Goal: Communication & Community: Answer question/provide support

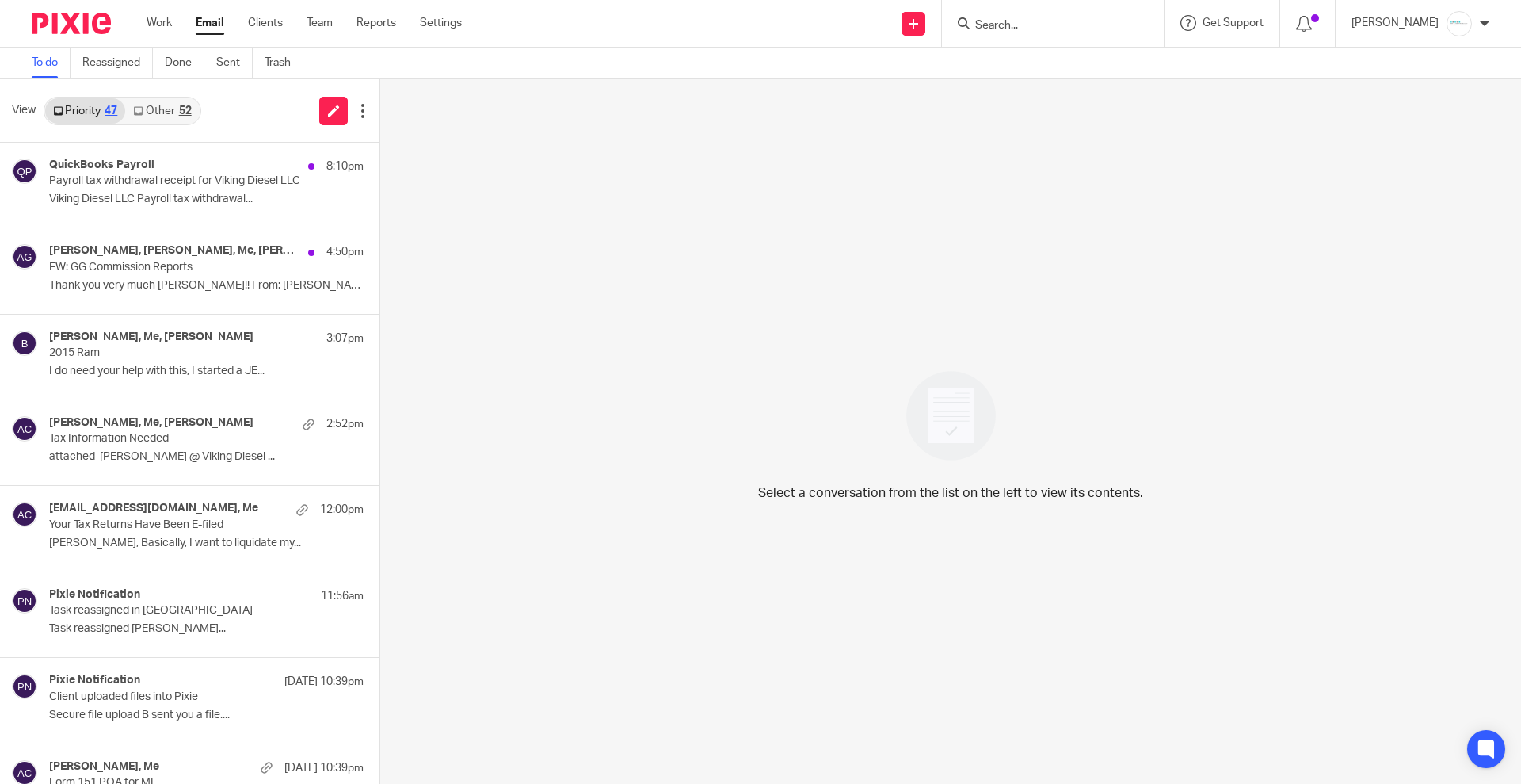
click at [148, 164] on h4 "QuickBooks Payroll" at bounding box center [101, 165] width 106 height 14
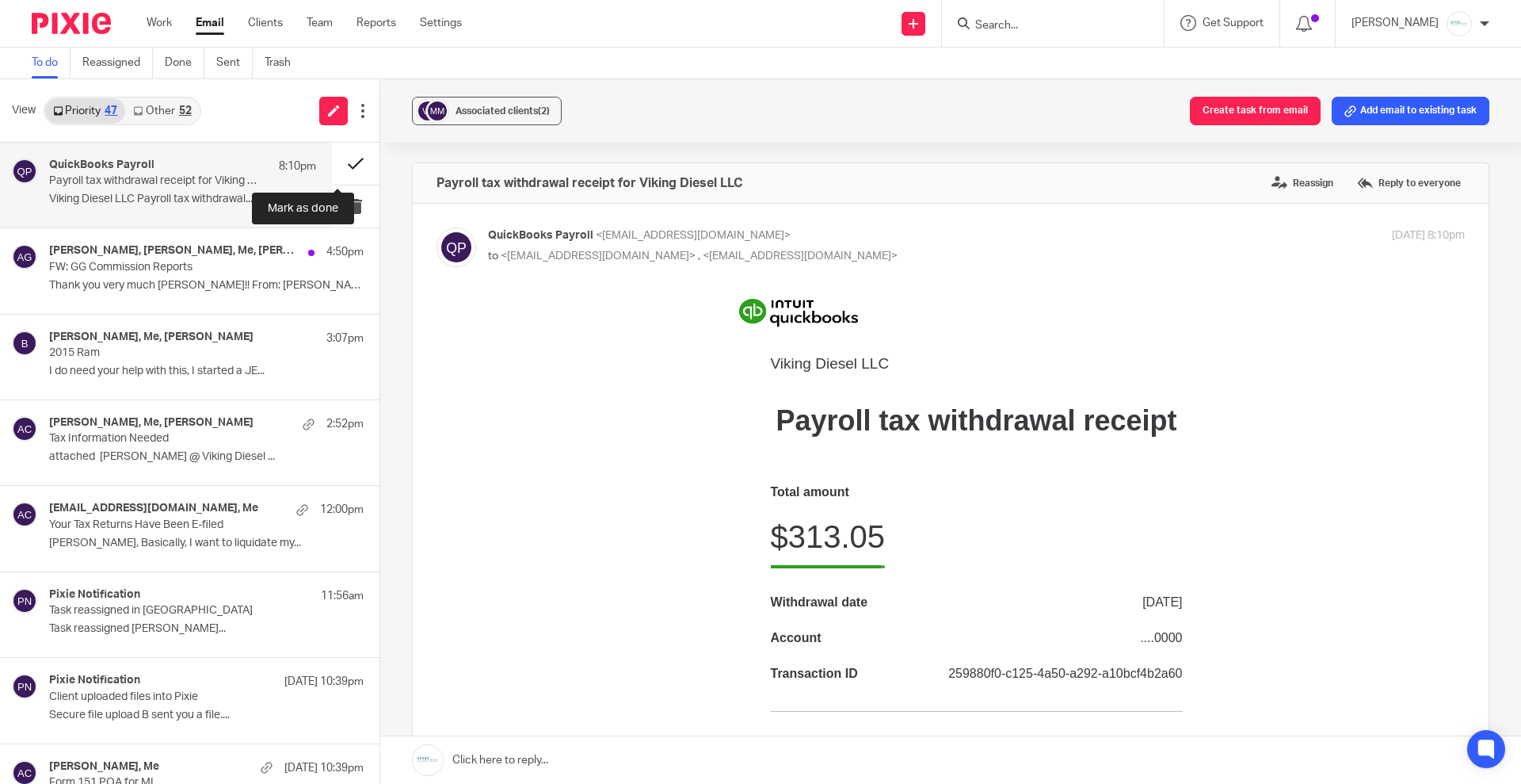
click at [339, 166] on button at bounding box center [355, 164] width 48 height 42
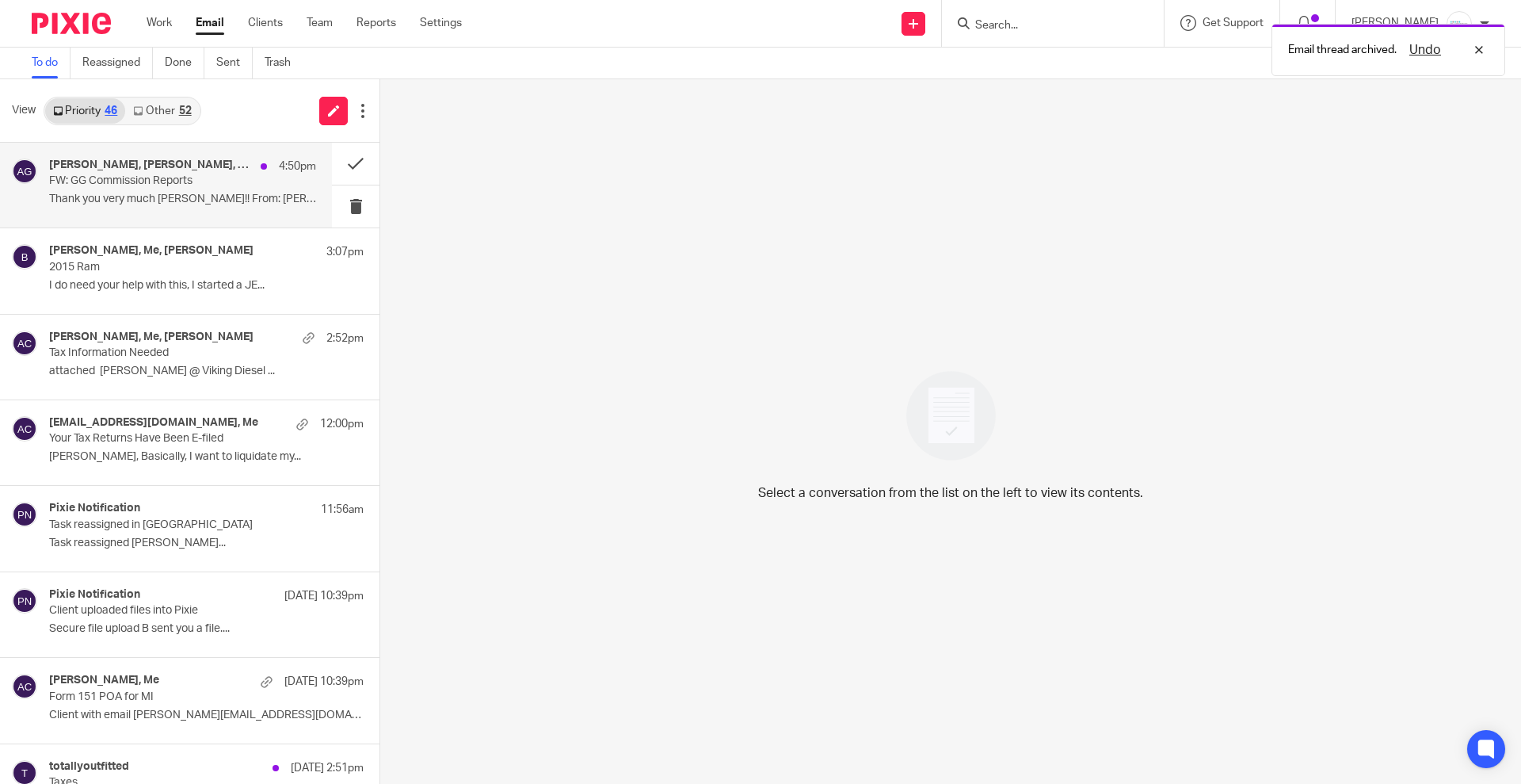
click at [181, 175] on p "FW: GG Commission Reports" at bounding box center [156, 181] width 214 height 14
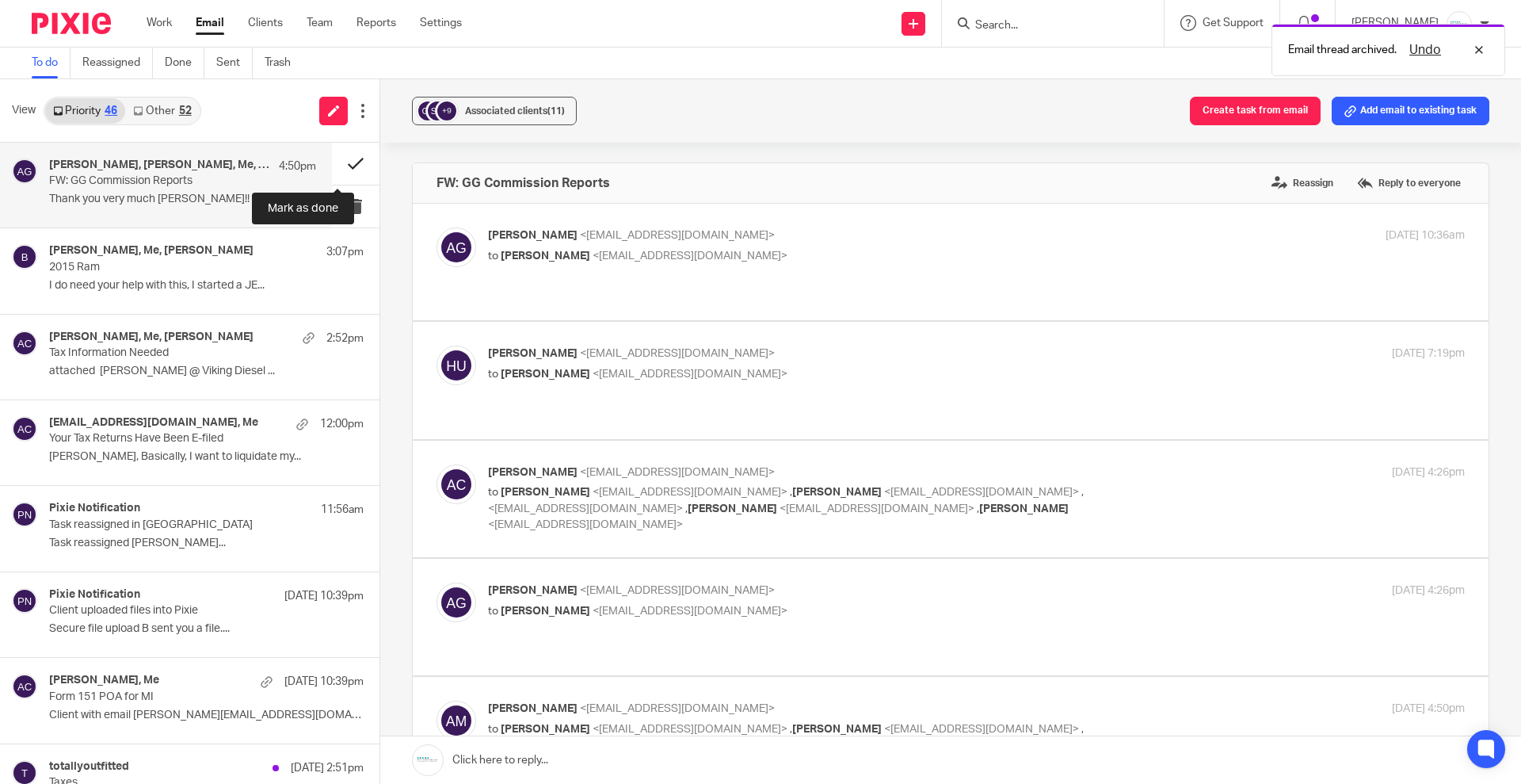
click at [337, 165] on button at bounding box center [355, 164] width 48 height 42
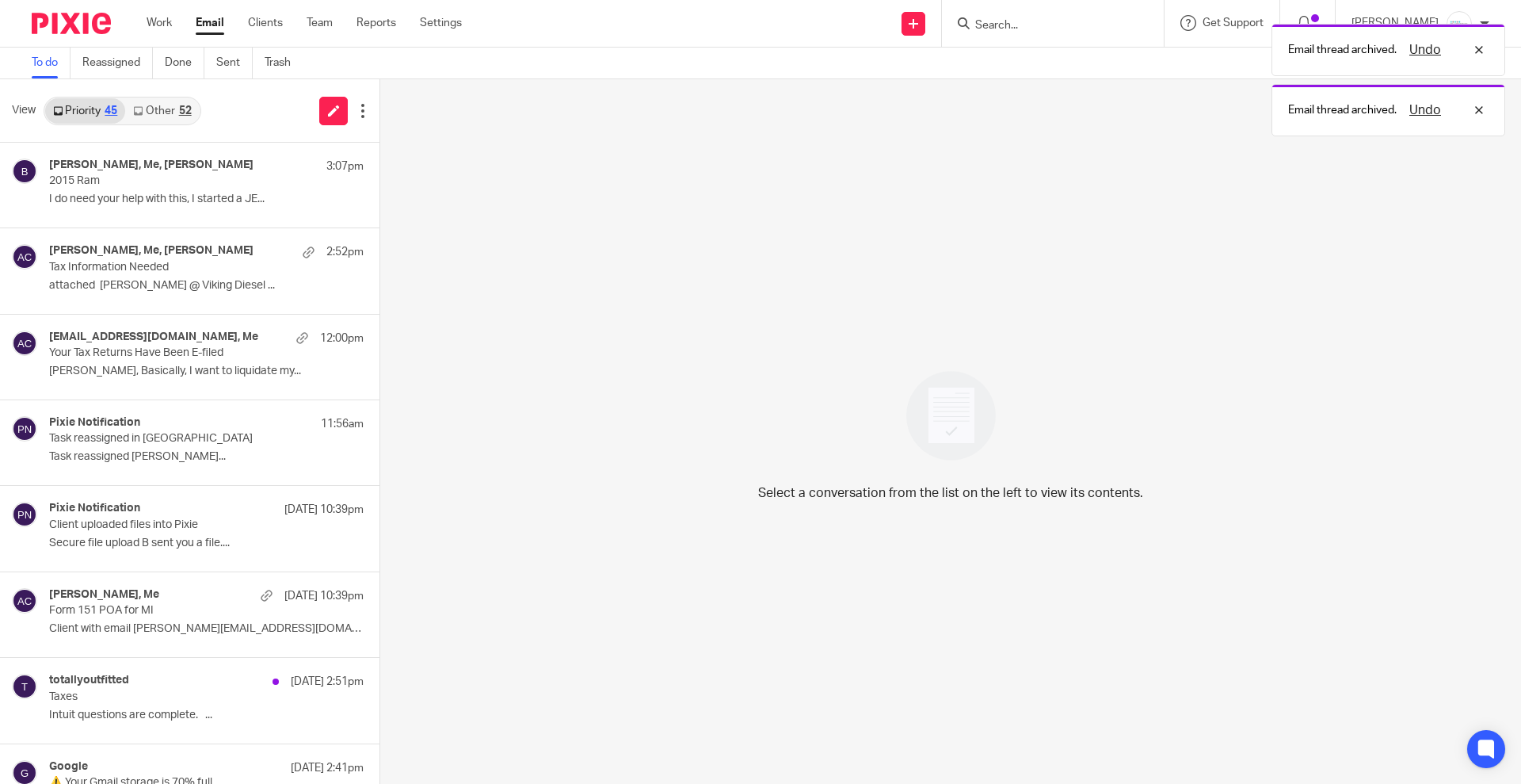
click at [182, 101] on link "Other 52" at bounding box center [161, 111] width 73 height 25
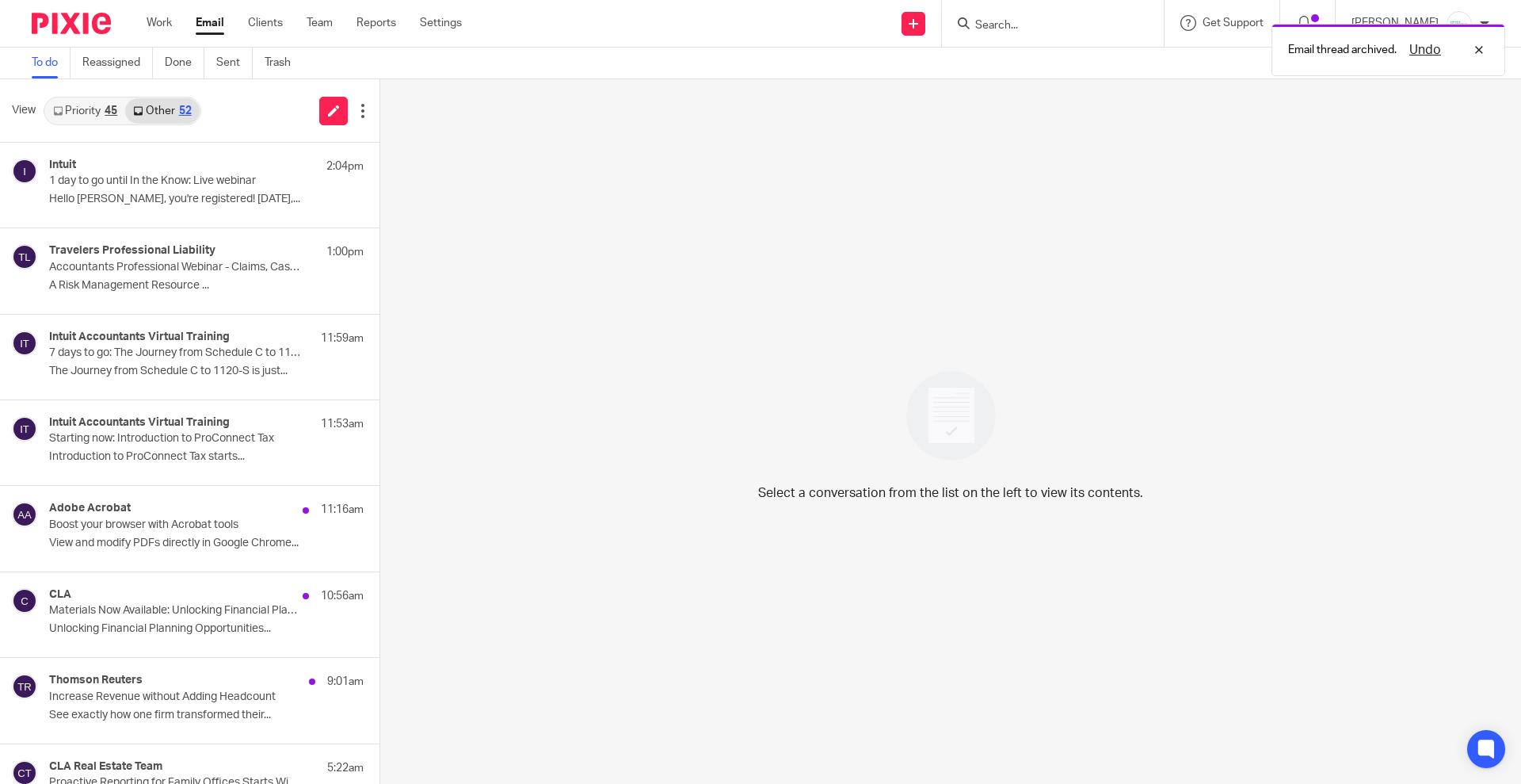
click at [80, 100] on link "Priority 45" at bounding box center [85, 111] width 80 height 25
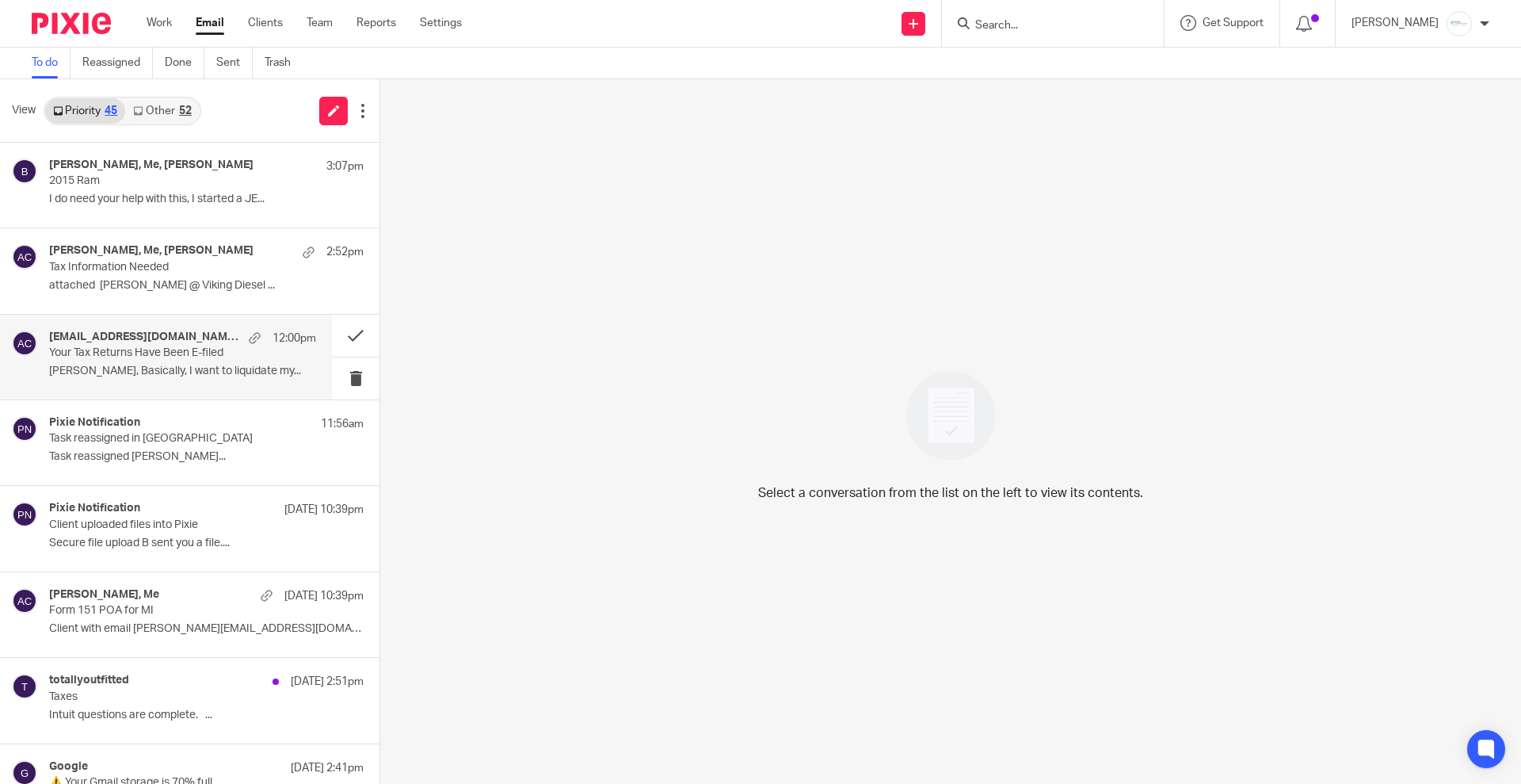
click at [100, 355] on p "Your Tax Returns Have Been E-filed" at bounding box center [156, 353] width 214 height 14
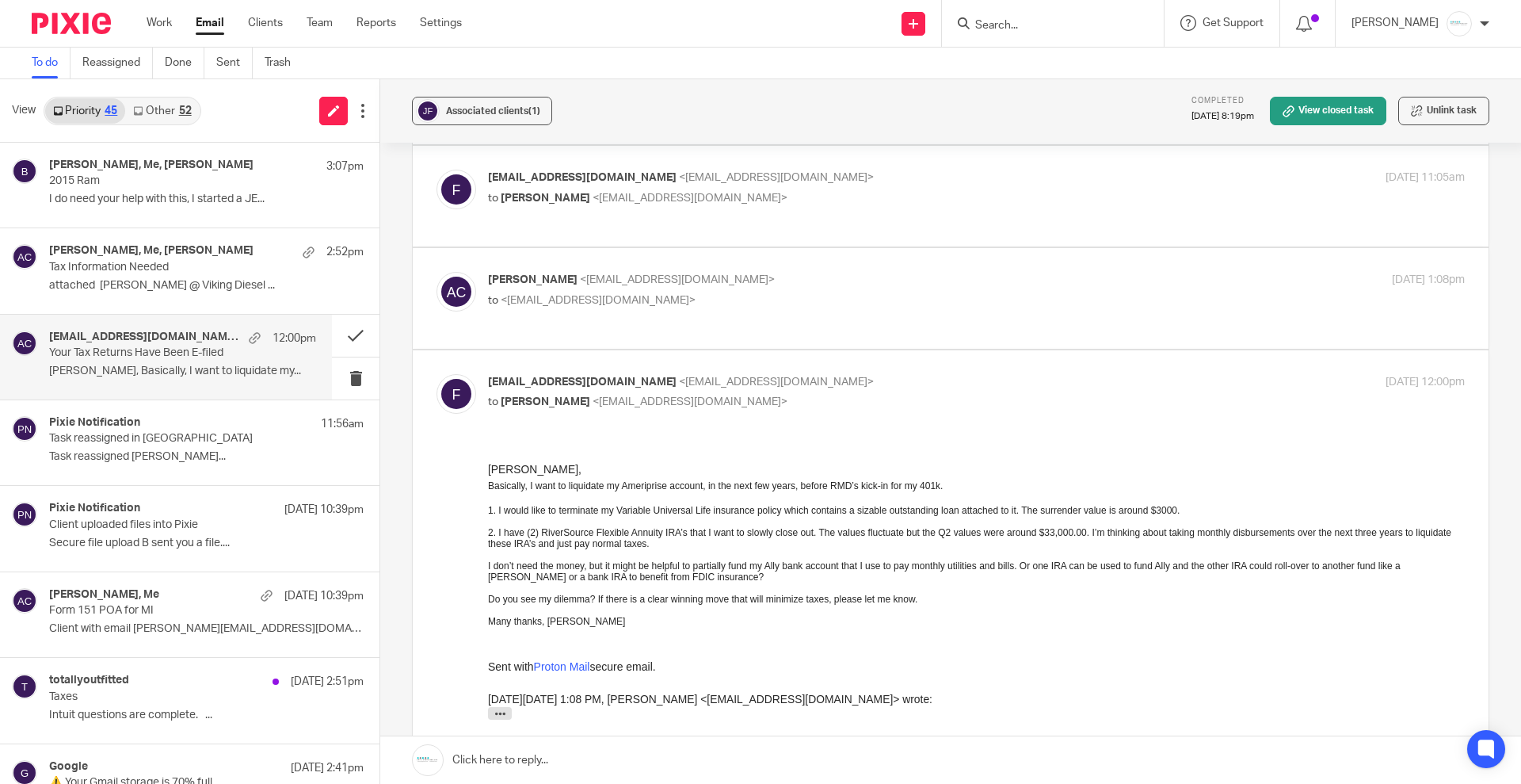
scroll to position [396, 0]
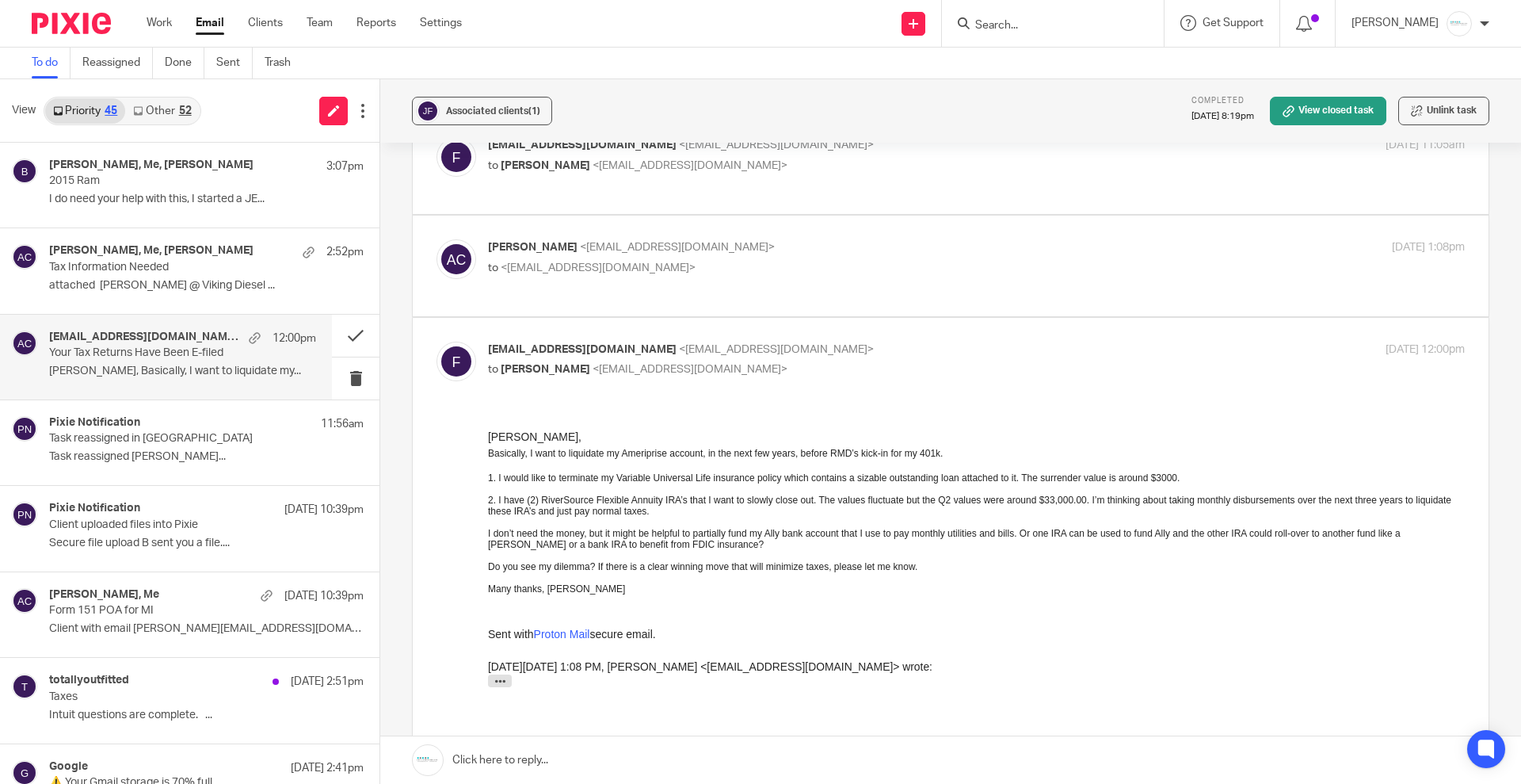
click at [523, 433] on div "Amy," at bounding box center [977, 436] width 977 height 16
click at [508, 416] on div at bounding box center [977, 420] width 977 height 16
click at [524, 429] on div "Amy," at bounding box center [977, 436] width 977 height 16
click at [531, 440] on div "Amy," at bounding box center [977, 436] width 977 height 16
click at [546, 759] on link at bounding box center [951, 760] width 1141 height 48
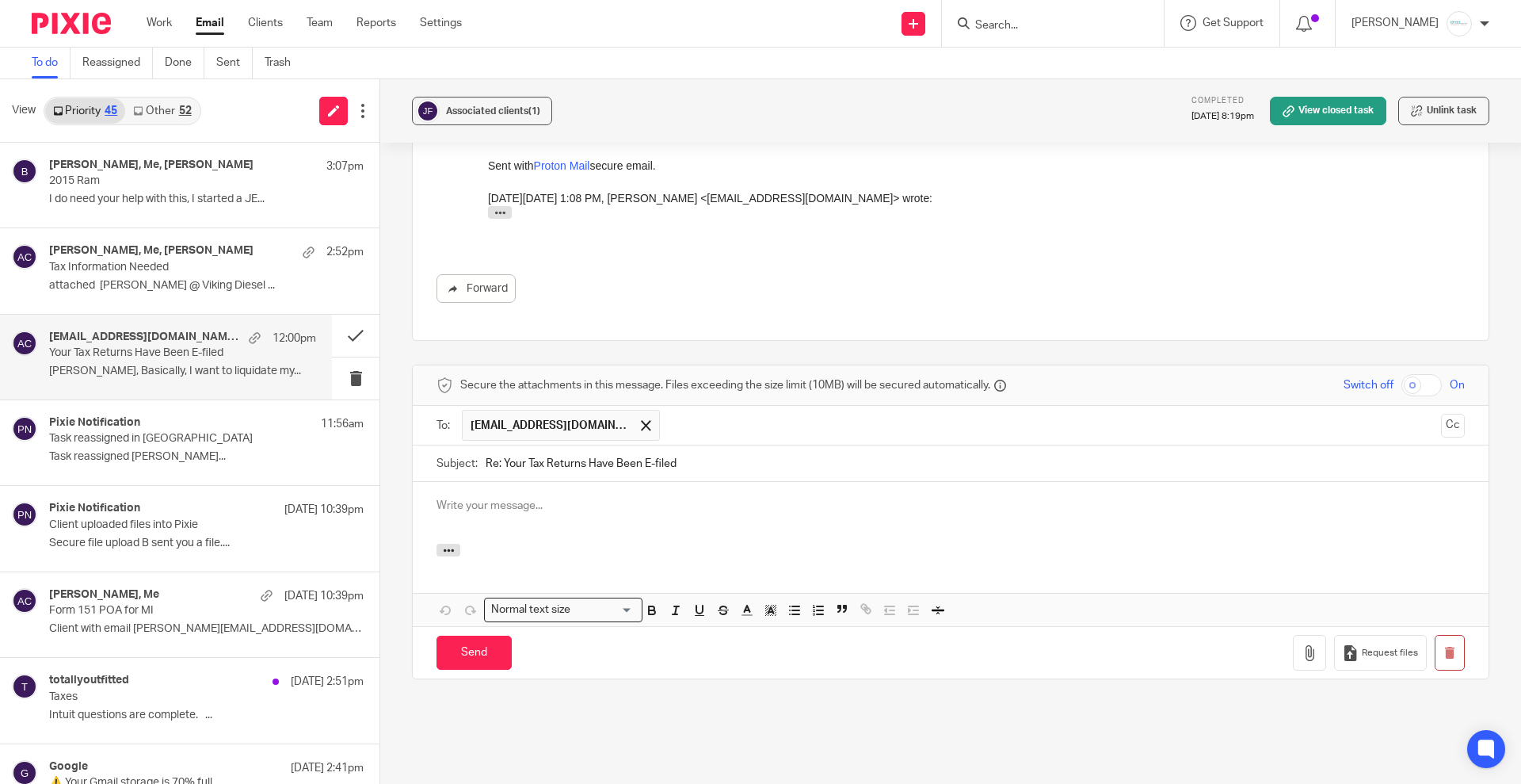
scroll to position [0, 0]
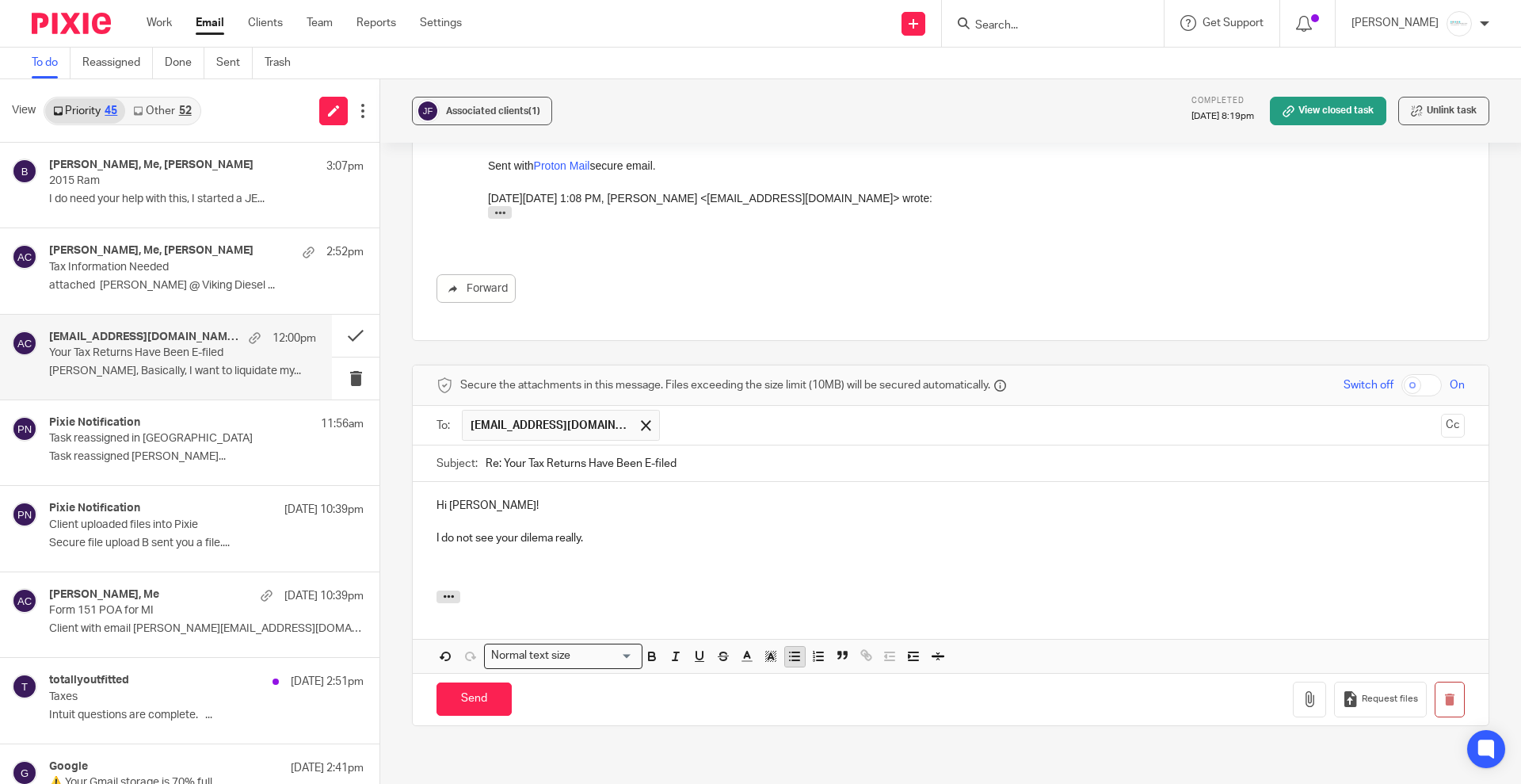
click at [791, 649] on icon "button" at bounding box center [795, 656] width 14 height 14
click at [499, 204] on div "On Tuesday, September 16th, 2025 at 1:08 PM, Amy Corfixsen <amylcpa@gmail.com> …" at bounding box center [977, 216] width 977 height 53
click at [496, 215] on icon "button" at bounding box center [500, 213] width 12 height 12
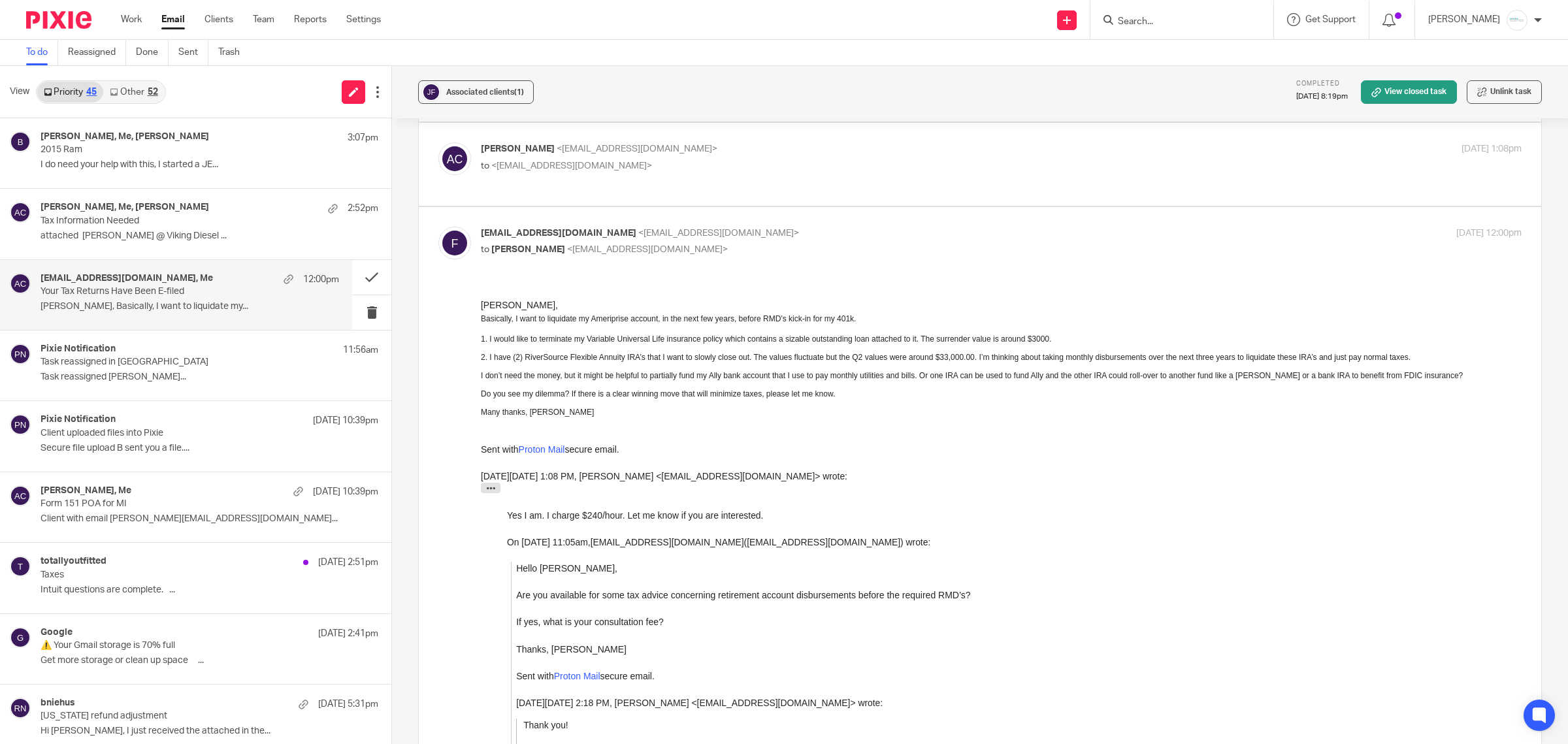
scroll to position [386, 0]
drag, startPoint x: 950, startPoint y: 552, endPoint x: 741, endPoint y: 367, distance: 279.1
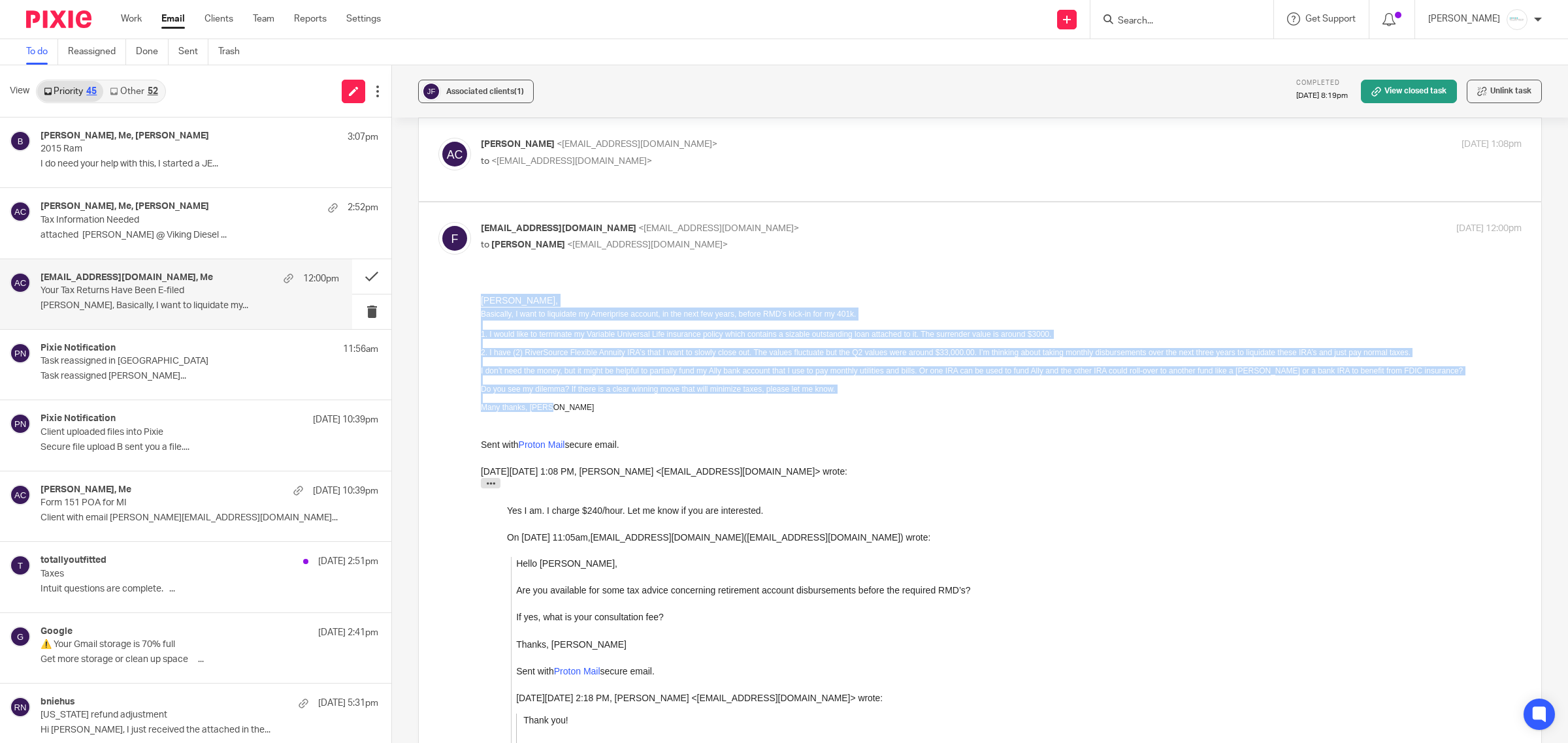
drag, startPoint x: 630, startPoint y: 404, endPoint x: 957, endPoint y: 556, distance: 360.6
click at [481, 303] on html "Amy, Basically, I want to liquidate my Ameriprise account, in the next few year…" at bounding box center [1001, 688] width 1041 height 816
copy div "Amy, Basically, I want to liquidate my Ameriprise account, in the next few year…"
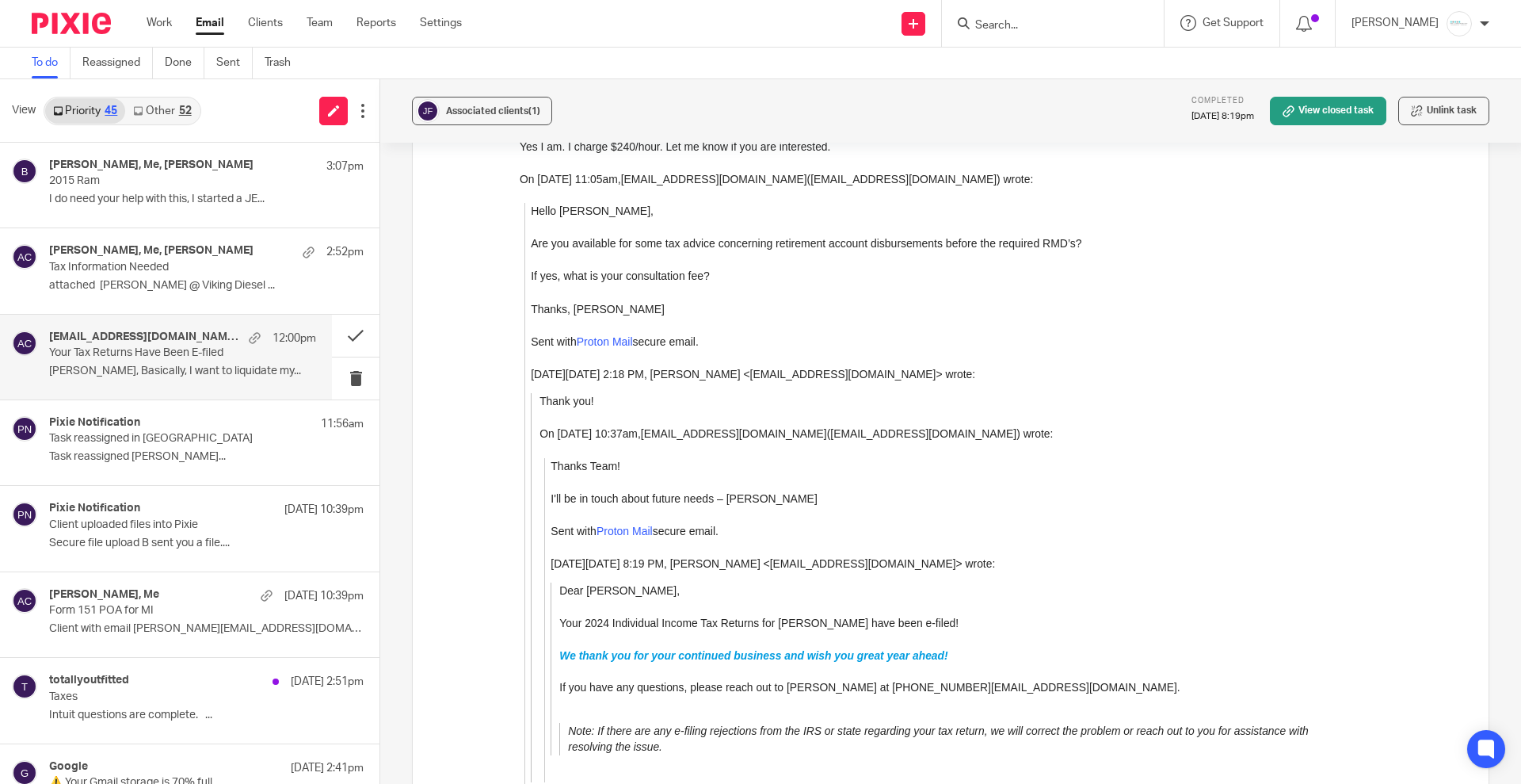
scroll to position [1558, 0]
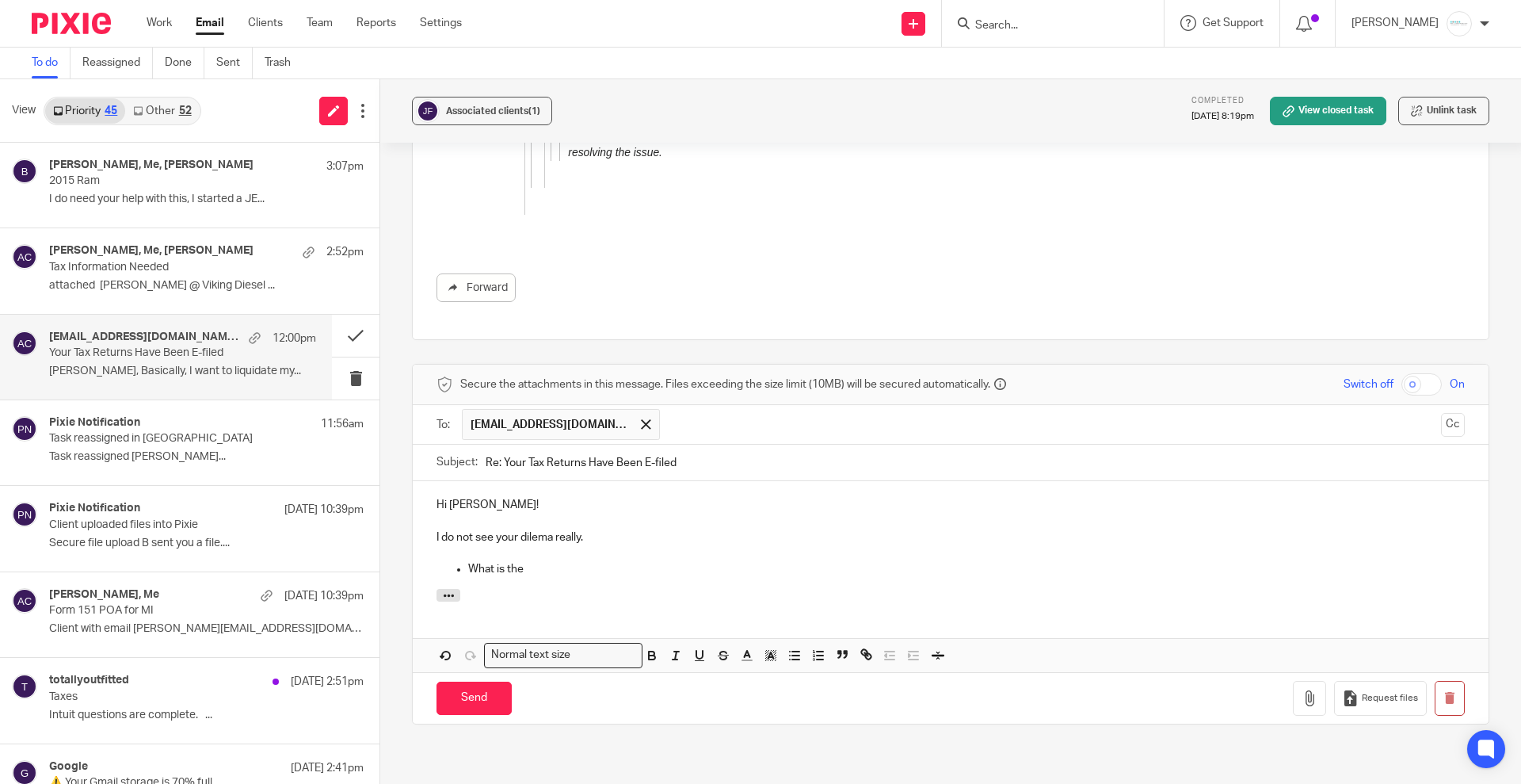
drag, startPoint x: 426, startPoint y: 458, endPoint x: 590, endPoint y: 525, distance: 177.2
click at [590, 525] on div "Hi Jerry! I do not see your dilema really. What is the" at bounding box center [951, 534] width 1076 height 108
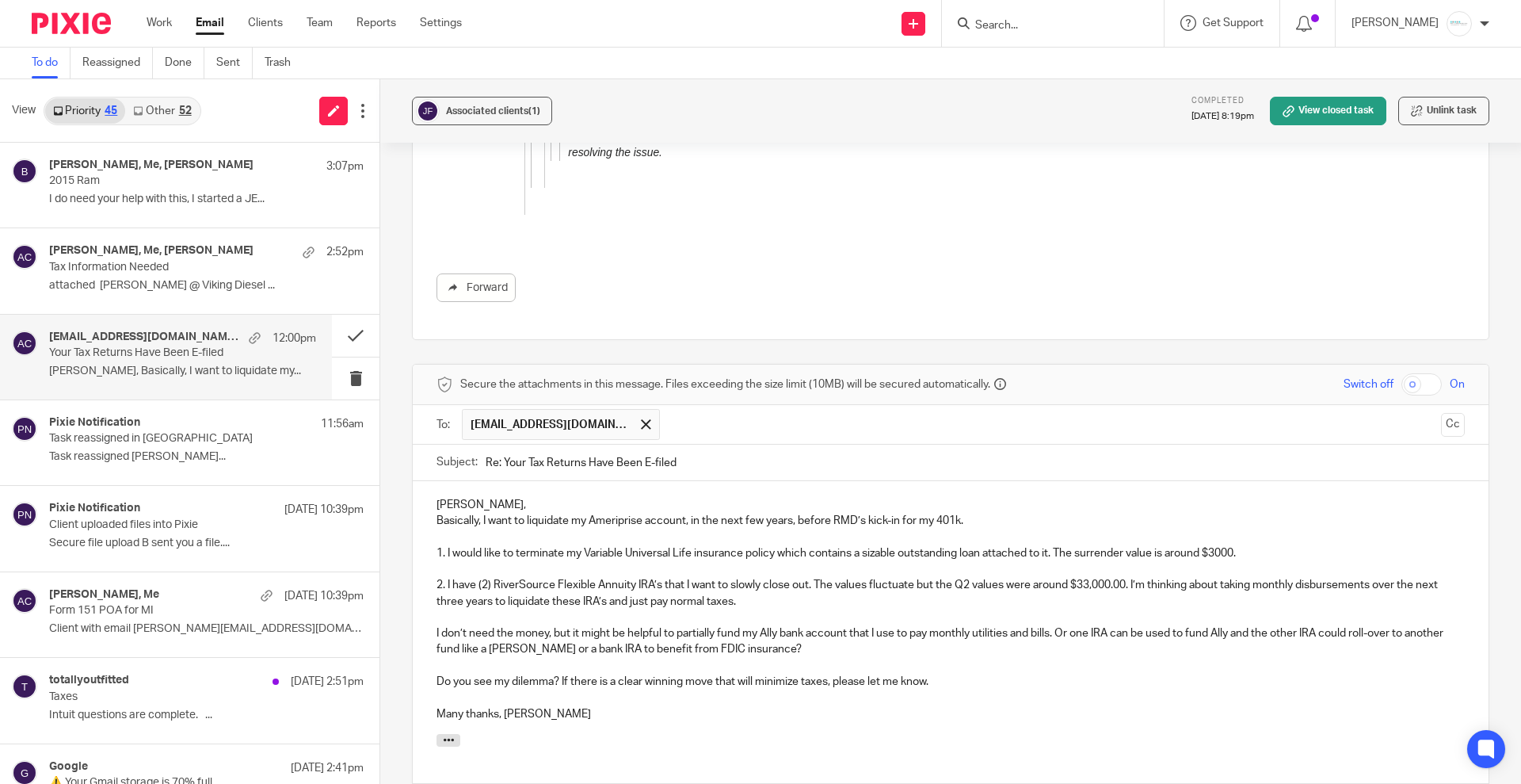
click at [511, 496] on p "Amy," at bounding box center [950, 505] width 1028 height 16
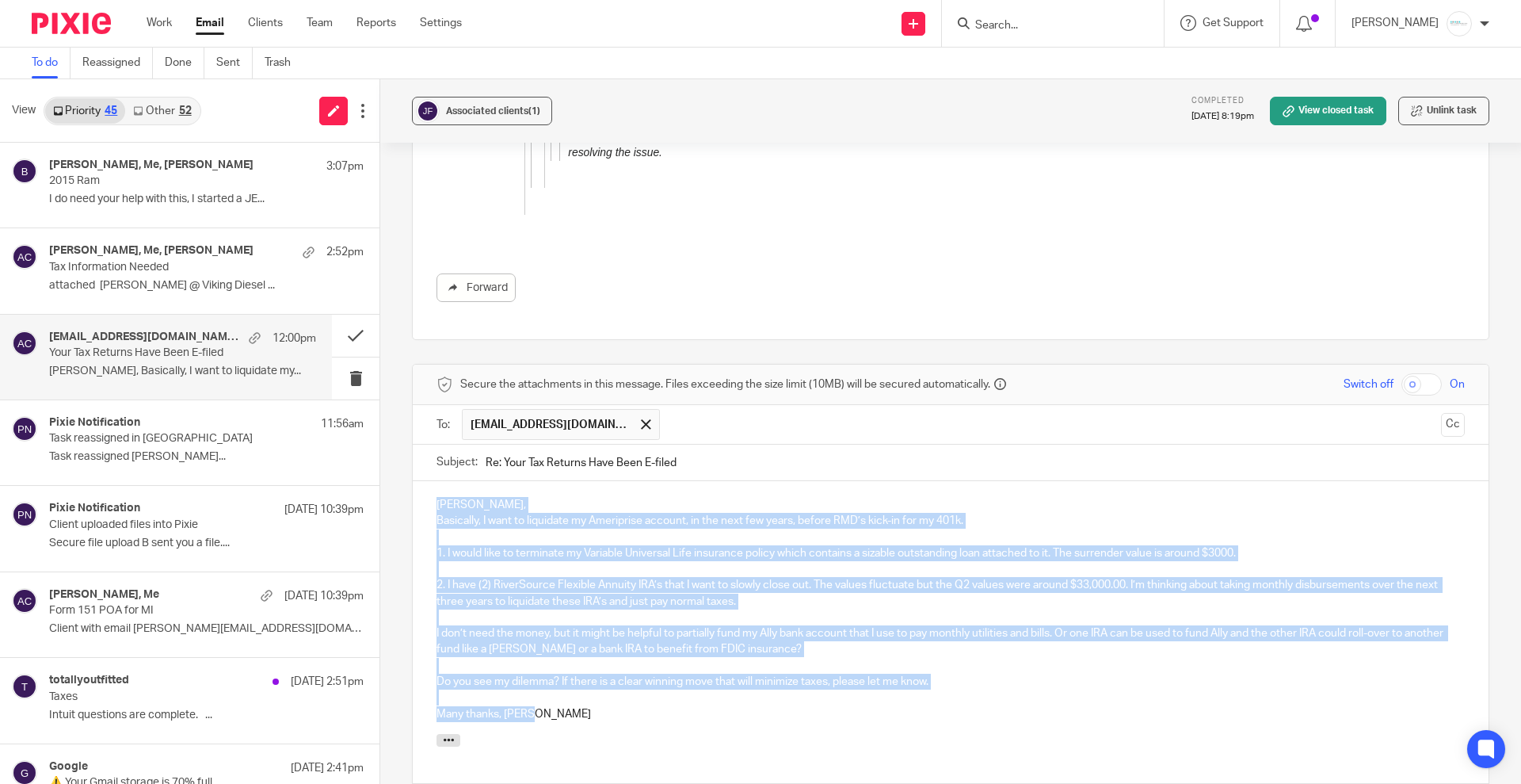
drag, startPoint x: 431, startPoint y: 464, endPoint x: 964, endPoint y: 676, distance: 573.6
click at [964, 676] on div "Amy, Basically, I want to liquidate my Ameriprise account, in the next few year…" at bounding box center [951, 608] width 1076 height 253
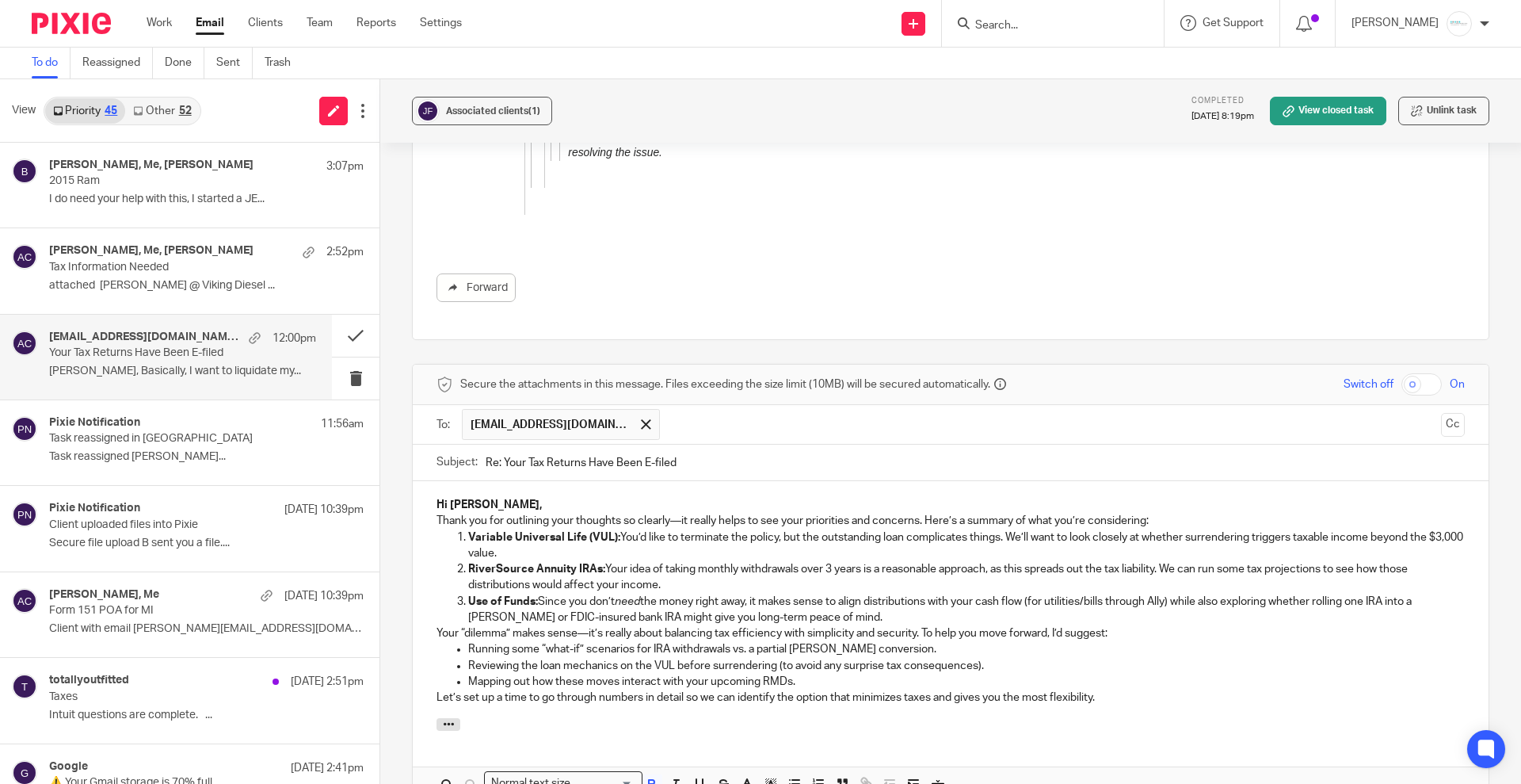
click at [512, 496] on p "Hi Jerry," at bounding box center [950, 505] width 1028 height 16
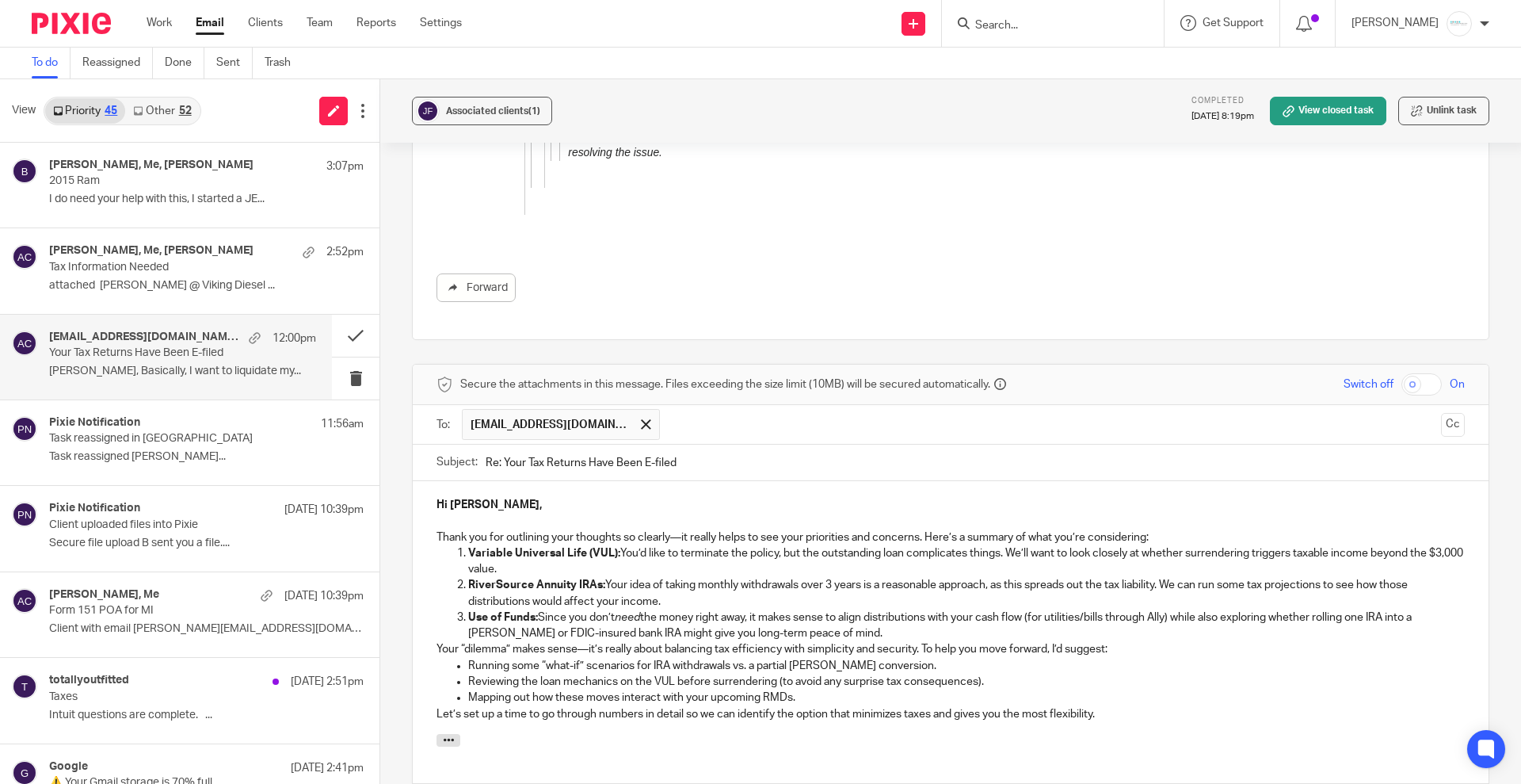
scroll to position [1657, 0]
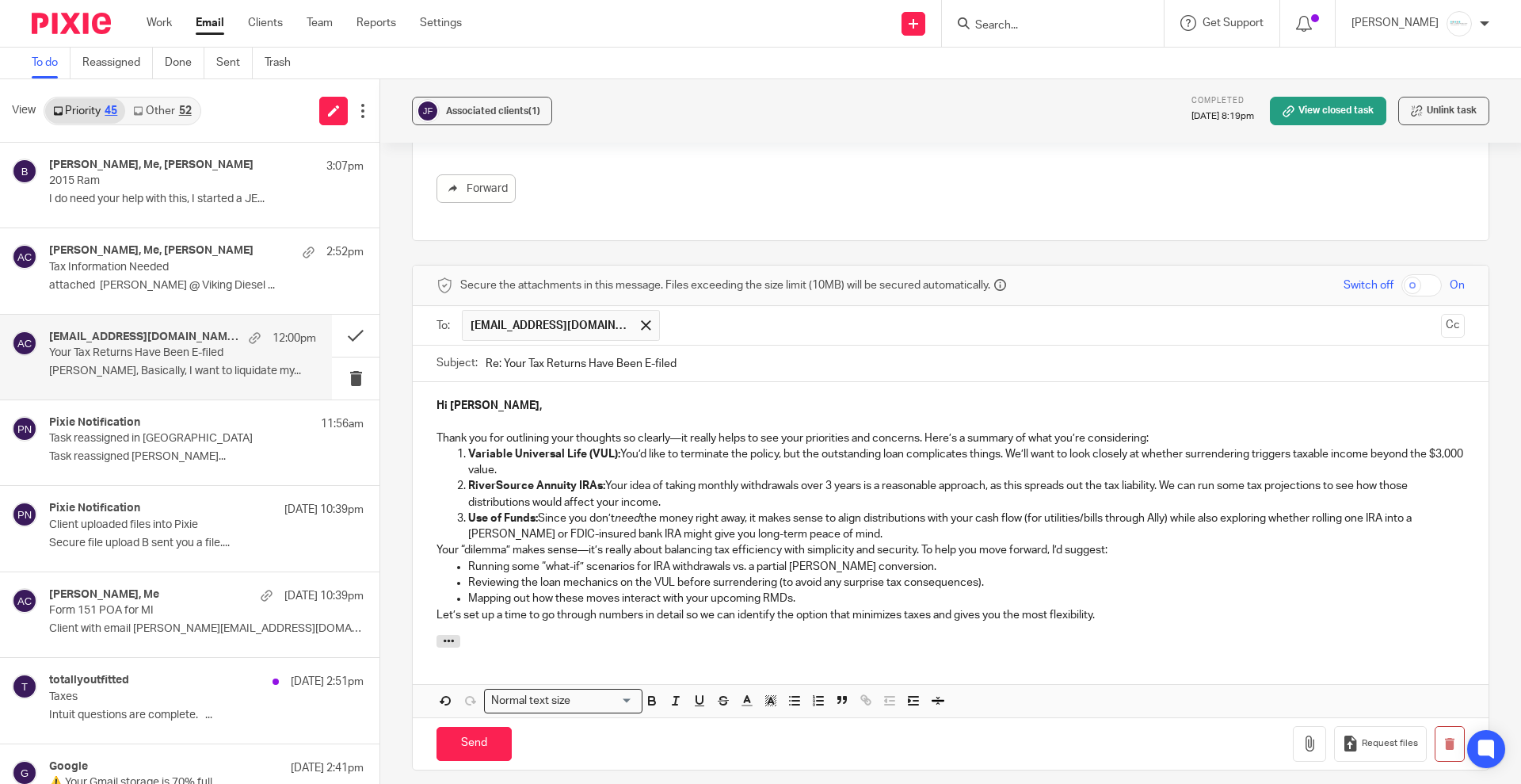
click at [1185, 413] on p at bounding box center [950, 421] width 1028 height 16
click at [1181, 430] on p "Thank you for outlining your thoughts so clearly—it really helps to see your pr…" at bounding box center [950, 439] width 1028 height 16
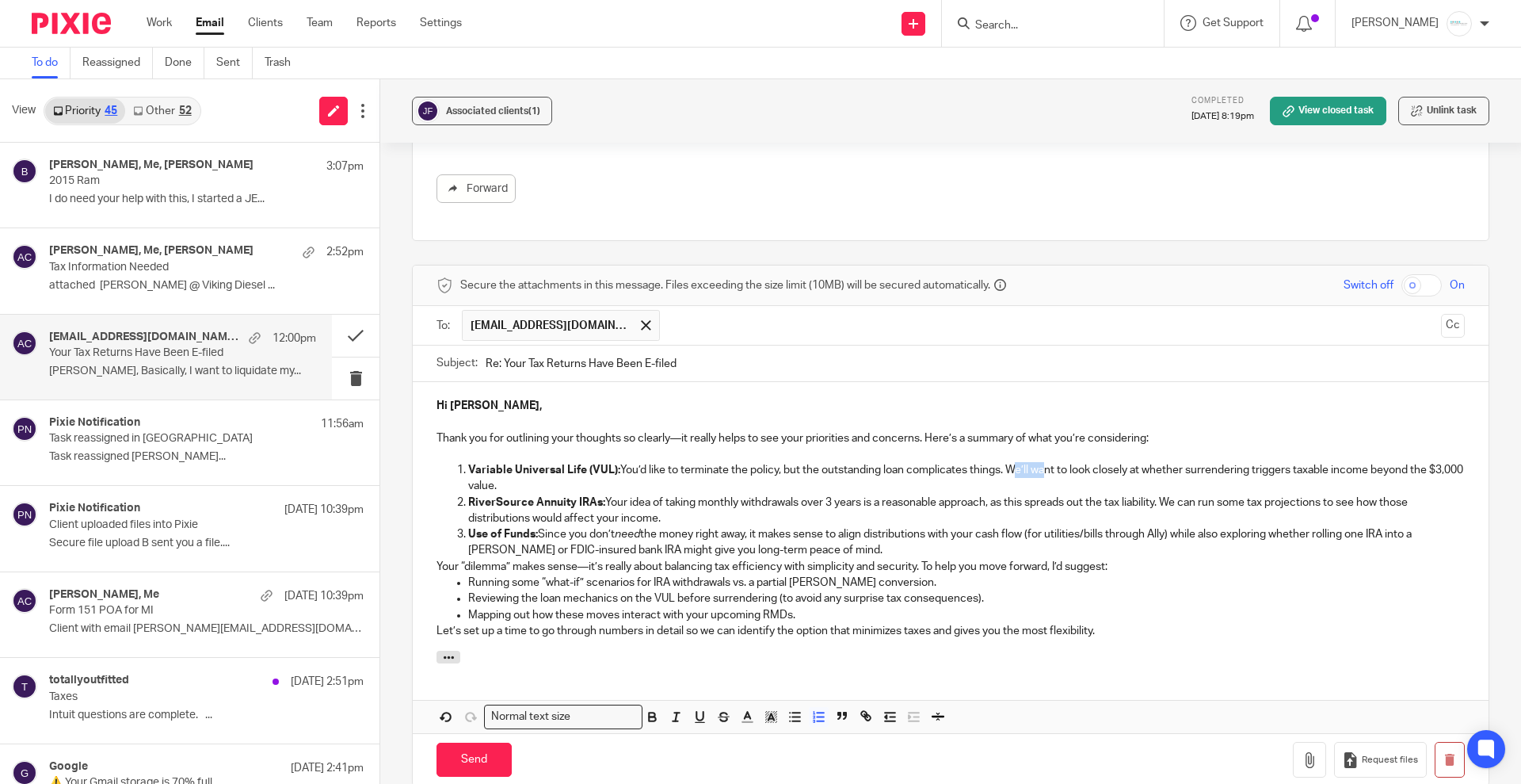
drag, startPoint x: 1006, startPoint y: 432, endPoint x: 1035, endPoint y: 432, distance: 29.0
click at [1035, 462] on p "Variable Universal Life (VUL): You’d like to terminate the policy, but the outs…" at bounding box center [967, 478] width 997 height 33
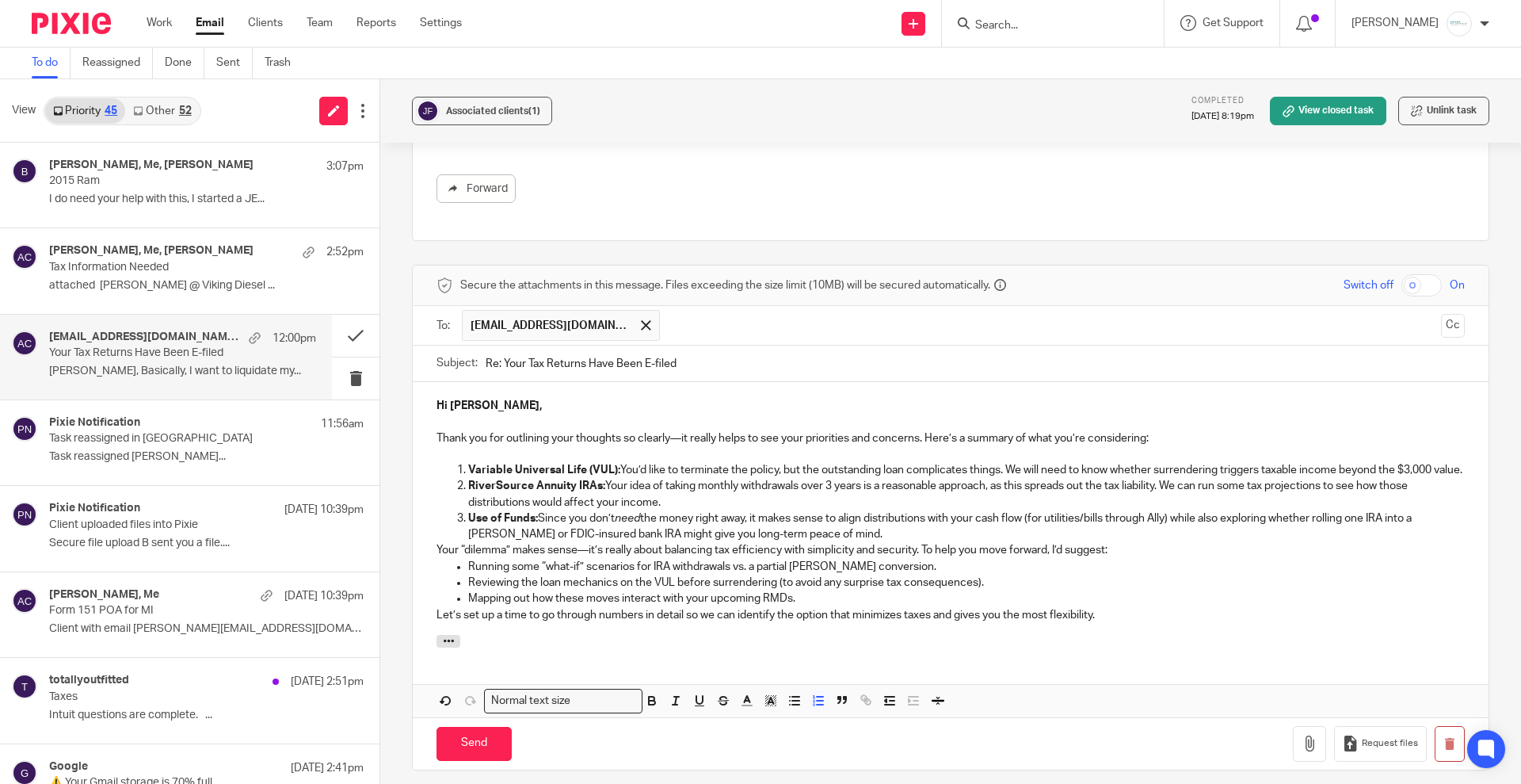
click at [524, 462] on p "Variable Universal Life (VUL): You’d like to terminate the policy, but the outs…" at bounding box center [967, 470] width 997 height 16
click at [443, 635] on icon "button" at bounding box center [449, 640] width 12 height 12
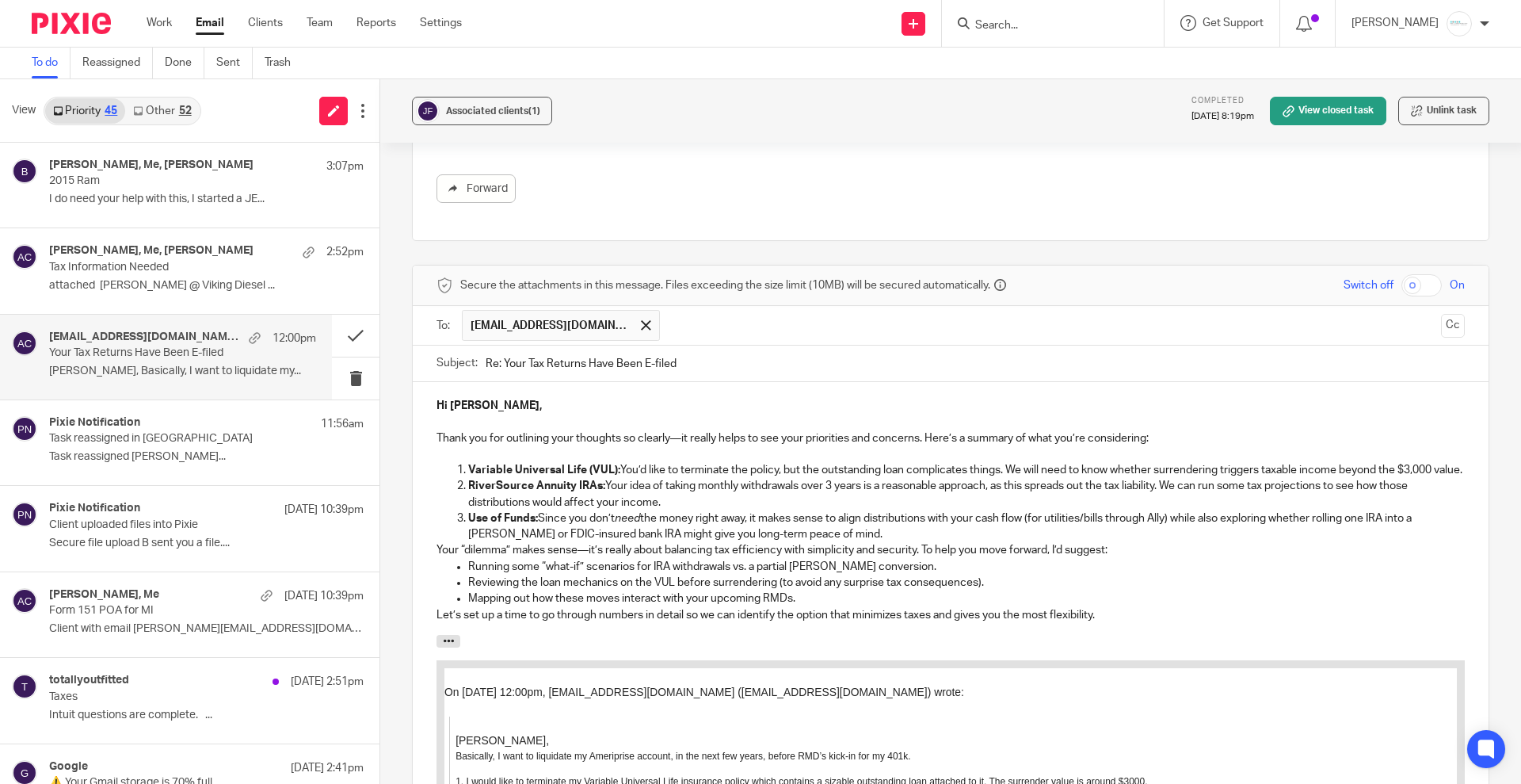
scroll to position [1954, 0]
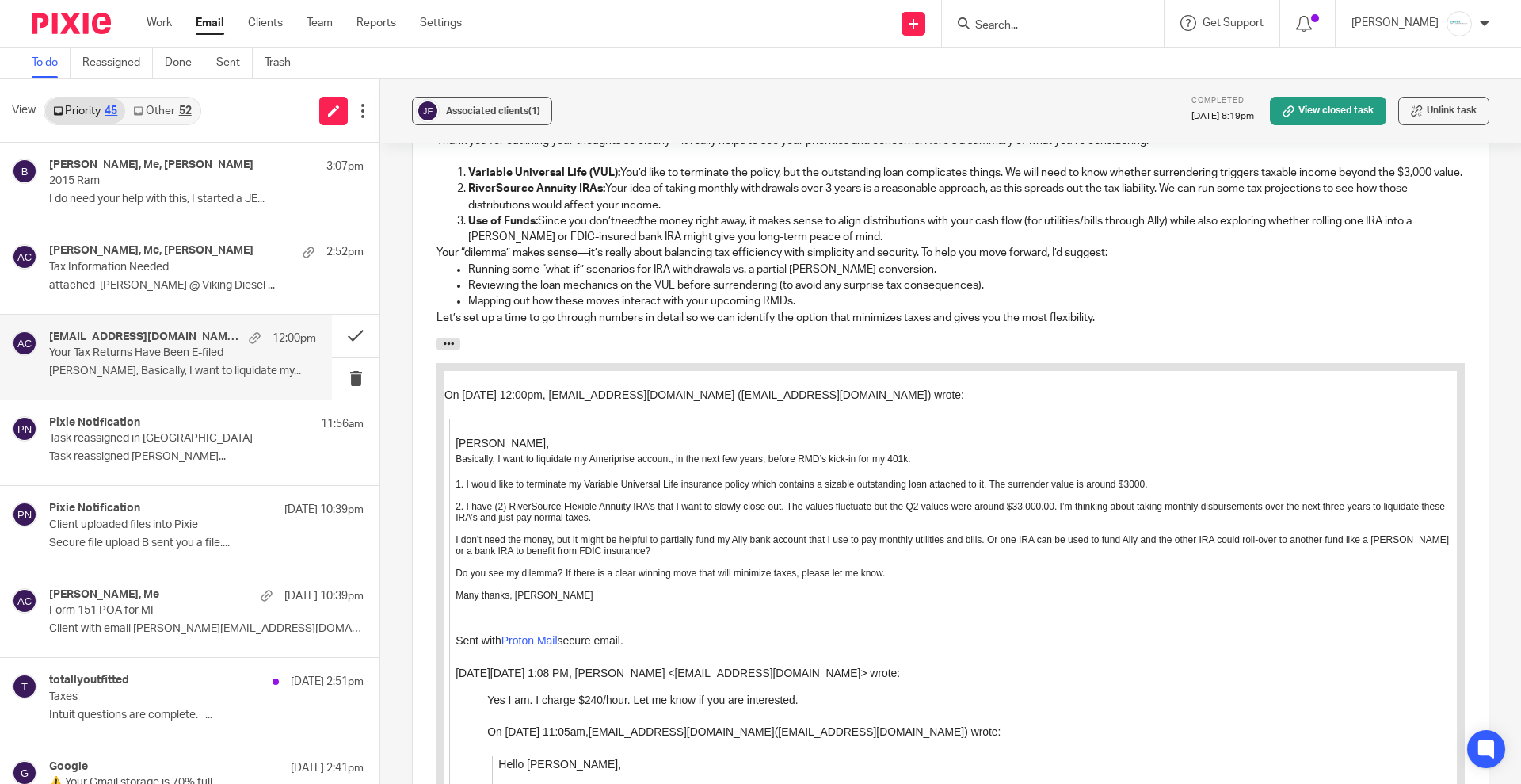
click at [671, 181] on p "RiverSource Annuity IRAs: Your idea of taking monthly withdrawals over 3 years …" at bounding box center [967, 197] width 997 height 33
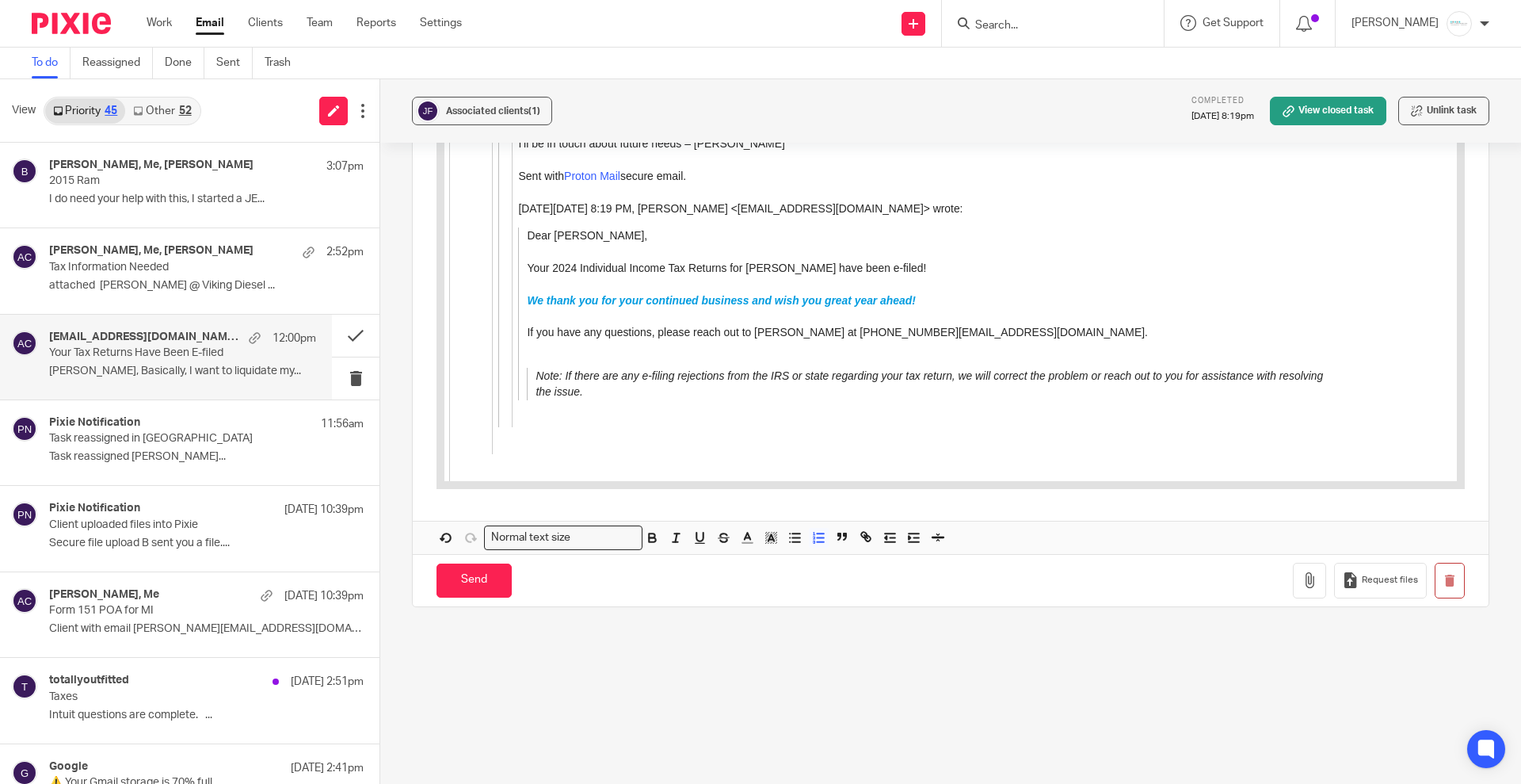
scroll to position [2867, 0]
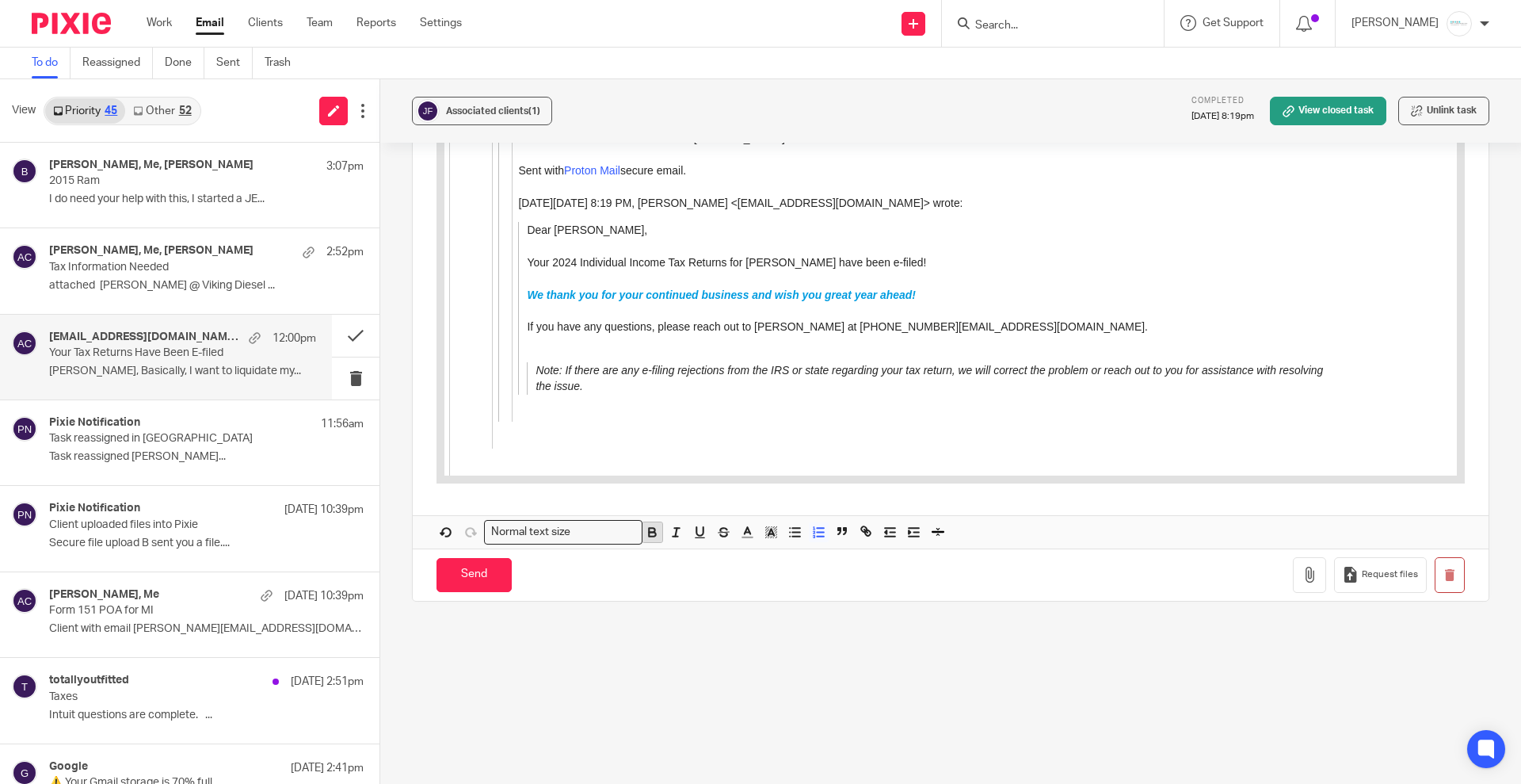
click at [650, 524] on icon "button" at bounding box center [652, 532] width 14 height 14
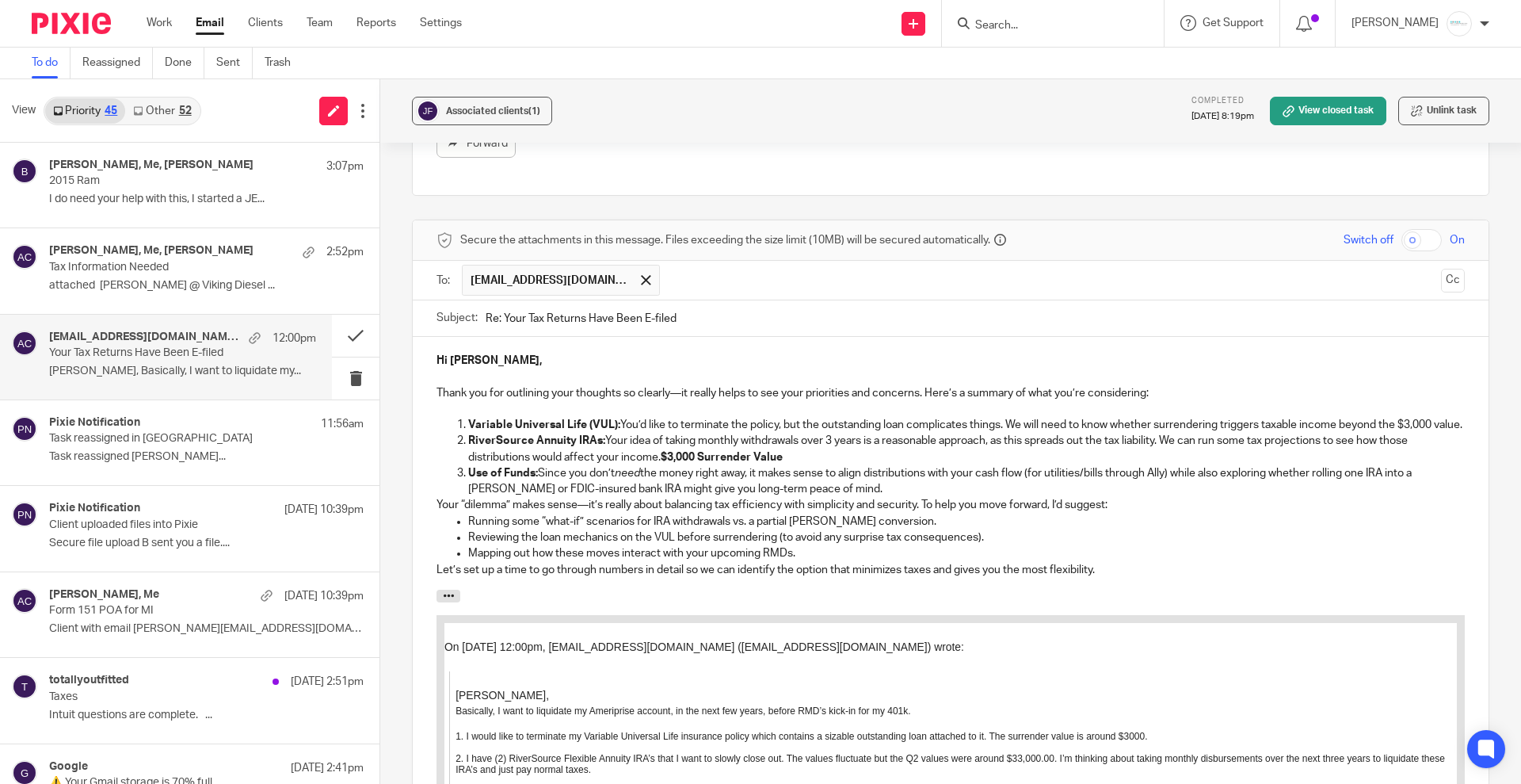
scroll to position [1650, 0]
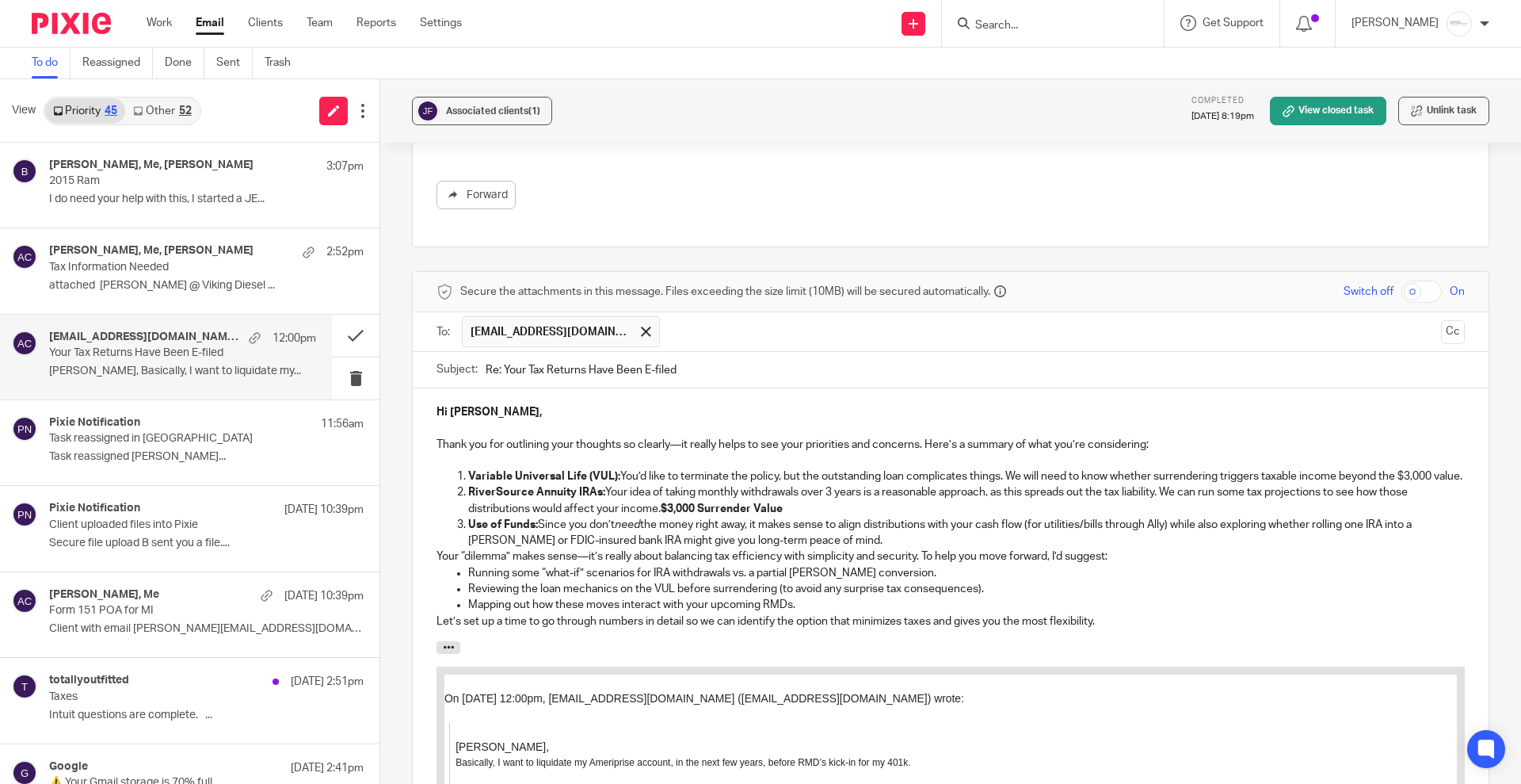
click at [930, 516] on p "Use of Funds: Since you don’t need the money right away, it makes sense to alig…" at bounding box center [967, 533] width 997 height 33
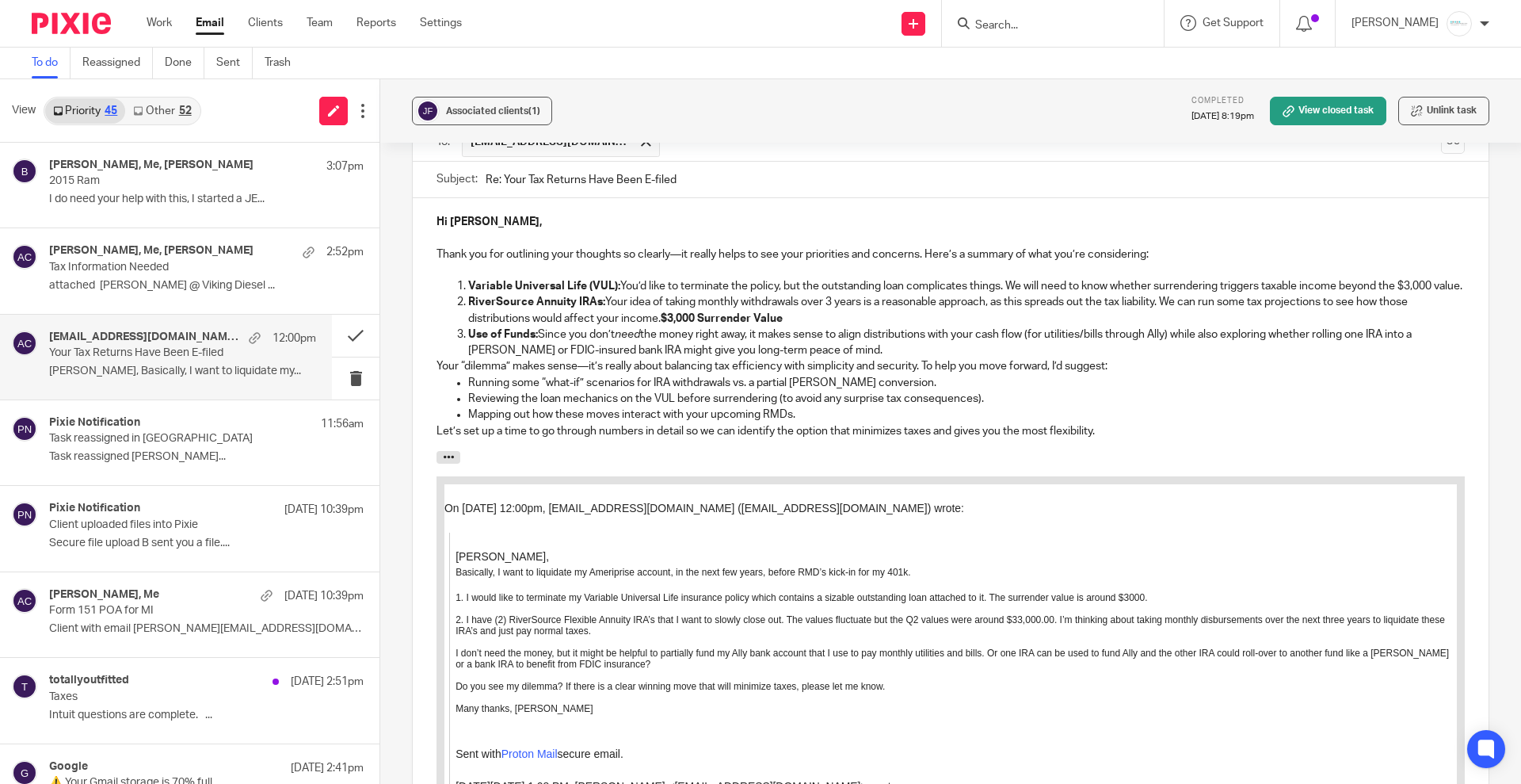
scroll to position [1848, 0]
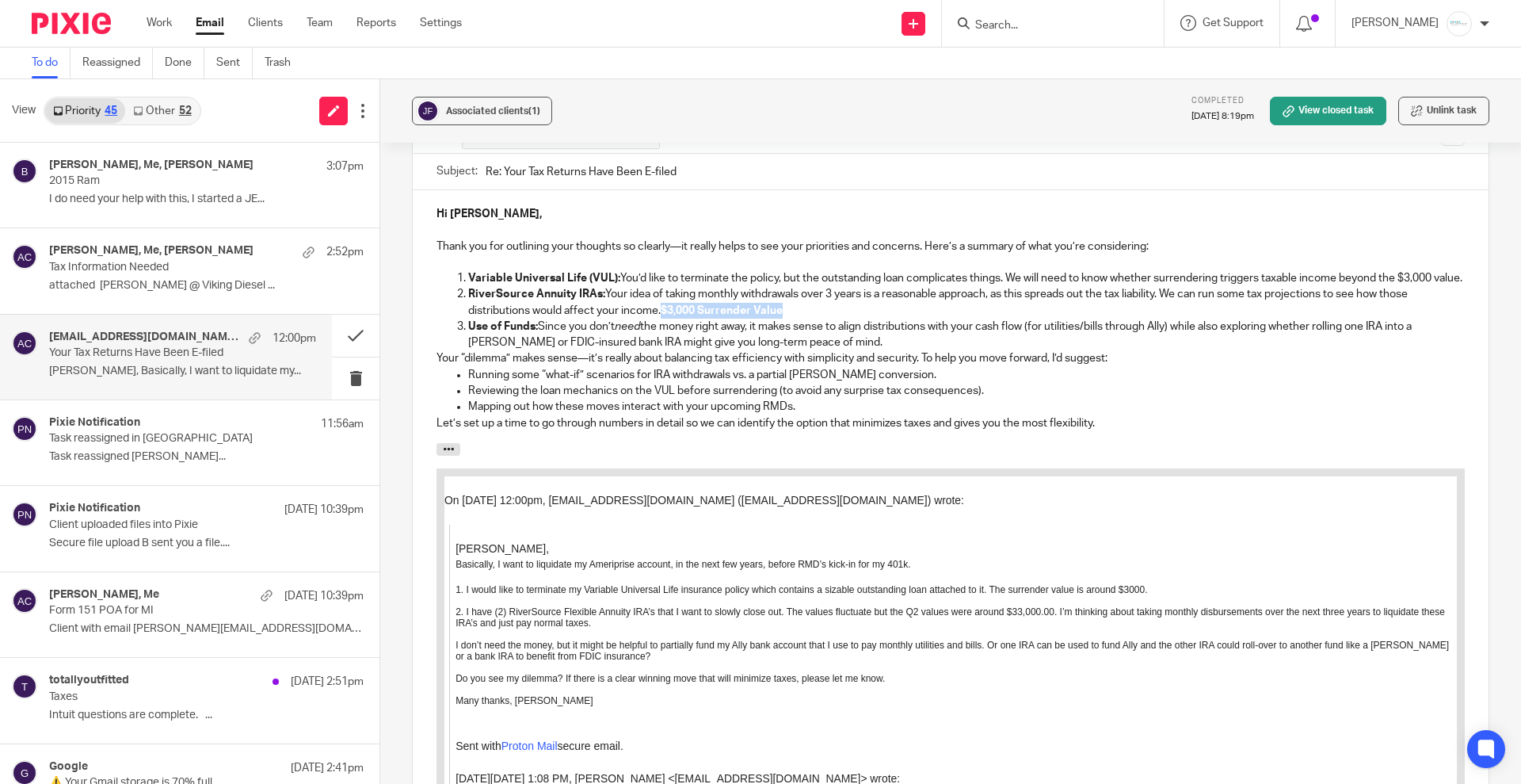
drag, startPoint x: 663, startPoint y: 284, endPoint x: 824, endPoint y: 285, distance: 161.0
click at [824, 286] on p "RiverSource Annuity IRAs: Your idea of taking monthly withdrawals over 3 years …" at bounding box center [967, 302] width 997 height 33
click at [534, 270] on p "Variable Universal Life (VUL): You’d like to terminate the policy, but the outs…" at bounding box center [967, 279] width 997 height 16
drag, startPoint x: 1401, startPoint y: 237, endPoint x: 1457, endPoint y: 247, distance: 56.9
click at [1458, 247] on div "Hi Jerry, Thank you for outlining your thoughts so clearly—it really helps to s…" at bounding box center [951, 316] width 1076 height 253
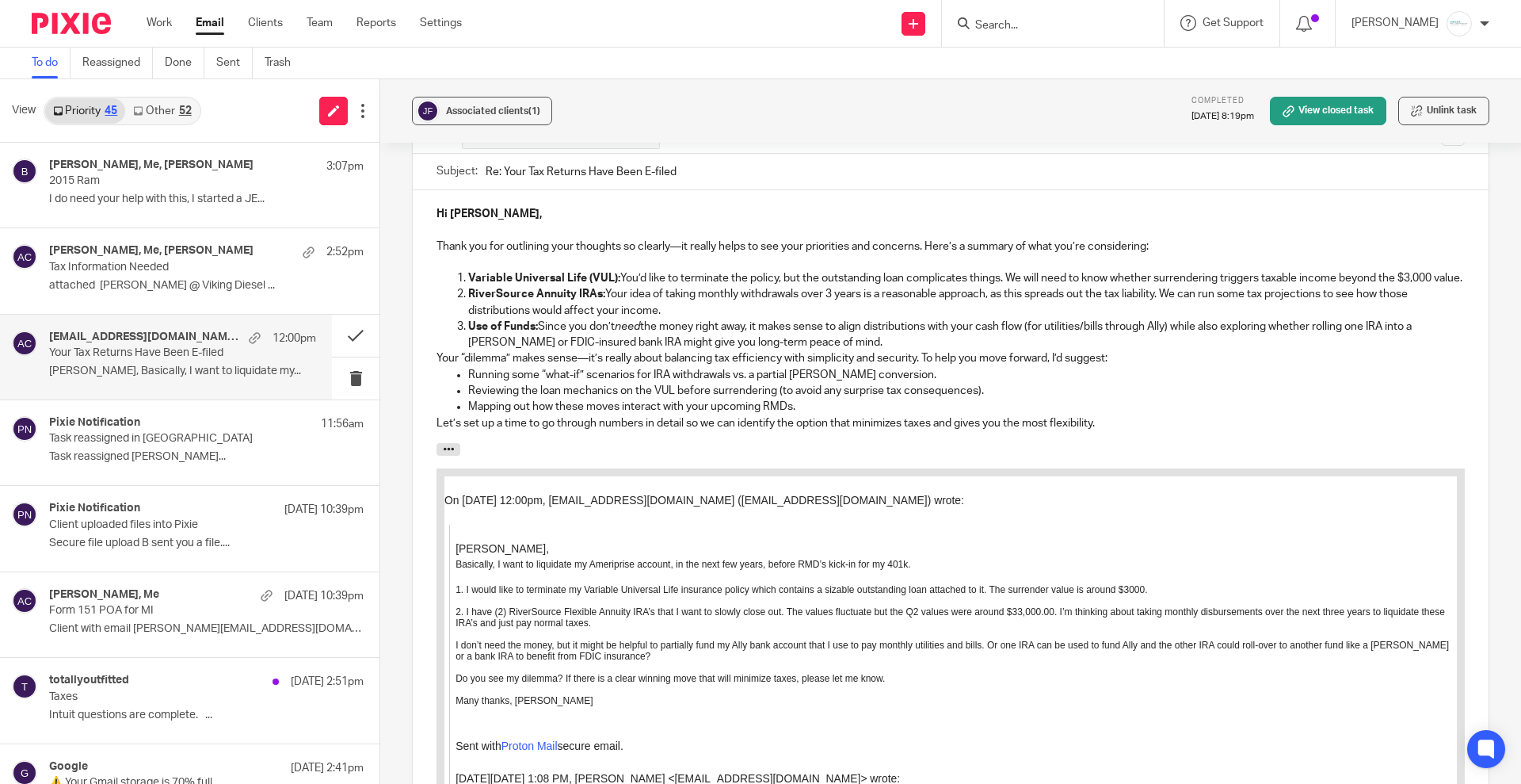
click at [1414, 286] on p "RiverSource Annuity IRAs: Your idea of taking monthly withdrawals over 3 years …" at bounding box center [967, 302] width 997 height 33
drag, startPoint x: 1402, startPoint y: 234, endPoint x: 1403, endPoint y: 252, distance: 18.0
click at [1403, 270] on p "Variable Universal Life (VUL): You’d like to terminate the policy, but the outs…" at bounding box center [967, 279] width 997 height 16
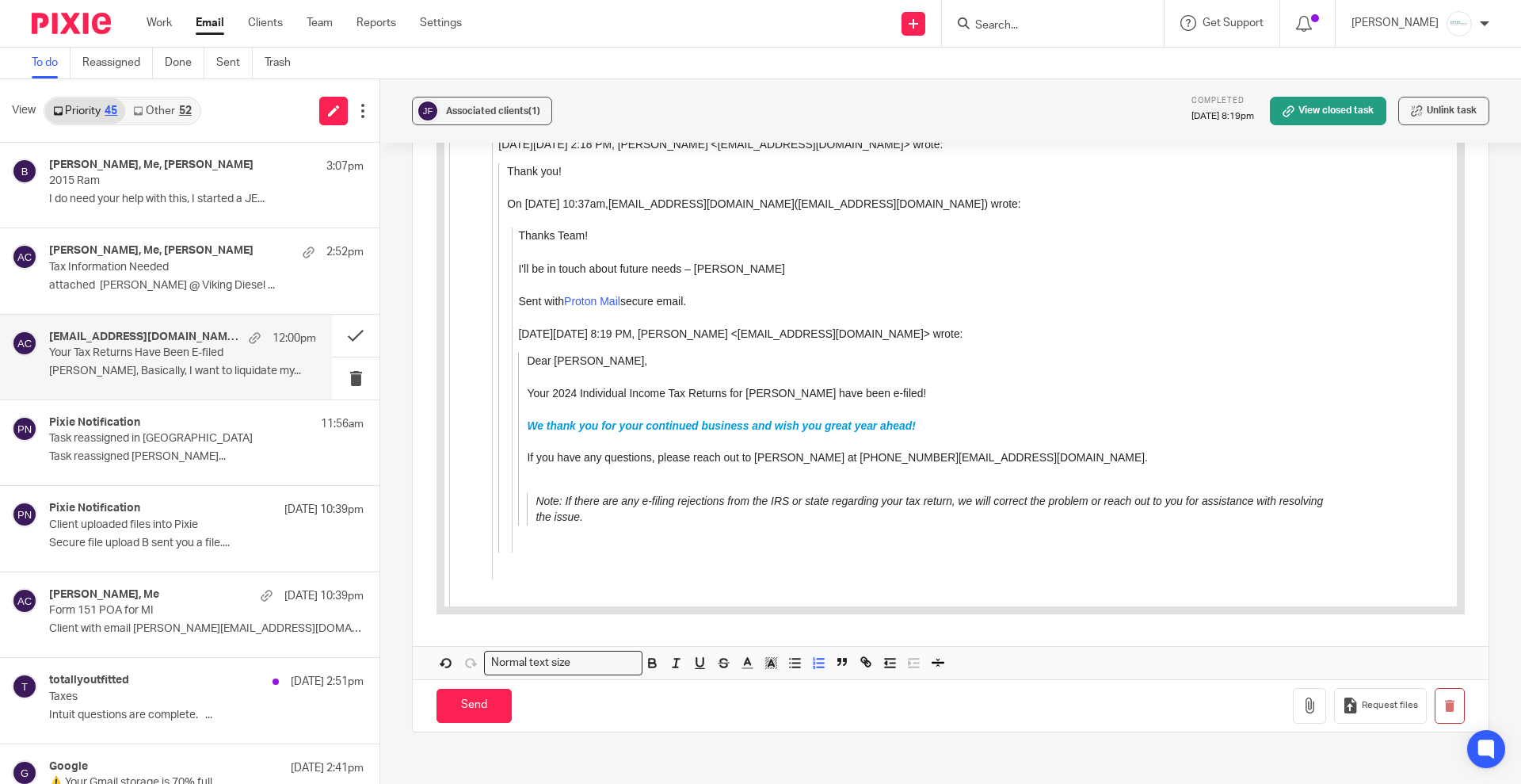
scroll to position [2867, 0]
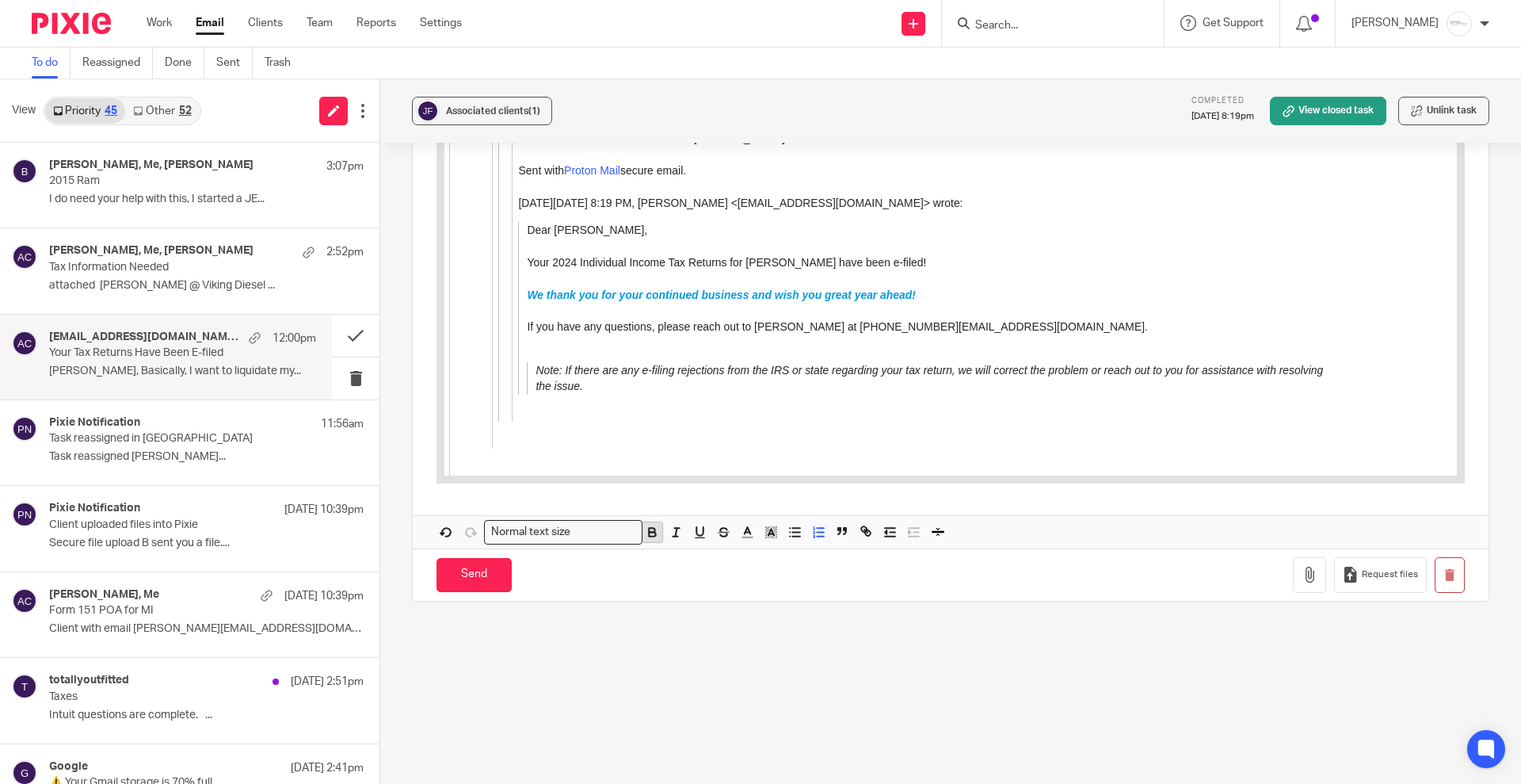
click at [650, 524] on icon "button" at bounding box center [652, 532] width 14 height 14
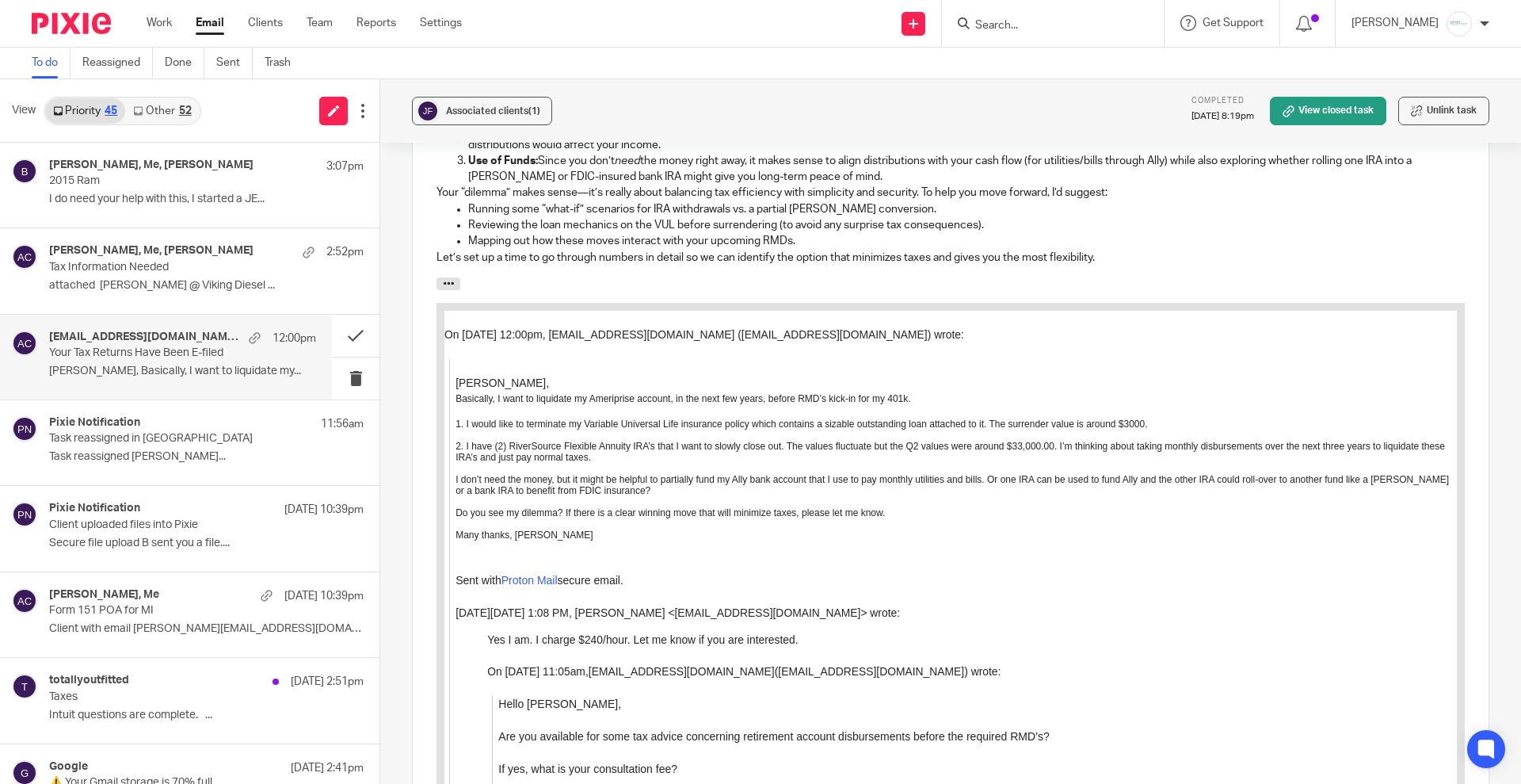
scroll to position [1717, 0]
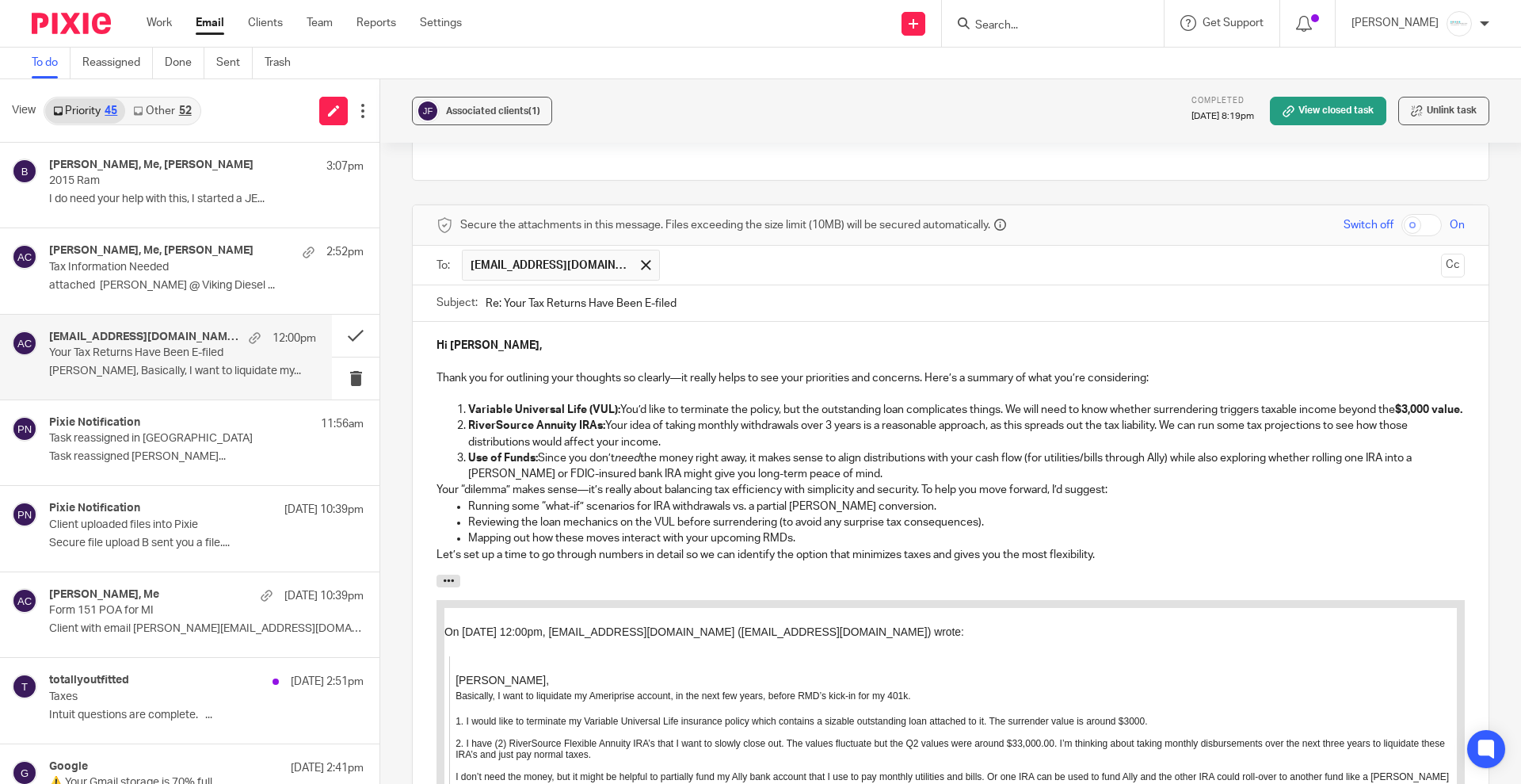
click at [1062, 450] on p "Use of Funds: Since you don’t need the money right away, it makes sense to alig…" at bounding box center [967, 467] width 997 height 33
click at [675, 418] on p "RiverSource Annuity IRAs: Your idea of taking monthly withdrawals over 3 years …" at bounding box center [967, 434] width 997 height 33
drag, startPoint x: 659, startPoint y: 419, endPoint x: 717, endPoint y: 420, distance: 58.0
click at [717, 420] on p "RiverSource Annuity IRAs: Your idea of taking monthly withdrawals over 3 years …" at bounding box center [967, 434] width 997 height 33
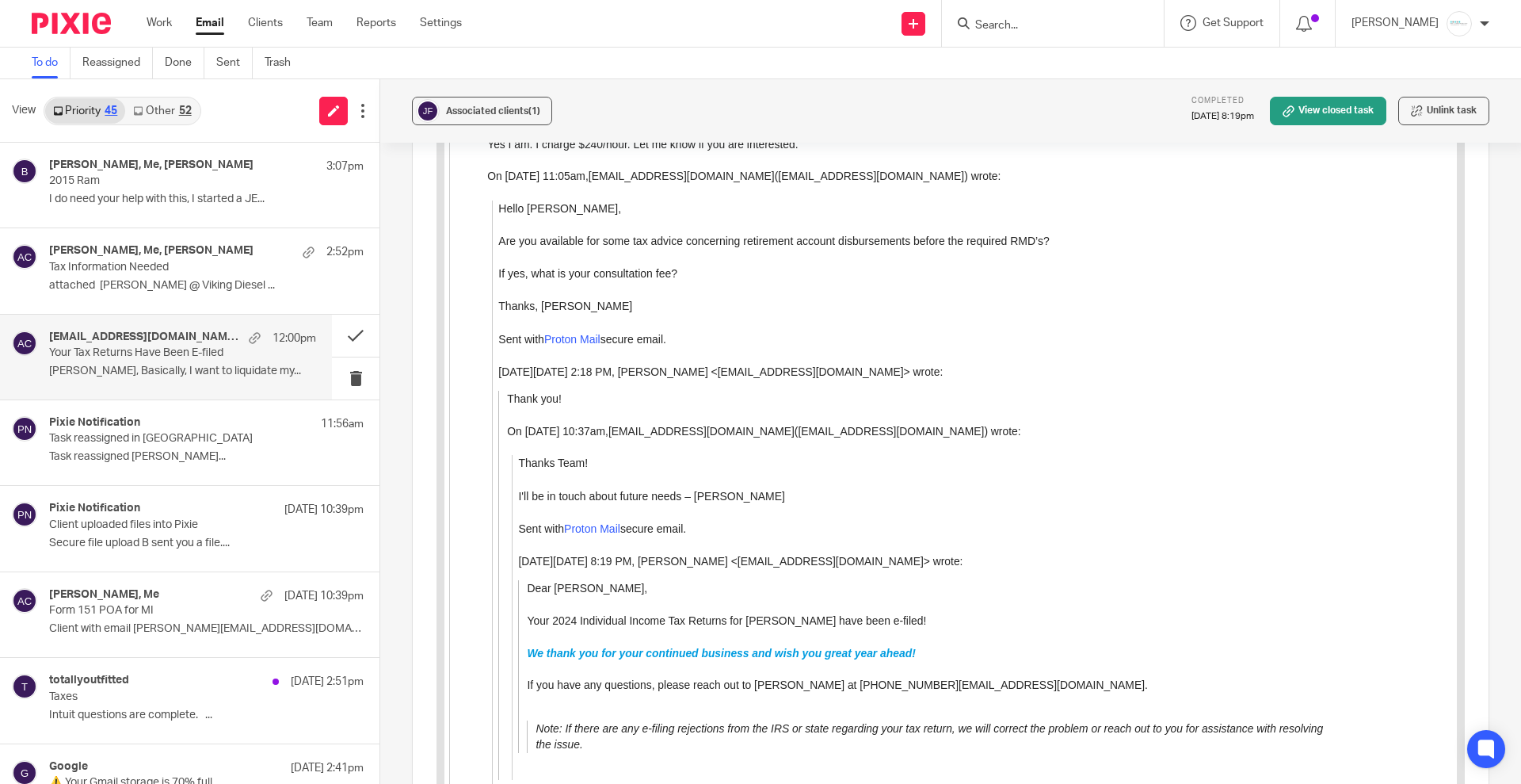
scroll to position [2867, 0]
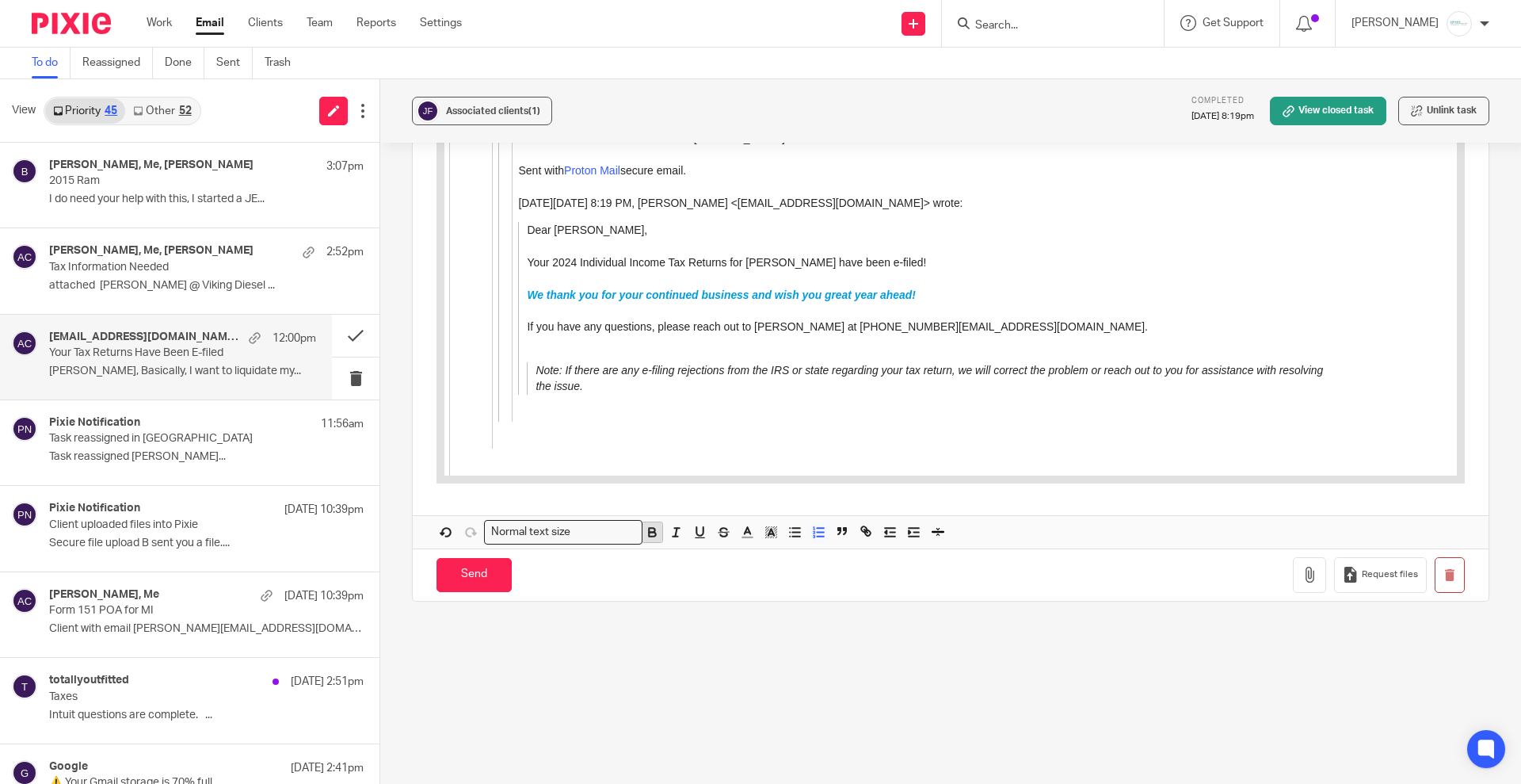
click at [649, 524] on icon "button" at bounding box center [652, 532] width 14 height 14
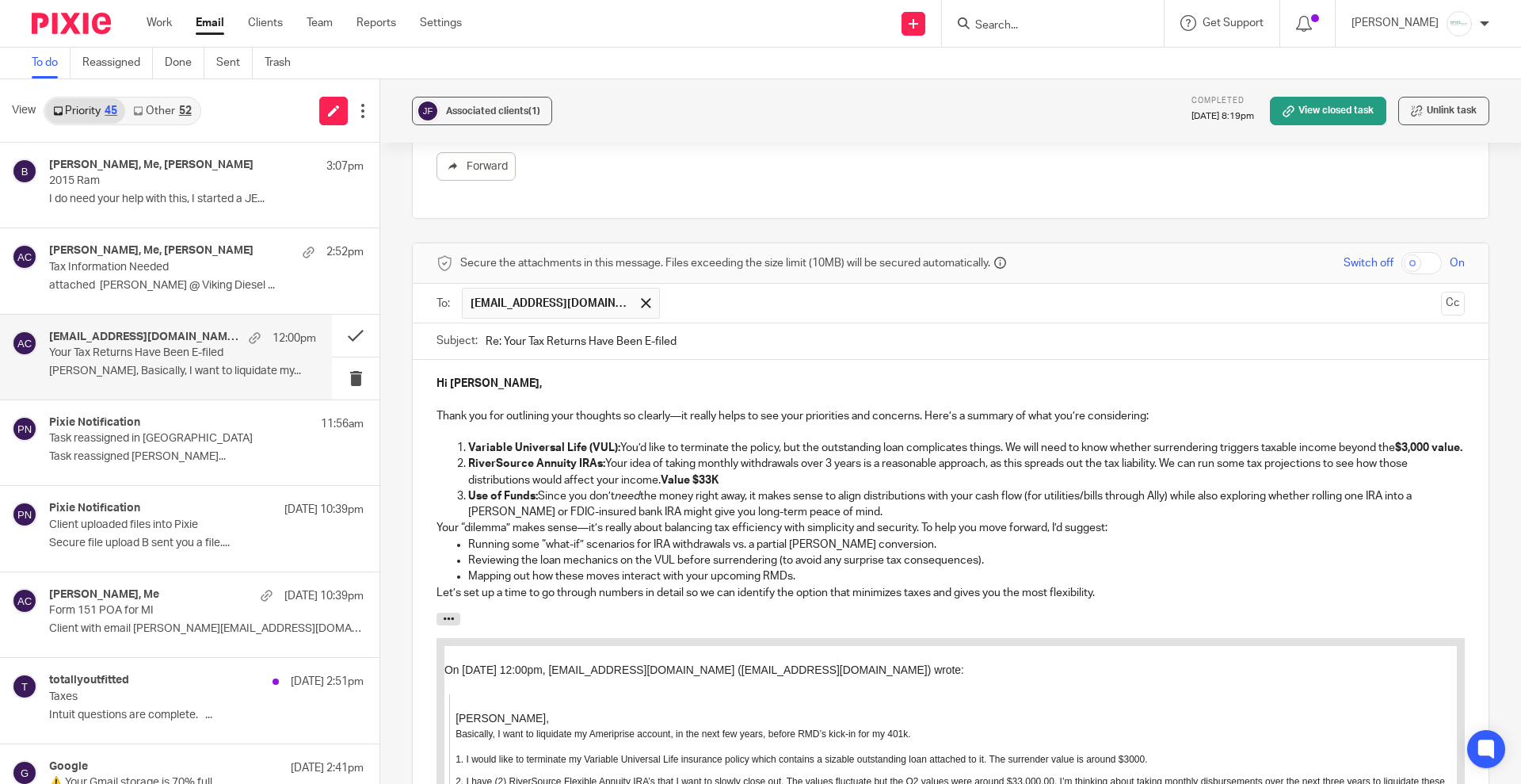
scroll to position [1650, 0]
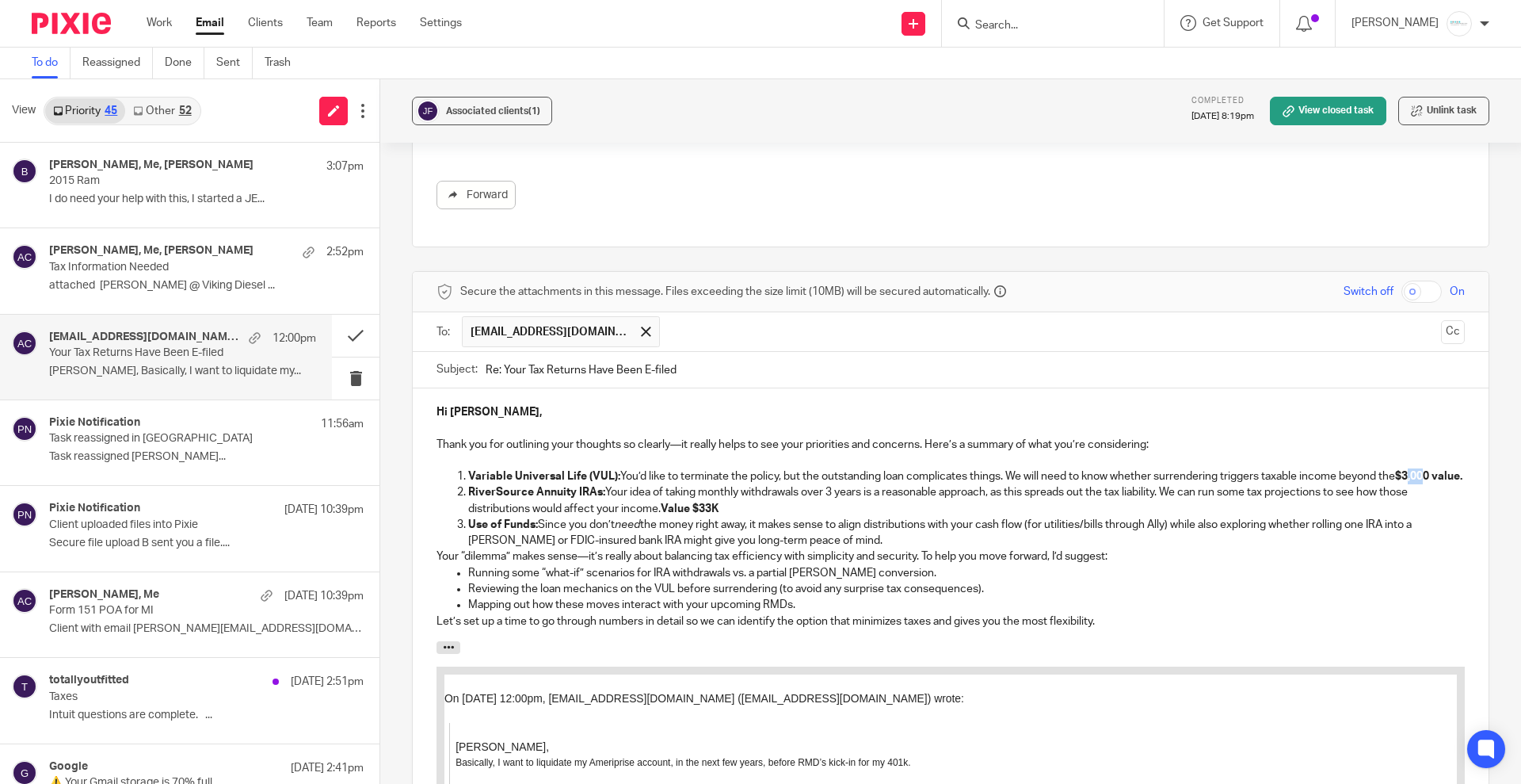
drag, startPoint x: 1411, startPoint y: 434, endPoint x: 1429, endPoint y: 445, distance: 21.1
click at [1429, 468] on p "Variable Universal Life (VUL): You’d like to terminate the policy, but the outs…" at bounding box center [967, 477] width 997 height 16
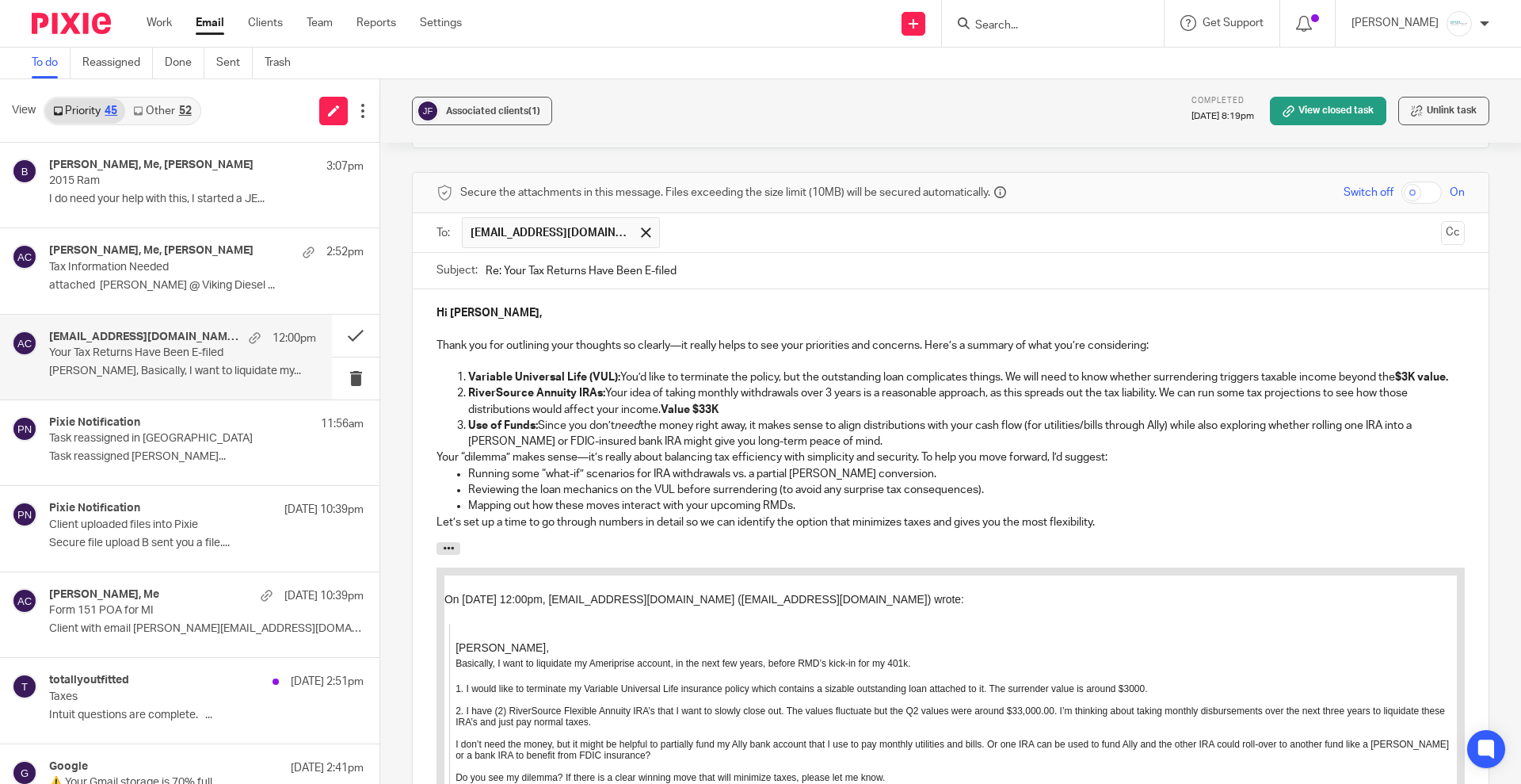
click at [599, 387] on strong "RiverSource Annuity IRAs:" at bounding box center [537, 392] width 137 height 11
click at [719, 404] on strong "Value $33K" at bounding box center [690, 410] width 58 height 11
click at [827, 418] on p "Use of Funds: Since you don’t need the money right away, it makes sense to alig…" at bounding box center [967, 434] width 997 height 33
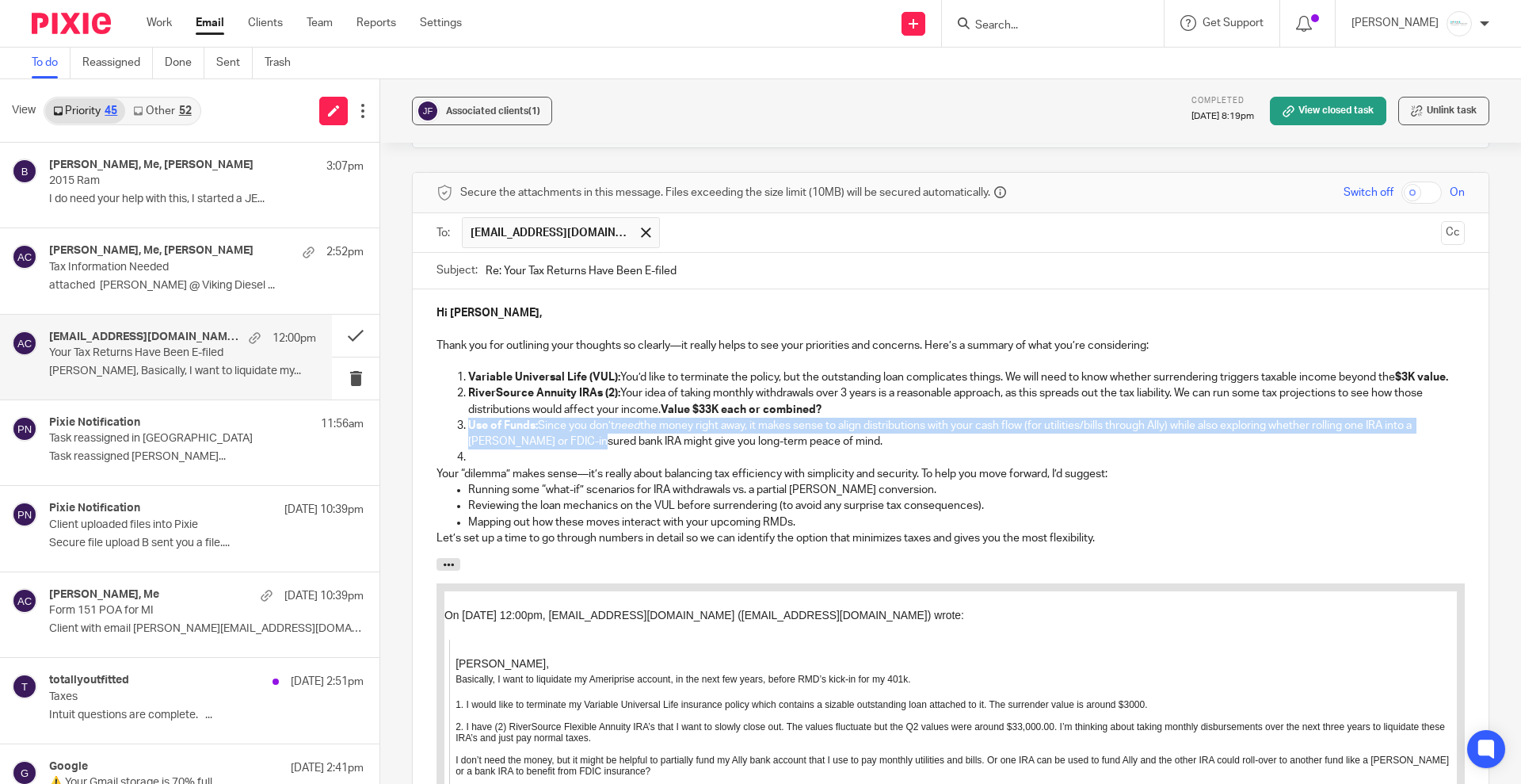
drag, startPoint x: 465, startPoint y: 401, endPoint x: 585, endPoint y: 412, distance: 120.5
click at [585, 418] on p "Use of Funds: Since you don’t need the money right away, it makes sense to alig…" at bounding box center [967, 434] width 997 height 33
copy p "Use of Funds: Since you don’t need the money right away, it makes sense to alig…"
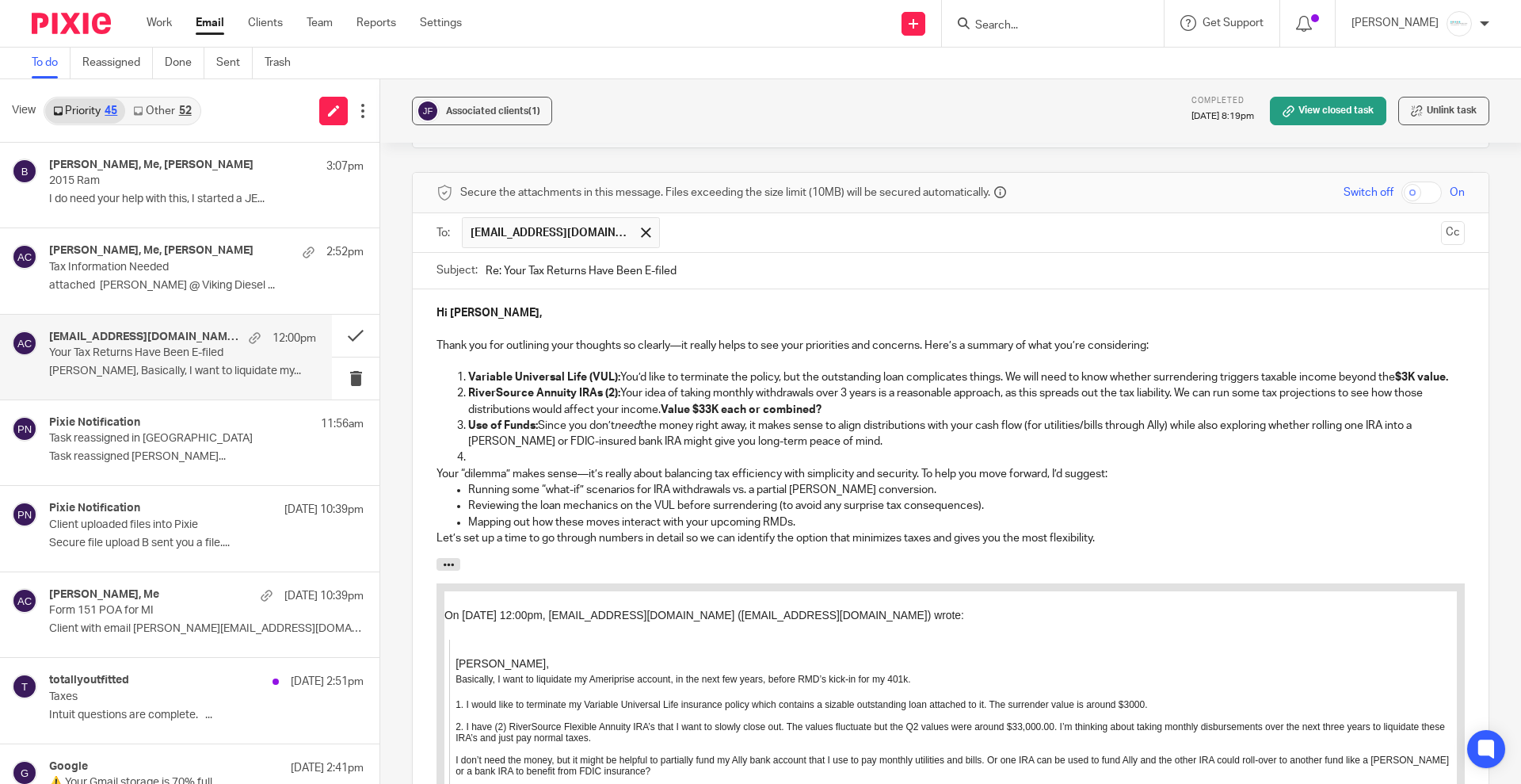
click at [475, 449] on p at bounding box center [967, 458] width 997 height 16
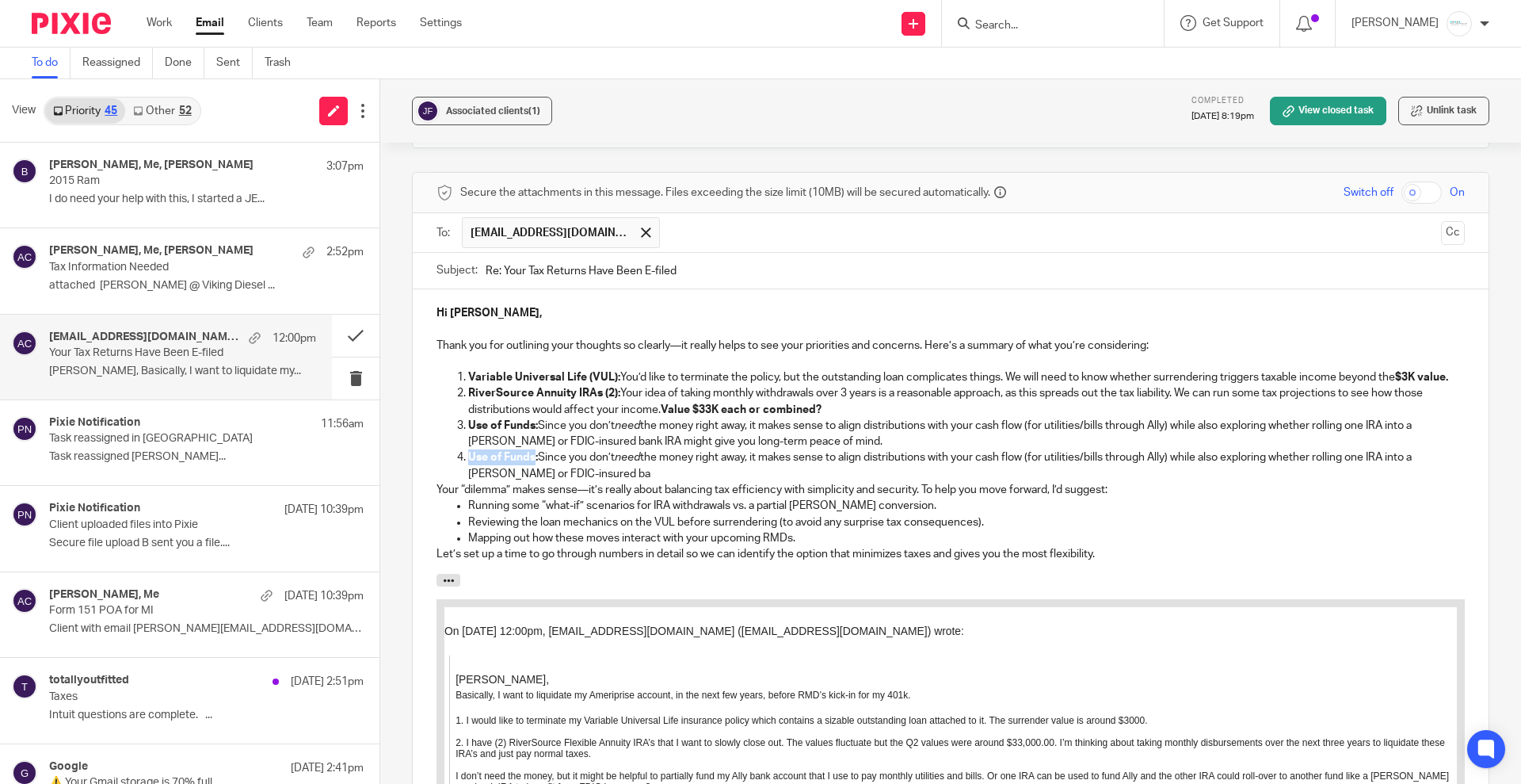
drag, startPoint x: 466, startPoint y: 433, endPoint x: 533, endPoint y: 426, distance: 67.4
click at [533, 449] on p "Use of Funds: Since you don’t need the money right away, it makes sense to alig…" at bounding box center [967, 466] width 997 height 33
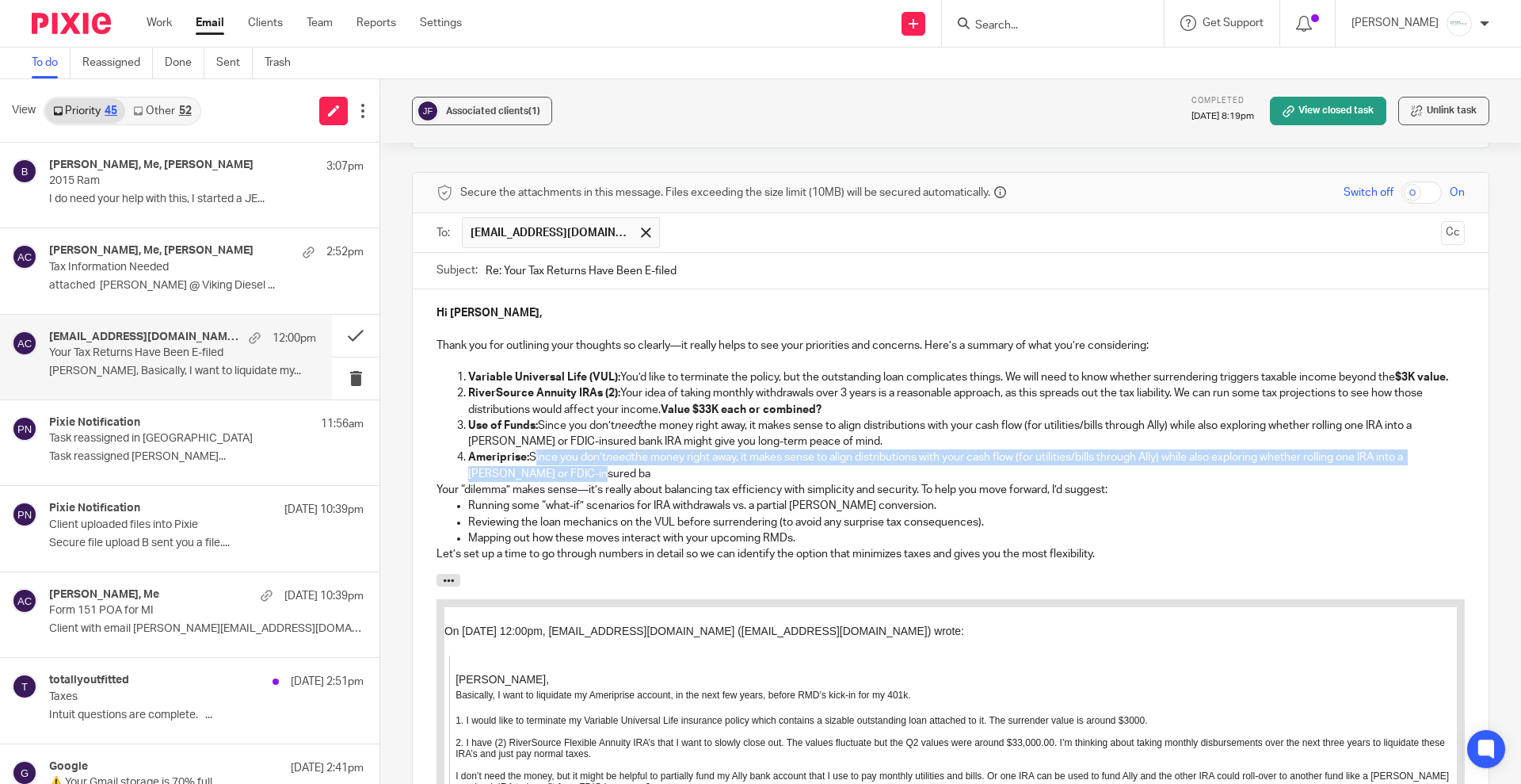
drag, startPoint x: 528, startPoint y: 434, endPoint x: 586, endPoint y: 444, distance: 58.9
click at [586, 449] on p "Ameriprise: Since you don’t need the money right away, it makes sense to align …" at bounding box center [967, 466] width 997 height 33
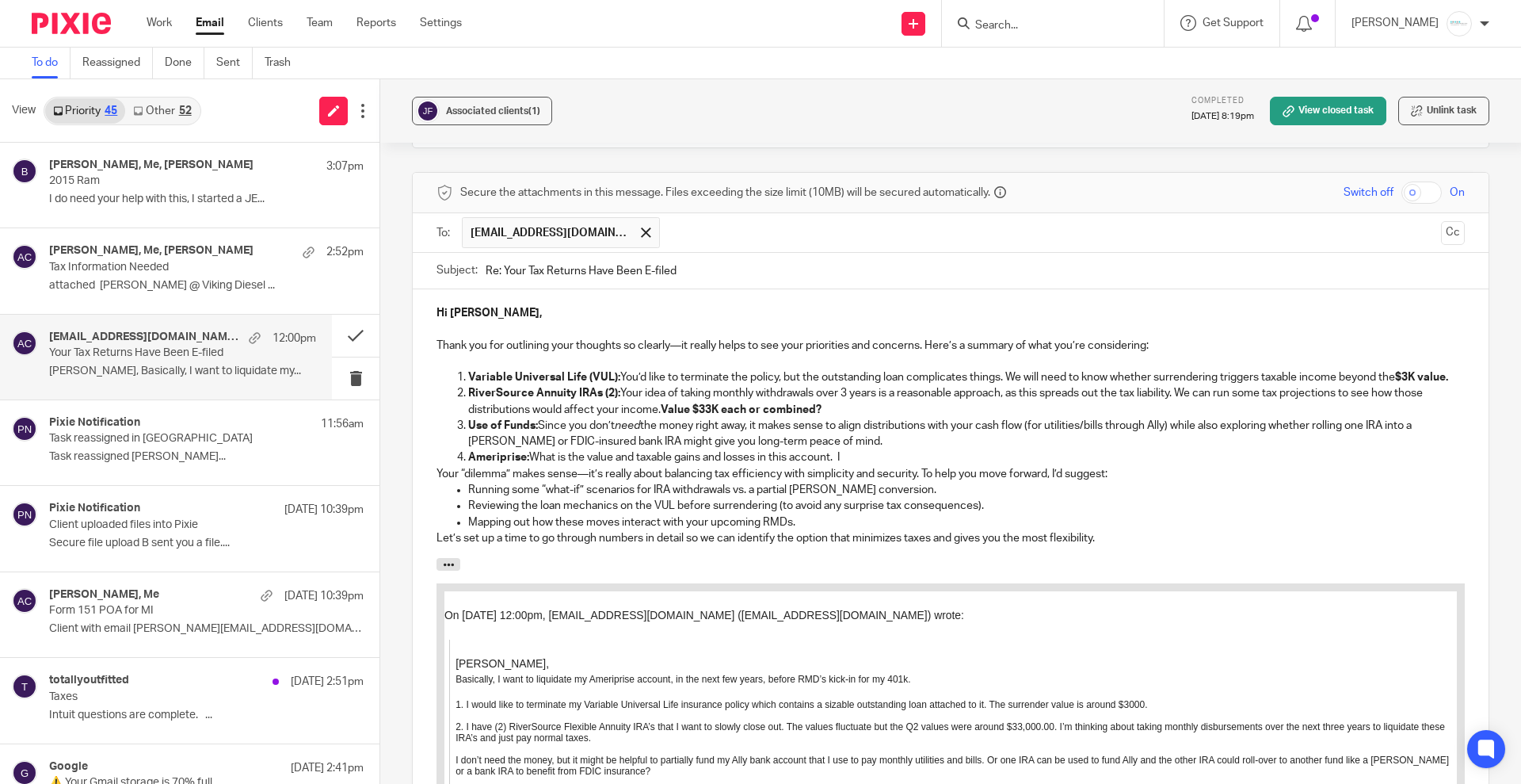
click at [468, 387] on strong "RiverSource Annuity IRAs (2):" at bounding box center [544, 392] width 152 height 11
drag, startPoint x: 528, startPoint y: 432, endPoint x: 890, endPoint y: 432, distance: 362.0
click at [890, 449] on p "Ameriprise: What is the value and taxable gains and losses in this account. I" at bounding box center [967, 458] width 997 height 16
click at [925, 337] on p "Thank you for outlining your thoughts so clearly—it really helps to see your pr…" at bounding box center [950, 345] width 1028 height 16
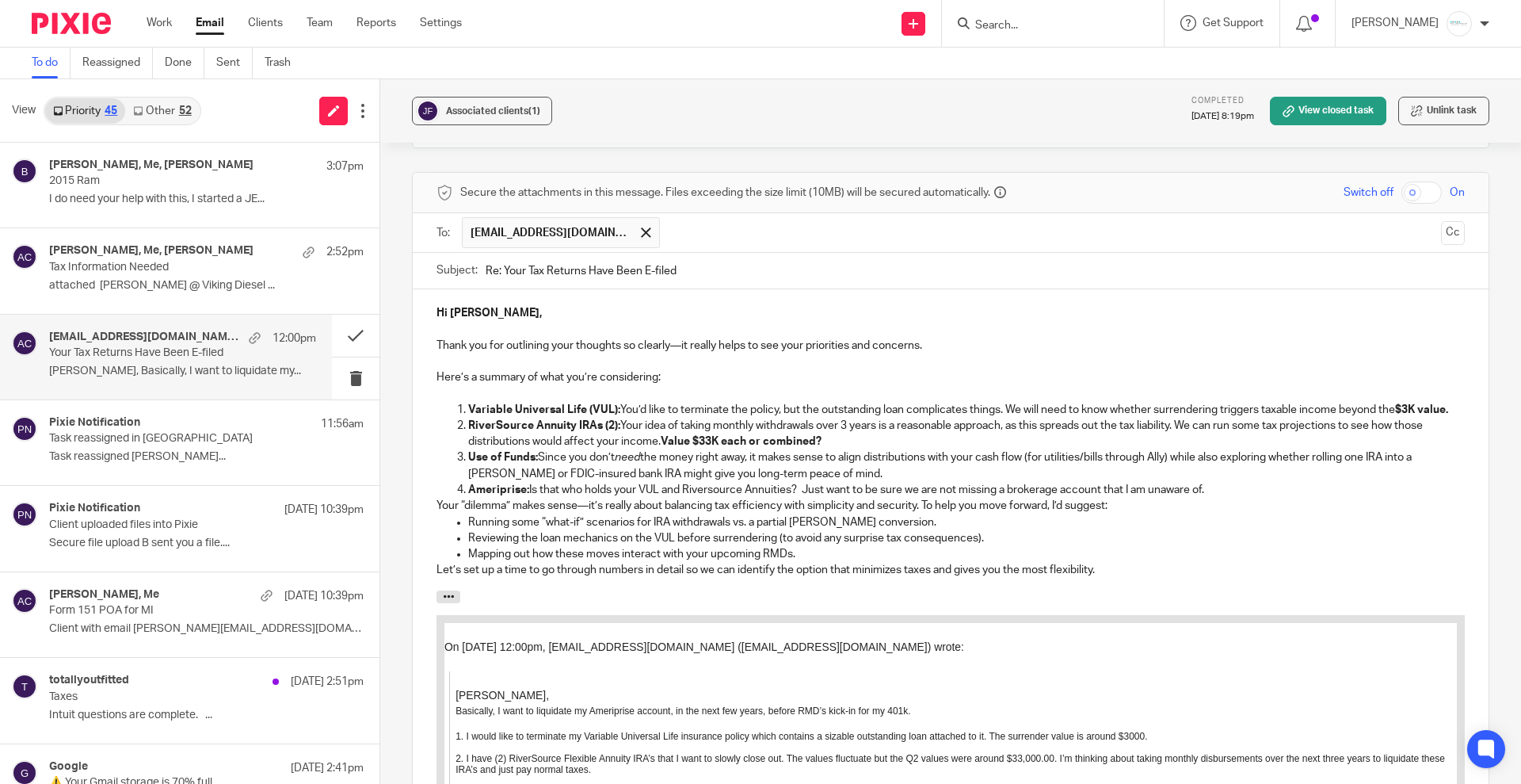
click at [946, 354] on p at bounding box center [950, 362] width 1028 height 16
click at [938, 337] on p "Thank you for outlining your thoughts so clearly—it really helps to see your pr…" at bounding box center [950, 345] width 1028 height 16
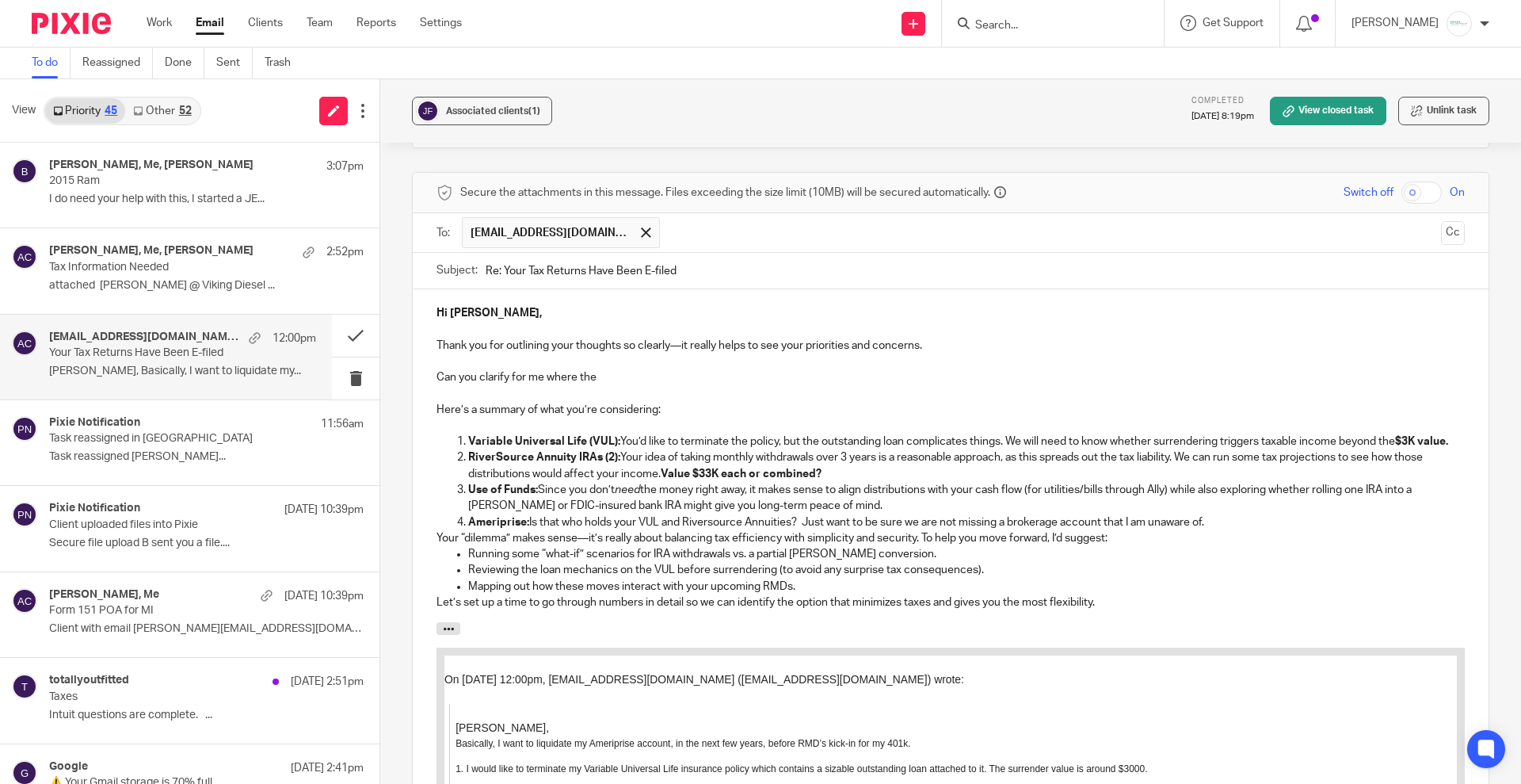
drag, startPoint x: 466, startPoint y: 496, endPoint x: 1265, endPoint y: 494, distance: 799.0
click at [1265, 515] on p "Ameriprise: Is that who holds your VUL and Riversource Annuities? Just want to …" at bounding box center [967, 523] width 997 height 16
click at [643, 354] on p at bounding box center [950, 362] width 1028 height 16
click at [613, 369] on p "Can you clarify for me where the" at bounding box center [950, 377] width 1028 height 16
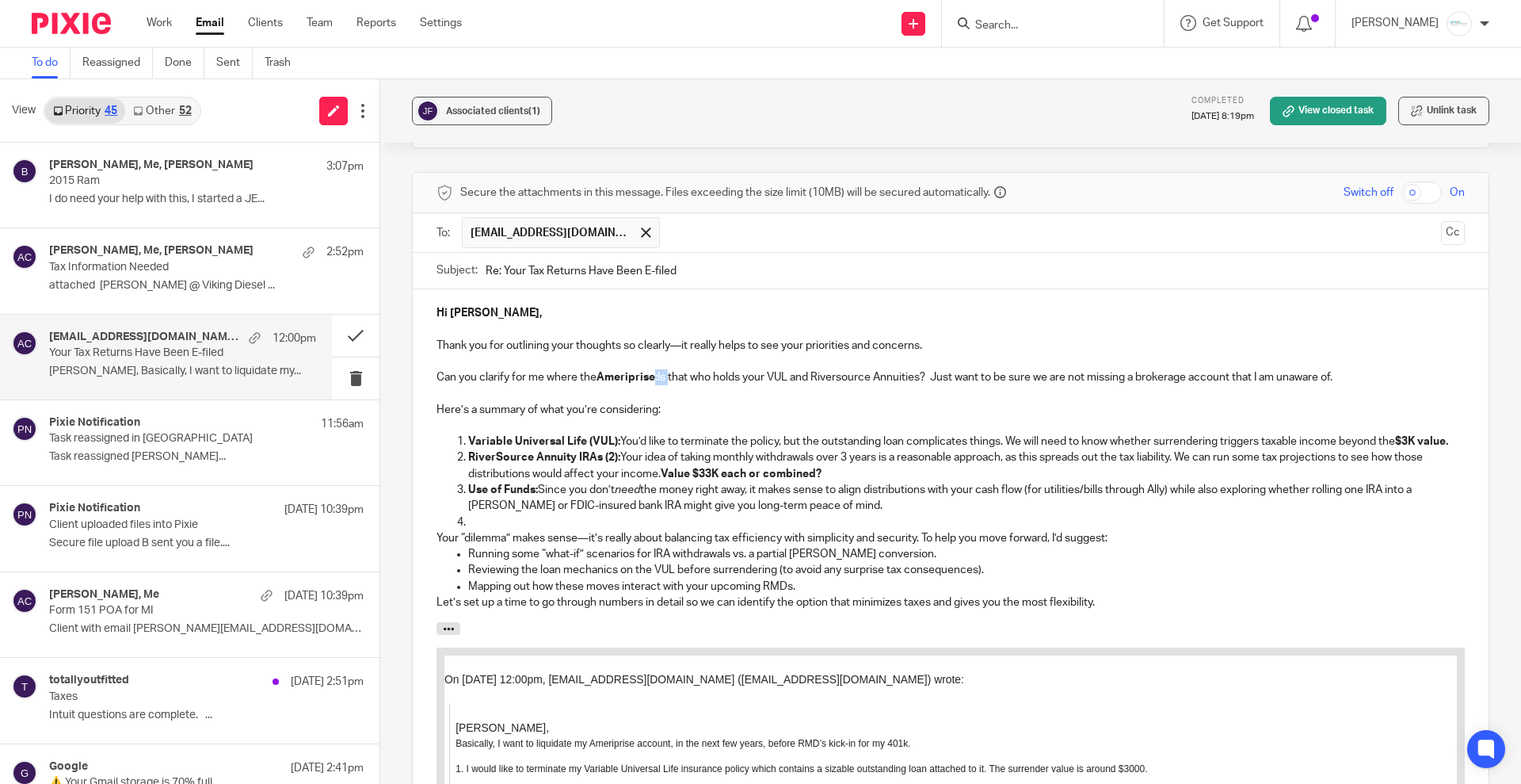
drag, startPoint x: 652, startPoint y: 335, endPoint x: 667, endPoint y: 335, distance: 15.0
click at [667, 369] on p "Can you clarify for me where the Ameriprise: Is that who holds your VUL and Riv…" at bounding box center [950, 377] width 1028 height 16
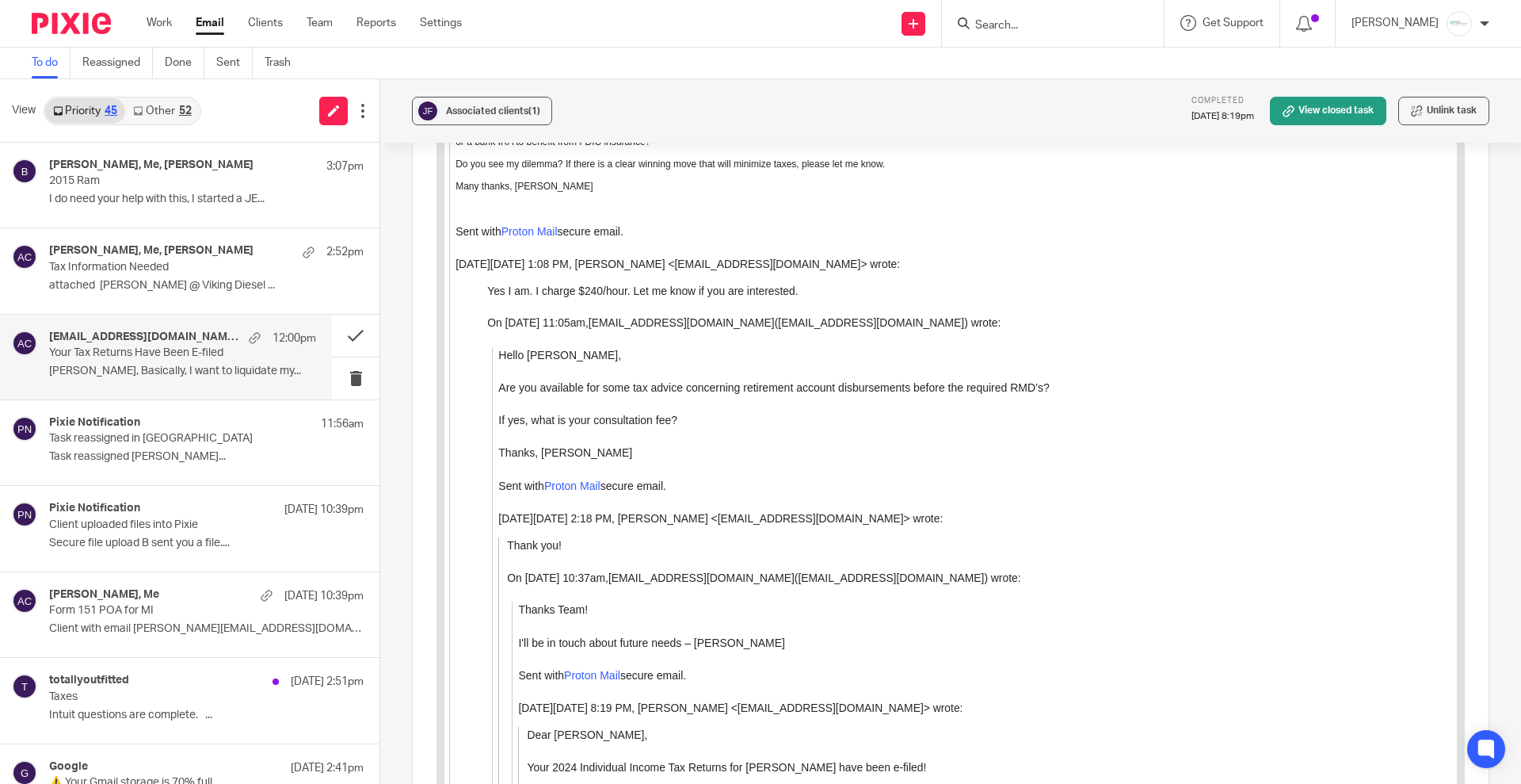
scroll to position [2948, 0]
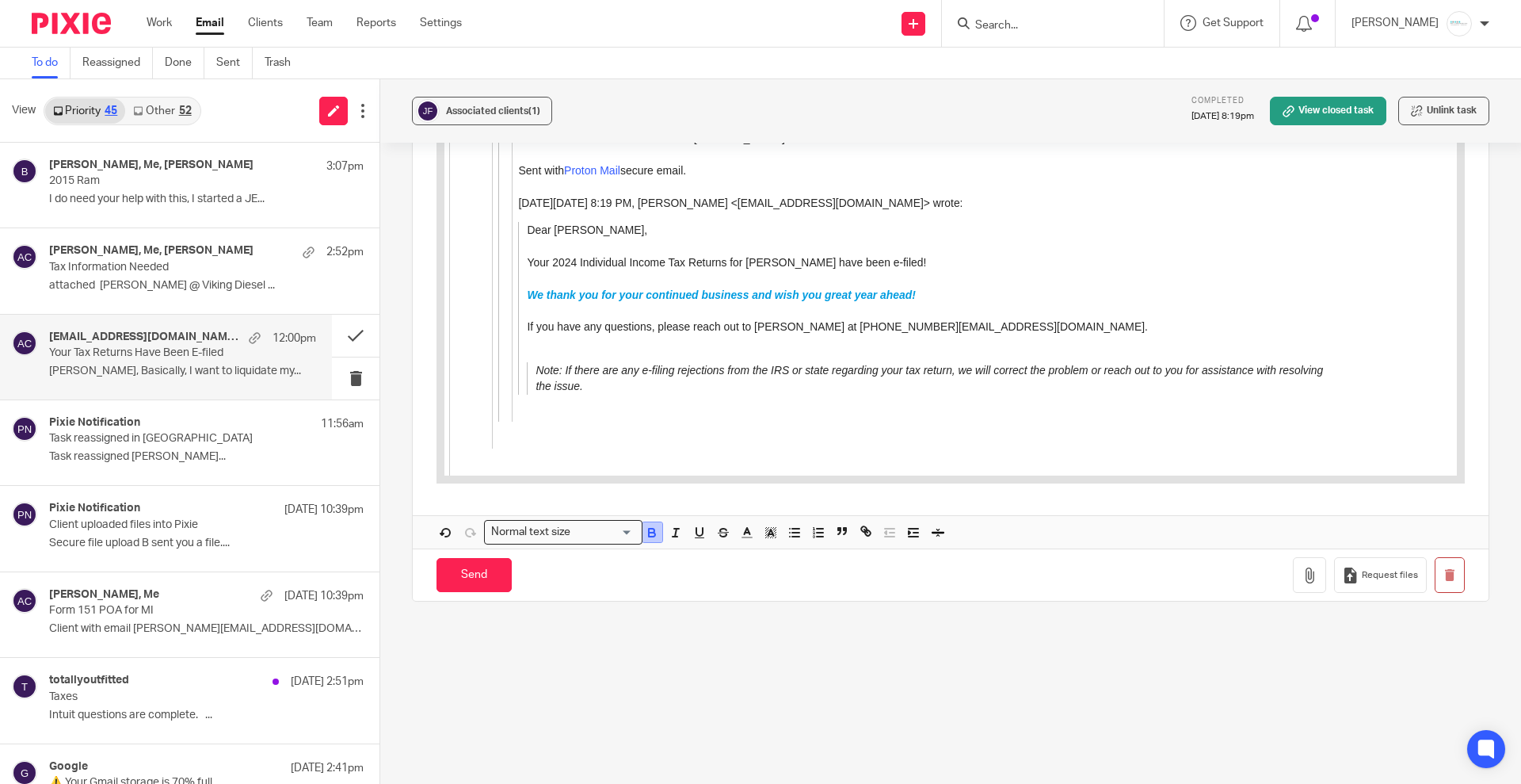
click at [647, 522] on button "button" at bounding box center [653, 532] width 20 height 20
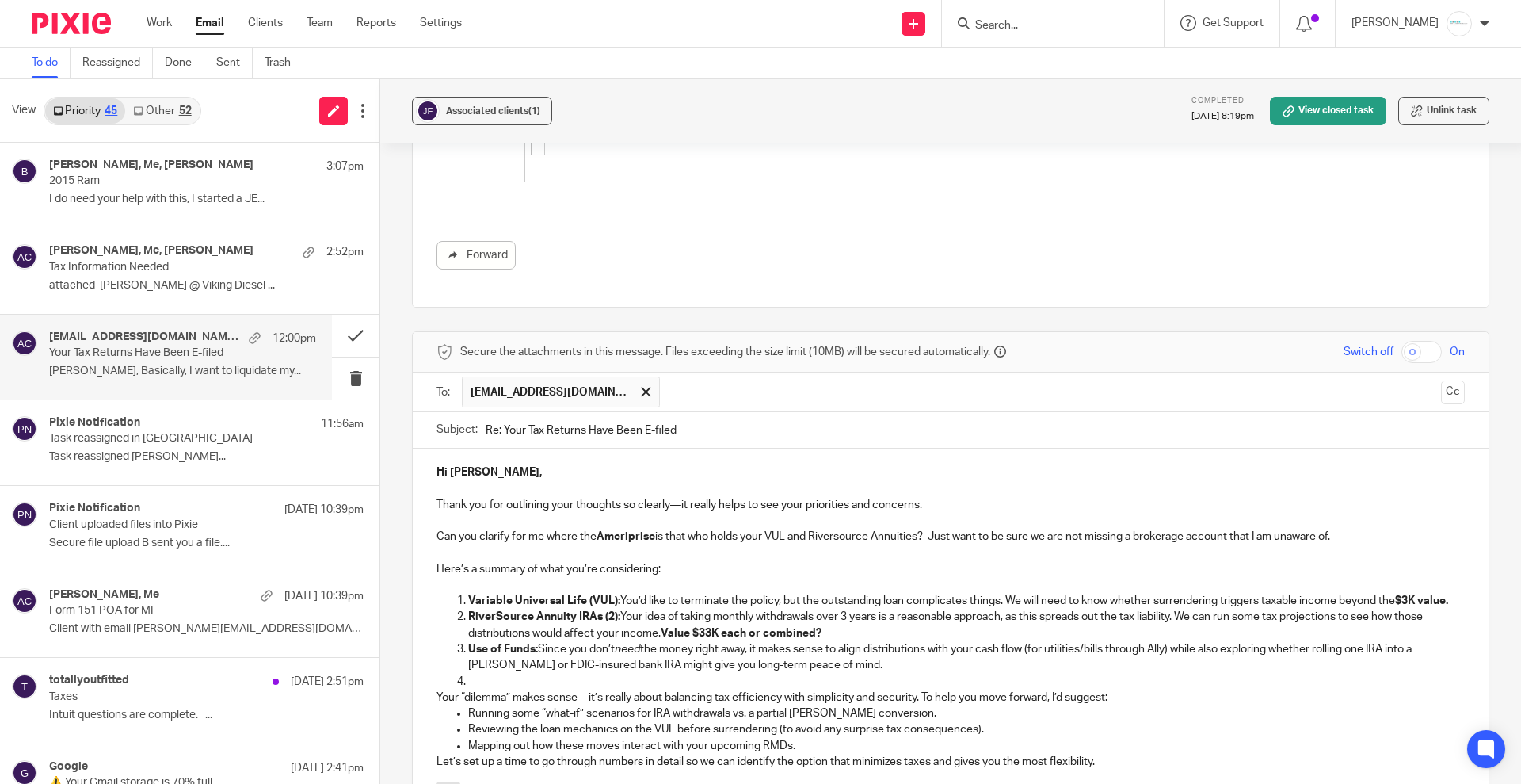
scroll to position [1602, 0]
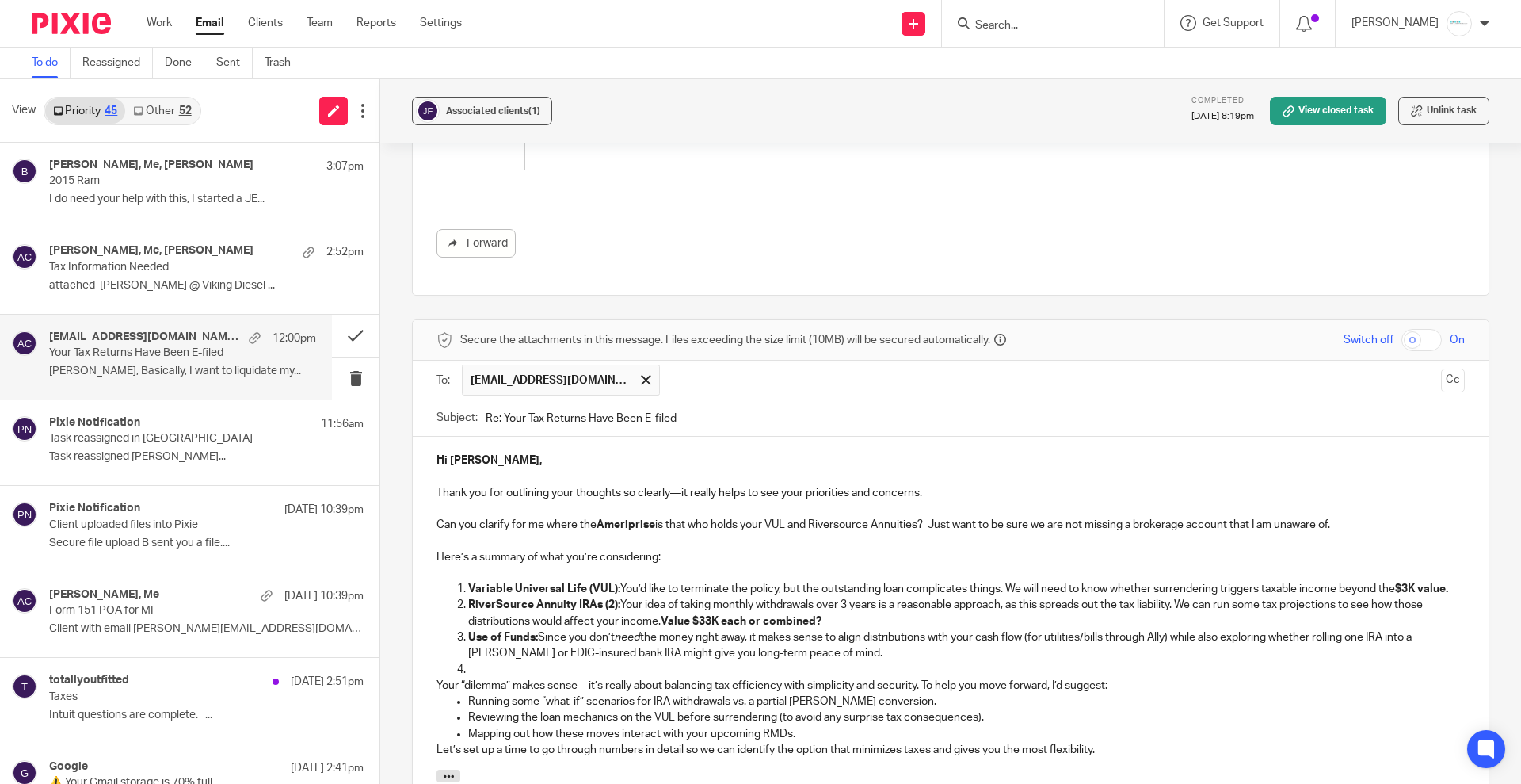
click at [579, 516] on p "Can you clarify for me where the Ameriprise is that who holds your VUL and Rive…" at bounding box center [950, 524] width 1028 height 16
click at [487, 565] on p at bounding box center [950, 573] width 1028 height 16
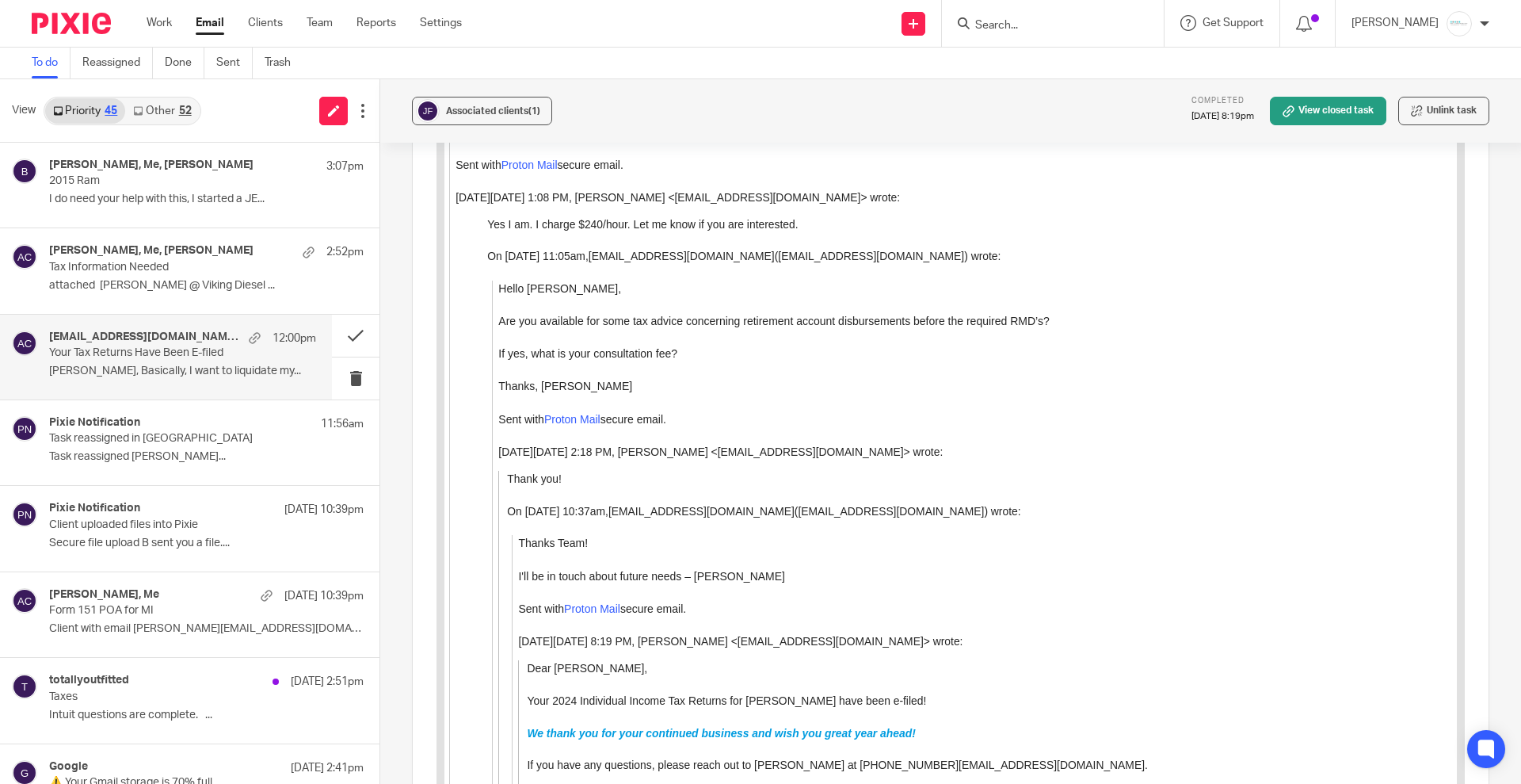
scroll to position [2916, 0]
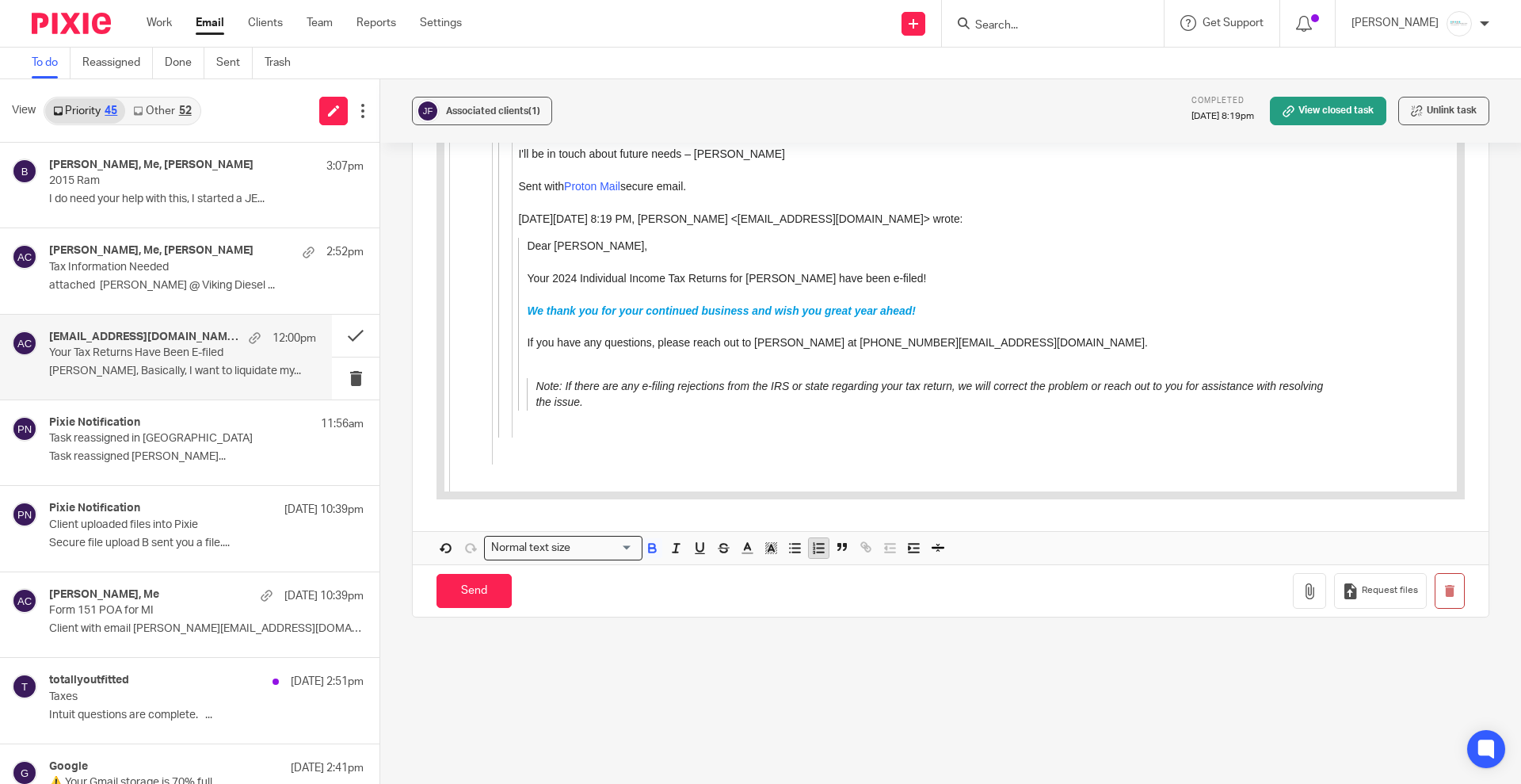
click at [815, 541] on icon "button" at bounding box center [818, 548] width 14 height 14
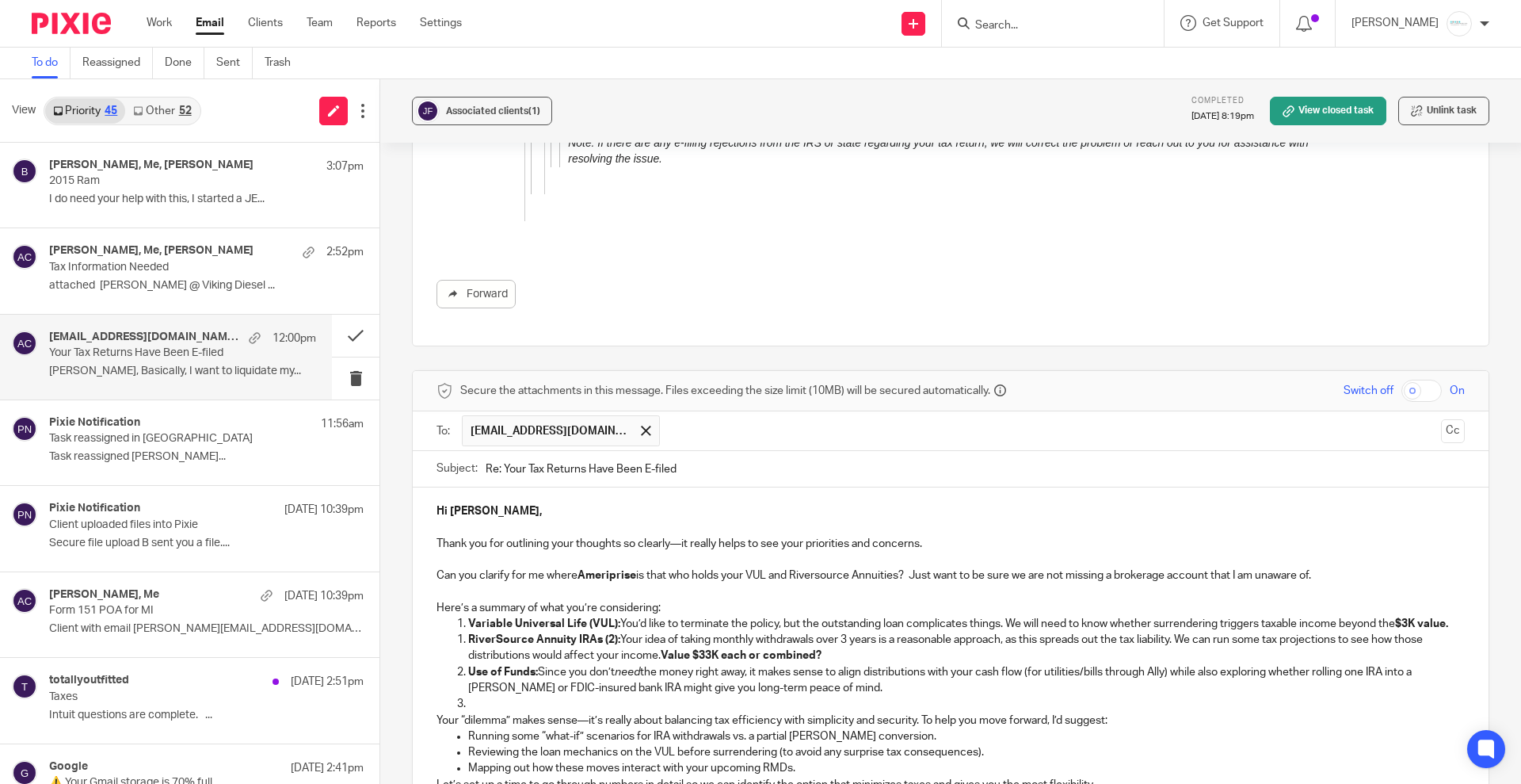
scroll to position [1650, 0]
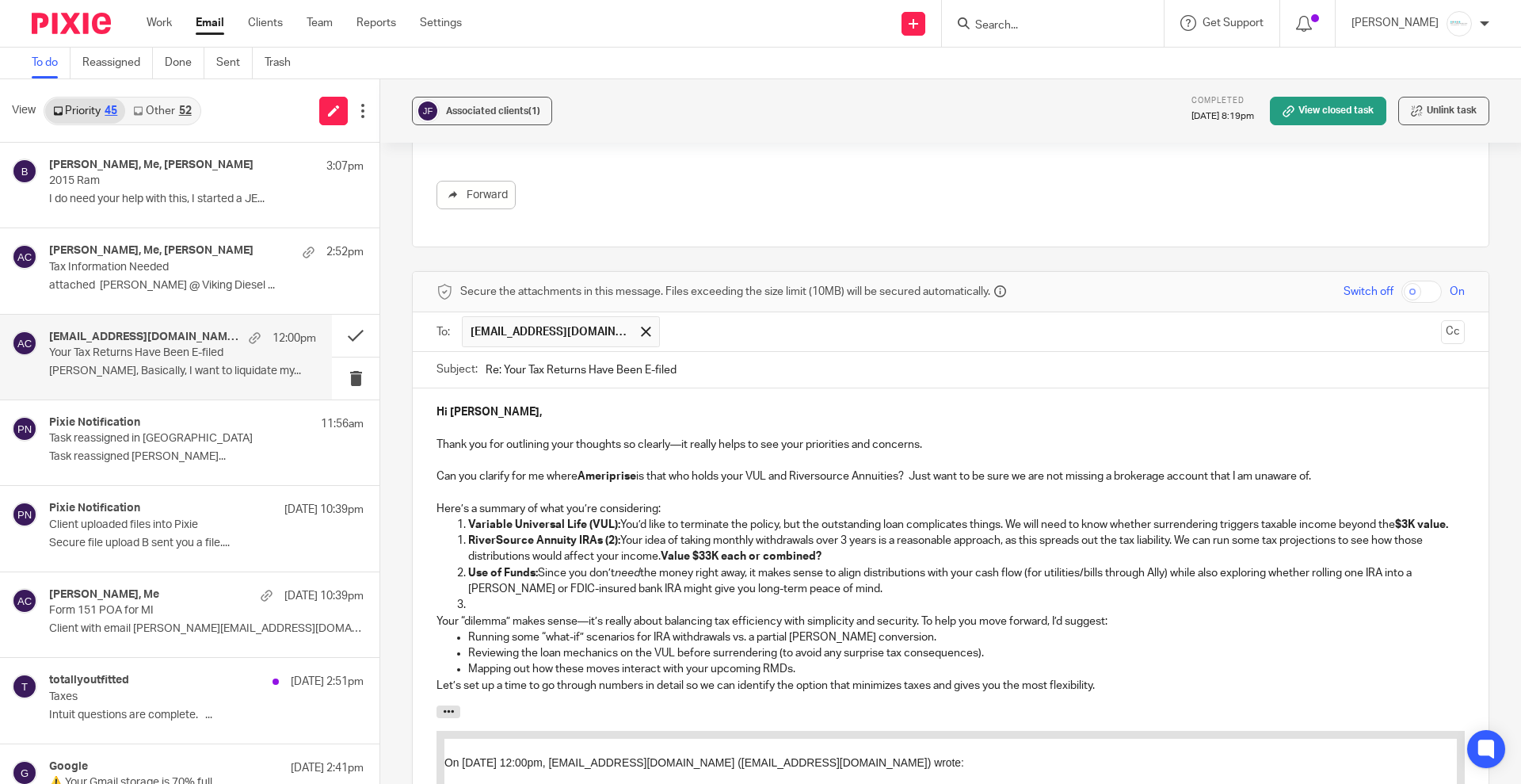
click at [528, 516] on p "Variable Universal Life (VUL): You’d like to terminate the policy, but the outs…" at bounding box center [967, 524] width 997 height 16
drag, startPoint x: 458, startPoint y: 578, endPoint x: 437, endPoint y: 576, distance: 21.1
click at [437, 576] on ol "Variable Universal Life (VUL): You’d like to terminate the policy, but the outs…" at bounding box center [950, 564] width 1028 height 97
click at [897, 629] on p "Running some “what-if” scenarios for IRA withdrawals vs. a partial Roth convers…" at bounding box center [967, 638] width 997 height 16
click at [815, 661] on p "Mapping out how these moves interact with your upcoming RMDs." at bounding box center [967, 669] width 997 height 16
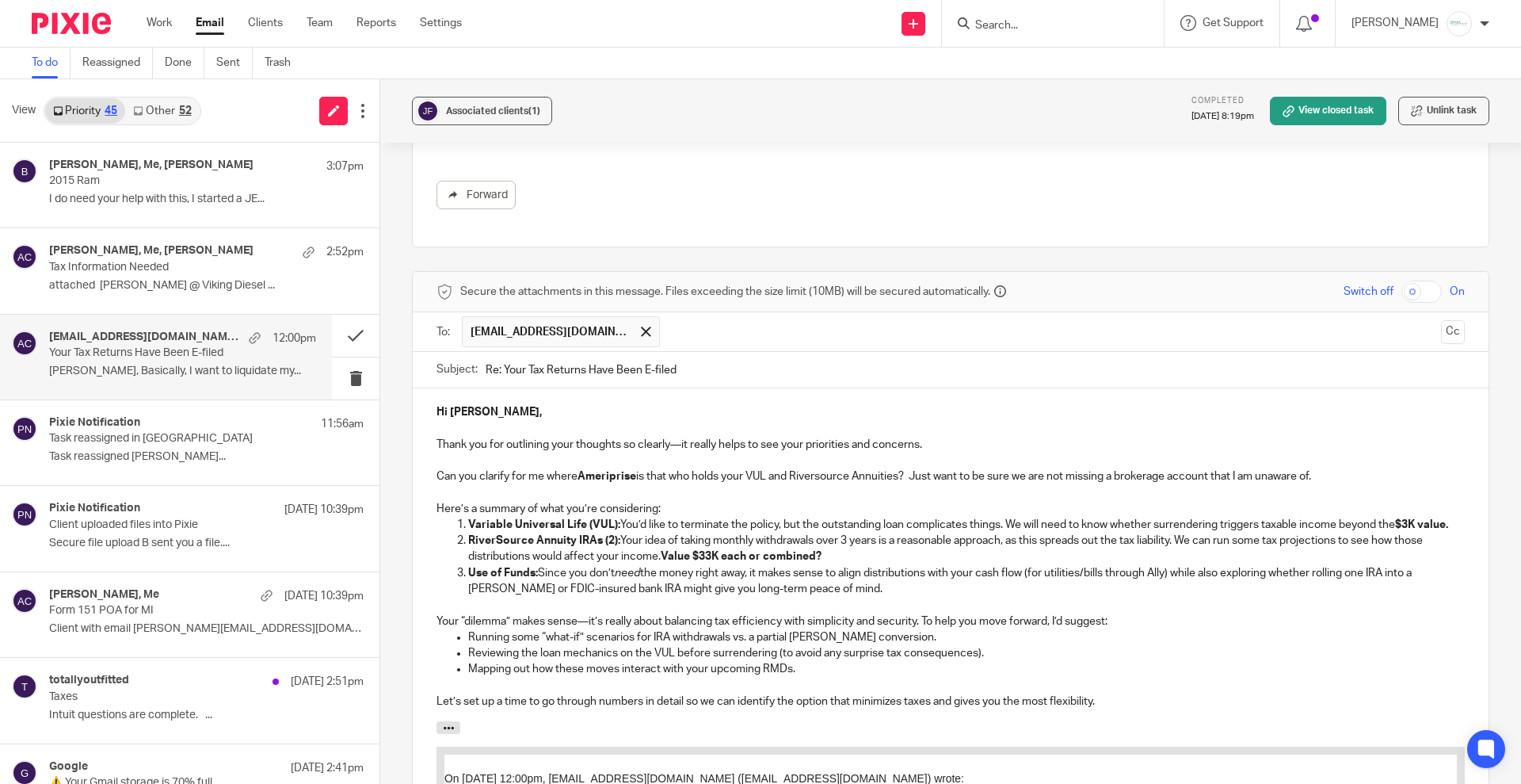
scroll to position [1848, 0]
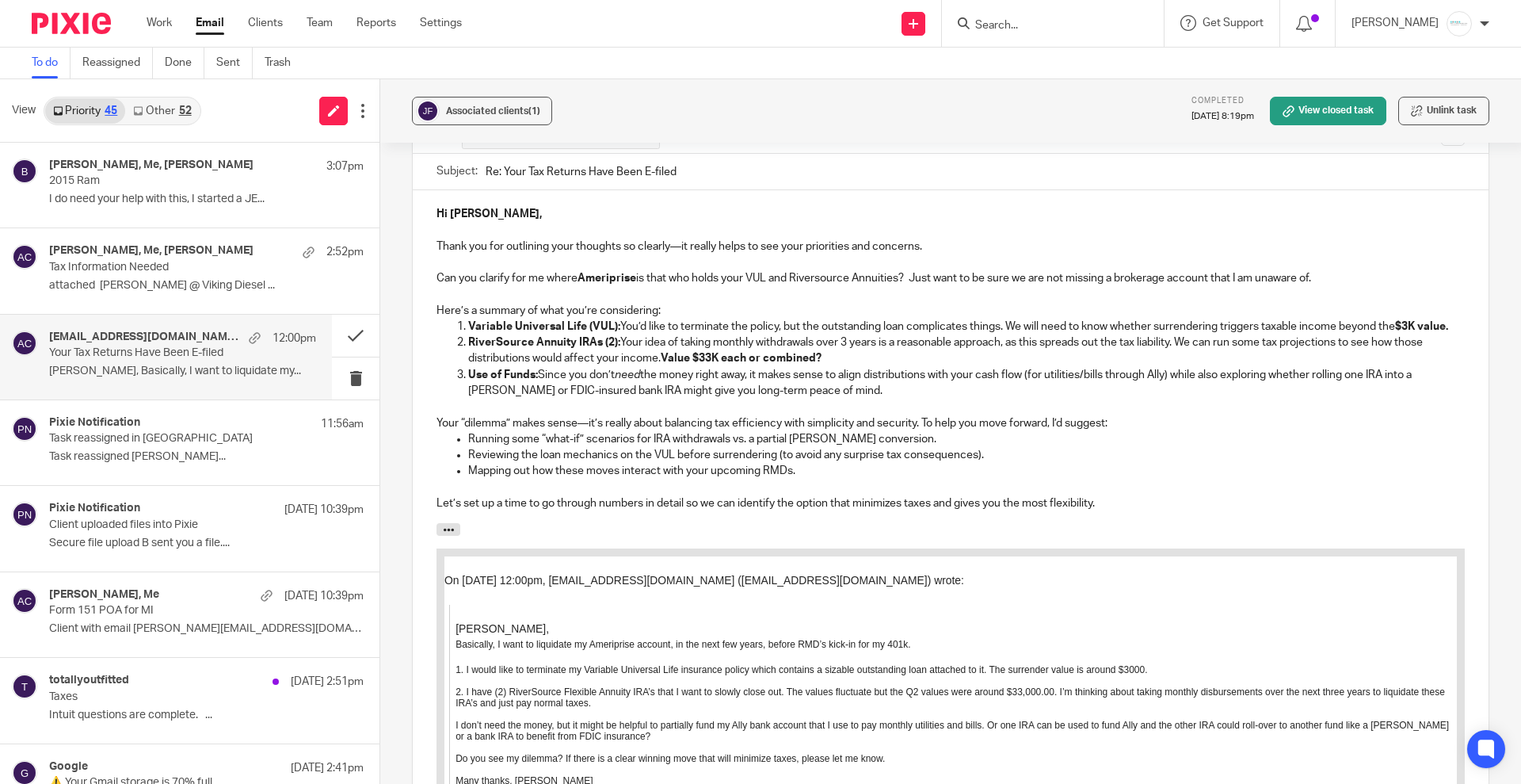
drag, startPoint x: 793, startPoint y: 451, endPoint x: 846, endPoint y: 451, distance: 53.0
click at [797, 463] on p "Mapping out how these moves interact with your upcoming RMDs." at bounding box center [967, 471] width 997 height 16
drag, startPoint x: 798, startPoint y: 445, endPoint x: 1094, endPoint y: 453, distance: 296.1
click at [1094, 463] on p "Mapping out how these moves interact with your upcoming RMDs. What are you proj…" at bounding box center [967, 471] width 997 height 16
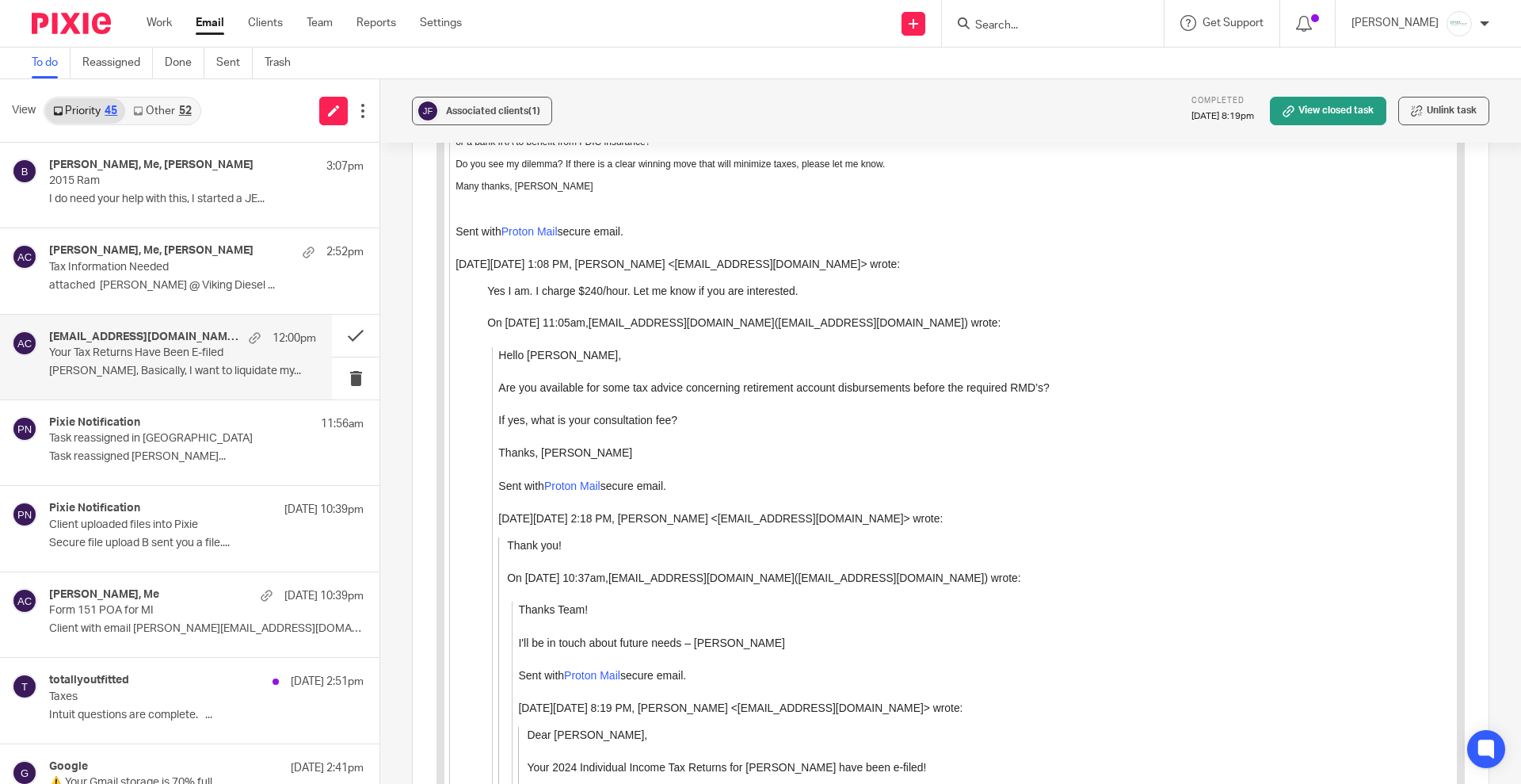
scroll to position [2948, 0]
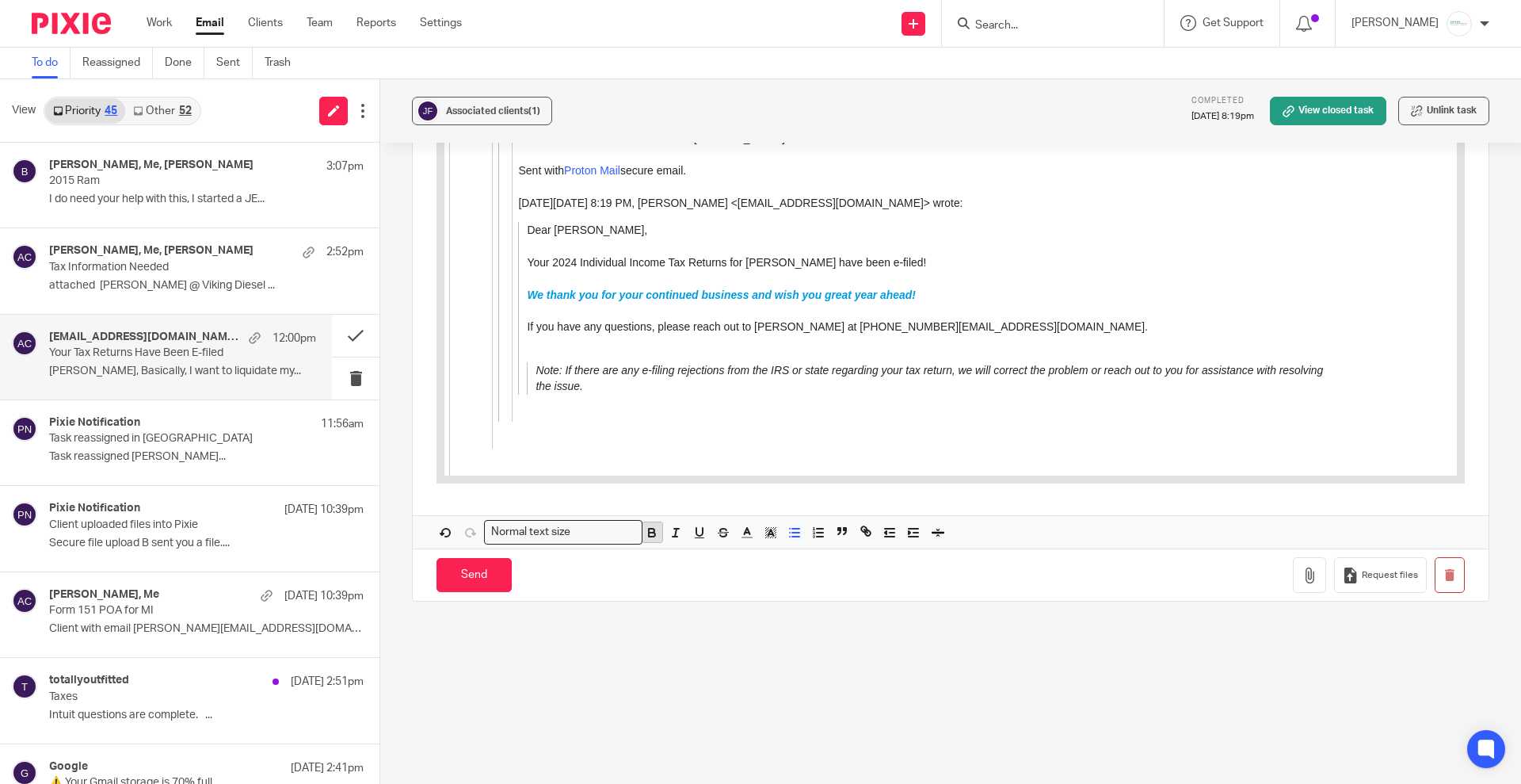
click at [658, 522] on button "button" at bounding box center [653, 532] width 20 height 20
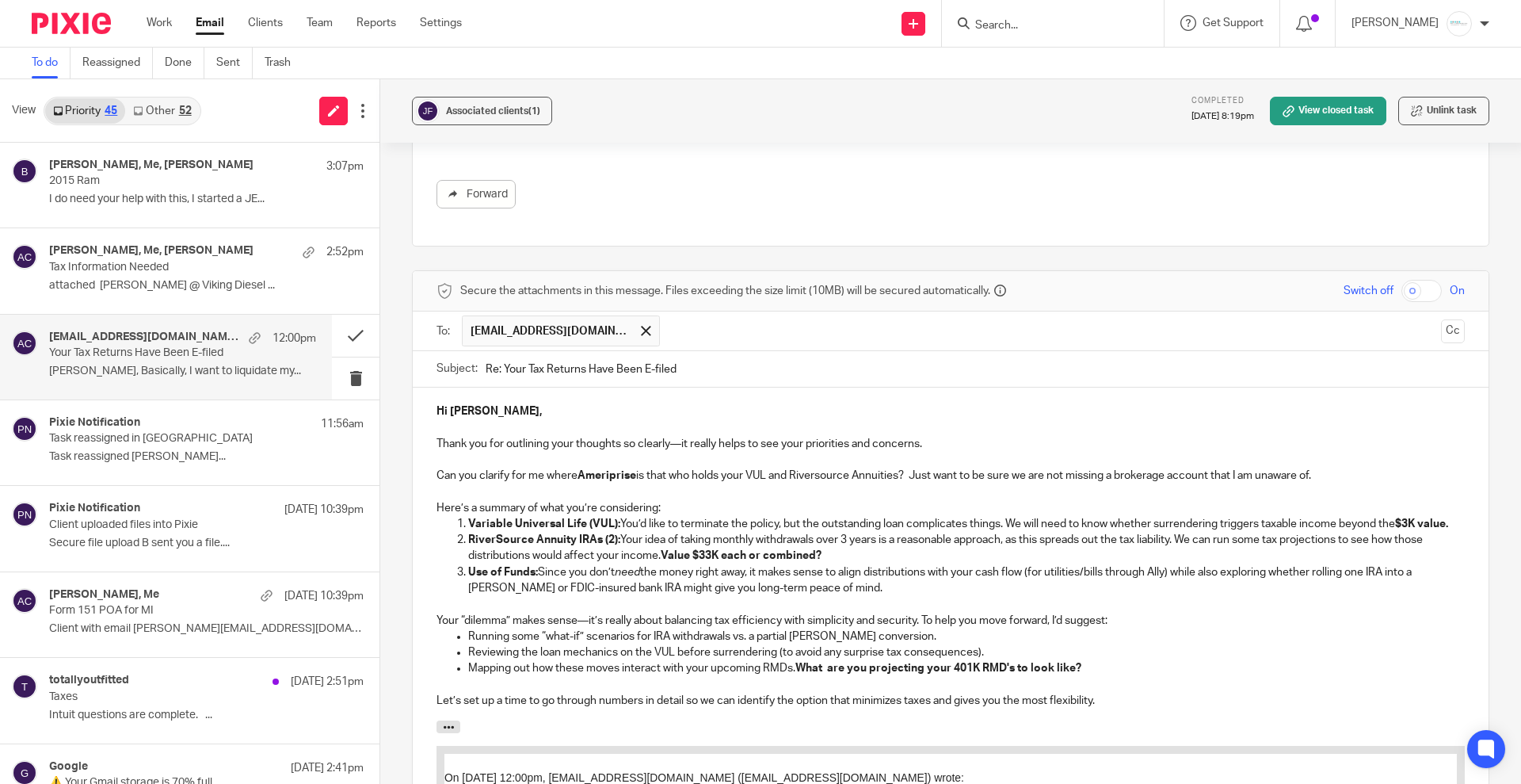
scroll to position [1910, 0]
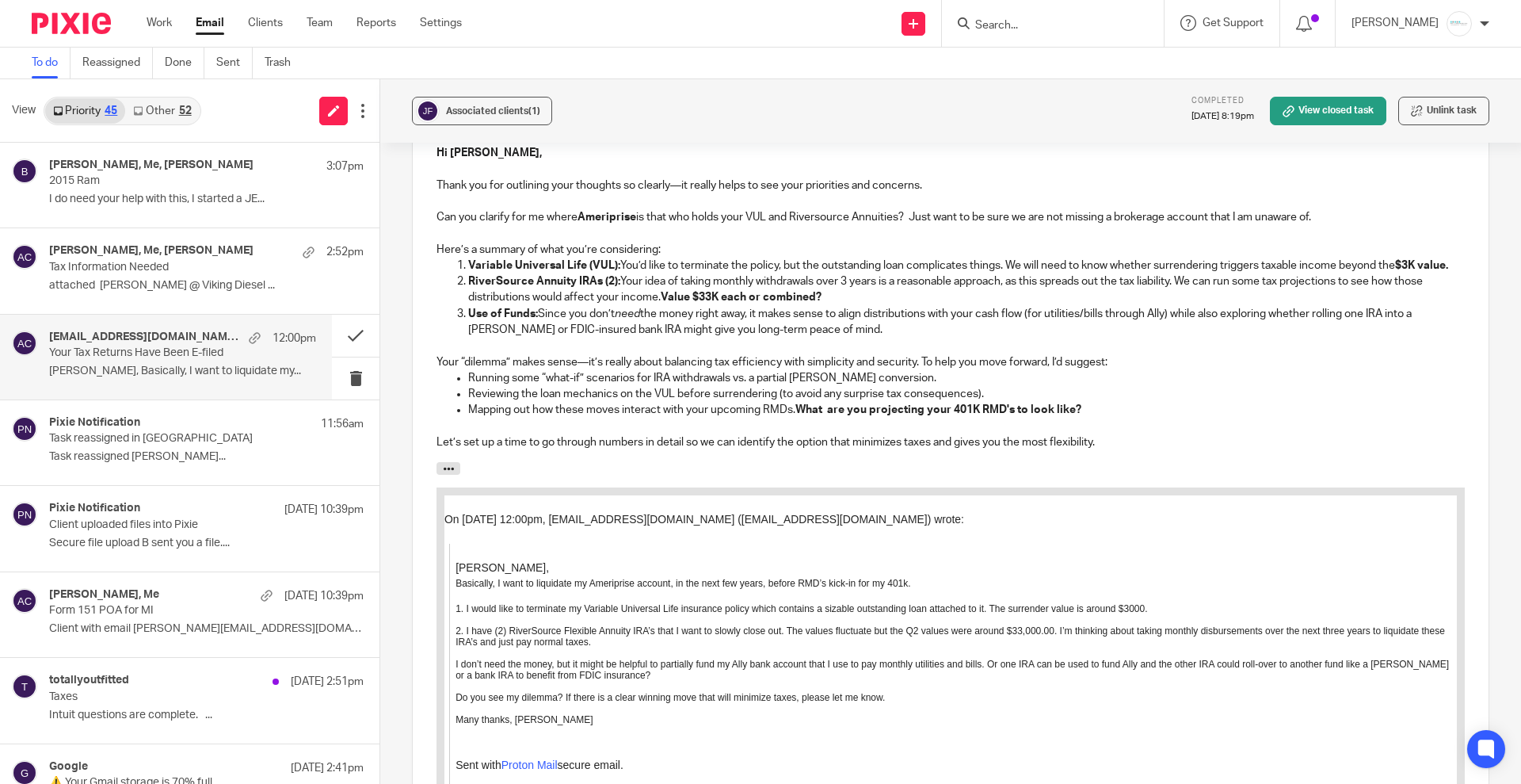
click at [566, 434] on p "Let’s set up a time to go through numbers in detail so we can identify the opti…" at bounding box center [950, 442] width 1028 height 16
drag, startPoint x: 431, startPoint y: 420, endPoint x: 416, endPoint y: 423, distance: 15.3
click at [416, 423] on div "Hi Jerry, Thank you for outlining your thoughts so clearly—it really helps to s…" at bounding box center [951, 296] width 1076 height 333
click at [1213, 427] on div "Hi Jerry, Thank you for outlining your thoughts so clearly—it really helps to s…" at bounding box center [951, 296] width 1076 height 333
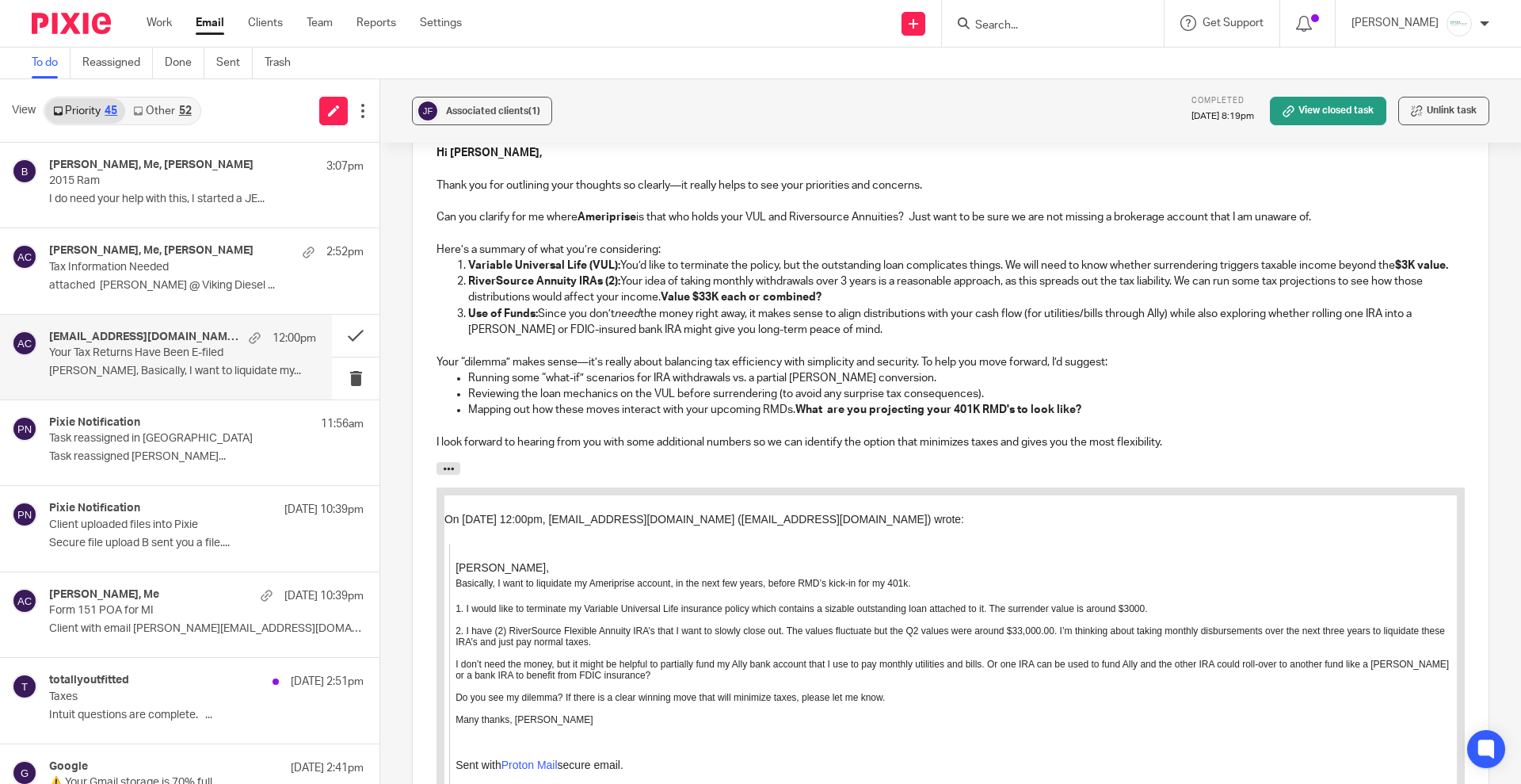
scroll to position [1810, 0]
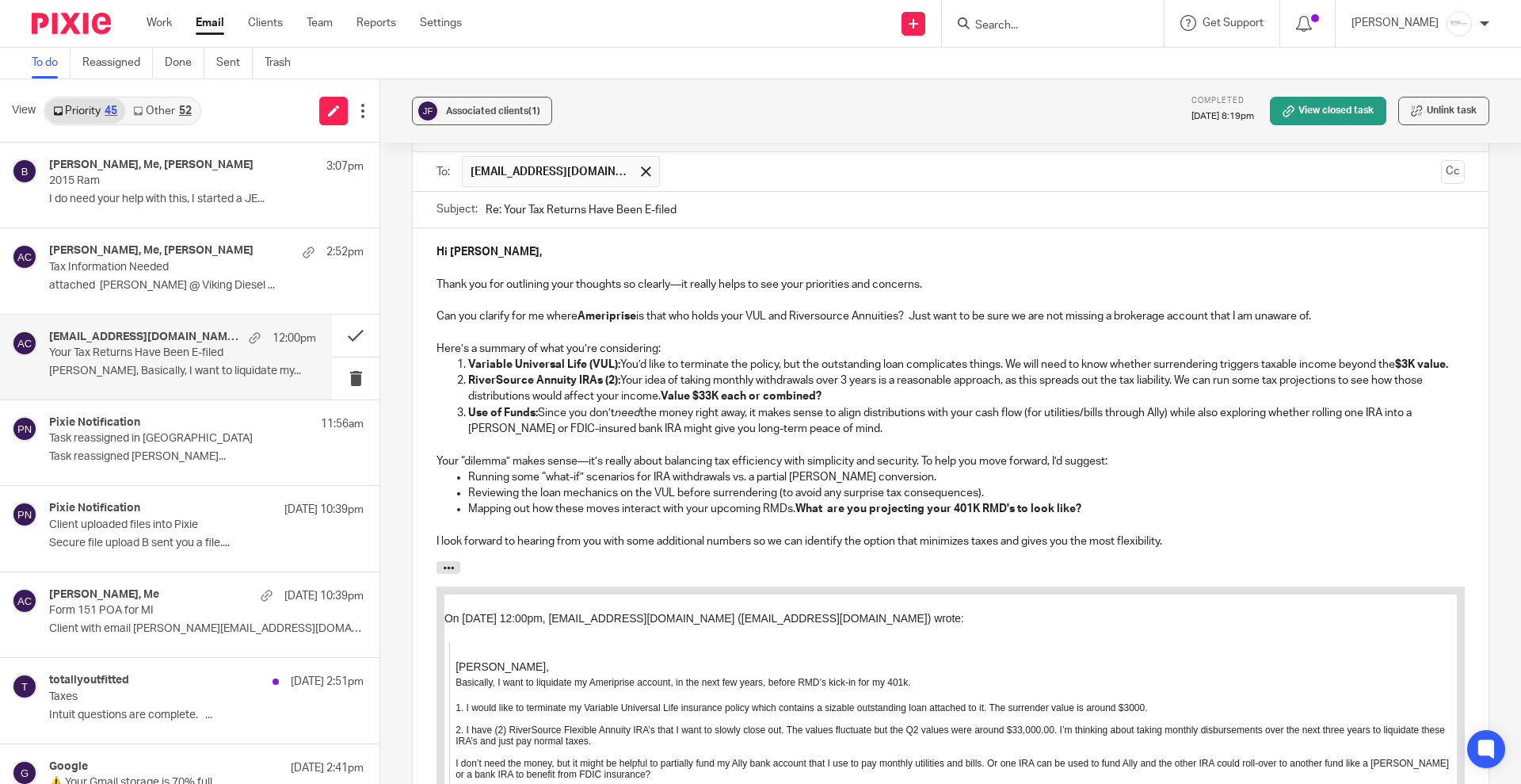
click at [829, 503] on strong "What are you projecting your 401K RMD's to look like?" at bounding box center [939, 508] width 286 height 11
click at [1097, 501] on p "Mapping out how these moves interact with your upcoming RMDs. What are you proj…" at bounding box center [967, 509] width 997 height 16
click at [775, 324] on p at bounding box center [950, 332] width 1028 height 16
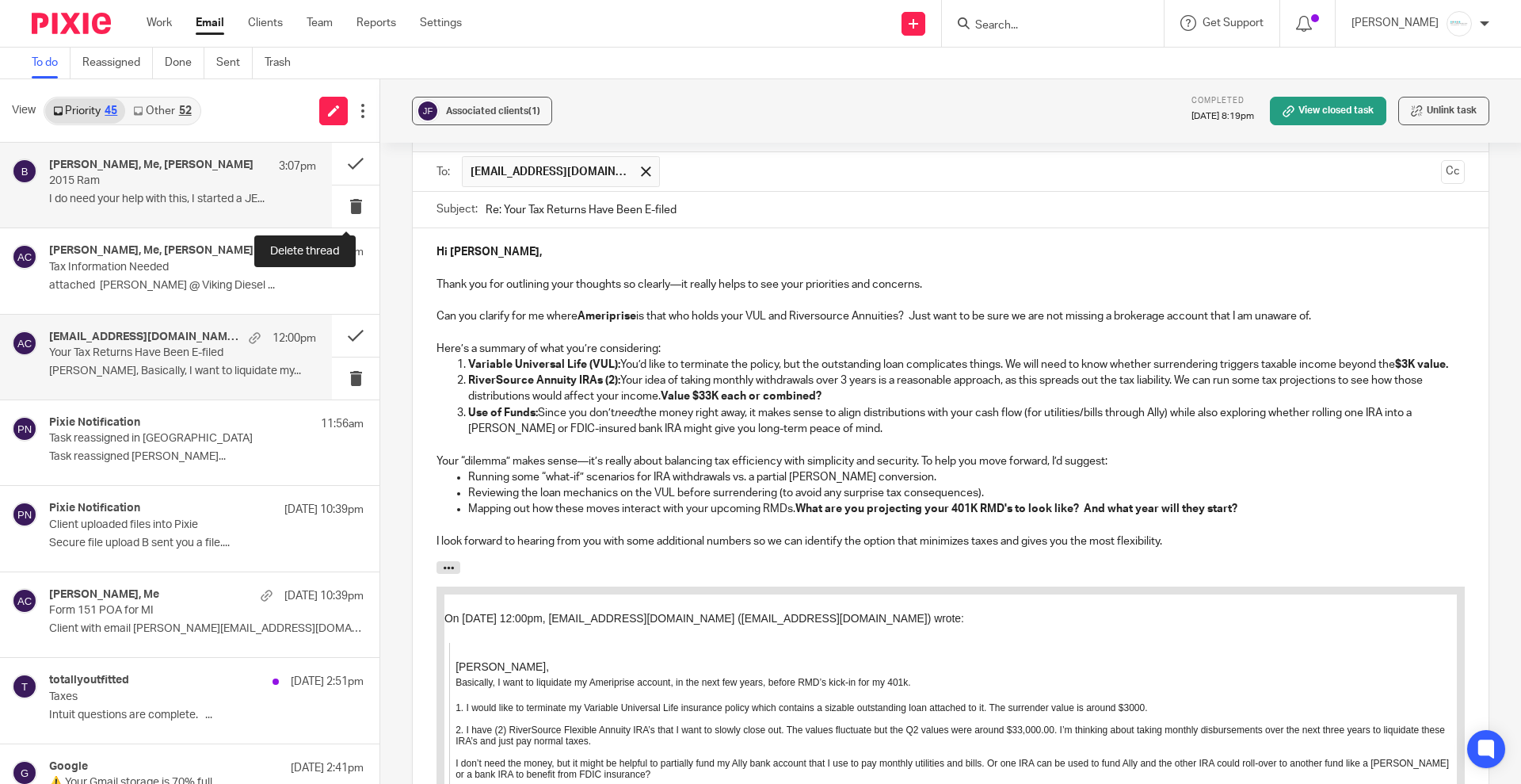
drag, startPoint x: 701, startPoint y: 175, endPoint x: 348, endPoint y: 184, distance: 353.1
click at [348, 184] on div "View Priority 45 Other 52 Donna Ferguson, Me, Bill 3:07pm 2015 Ram I do need yo…" at bounding box center [760, 431] width 1521 height 704
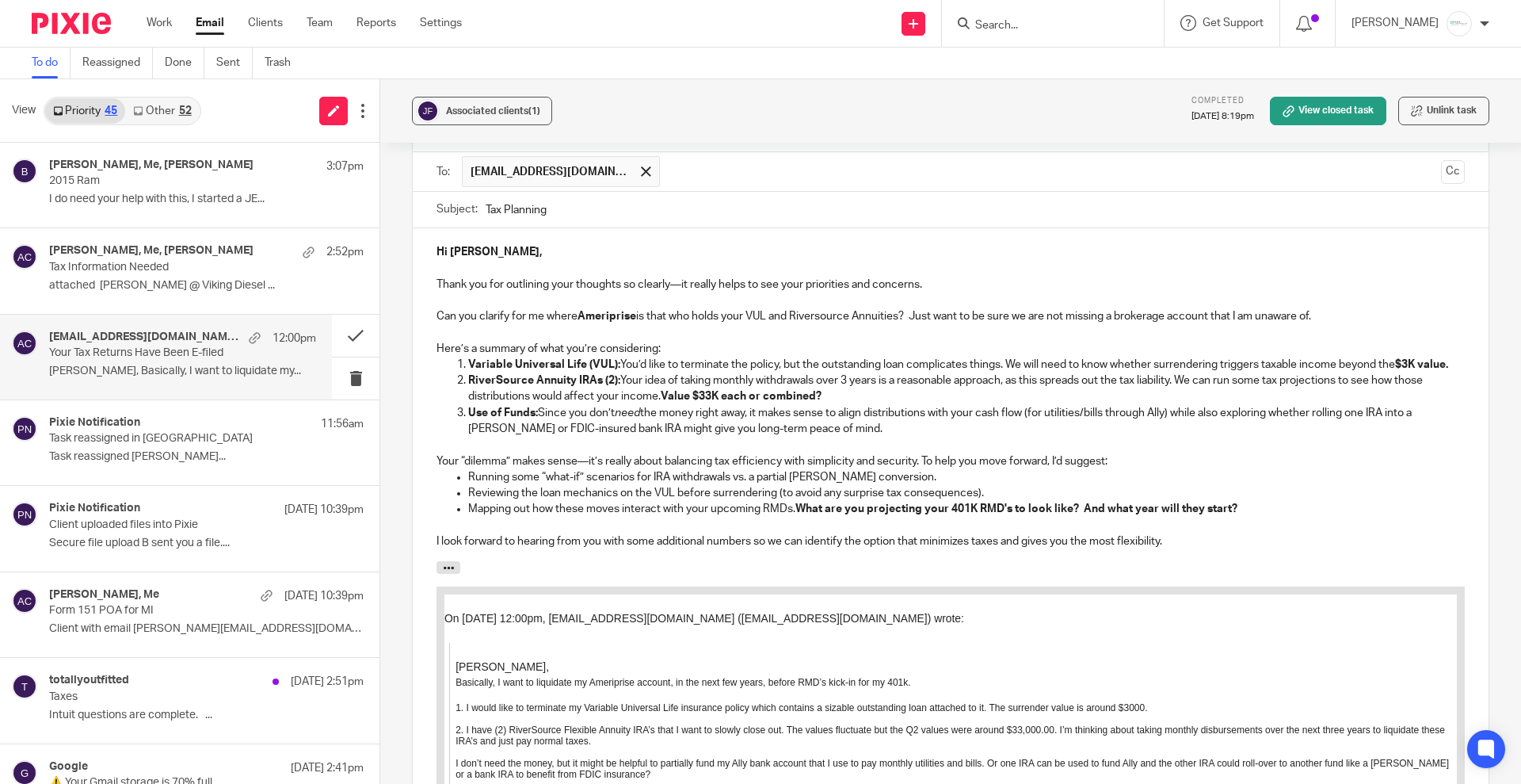
type input "Tax Planning"
click at [1265, 501] on p "Mapping out how these moves interact with your upcoming RMDs. What are you proj…" at bounding box center [967, 509] width 997 height 16
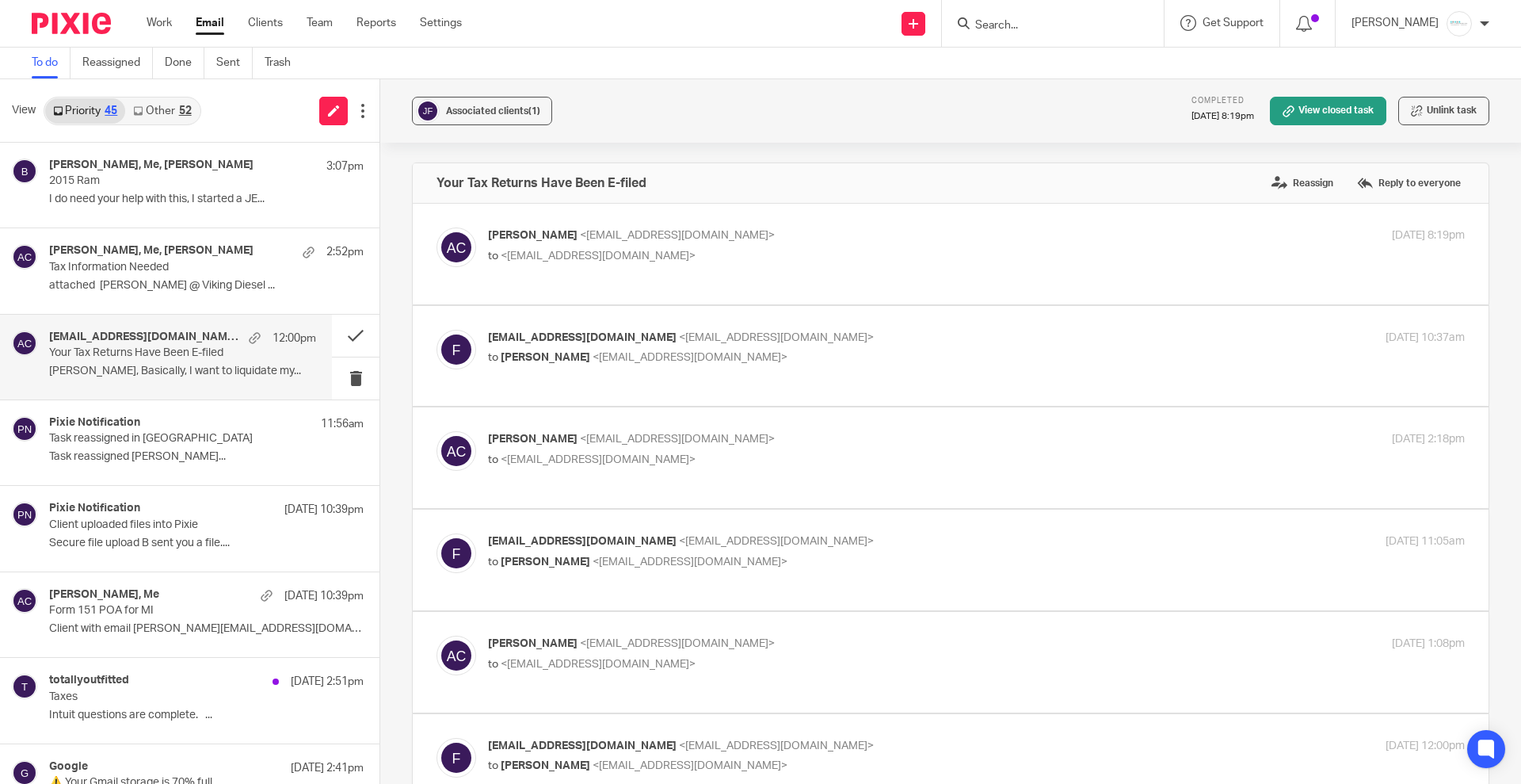
scroll to position [1810, 0]
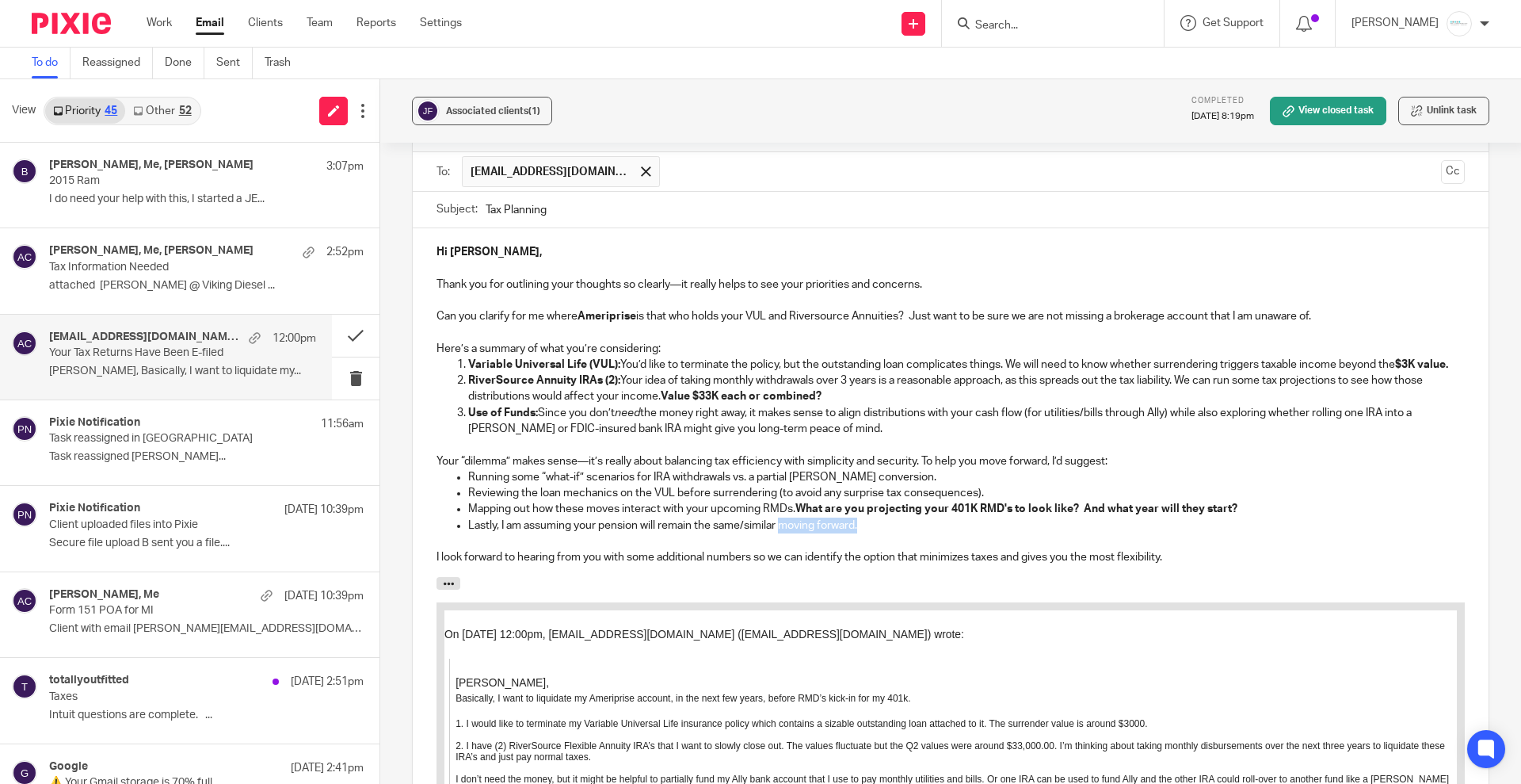
drag, startPoint x: 781, startPoint y: 500, endPoint x: 873, endPoint y: 507, distance: 92.3
click at [873, 517] on p "Lastly, I am assuming your pension will remain the same/similar moving forward." at bounding box center [967, 525] width 997 height 16
click at [638, 517] on p "Lastly, I am assuming your pension will remain the same/similar from year to ye…" at bounding box center [967, 525] width 997 height 16
drag, startPoint x: 959, startPoint y: 505, endPoint x: 1036, endPoint y: 505, distance: 77.0
click at [1036, 517] on p "Lastly, I am assuming your pension and social security will remain the same/sim…" at bounding box center [967, 525] width 997 height 16
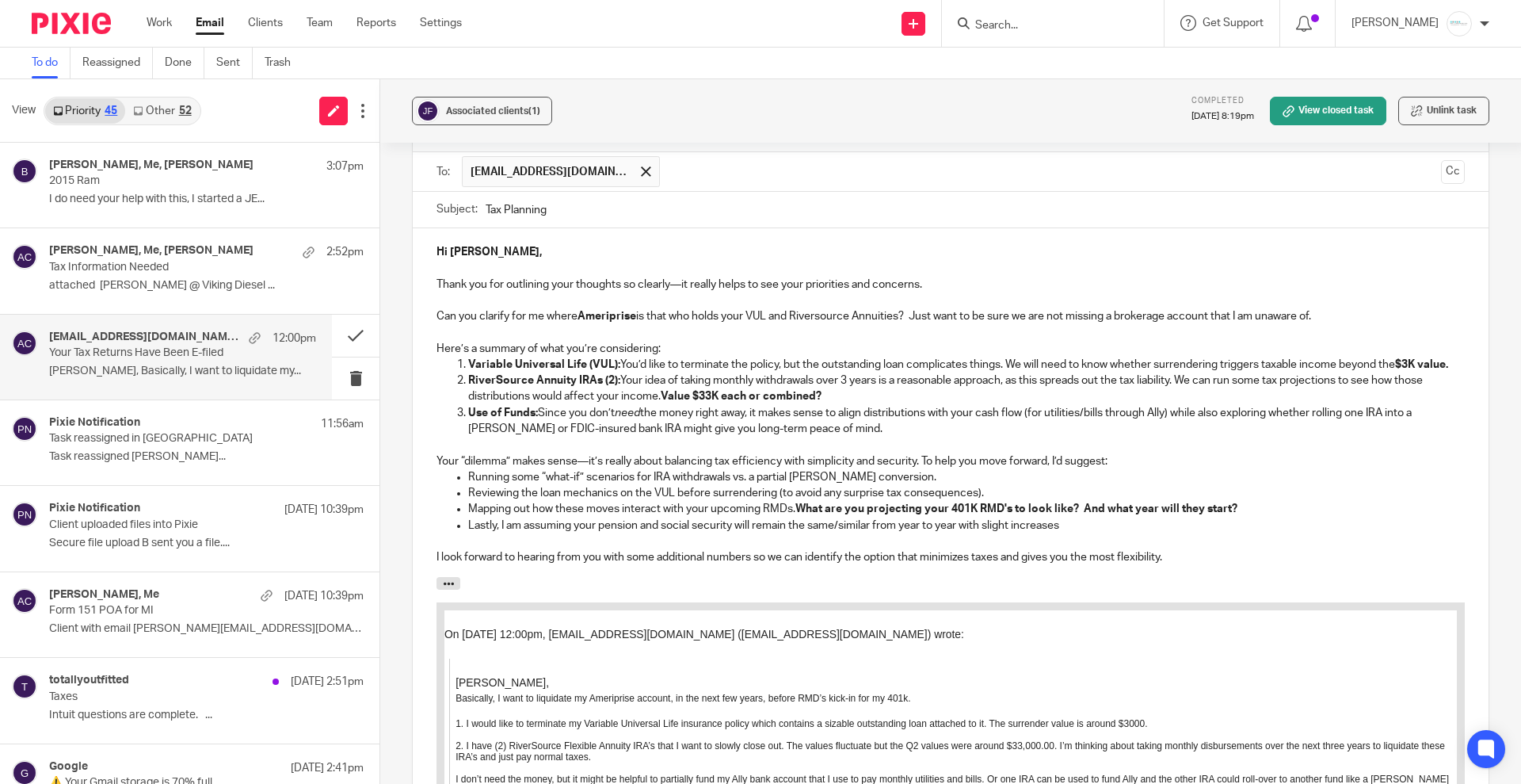
click at [1100, 517] on p "Lastly, I am assuming your pension and social security will remain the same/sim…" at bounding box center [967, 525] width 997 height 16
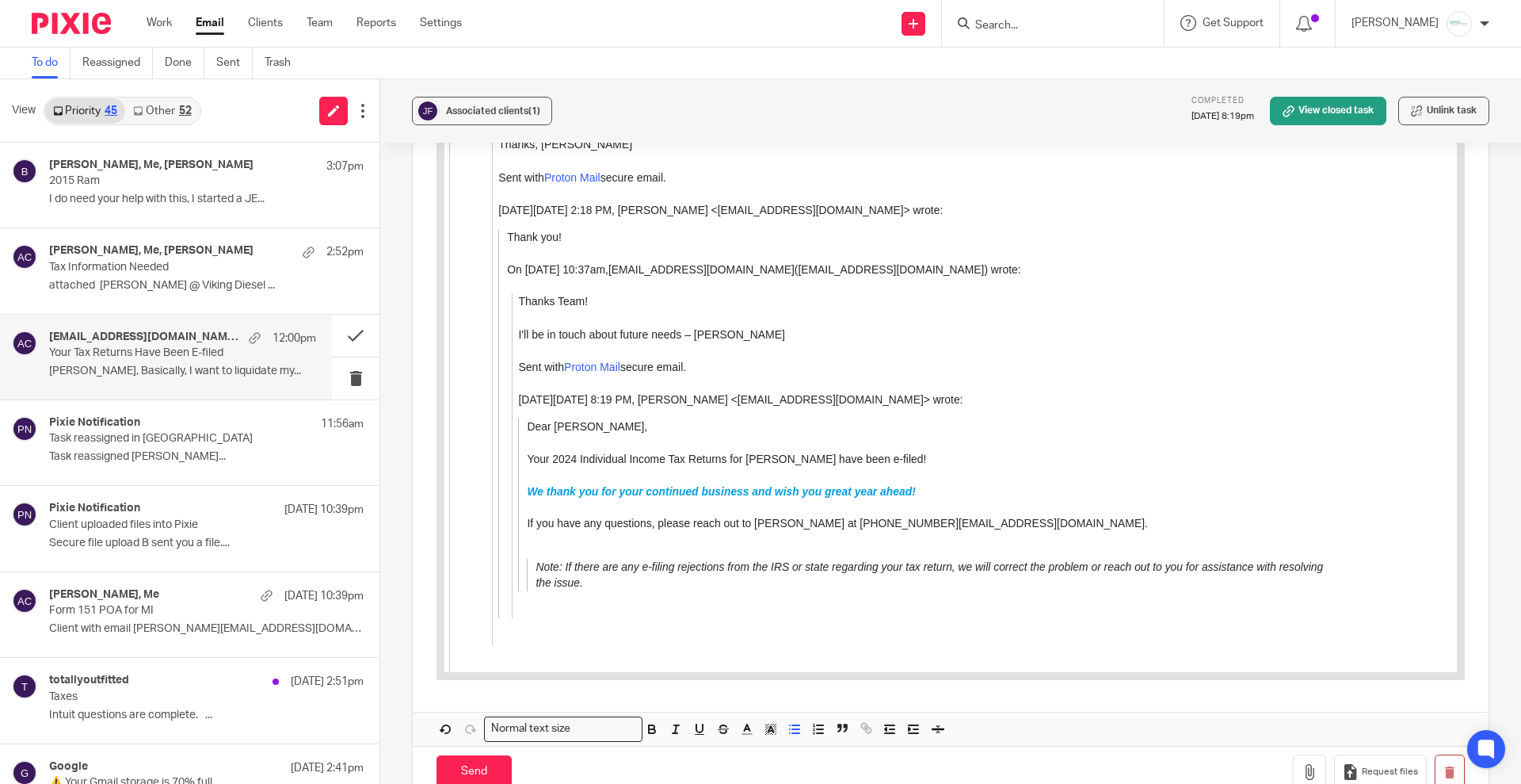
scroll to position [2964, 0]
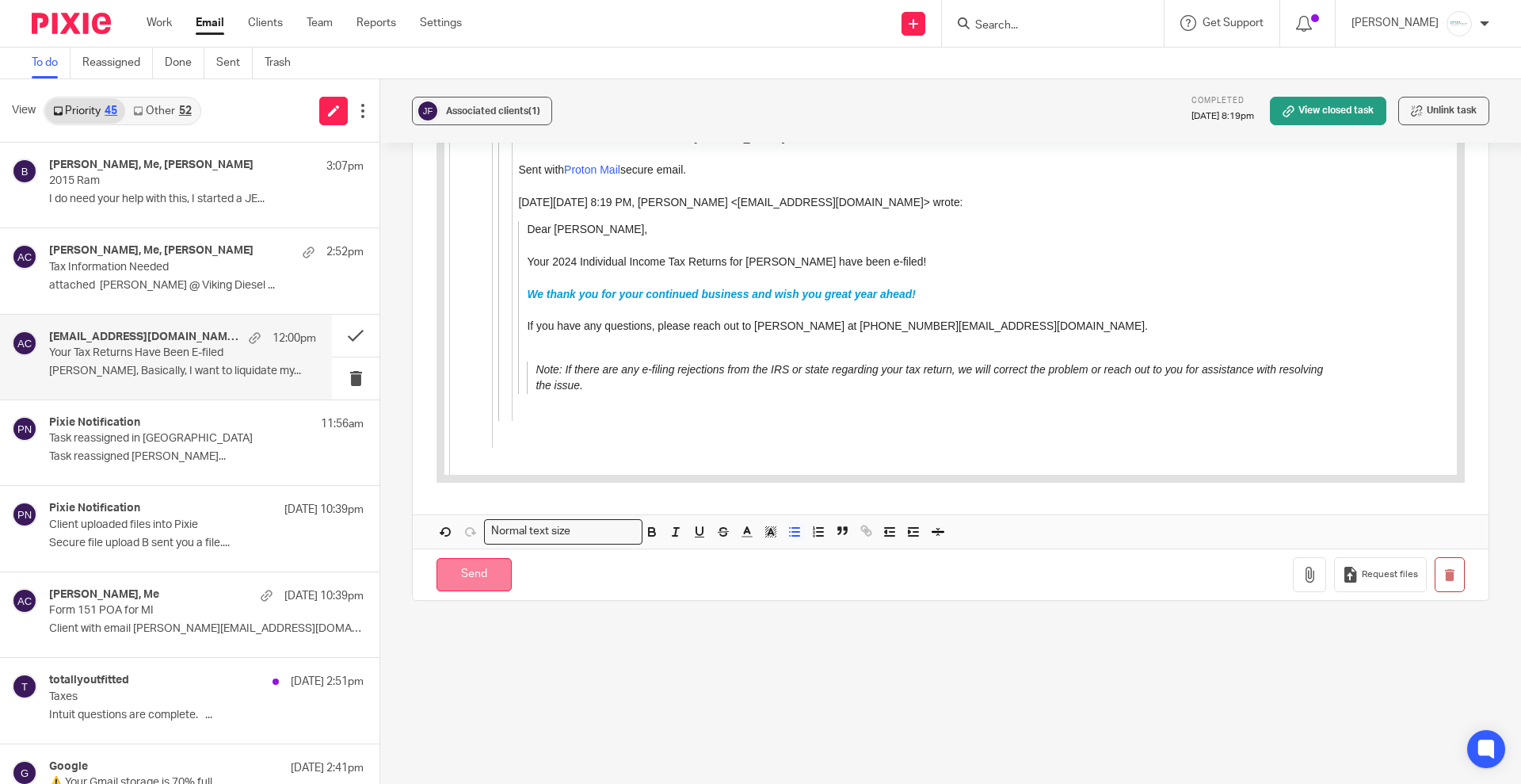
click at [464, 558] on input "Send" at bounding box center [474, 575] width 75 height 34
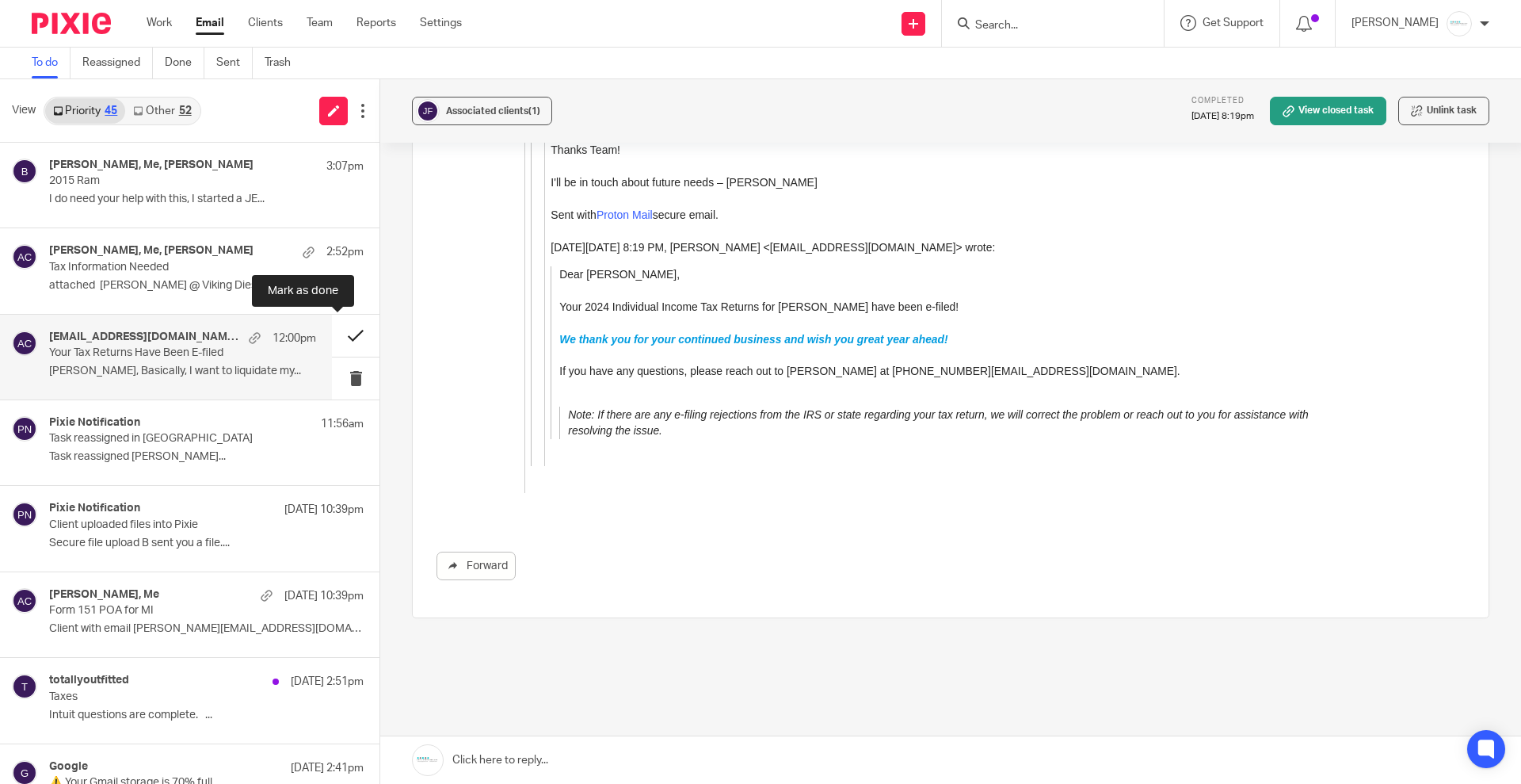
click at [336, 331] on button at bounding box center [355, 335] width 48 height 42
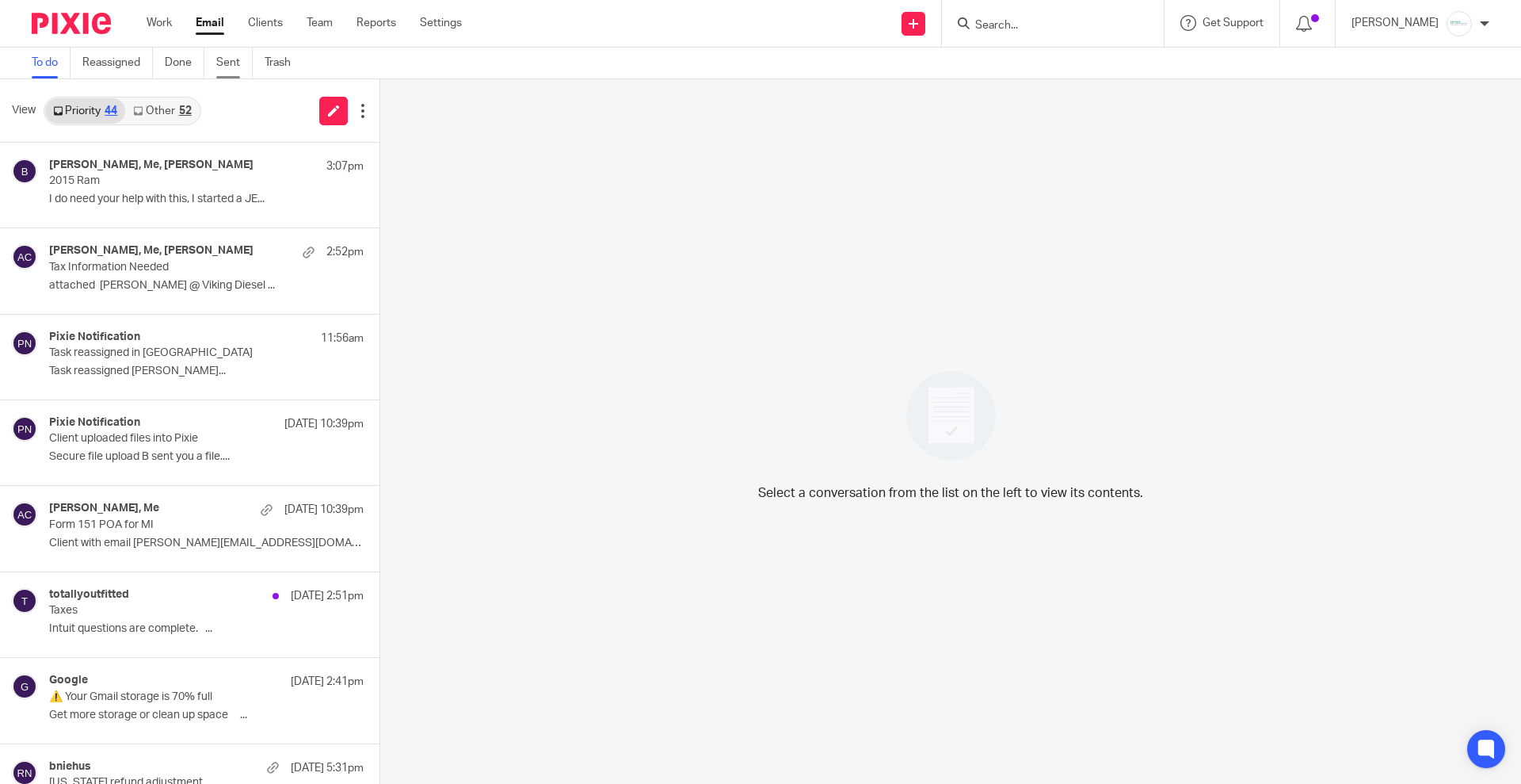
click at [219, 54] on link "Sent" at bounding box center [234, 63] width 36 height 31
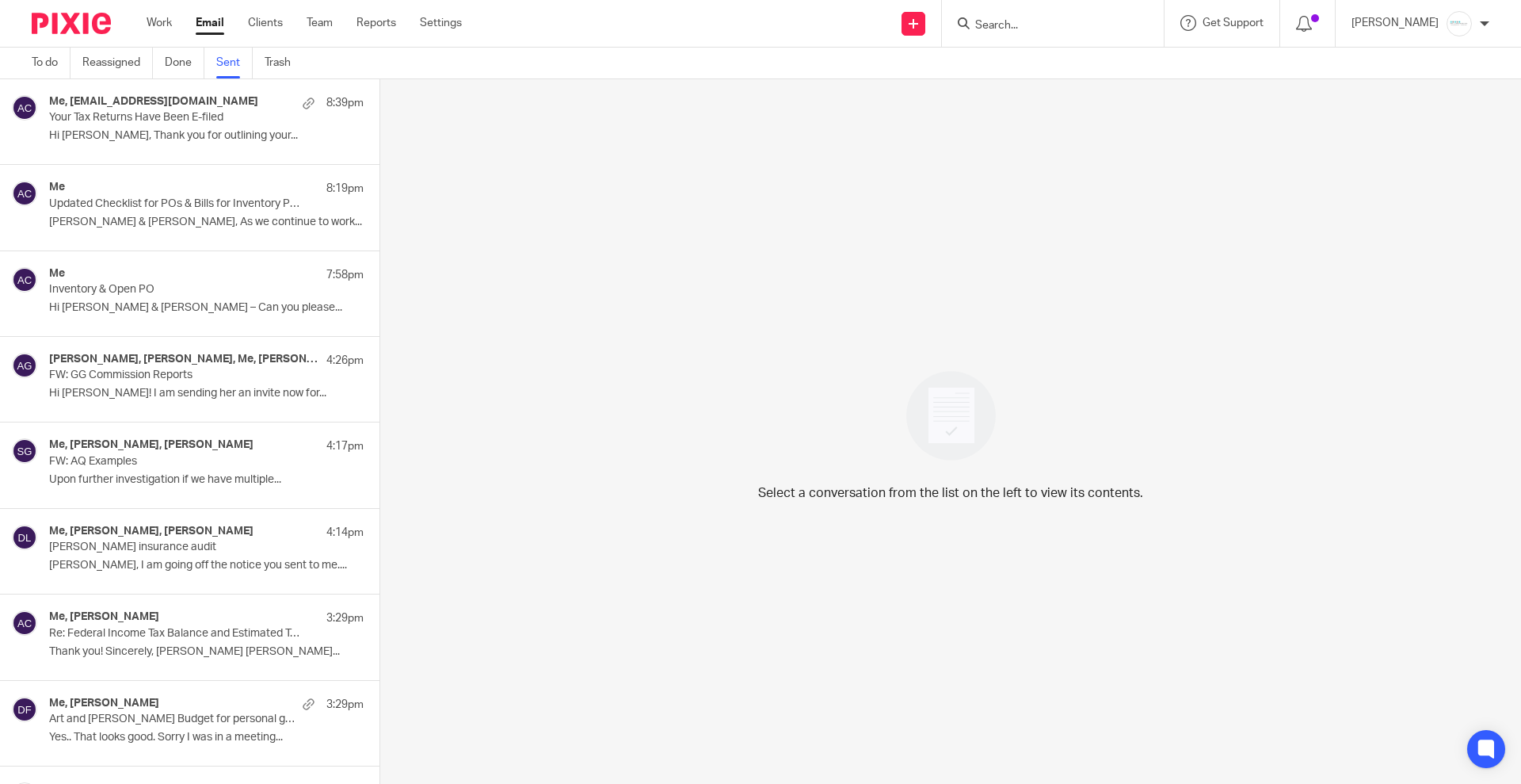
click at [137, 112] on p "Your Tax Returns Have Been E-filed" at bounding box center [175, 118] width 252 height 14
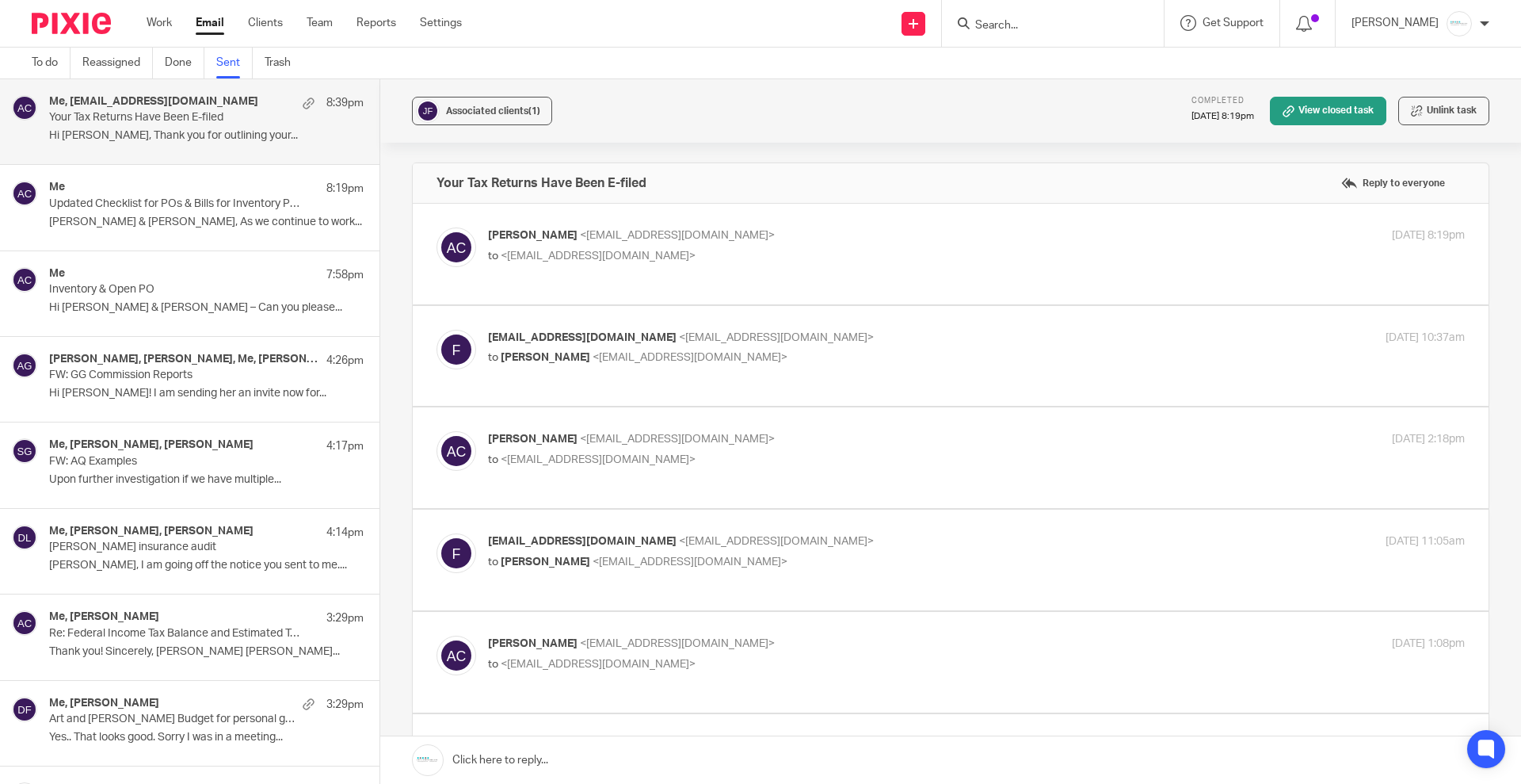
click at [769, 334] on div "fahzwell@protonmail.com <fahzwell@protonmail.com> to Amy Corfixsen <amylcpa@gma…" at bounding box center [814, 348] width 651 height 36
checkbox input "true"
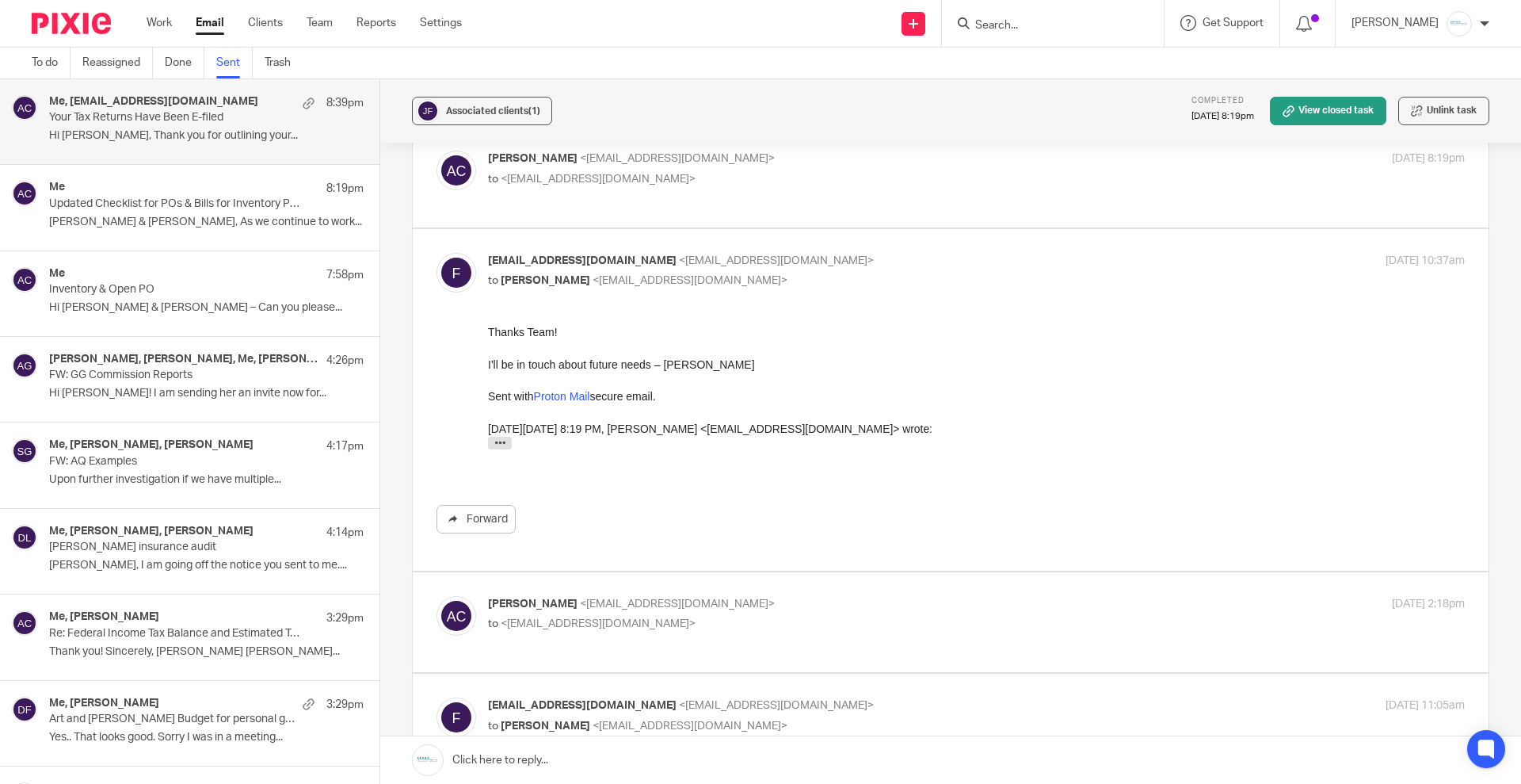
scroll to position [198, 0]
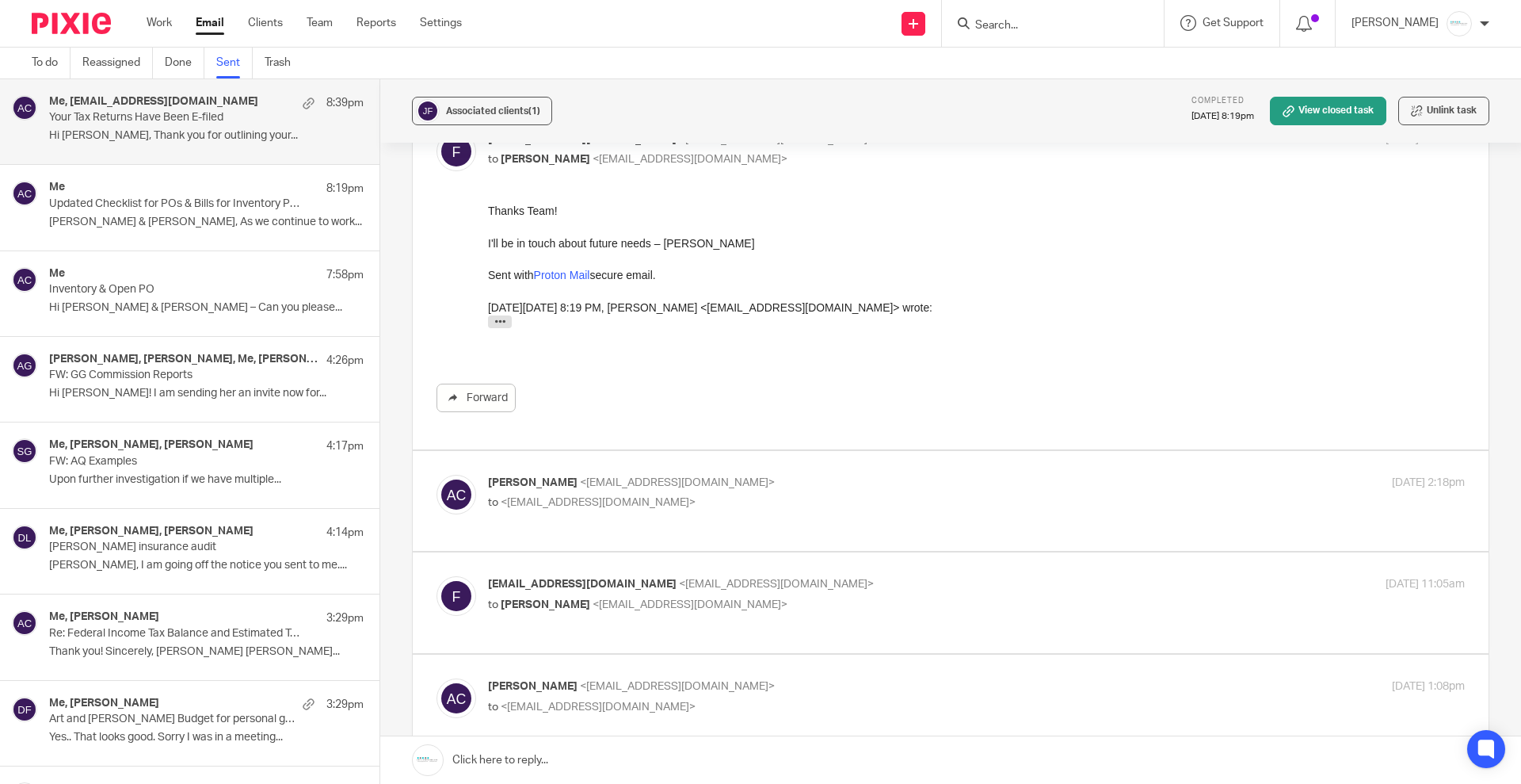
click at [742, 495] on p "to <fahzwell@protonmail.com>" at bounding box center [814, 503] width 651 height 16
checkbox input "true"
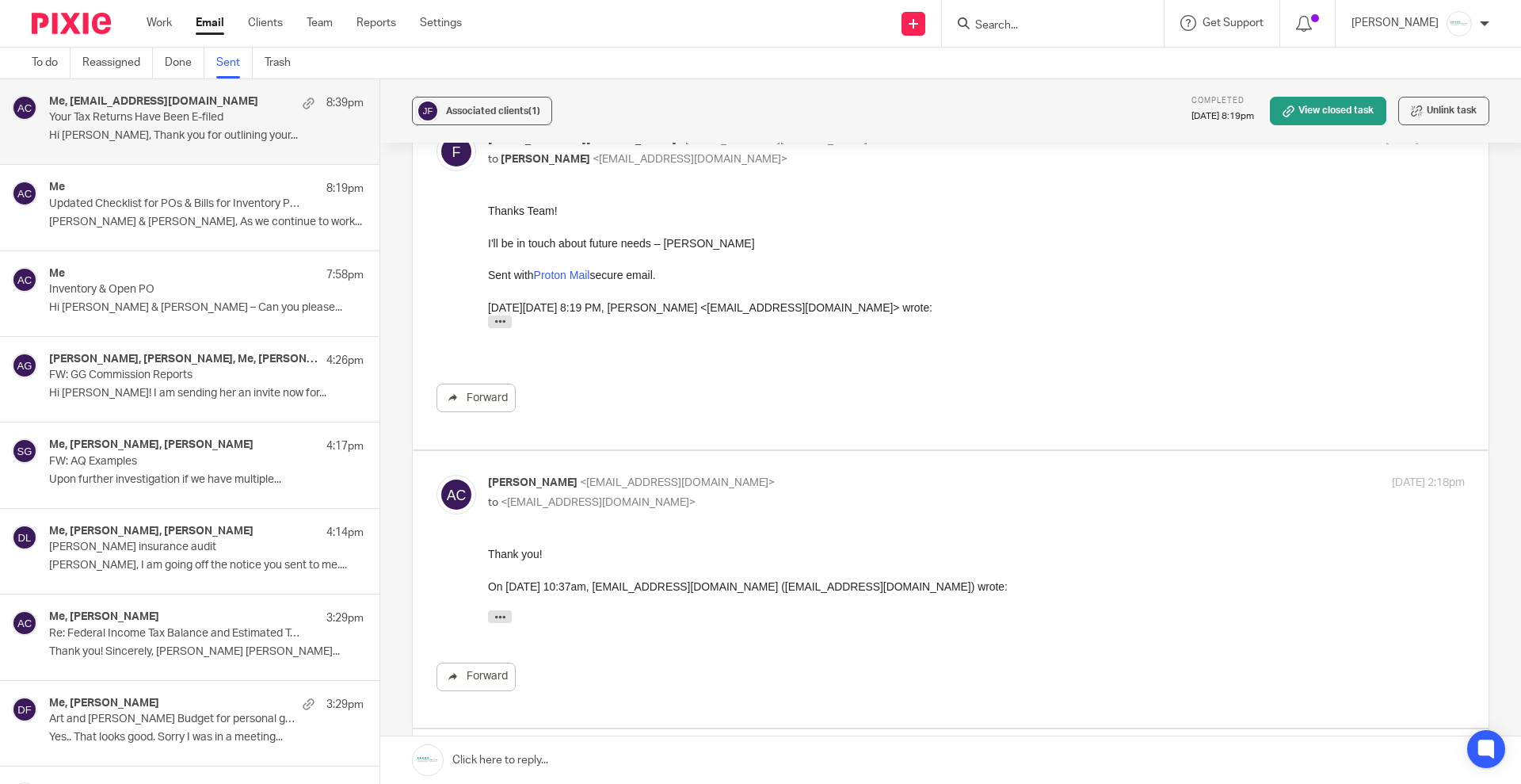
scroll to position [396, 0]
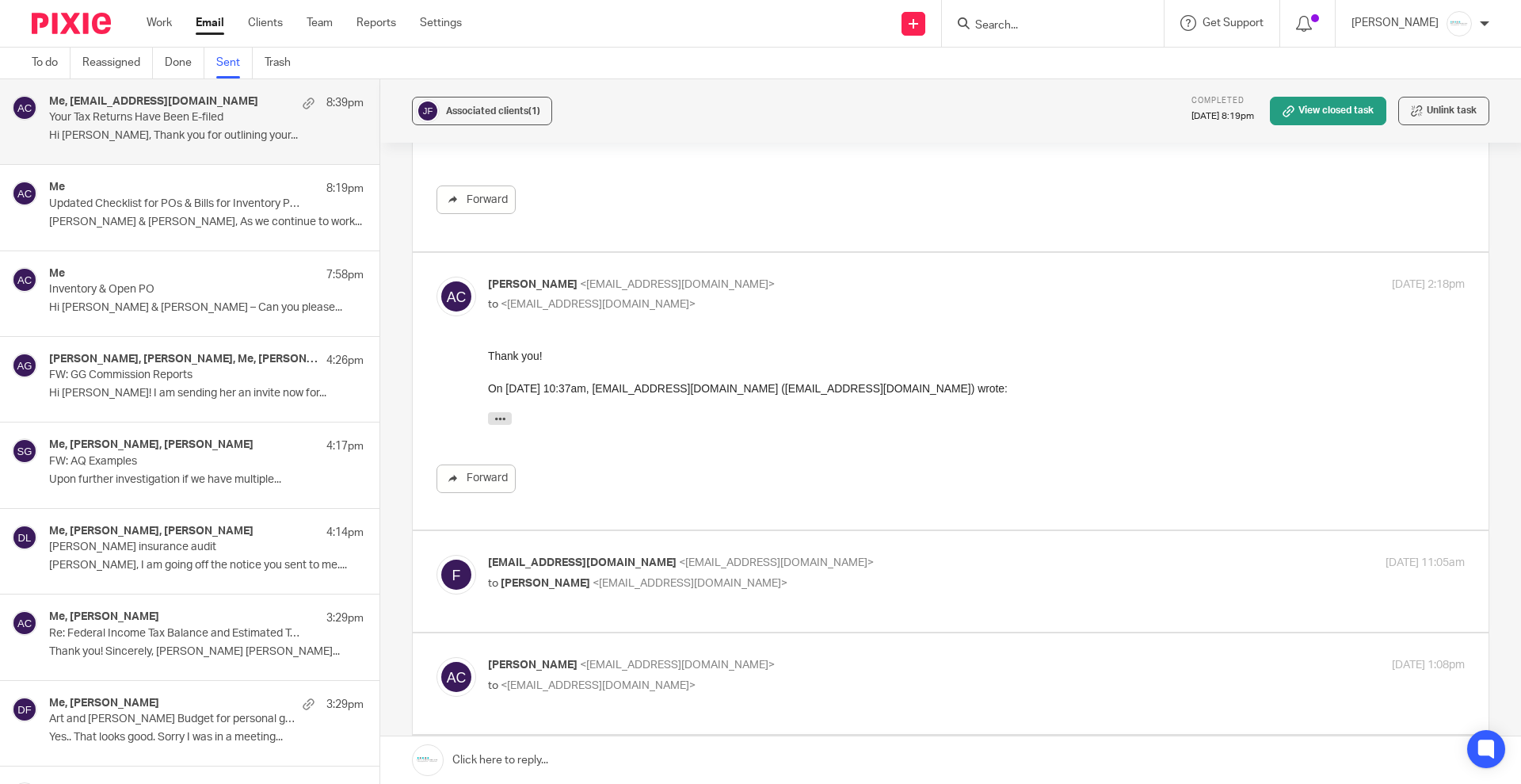
click at [794, 575] on p "to Amy Corfixsen <amylcpa@gmail.com>" at bounding box center [814, 583] width 651 height 16
checkbox input "true"
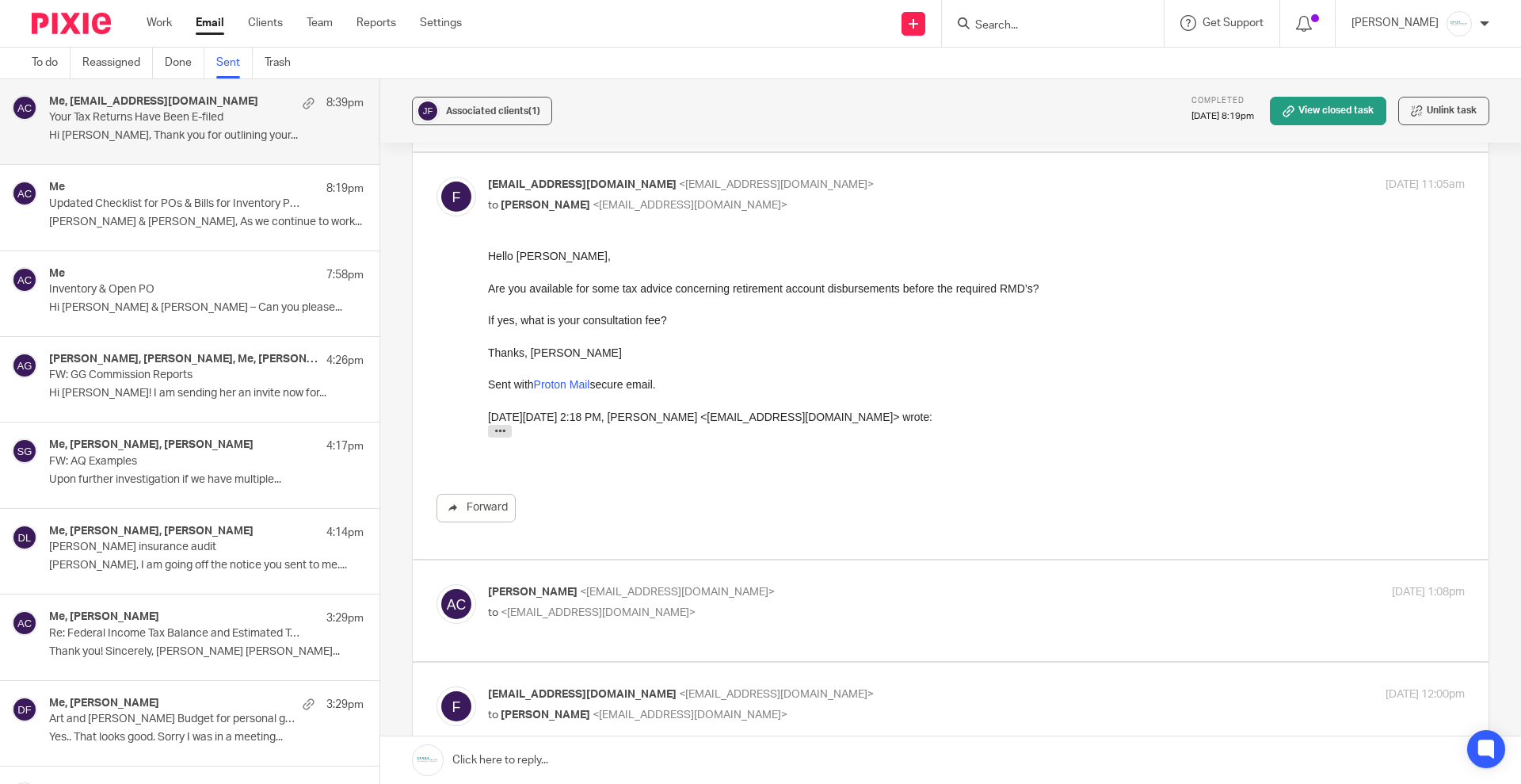
scroll to position [892, 0]
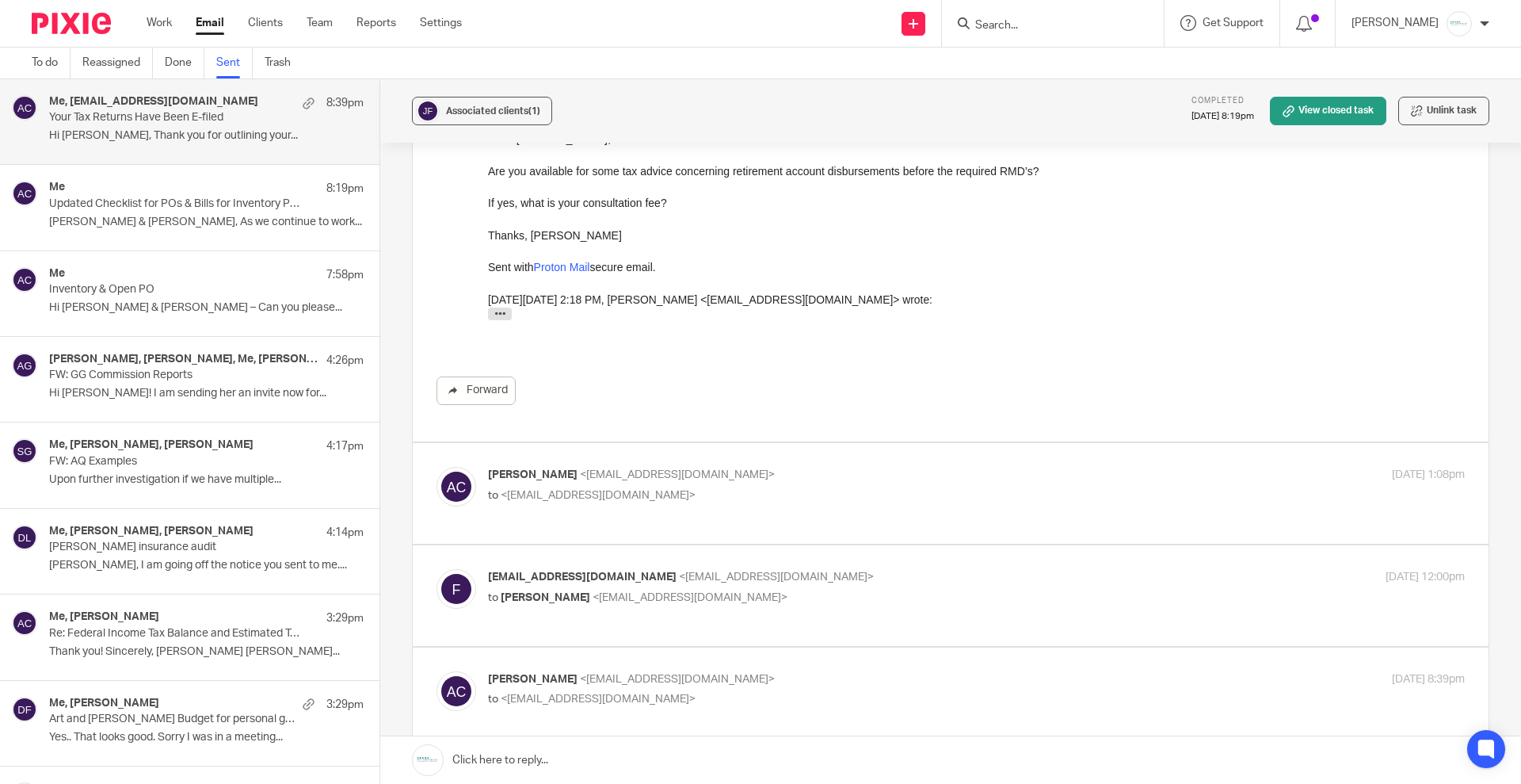
click at [622, 490] on span "<fahzwell@protonmail.com>" at bounding box center [599, 496] width 195 height 11
checkbox input "true"
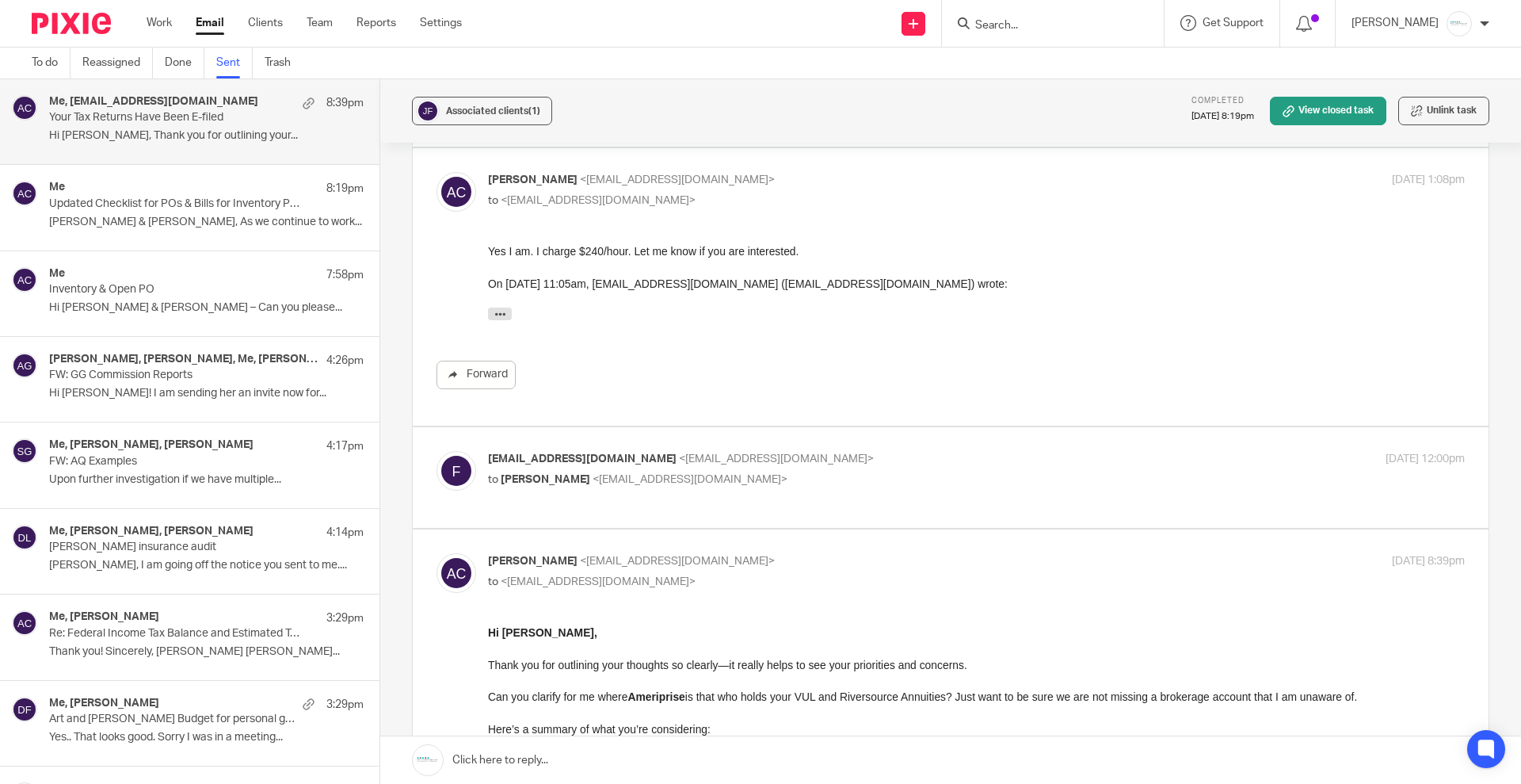
scroll to position [1188, 0]
drag, startPoint x: 50, startPoint y: 57, endPoint x: 163, endPoint y: 113, distance: 126.1
click at [50, 57] on link "To do" at bounding box center [51, 63] width 39 height 31
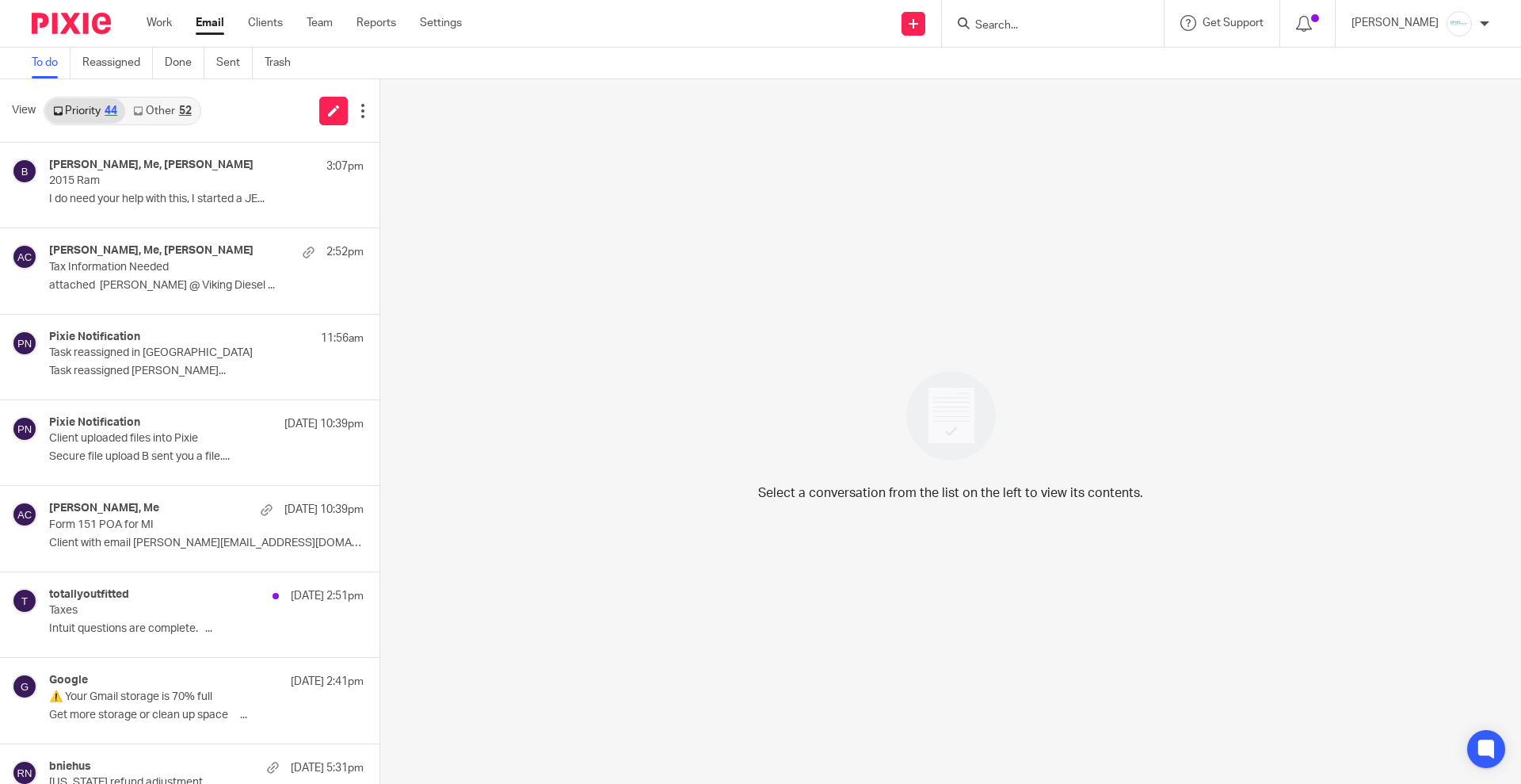
click at [112, 201] on p "I do need your help with this, I started a JE..." at bounding box center [206, 199] width 315 height 14
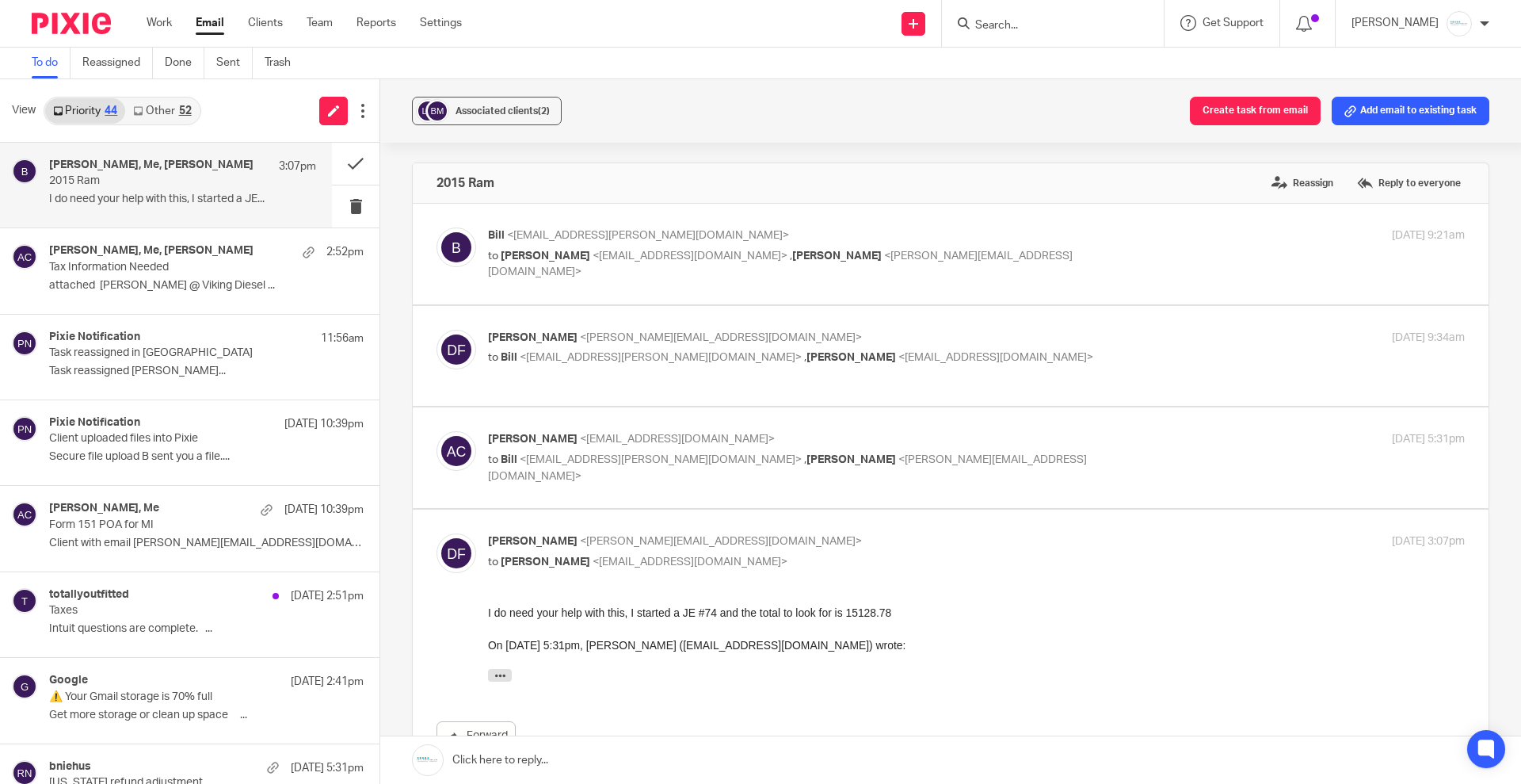
scroll to position [99, 0]
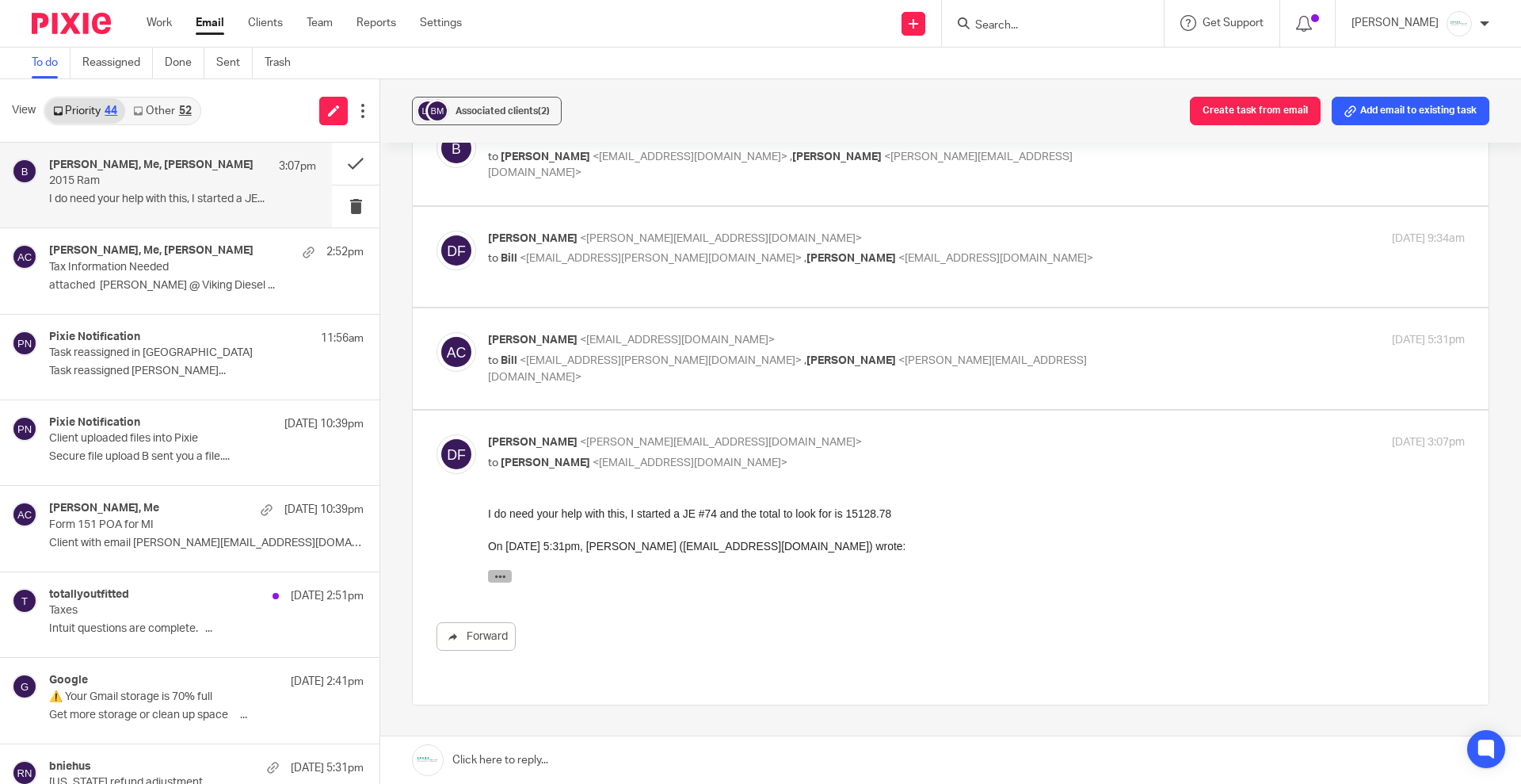
click at [500, 574] on icon "button" at bounding box center [500, 576] width 12 height 12
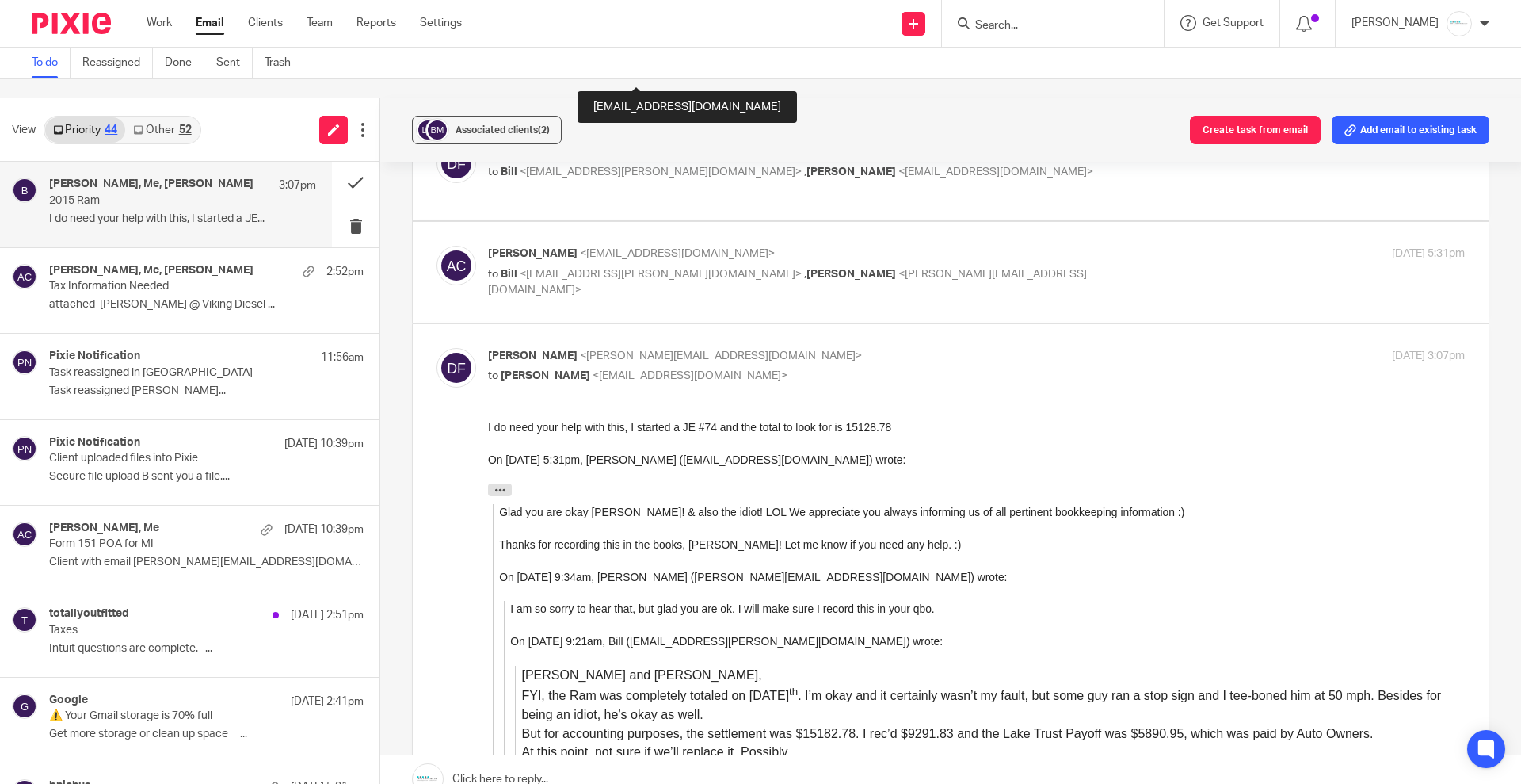
scroll to position [194, 0]
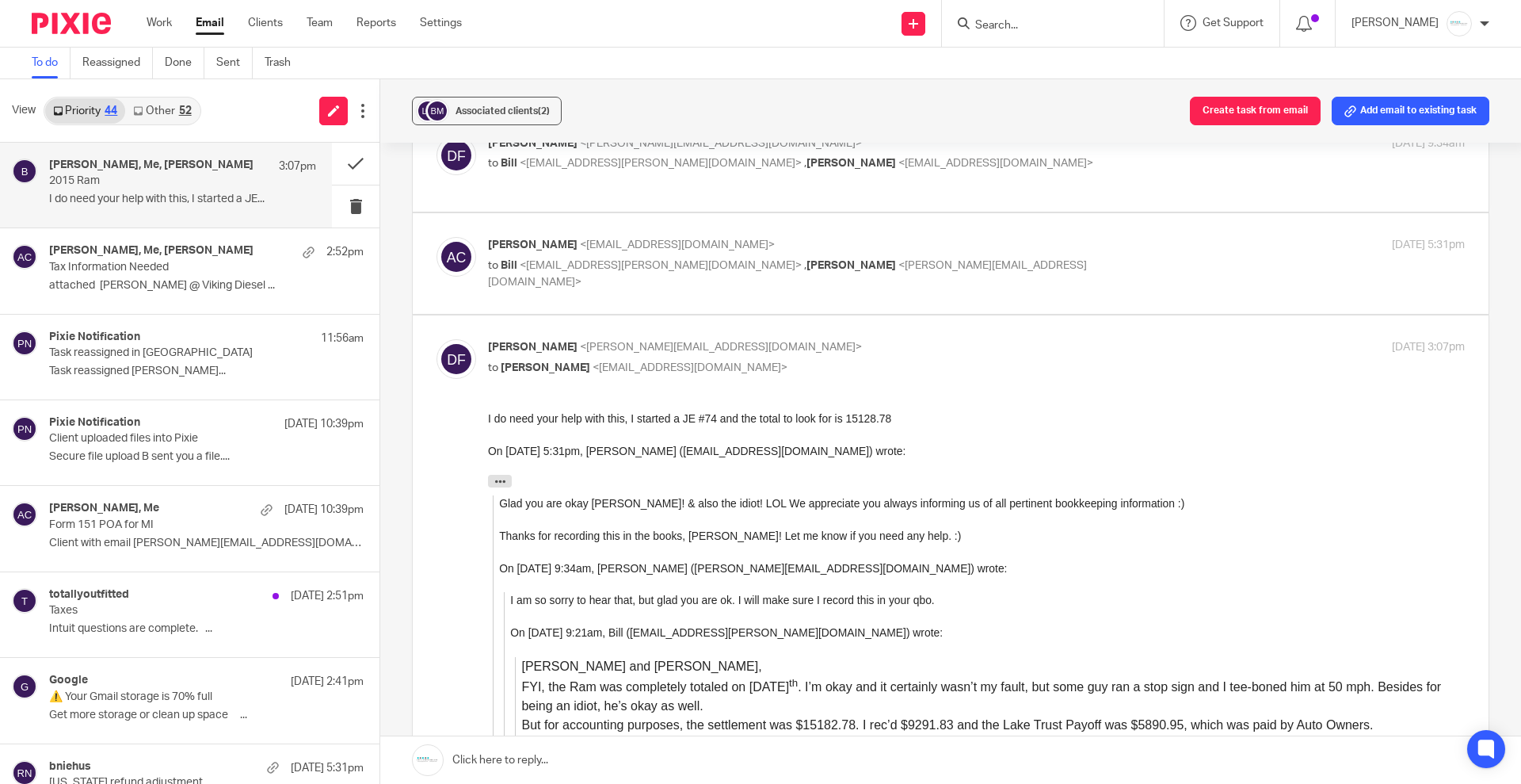
click at [515, 769] on link at bounding box center [951, 760] width 1141 height 48
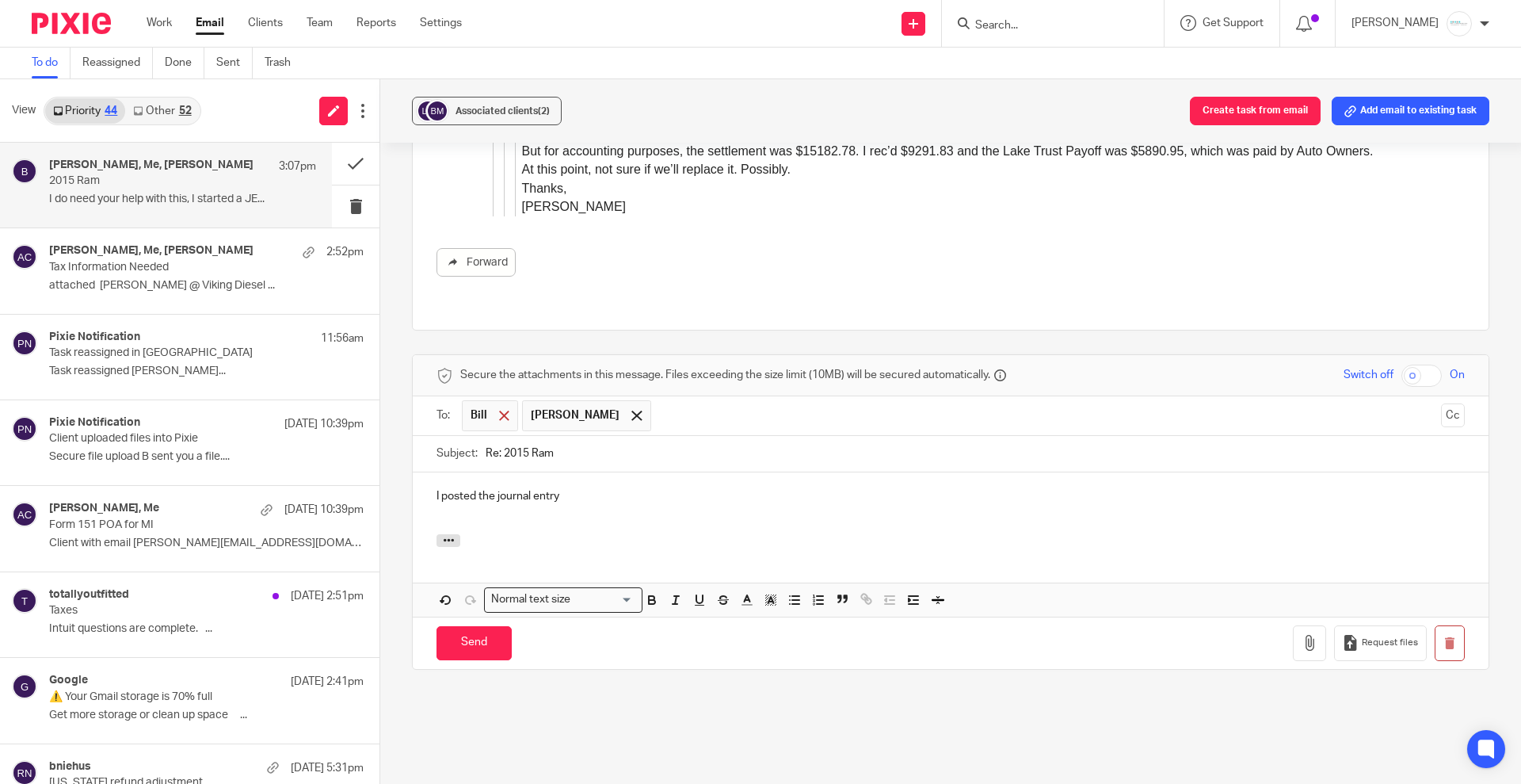
click at [503, 411] on span at bounding box center [504, 415] width 10 height 10
click at [628, 488] on p "I posted the journal entry" at bounding box center [950, 496] width 1028 height 16
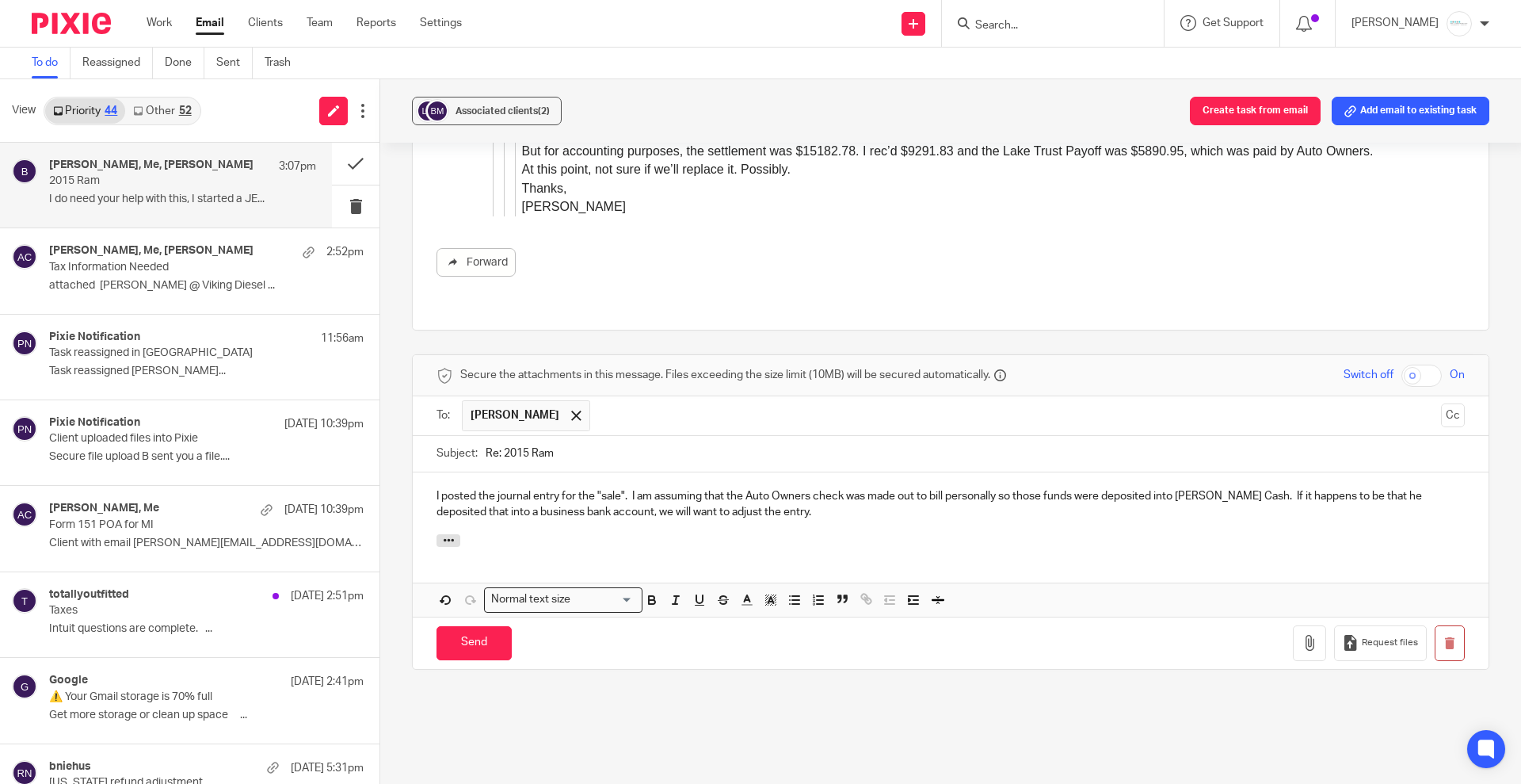
click at [746, 488] on p "I posted the journal entry for the "sale". I am assuming that the Auto Owners c…" at bounding box center [950, 505] width 1028 height 33
drag, startPoint x: 891, startPoint y: 467, endPoint x: 919, endPoint y: 462, distance: 28.4
click at [919, 488] on p "I posted the journal entry for the "sale". I am assuming that the $9291.83 from…" at bounding box center [950, 505] width 1028 height 33
click at [838, 488] on p "I posted the journal entry for the "sale". I am assuming that the $9291.83 from…" at bounding box center [950, 505] width 1028 height 33
click at [1122, 502] on div "I posted the journal entry for the "sale". I am assuming that the $9291.83 from…" at bounding box center [951, 503] width 1076 height 61
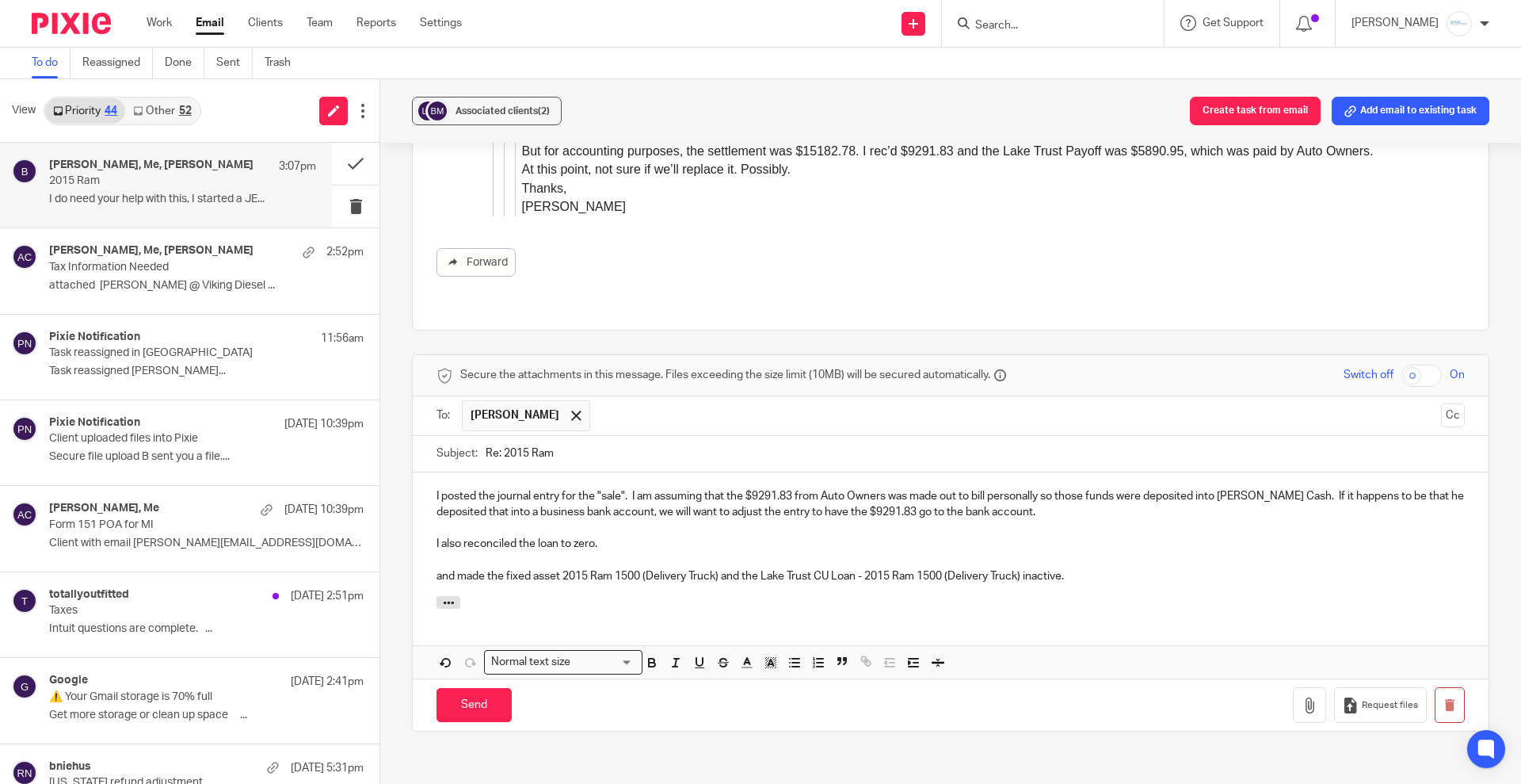
click at [558, 568] on p "and made the fixed asset 2015 Ram 1500 (Delivery Truck) and the Lake Trust CU L…" at bounding box center [950, 576] width 1028 height 16
click at [721, 568] on p "and made the fixed asset "2015 Ram 1500 (Delivery Truck) and the Lake Trust CU …" at bounding box center [950, 576] width 1028 height 16
click at [767, 568] on p "and made the fixed asset "2015 Ram 1500 (Delivery Truck)" and the Lake Trust CU…" at bounding box center [950, 576] width 1028 height 16
drag, startPoint x: 1119, startPoint y: 543, endPoint x: 1129, endPoint y: 549, distance: 11.7
click at [1119, 568] on p "and made the fixed asset "2015 Ram 1500 (Delivery Truck)" and the long term lia…" at bounding box center [950, 576] width 1028 height 16
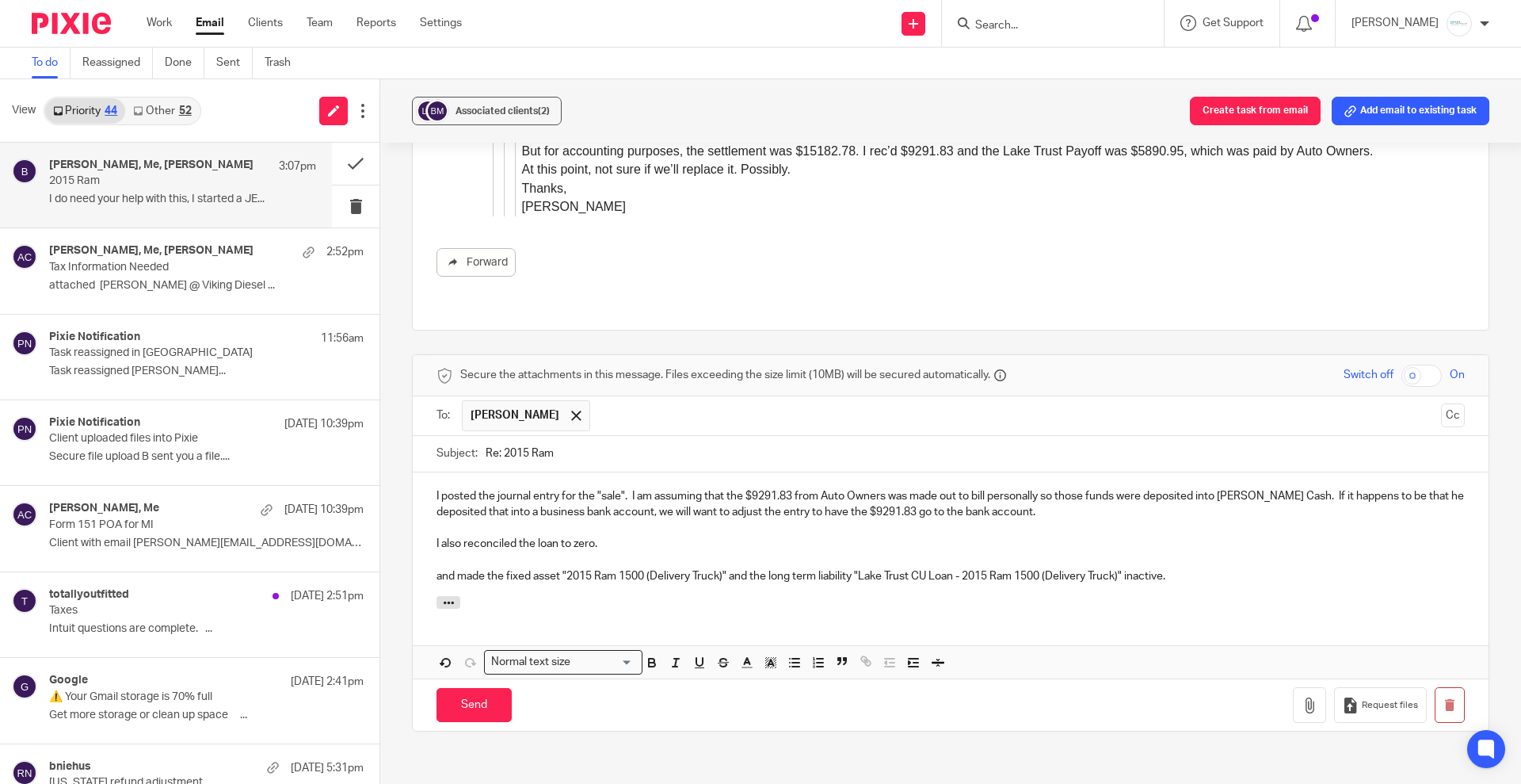
click at [1204, 568] on p "and made the fixed asset "2015 Ram 1500 (Delivery Truck)" and the long term lia…" at bounding box center [950, 576] width 1028 height 16
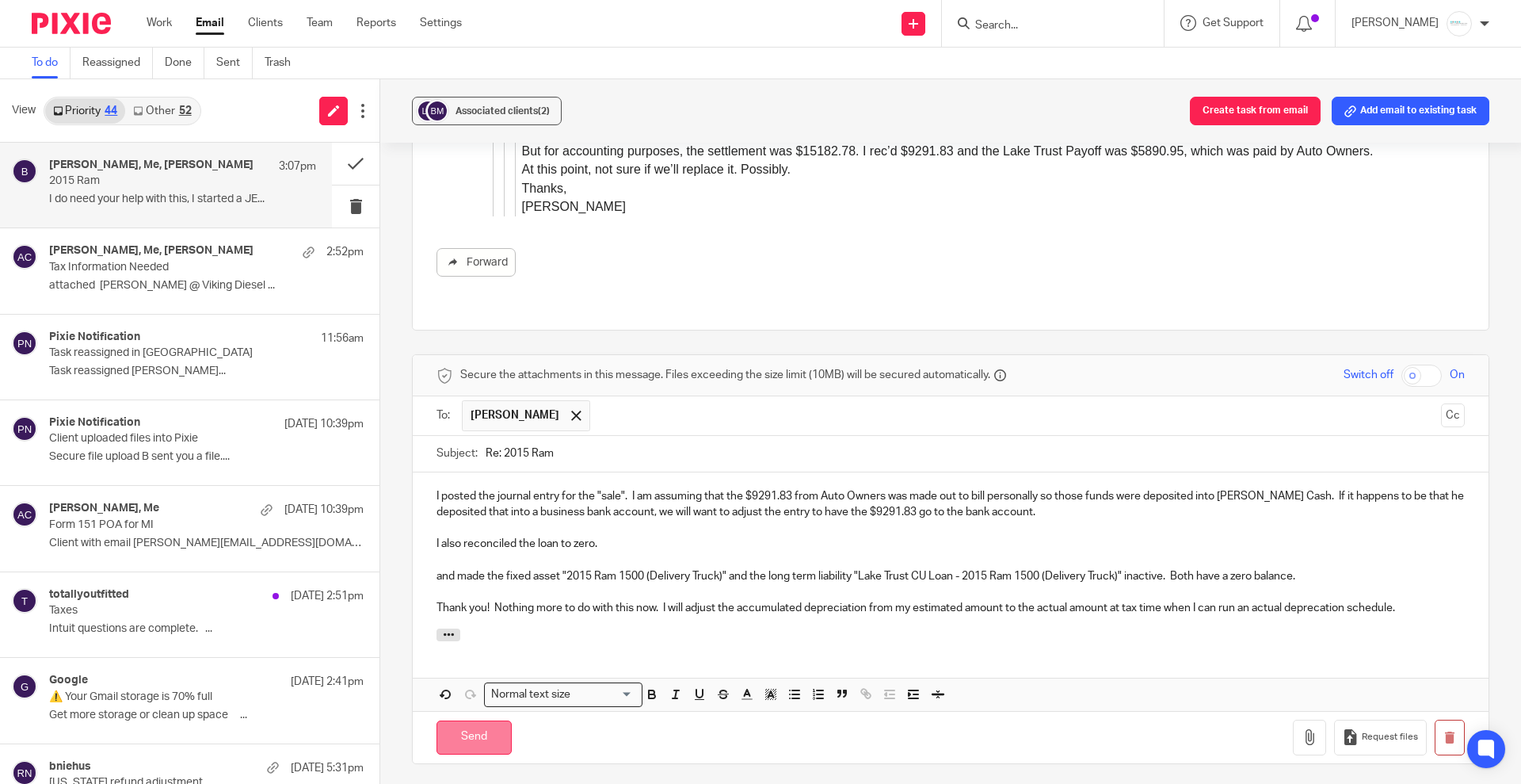
click at [477, 721] on input "Send" at bounding box center [474, 738] width 75 height 34
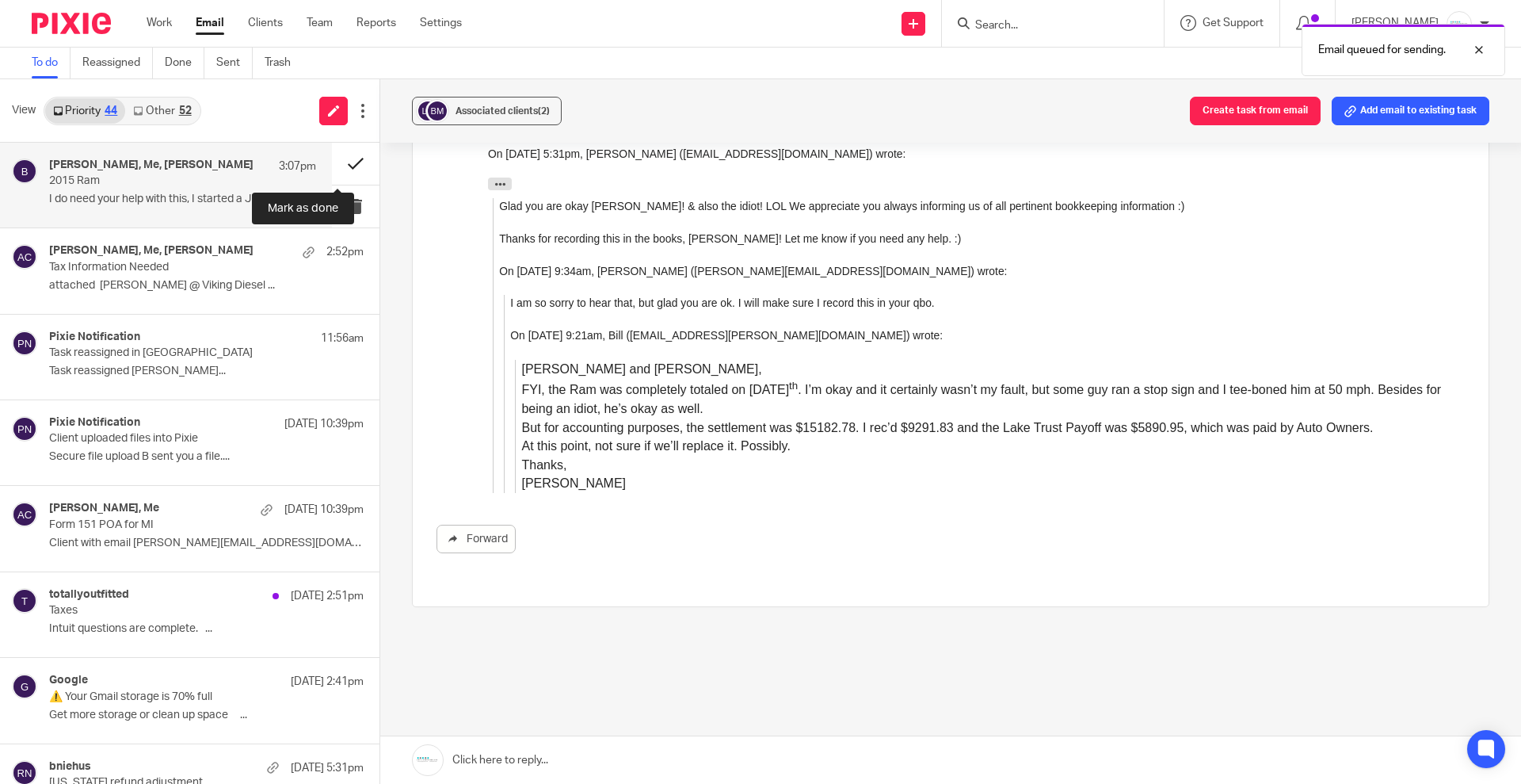
click at [340, 168] on button at bounding box center [355, 164] width 48 height 42
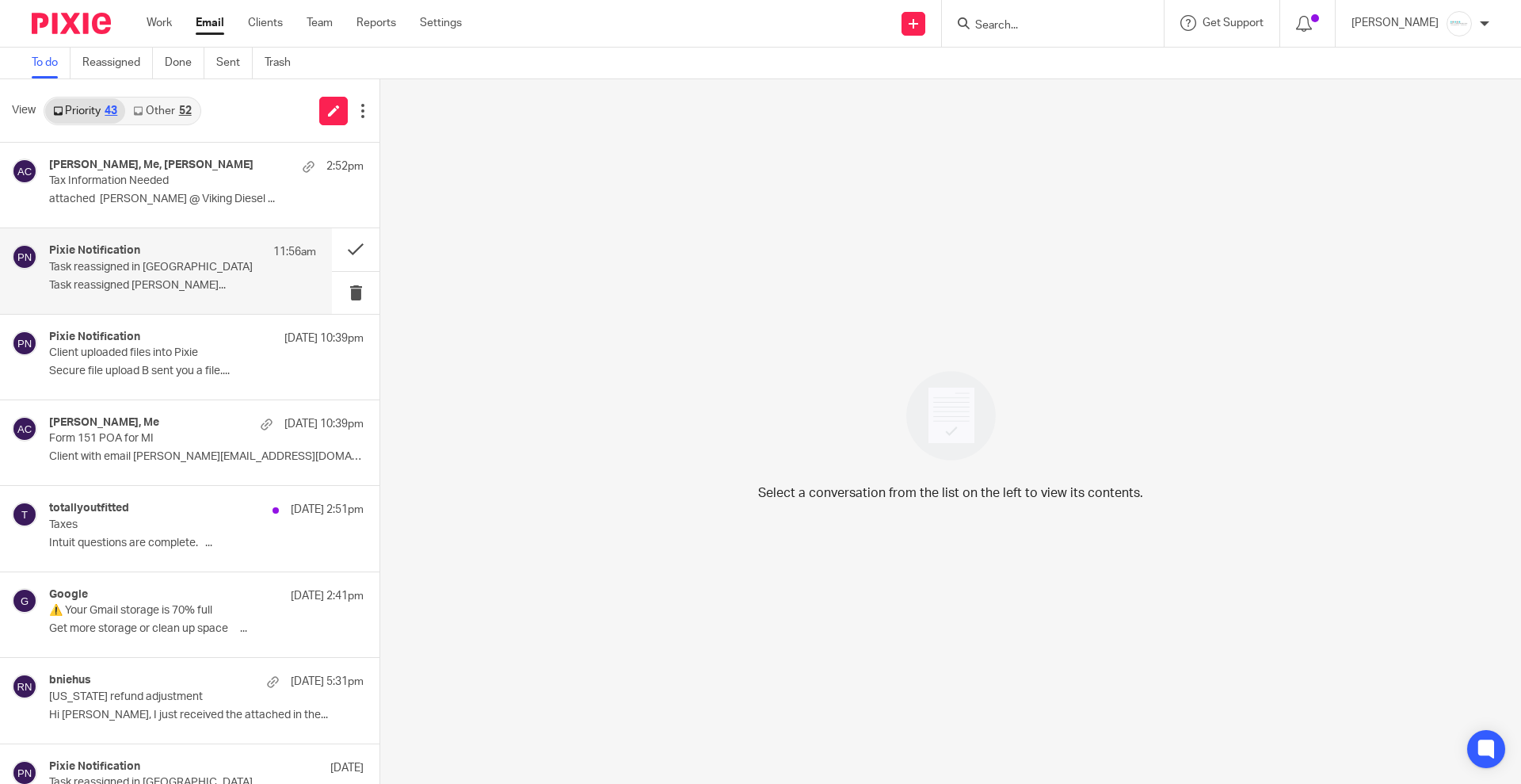
click at [132, 275] on div "Pixie Notification 11:56am Task reassigned in Pixie Task reassigned Gabby Halla…" at bounding box center [182, 270] width 267 height 53
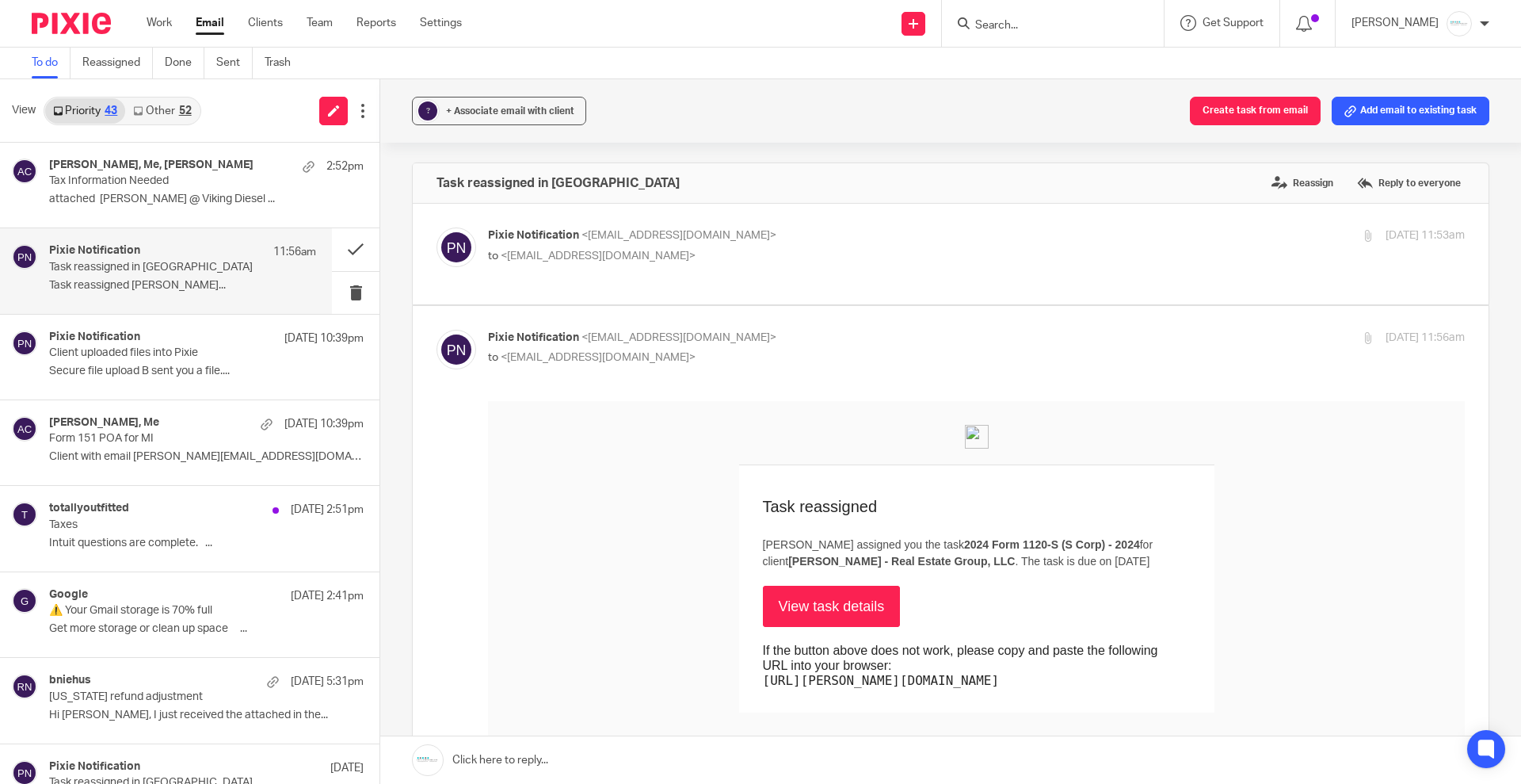
scroll to position [0, 0]
click at [692, 236] on span "<no-reply@notifications.usepixie.com>" at bounding box center [679, 235] width 195 height 11
checkbox input "true"
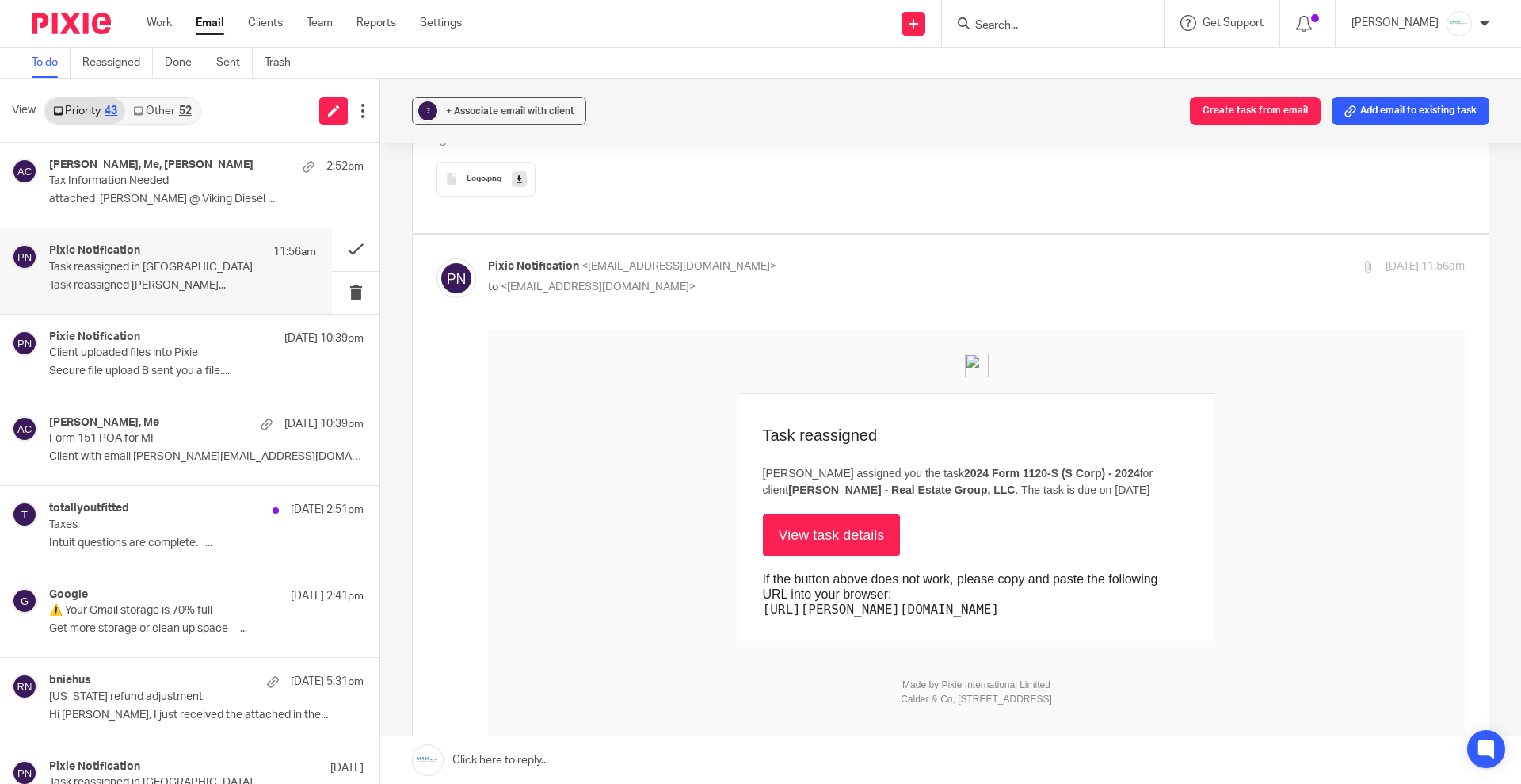
scroll to position [694, 0]
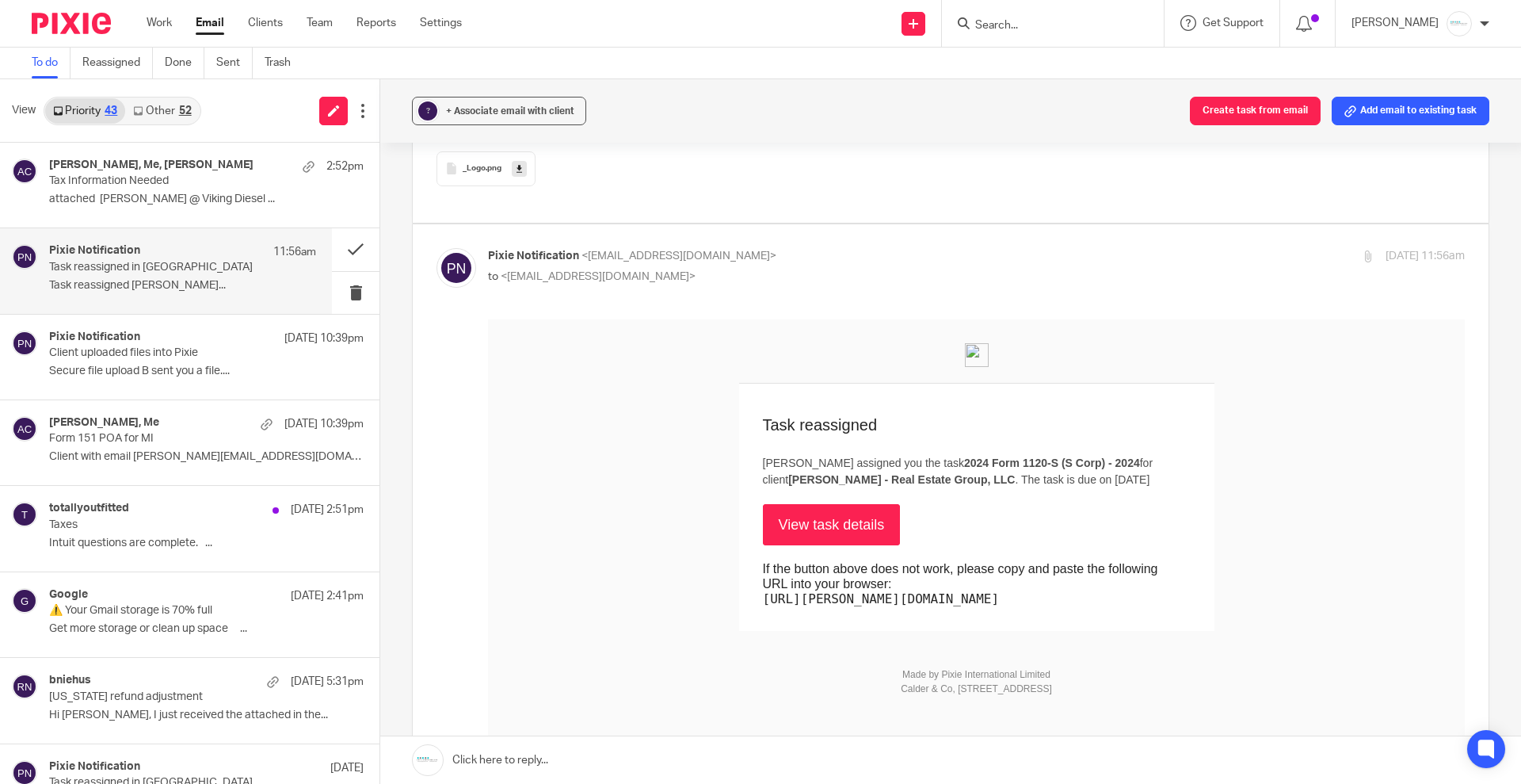
click at [810, 515] on link "View task details" at bounding box center [832, 524] width 137 height 42
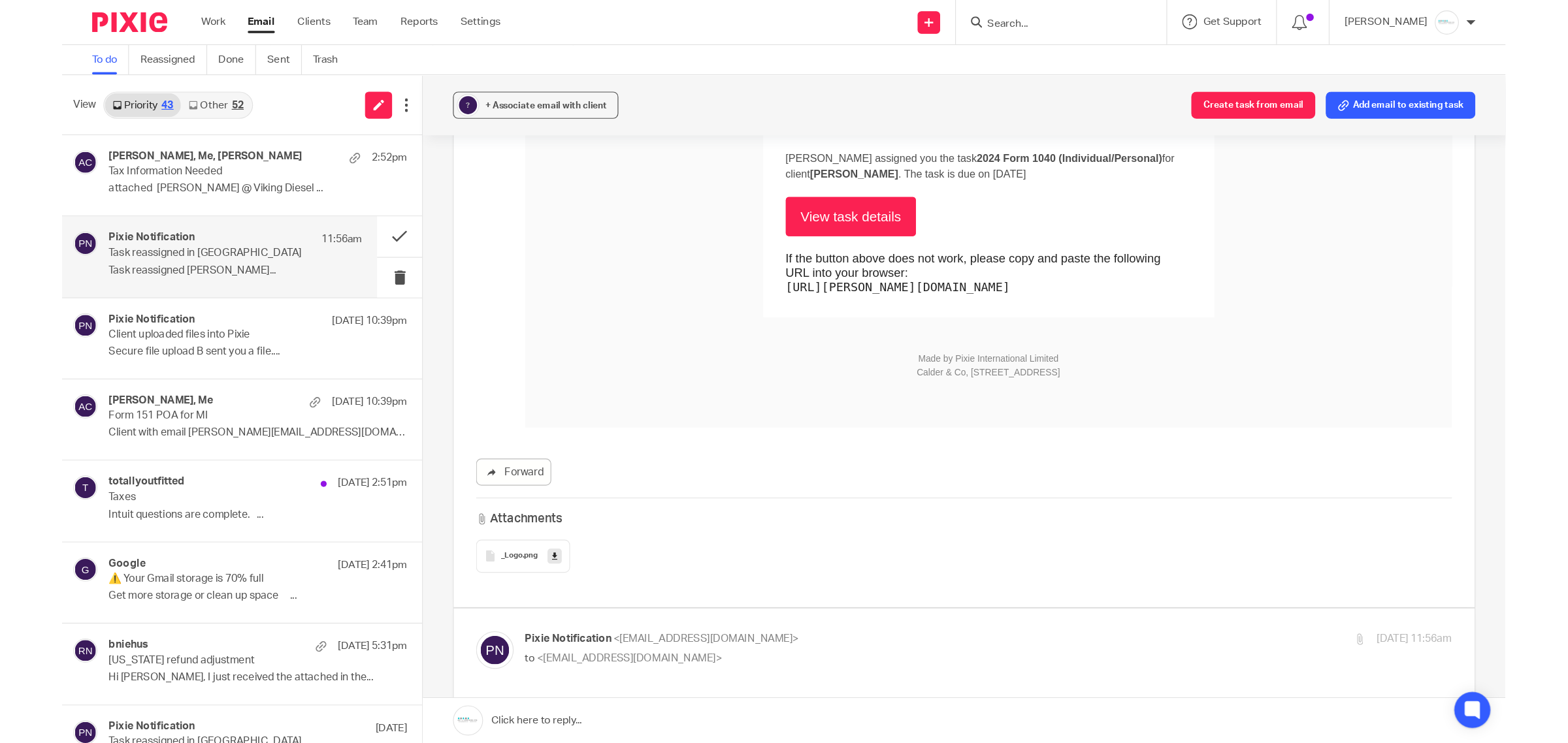
scroll to position [82, 0]
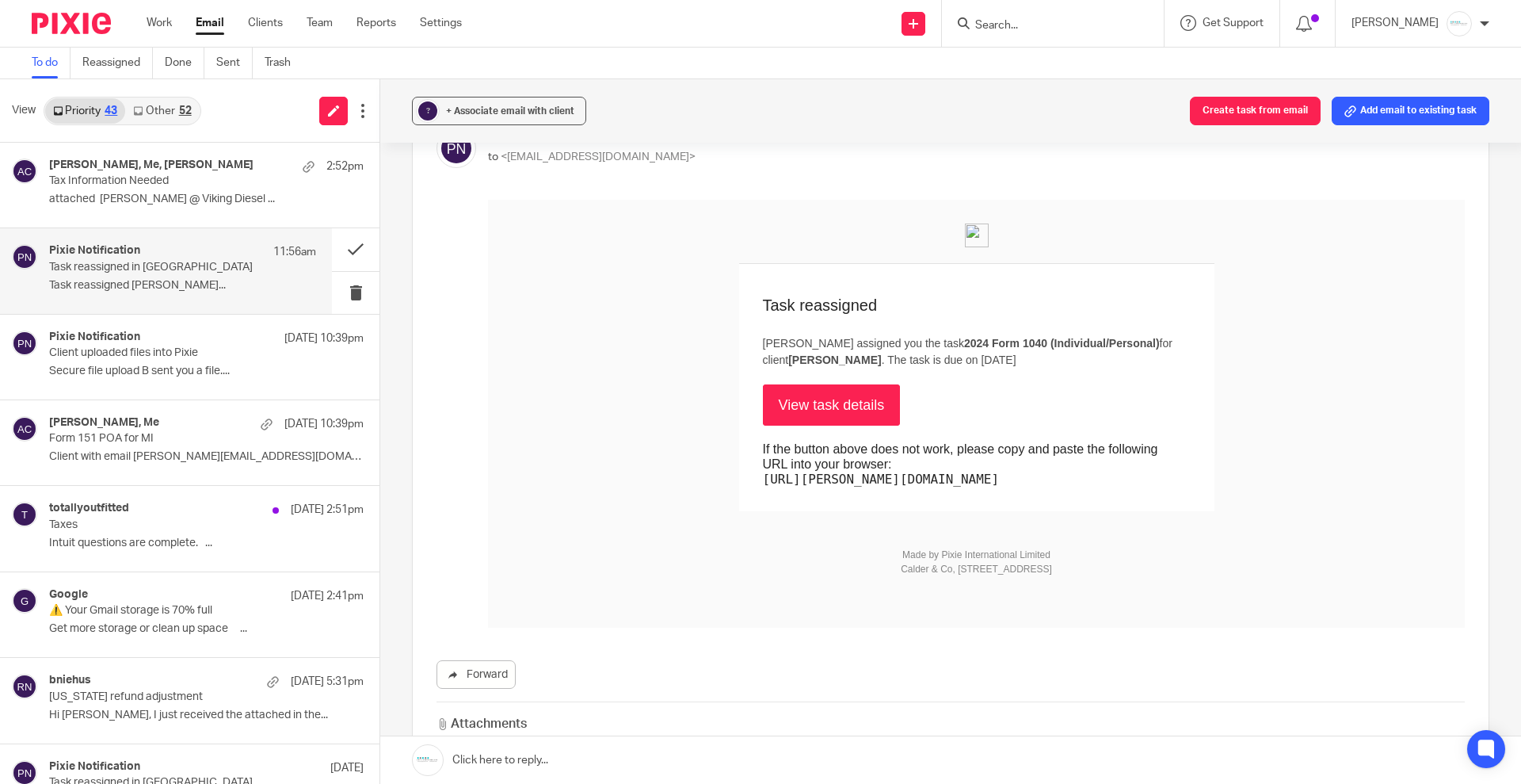
click at [814, 401] on link "View task details" at bounding box center [832, 405] width 137 height 42
click at [332, 254] on button at bounding box center [355, 249] width 48 height 42
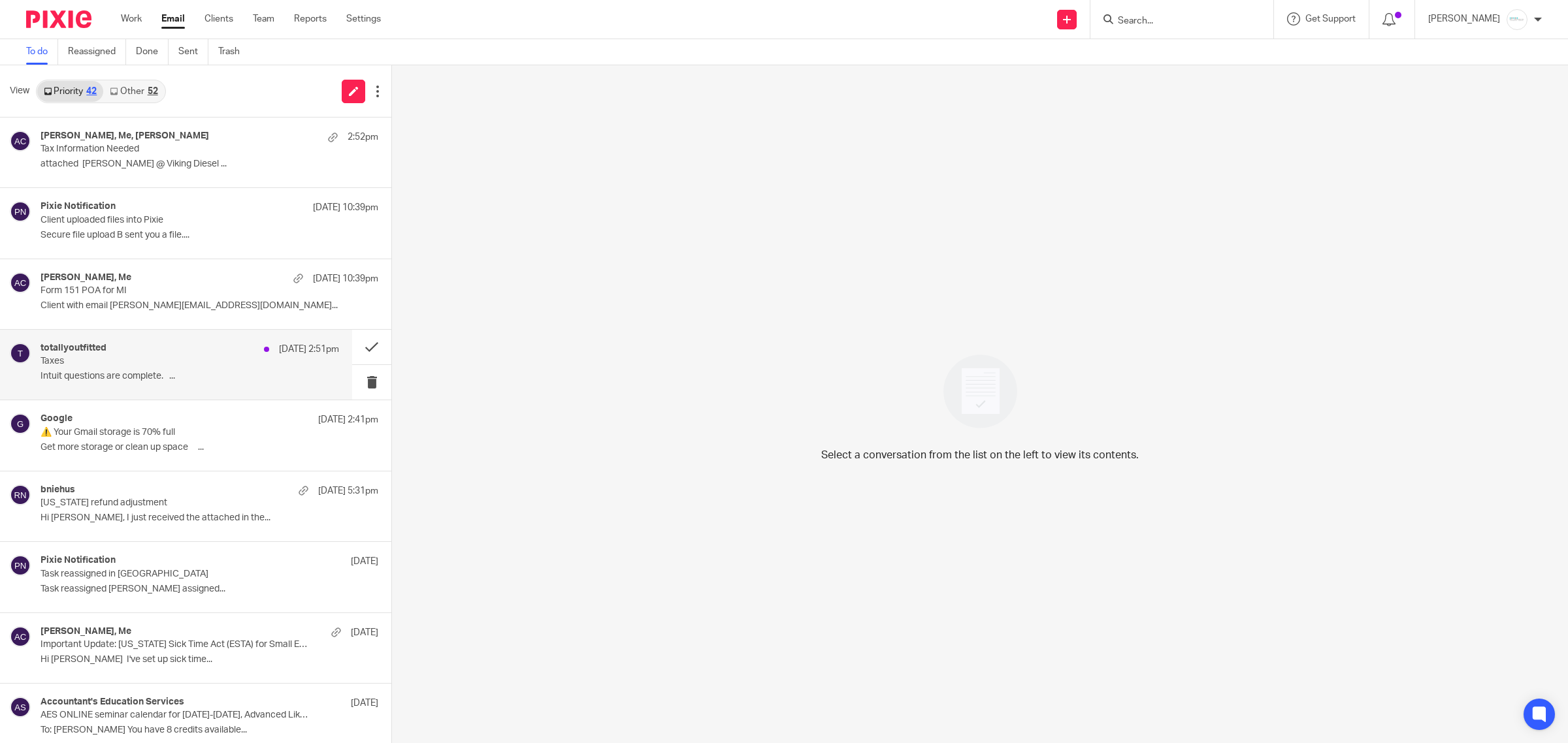
click at [142, 358] on p "Taxes" at bounding box center [160, 361] width 239 height 11
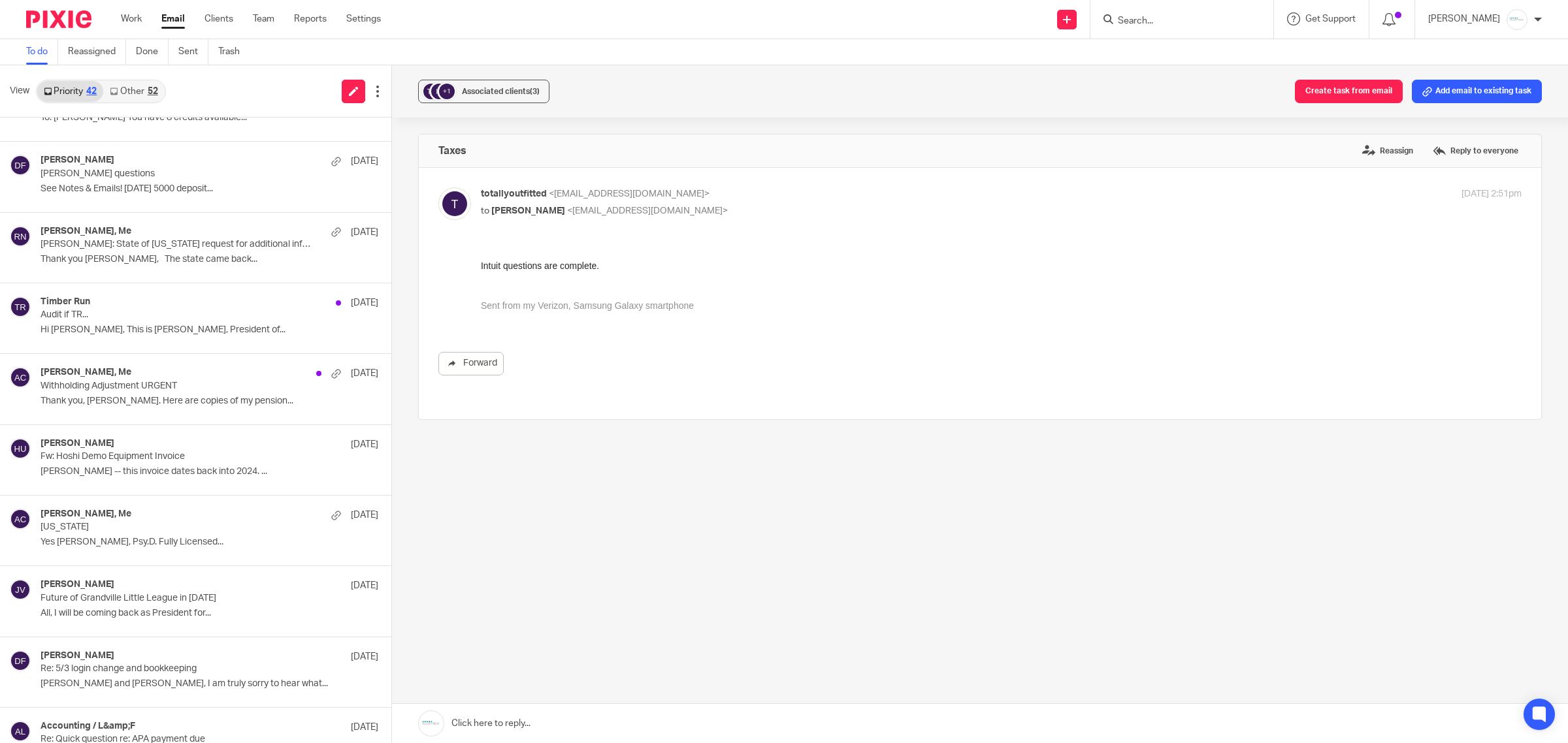
scroll to position [653, 0]
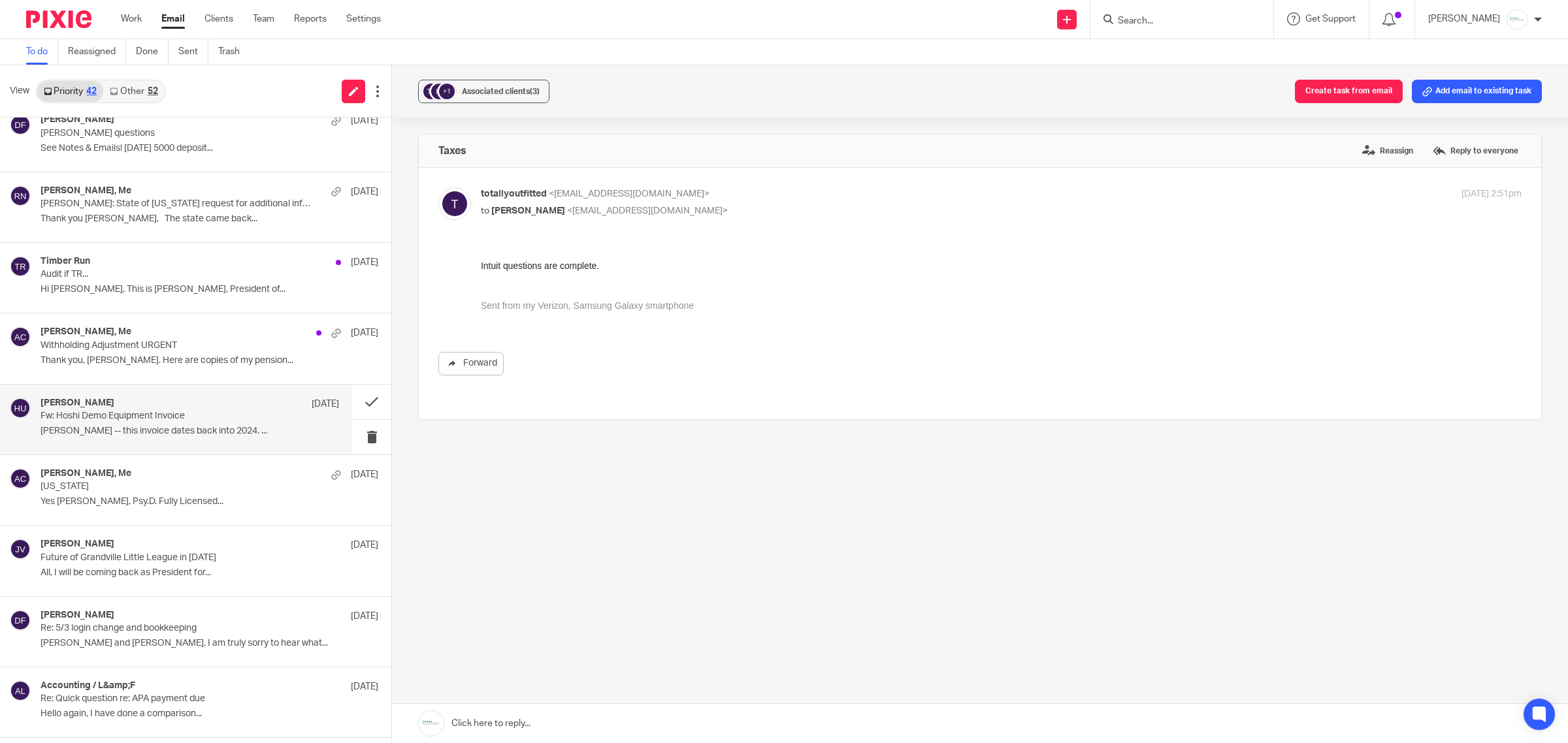
click at [168, 419] on p "Fw: Hoshi Demo Equipment Invoice" at bounding box center [160, 416] width 239 height 11
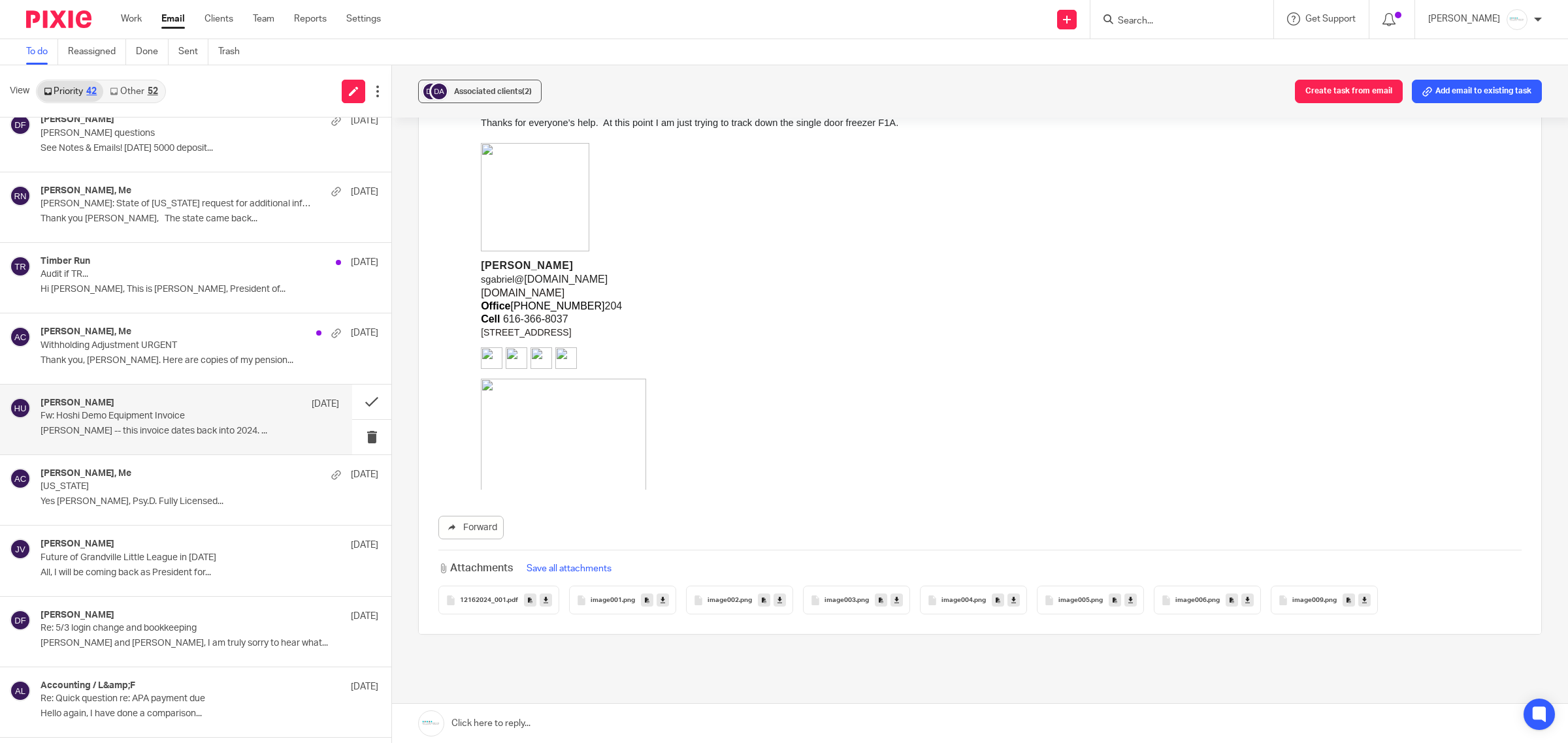
scroll to position [898, 0]
click at [494, 595] on span "12162024_001" at bounding box center [483, 595] width 46 height 8
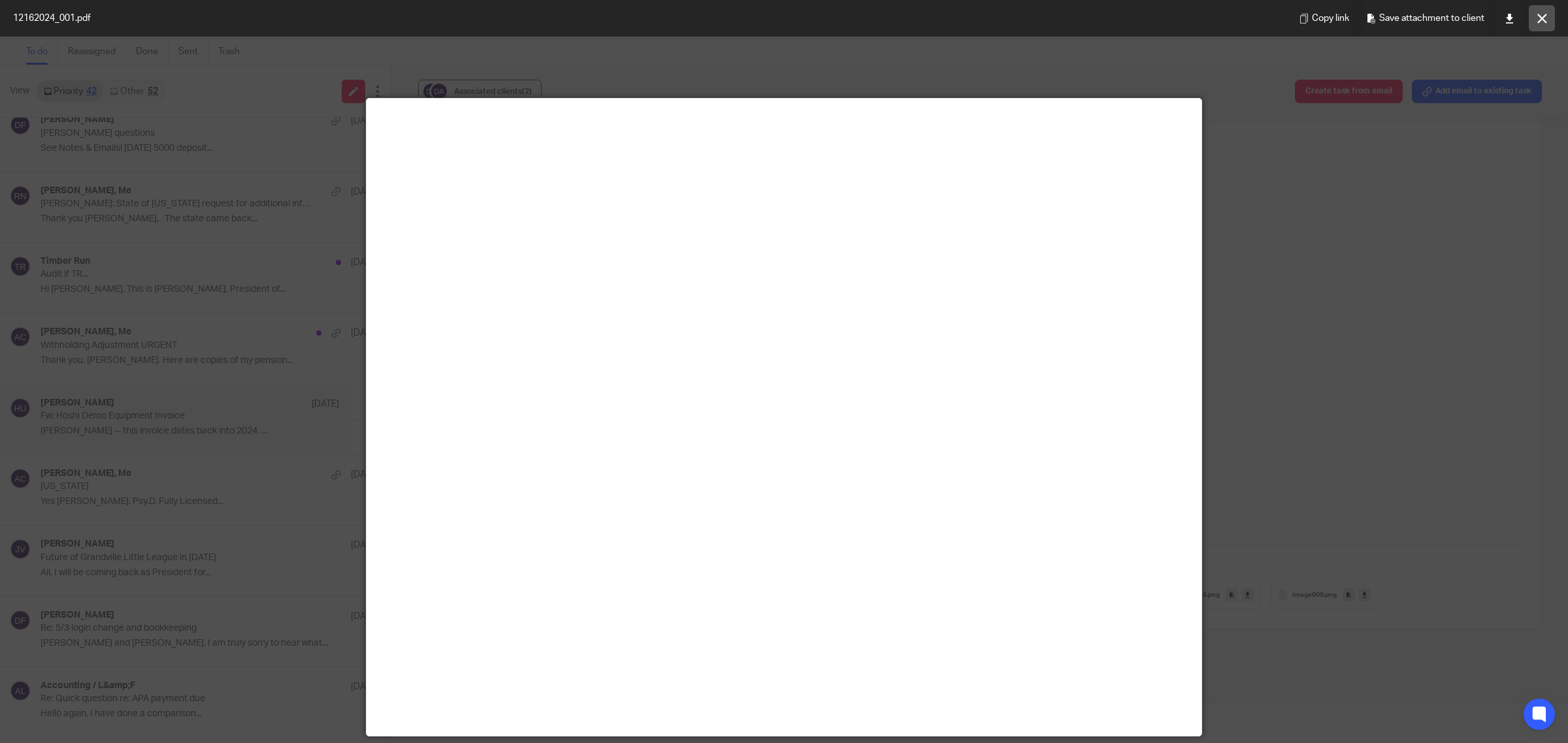
click at [1254, 22] on button at bounding box center [1541, 18] width 26 height 26
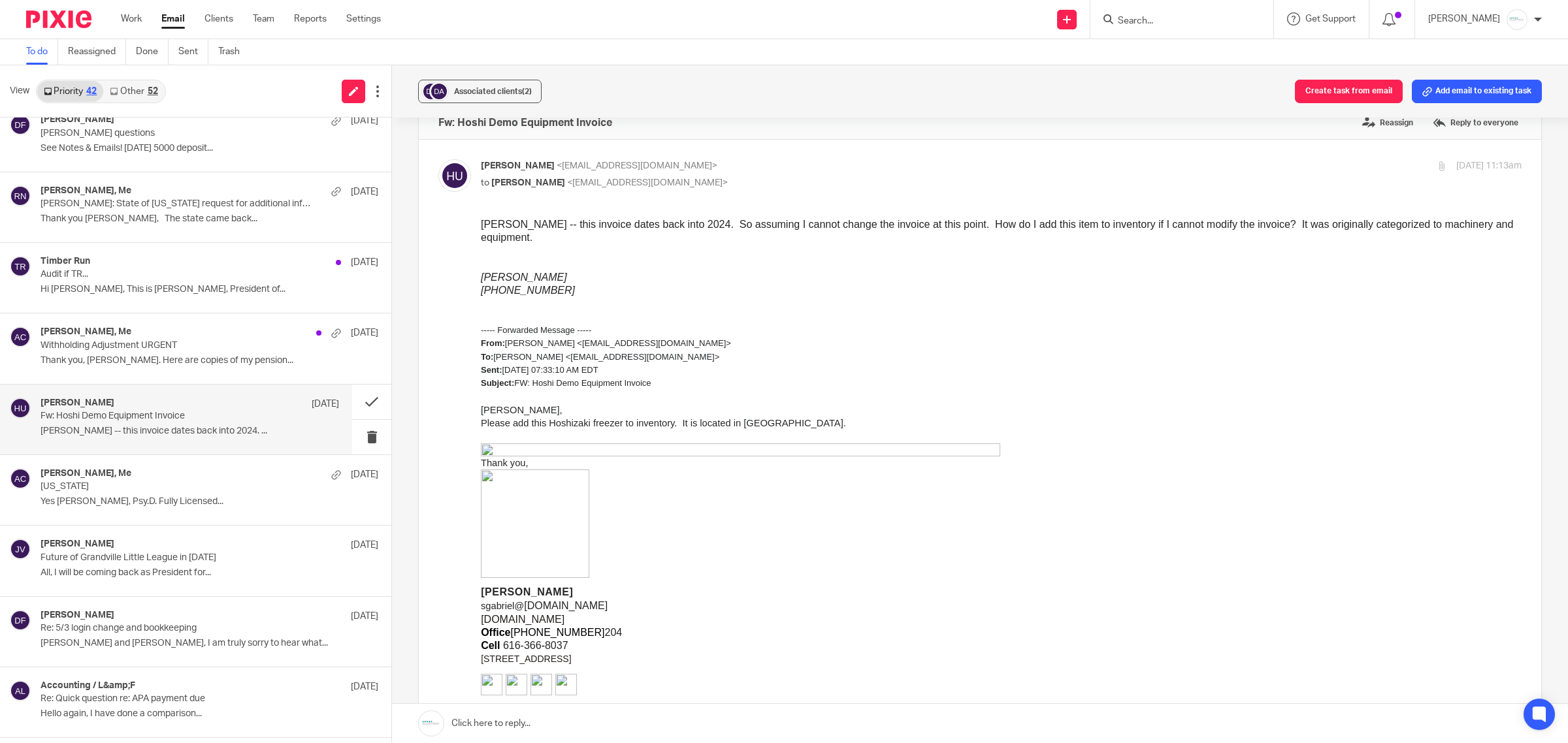
scroll to position [0, 0]
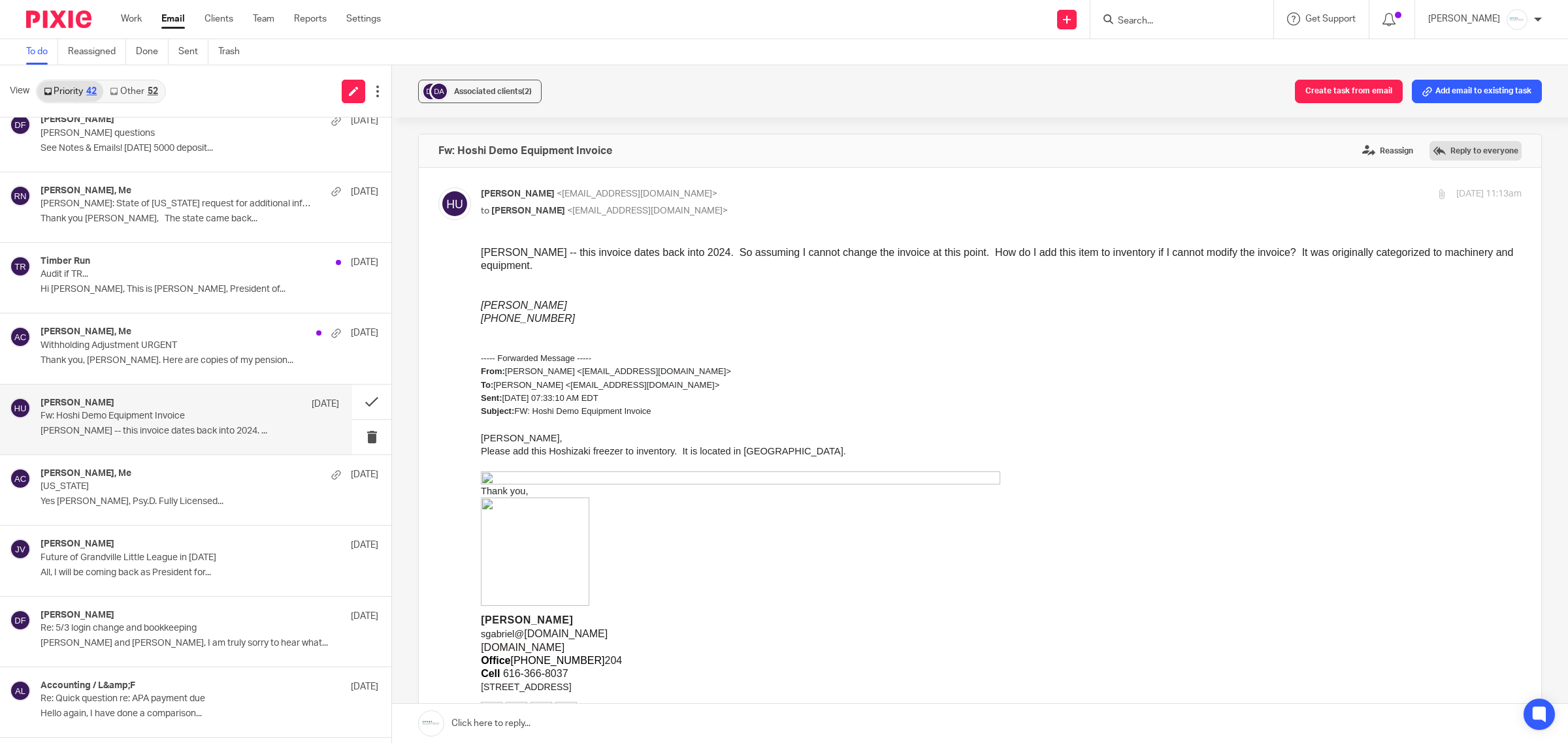
click at [1254, 145] on label "Reply to everyone" at bounding box center [1476, 151] width 92 height 19
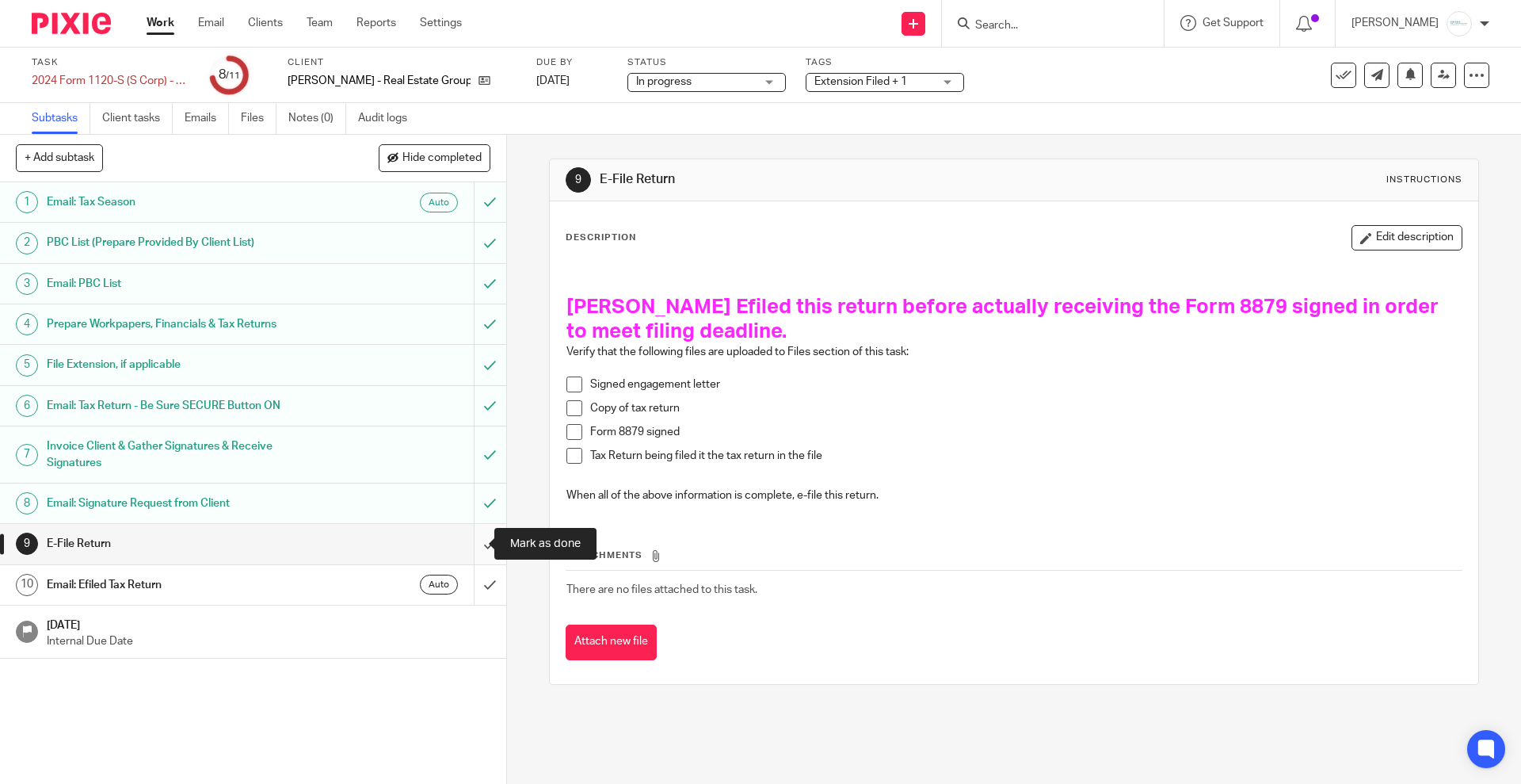
click at [460, 549] on input "submit" at bounding box center [253, 543] width 506 height 40
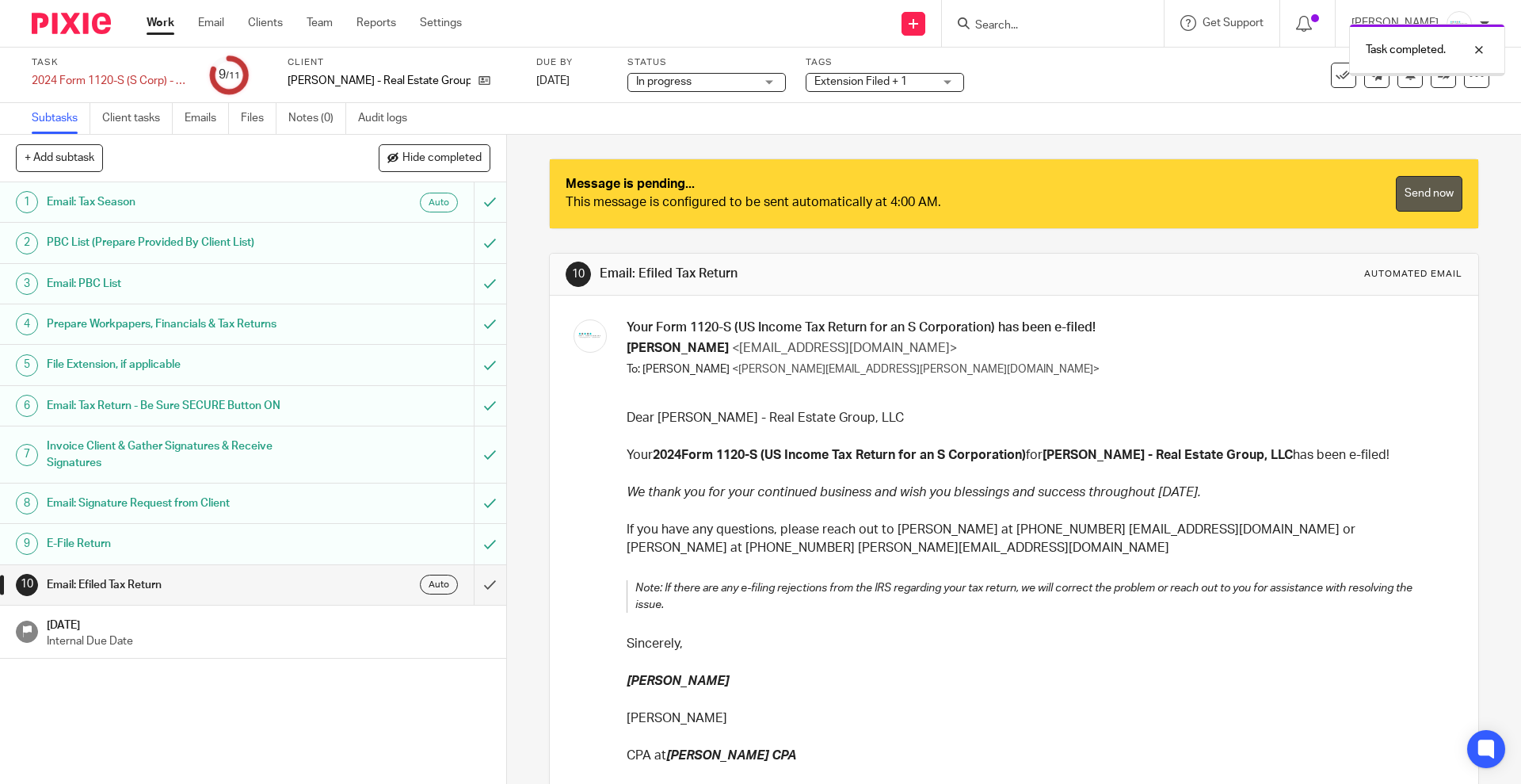
click at [1396, 195] on link "Send now" at bounding box center [1430, 194] width 67 height 35
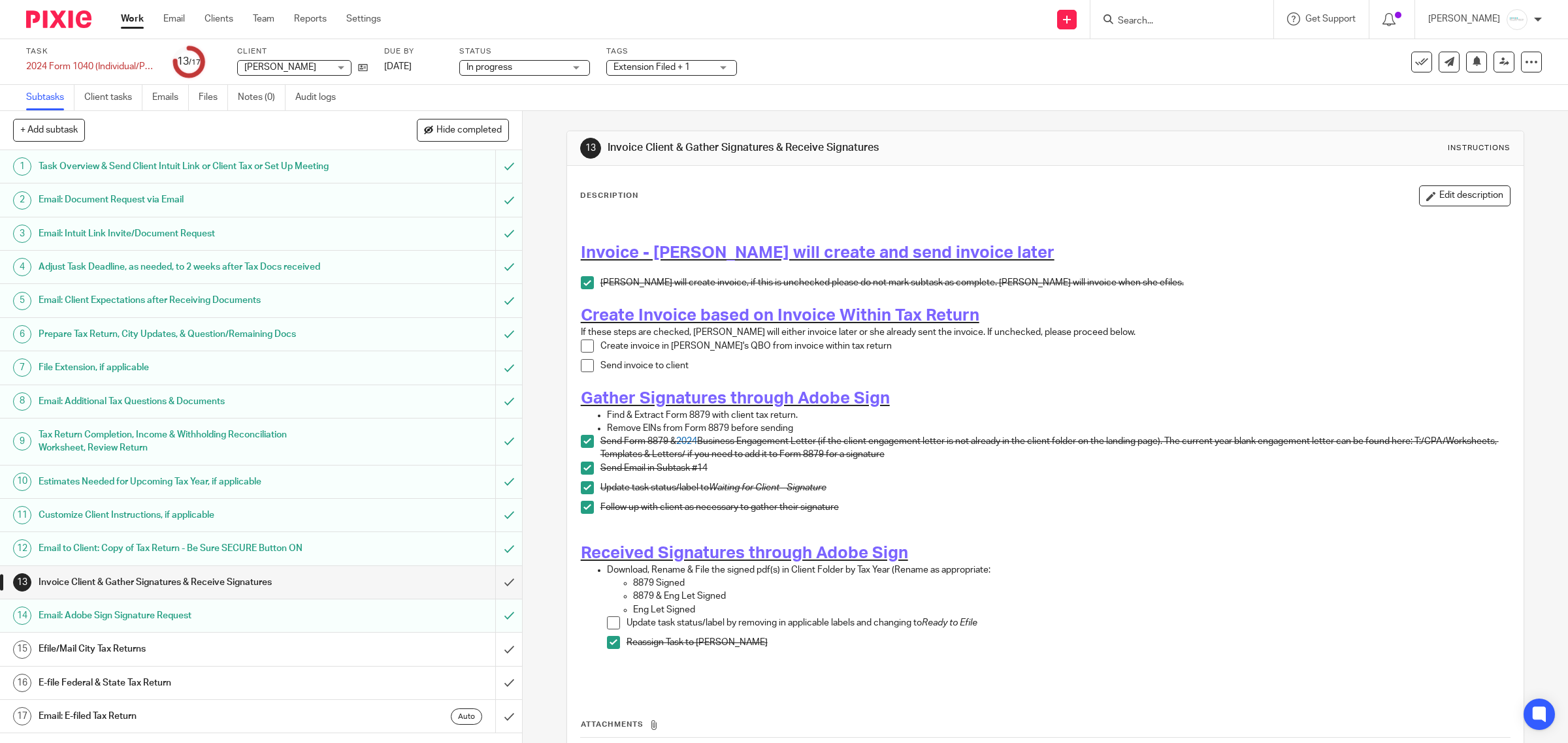
click at [581, 346] on span at bounding box center [588, 347] width 13 height 13
click at [583, 367] on span at bounding box center [588, 366] width 13 height 13
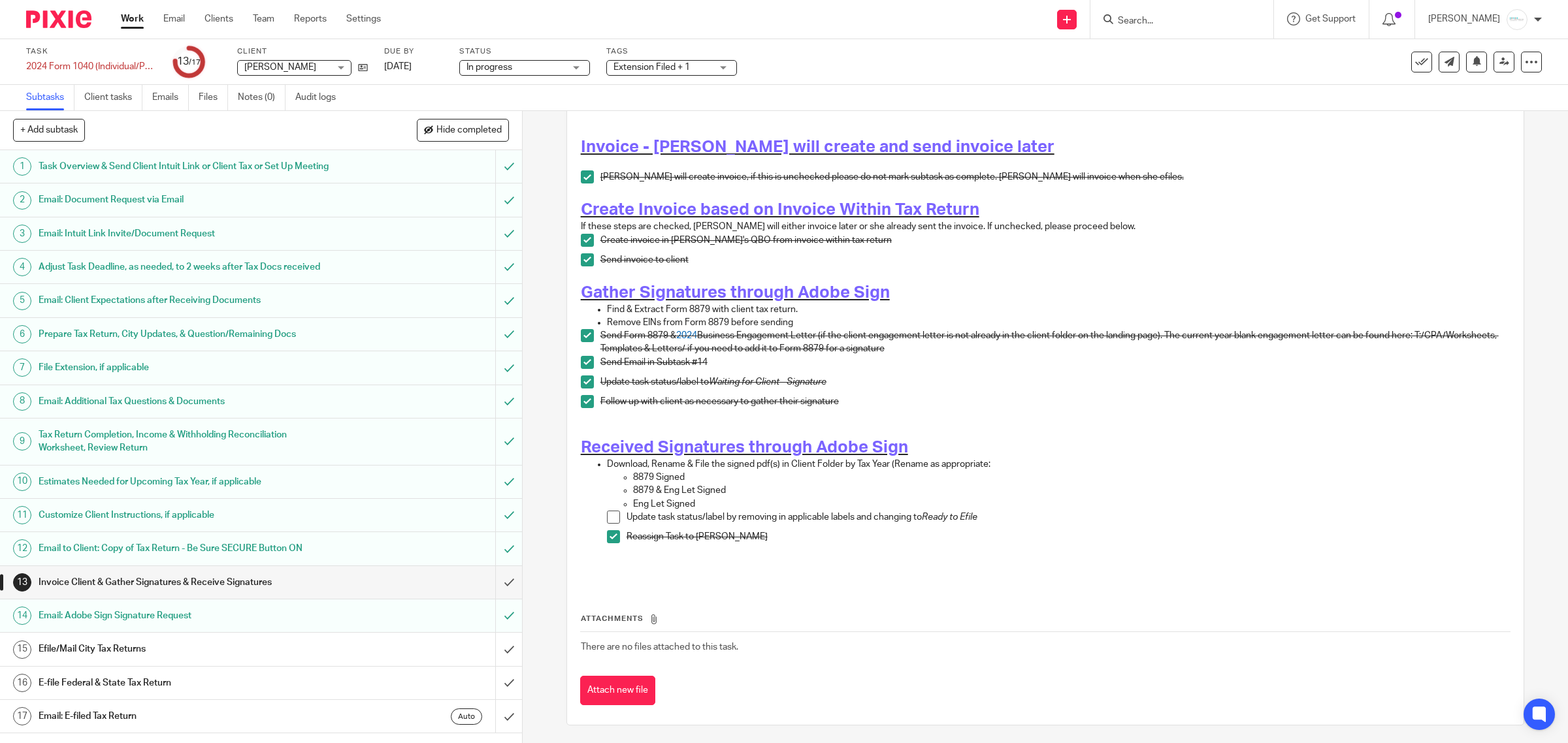
scroll to position [108, 0]
click at [488, 599] on input "submit" at bounding box center [261, 583] width 522 height 33
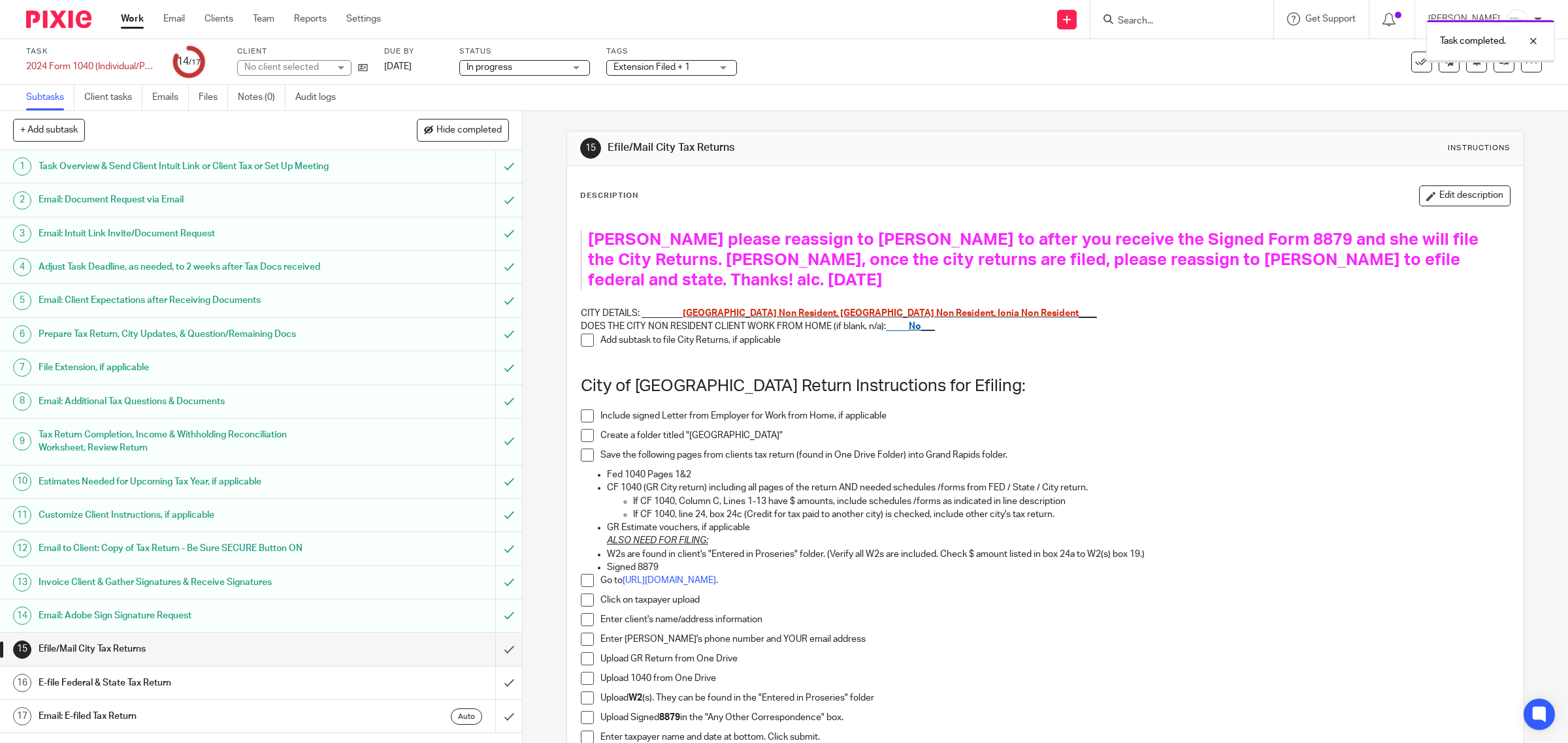
click at [717, 66] on div "Extension Filed + 1" at bounding box center [671, 68] width 130 height 16
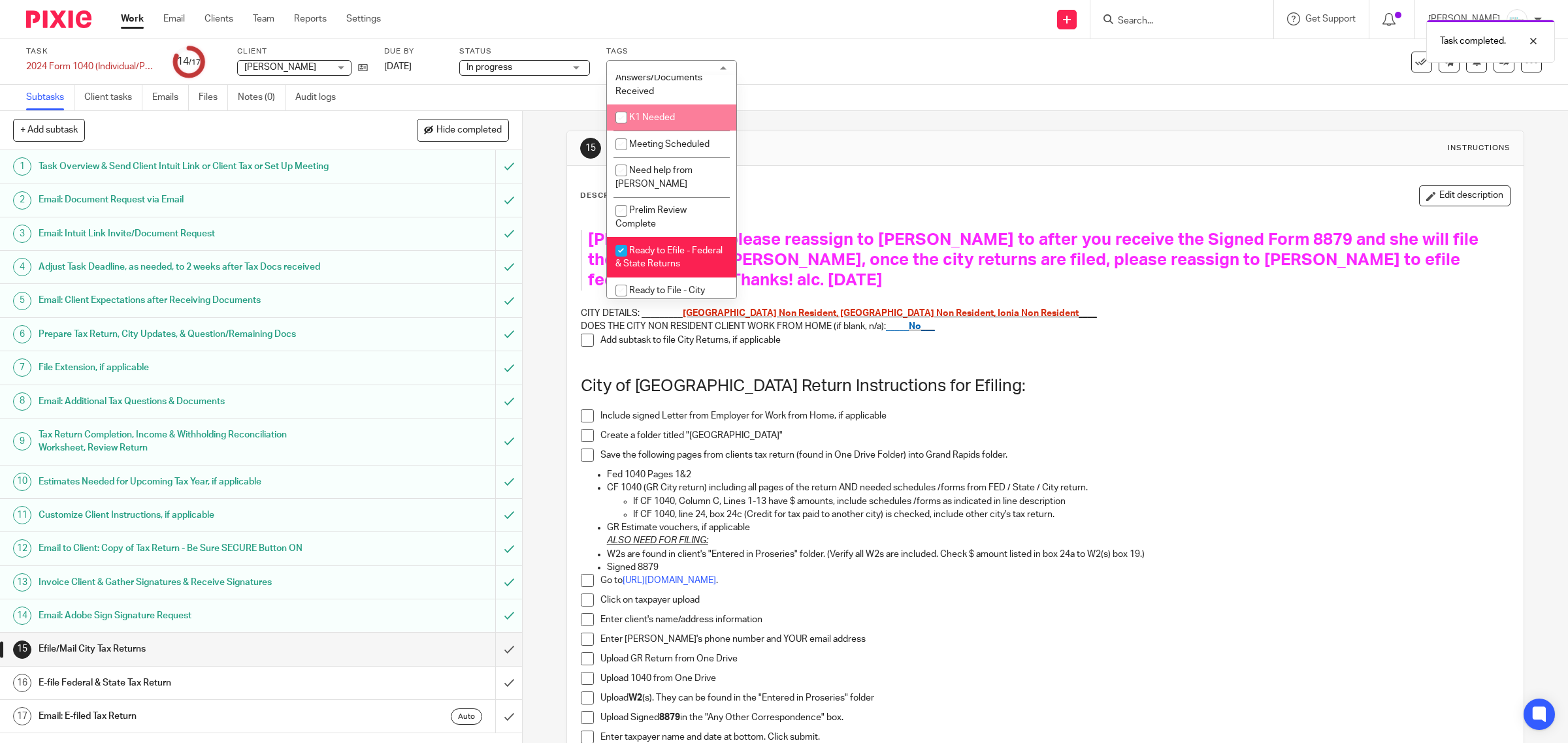
scroll to position [572, 0]
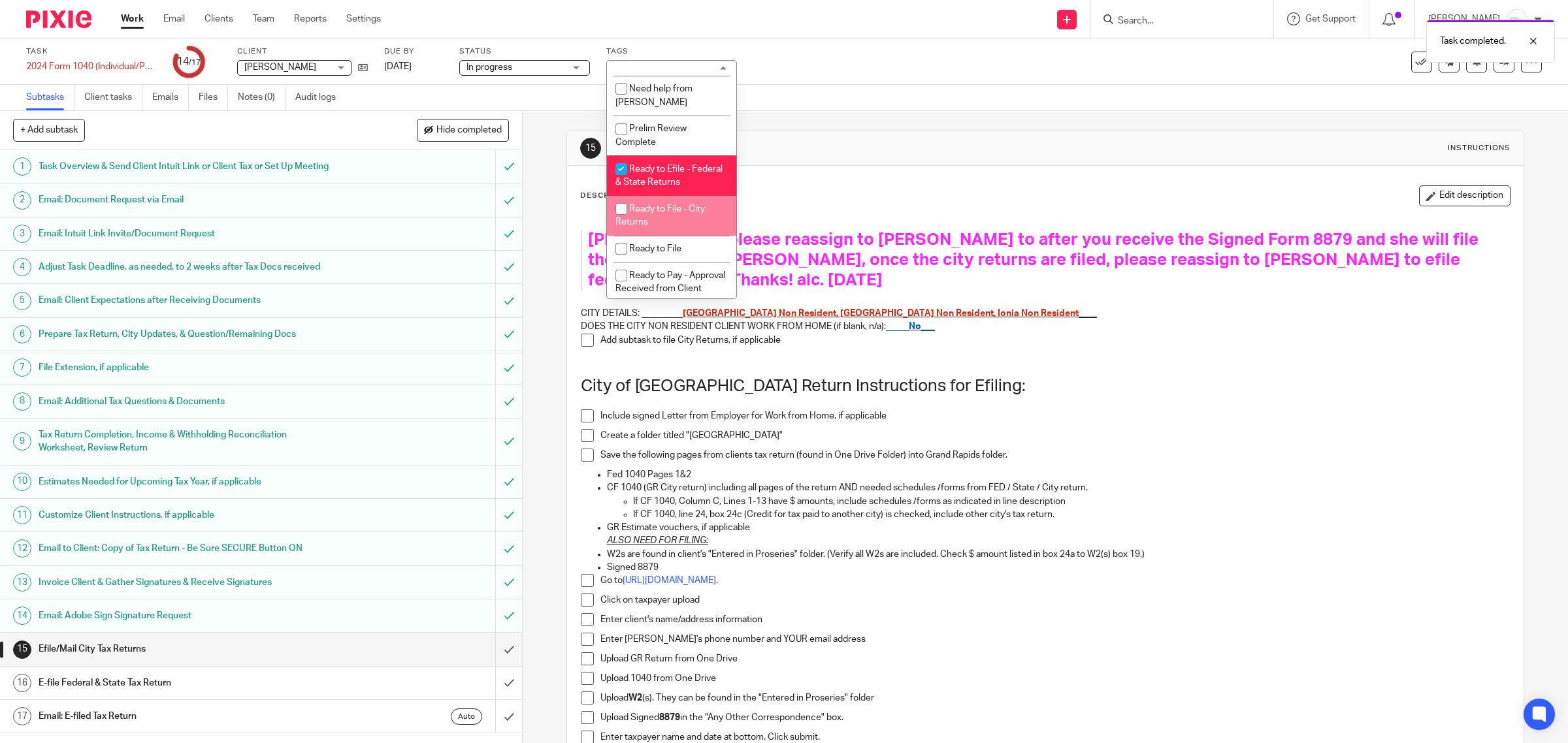
click at [670, 227] on span "Ready to File - City Returns" at bounding box center [660, 215] width 89 height 23
checkbox input "true"
click at [658, 187] on span "Ready to Efile - Federal & State Returns" at bounding box center [669, 176] width 107 height 23
checkbox input "false"
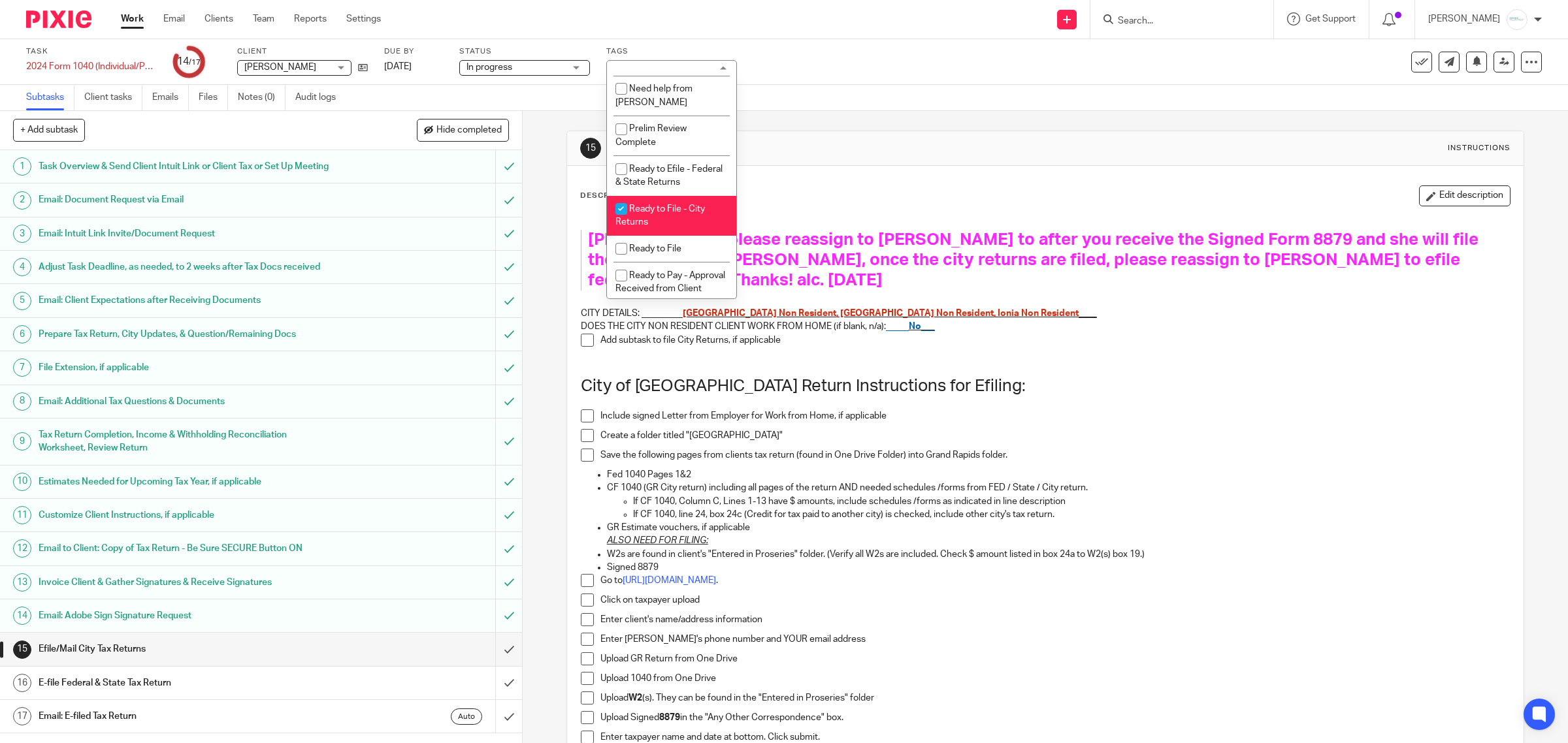
click at [1057, 350] on div "Gabby please reassign to Holly to after you receive the Signed Form 8879 and sh…" at bounding box center [1045, 637] width 942 height 847
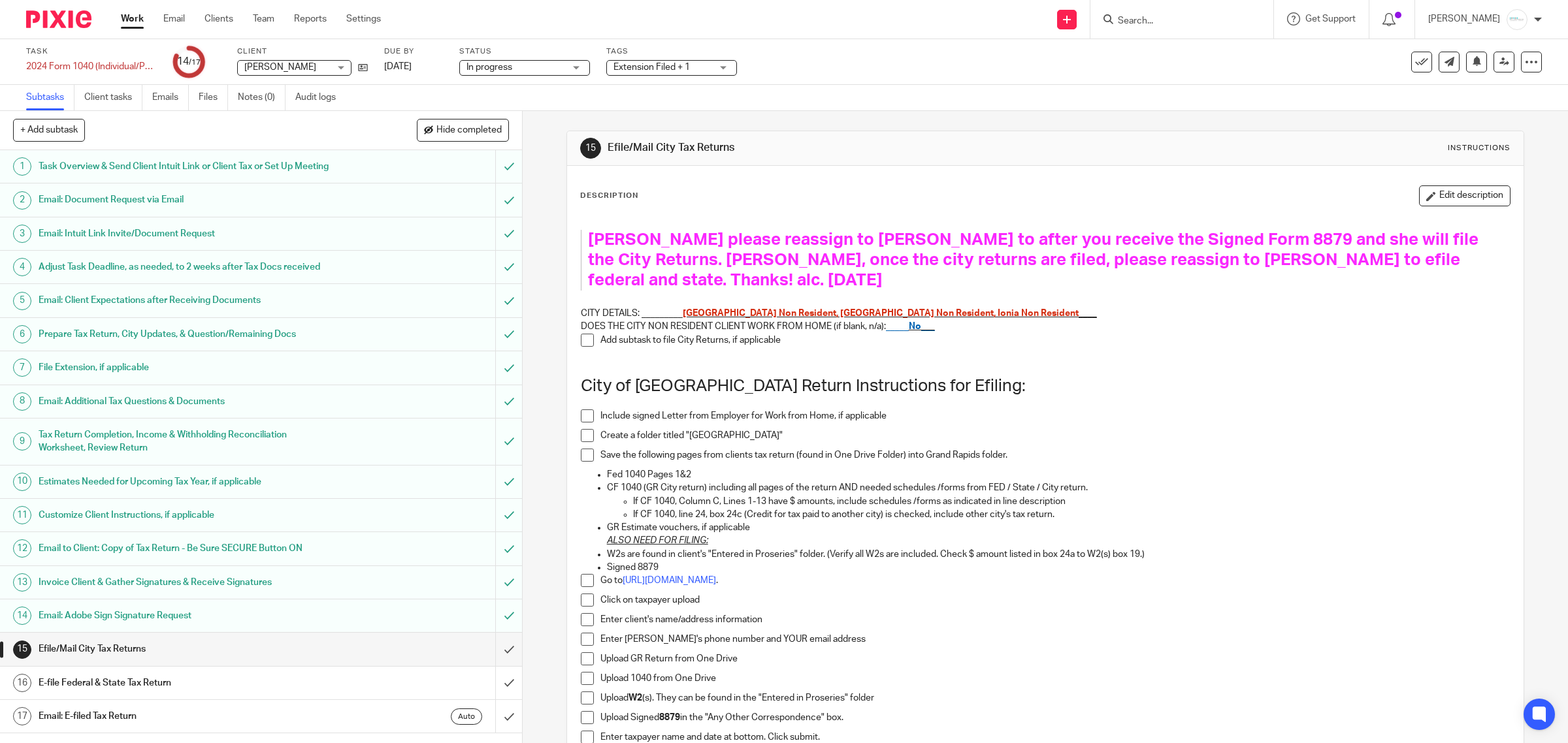
scroll to position [19, 0]
click at [1443, 197] on button "Edit description" at bounding box center [1464, 196] width 92 height 21
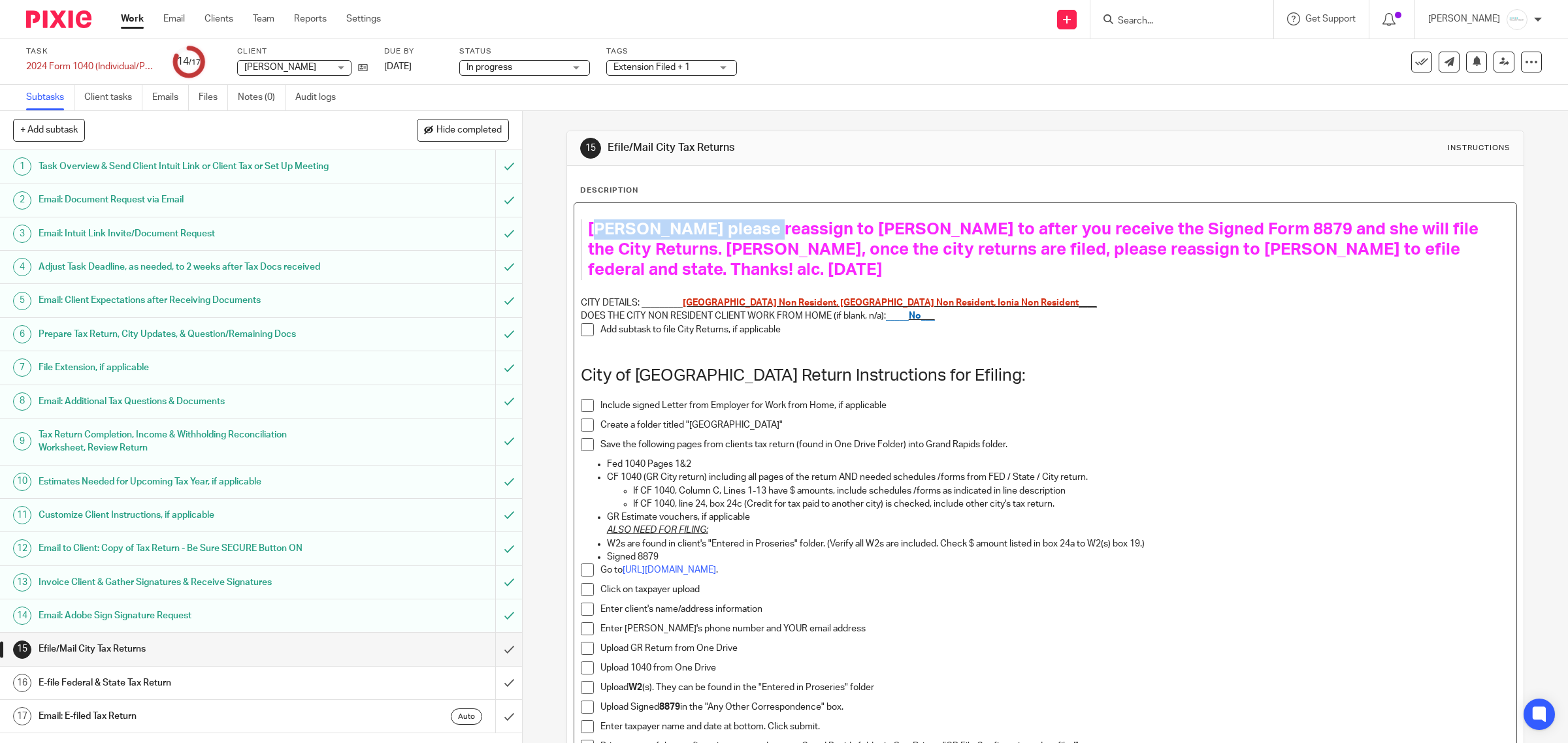
drag, startPoint x: 590, startPoint y: 222, endPoint x: 763, endPoint y: 222, distance: 173.0
click at [763, 222] on span "Gabby please reassign to Holly to after you receive the Signed Form 8879 and sh…" at bounding box center [1036, 249] width 895 height 57
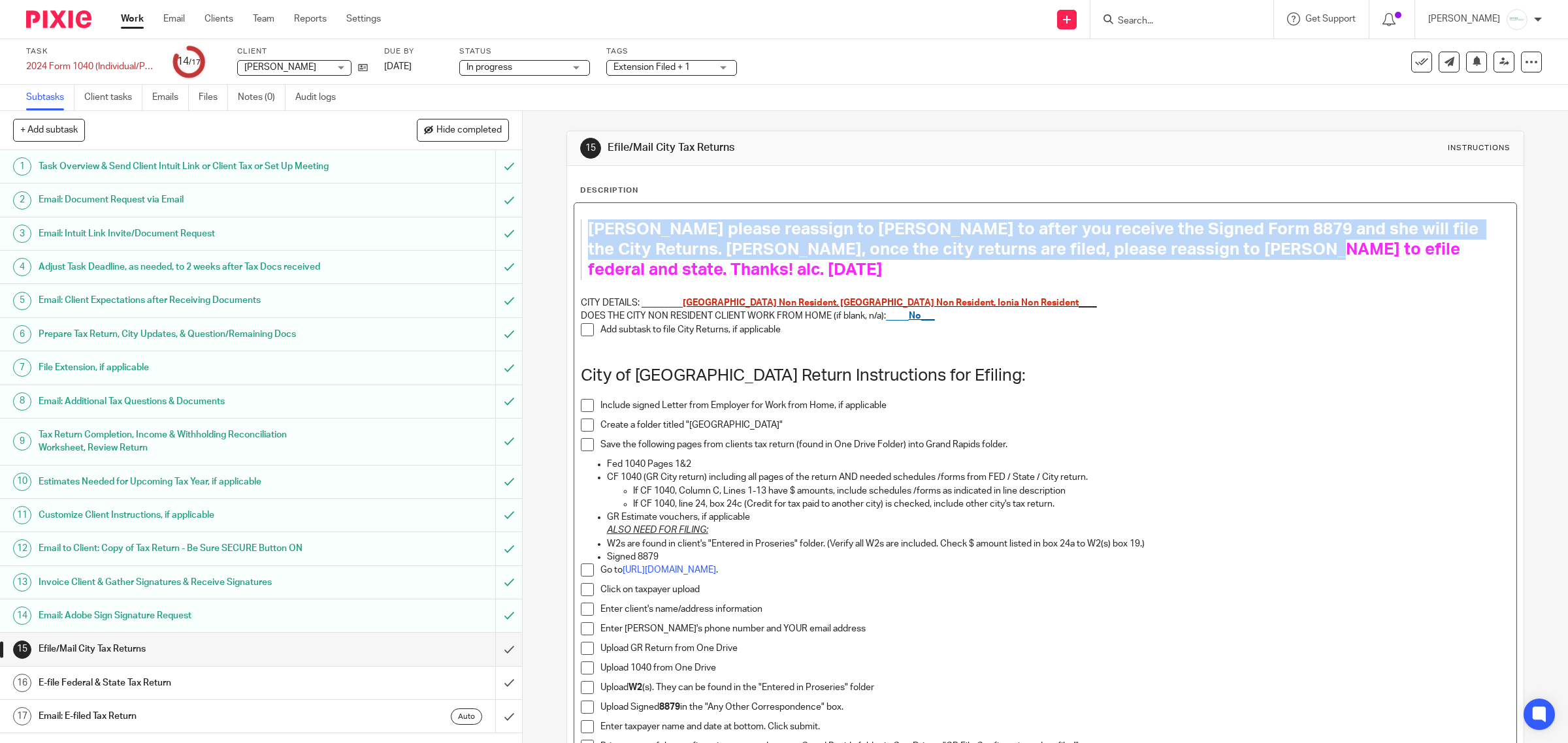
drag, startPoint x: 582, startPoint y: 227, endPoint x: 1265, endPoint y: 250, distance: 683.4
click at [1265, 250] on blockquote "Gabby please reassign to Holly to after you receive the Signed Form 8879 and sh…" at bounding box center [1033, 249] width 904 height 60
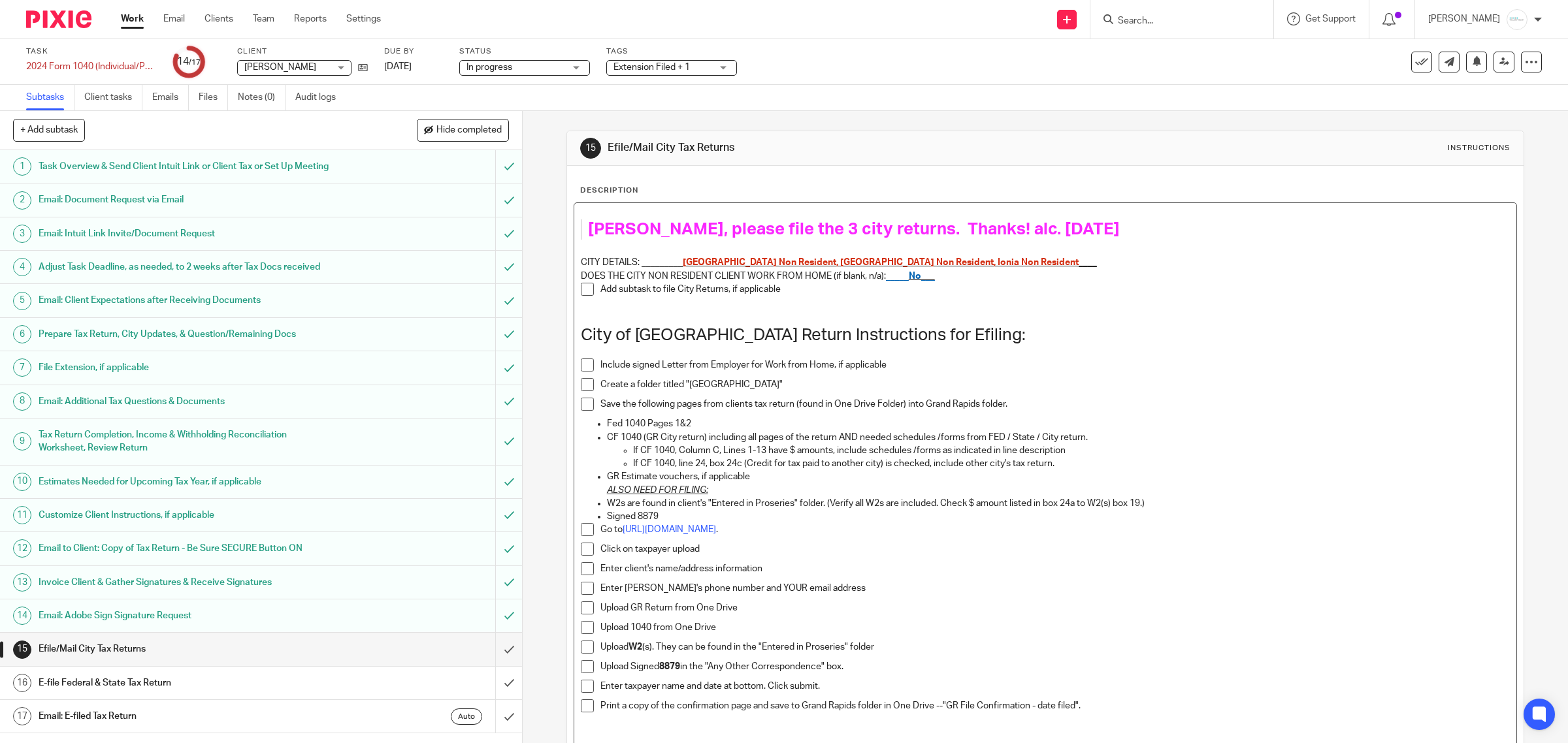
click at [989, 229] on span "Holly, please file the 3 city returns. Thanks! alc. 9/14/25" at bounding box center [854, 229] width 532 height 17
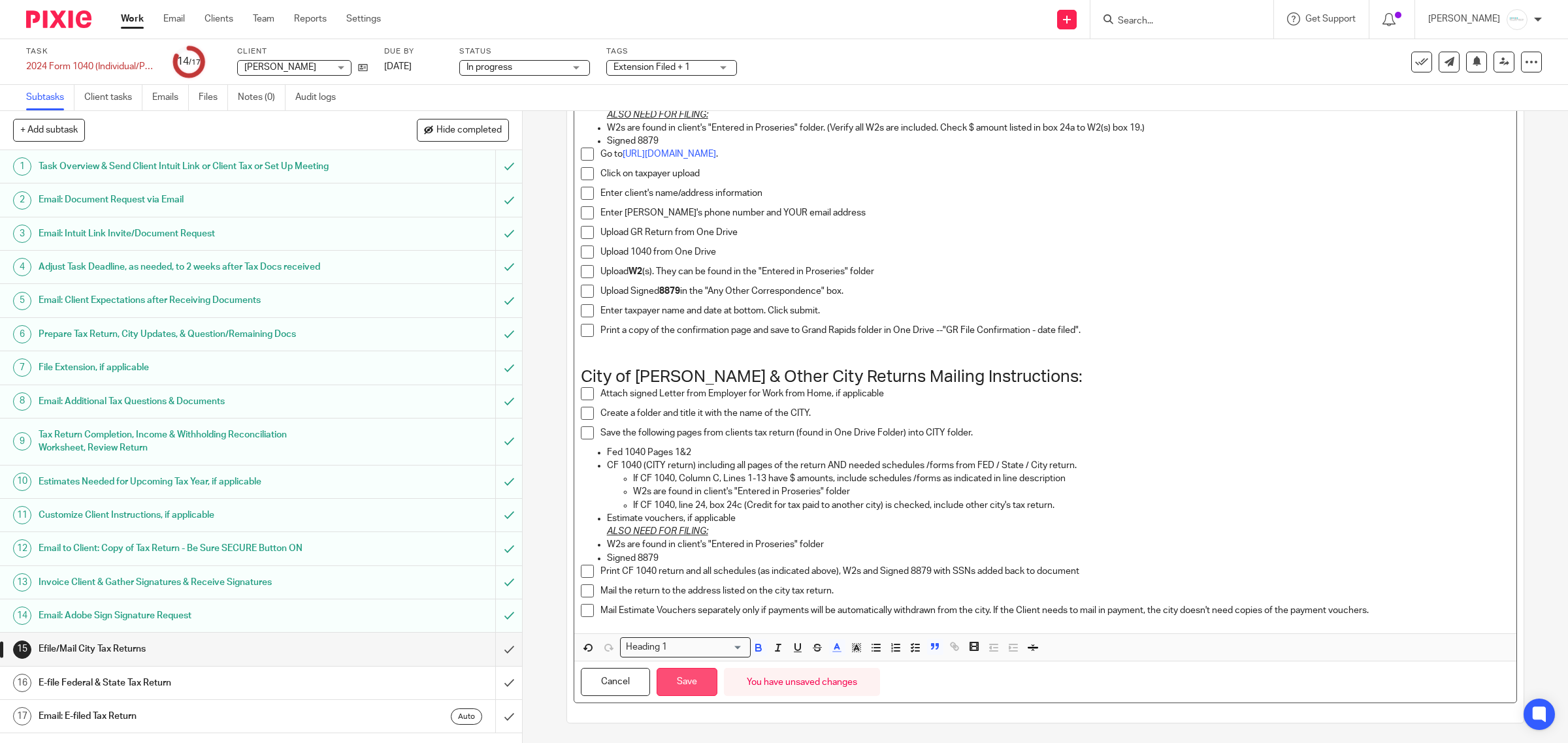
click at [690, 686] on button "Save" at bounding box center [687, 682] width 60 height 28
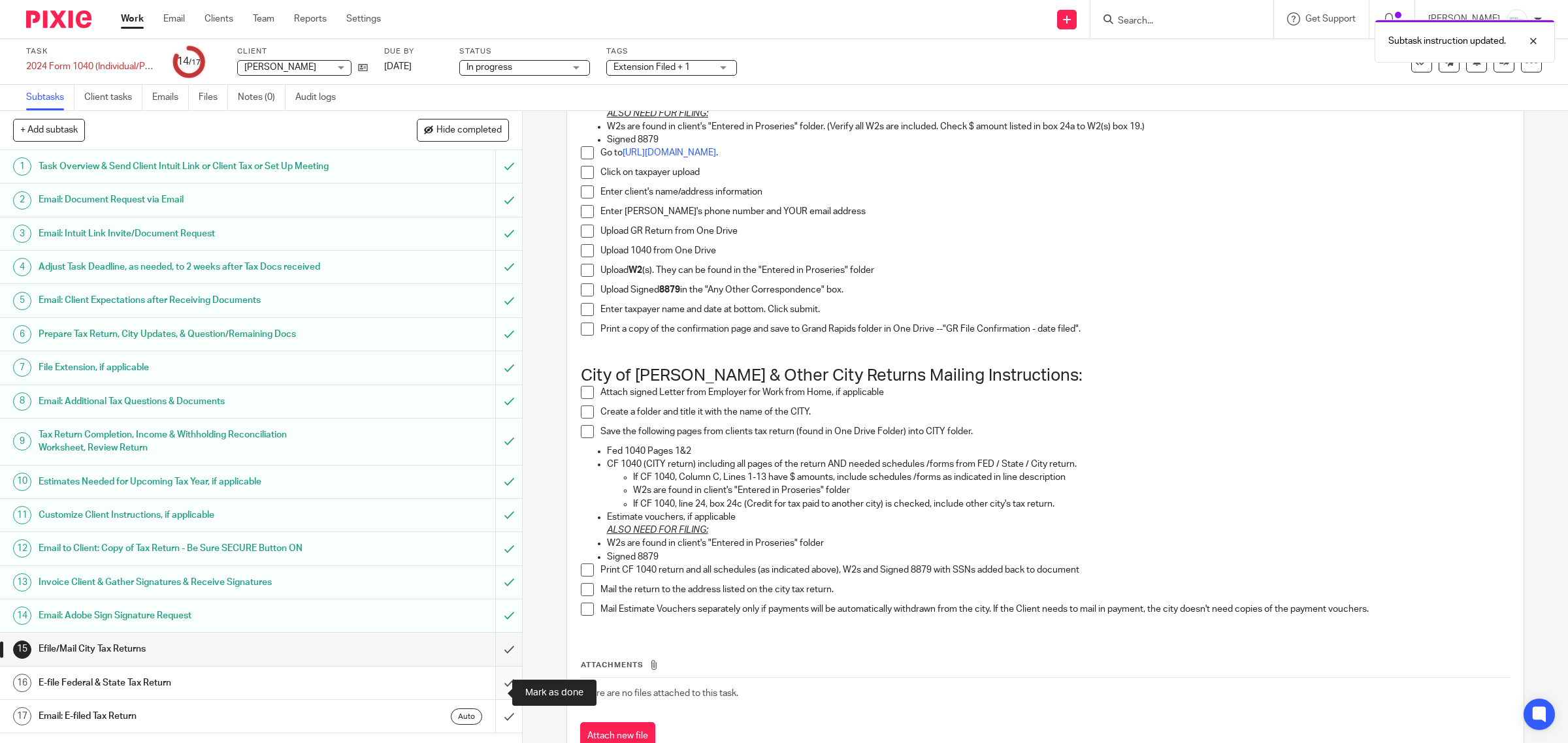
click at [494, 699] on input "submit" at bounding box center [261, 683] width 522 height 33
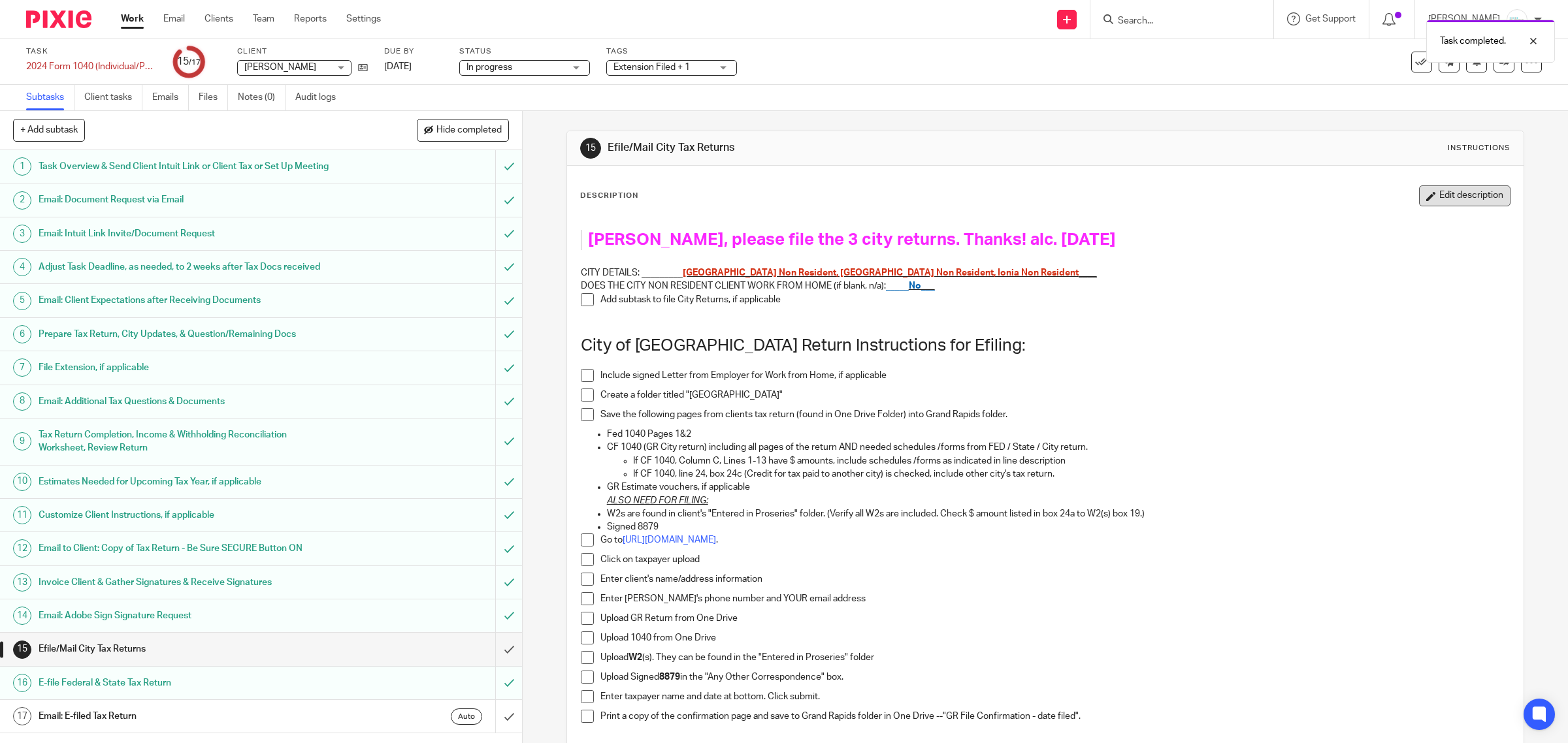
click at [1452, 192] on button "Edit description" at bounding box center [1464, 196] width 92 height 21
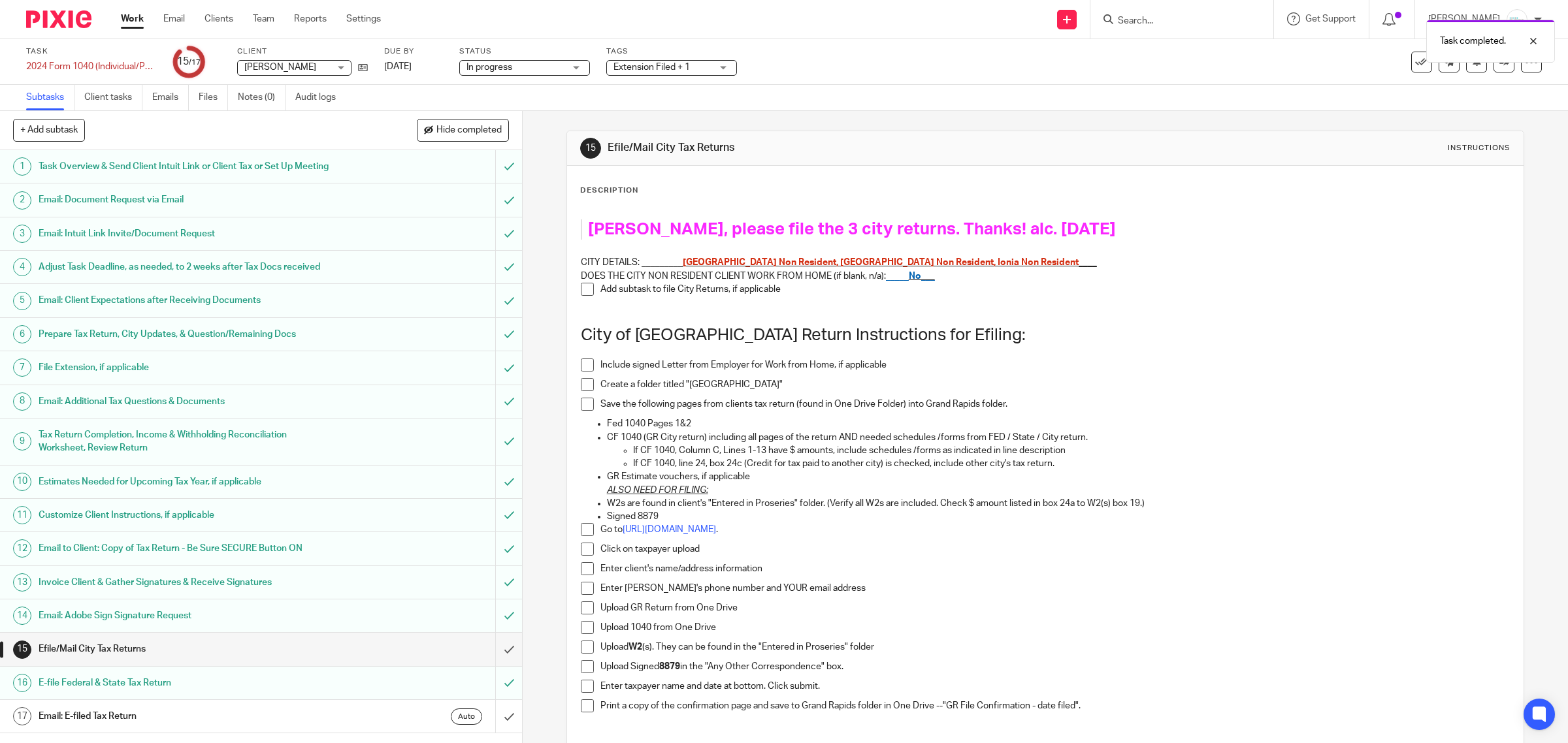
click at [853, 229] on span "[PERSON_NAME], please file the 3 city returns. Thanks! alc. [DATE]" at bounding box center [852, 229] width 528 height 17
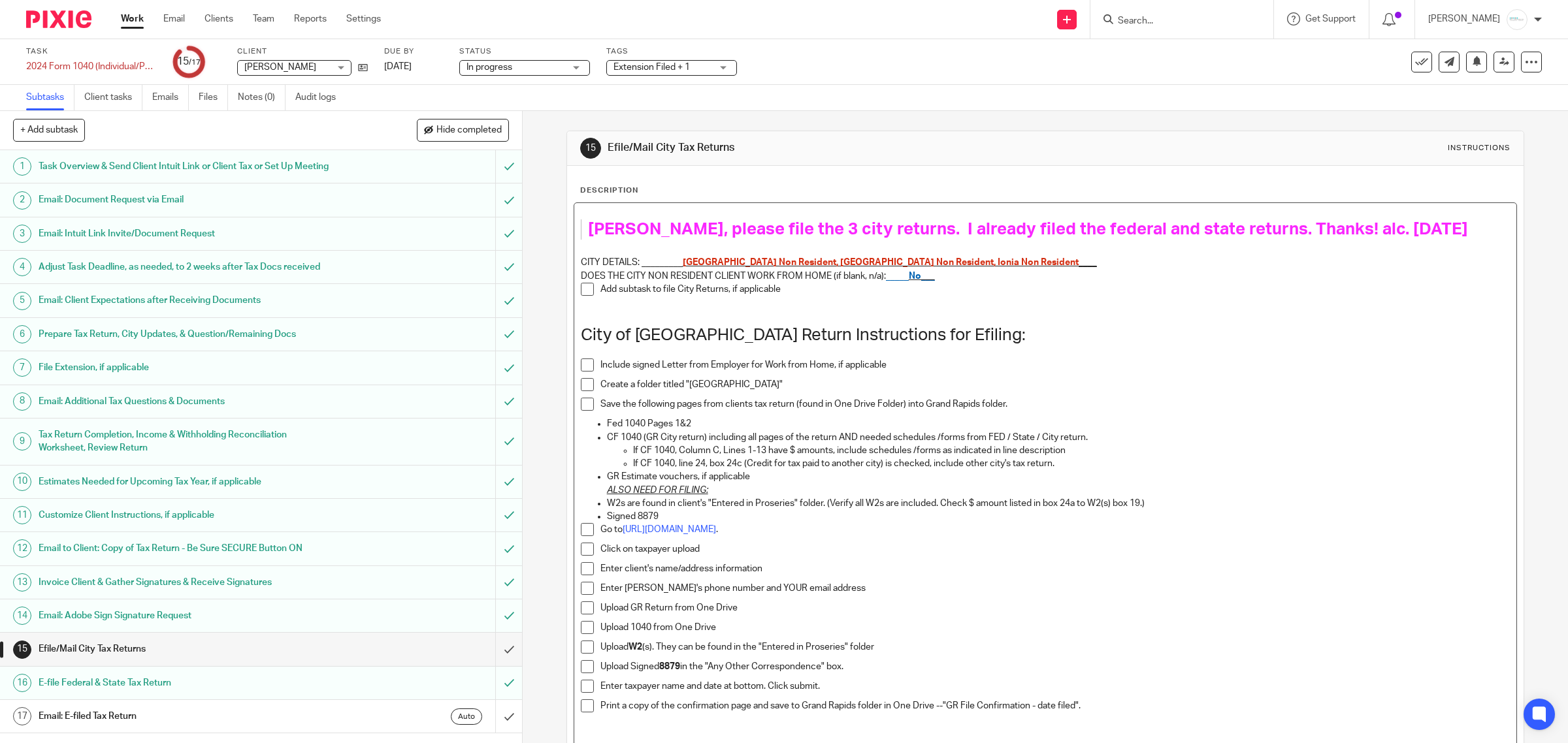
click at [936, 226] on span "[PERSON_NAME], please file the 3 city returns. I already filed the federal and …" at bounding box center [1028, 229] width 880 height 17
click at [1328, 369] on p "Include signed Letter from Employer for Work from Home, if applicable" at bounding box center [1055, 365] width 910 height 13
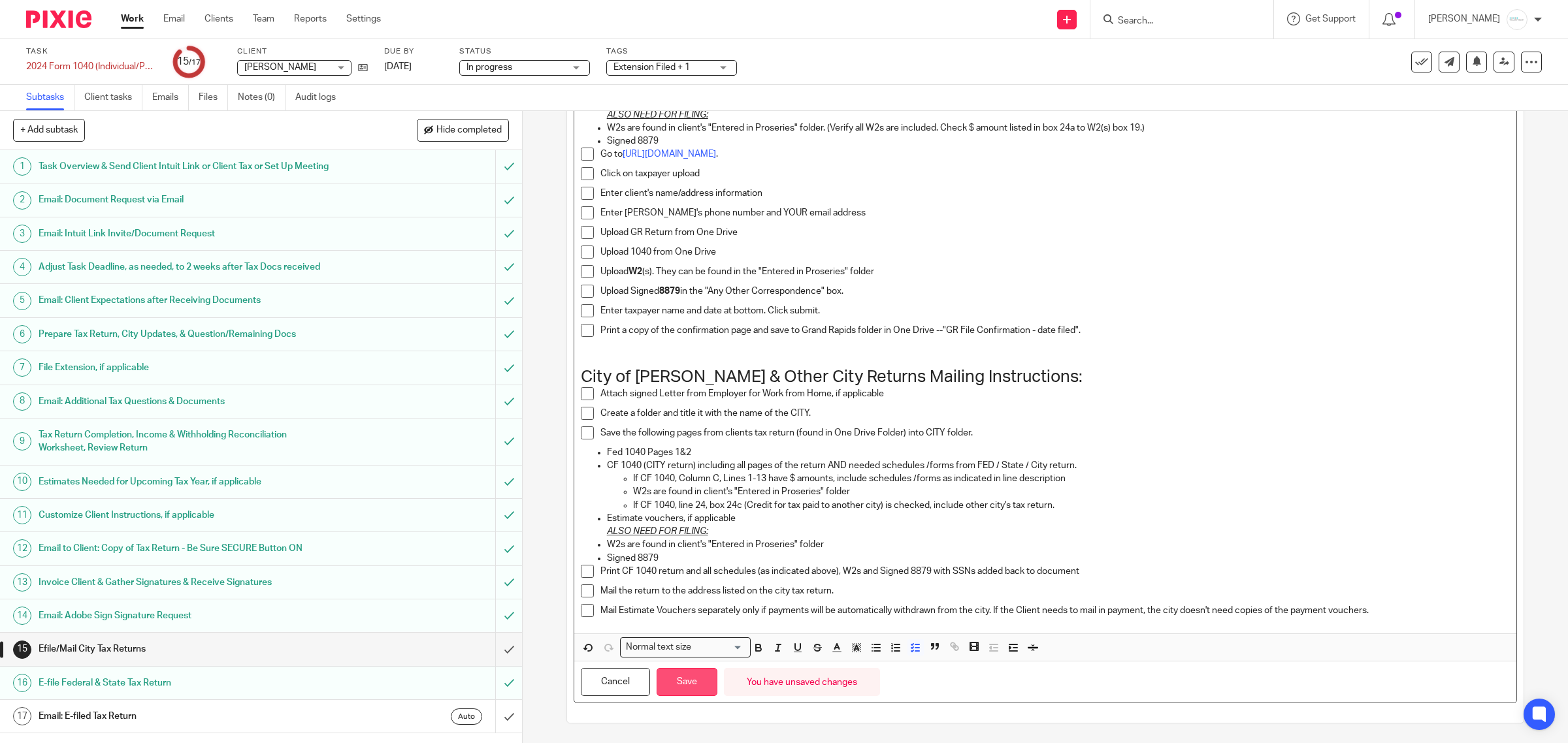
click at [674, 680] on button "Save" at bounding box center [687, 682] width 60 height 28
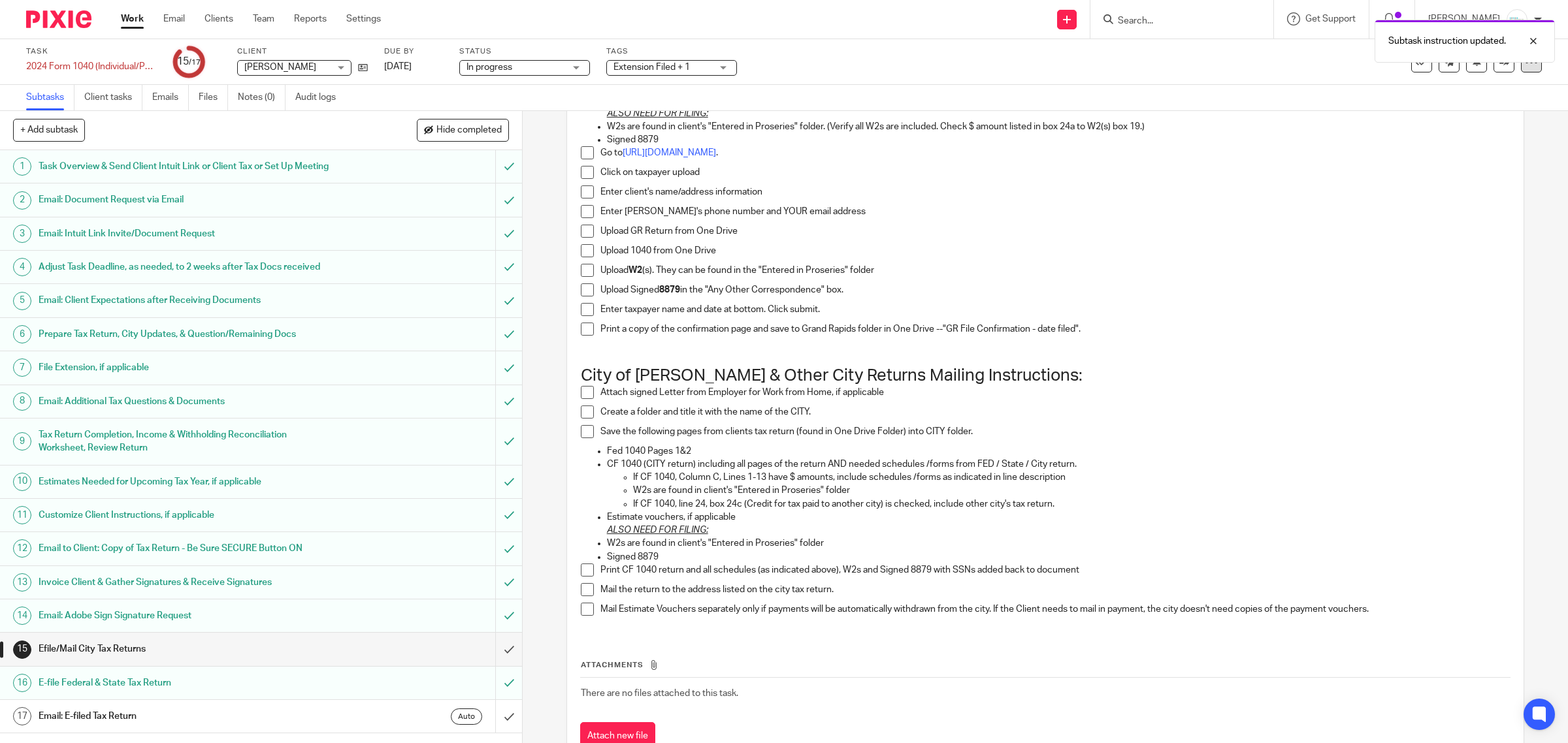
click at [1525, 66] on icon at bounding box center [1531, 62] width 13 height 13
click at [1474, 116] on link "Advanced task editor" at bounding box center [1479, 113] width 86 height 9
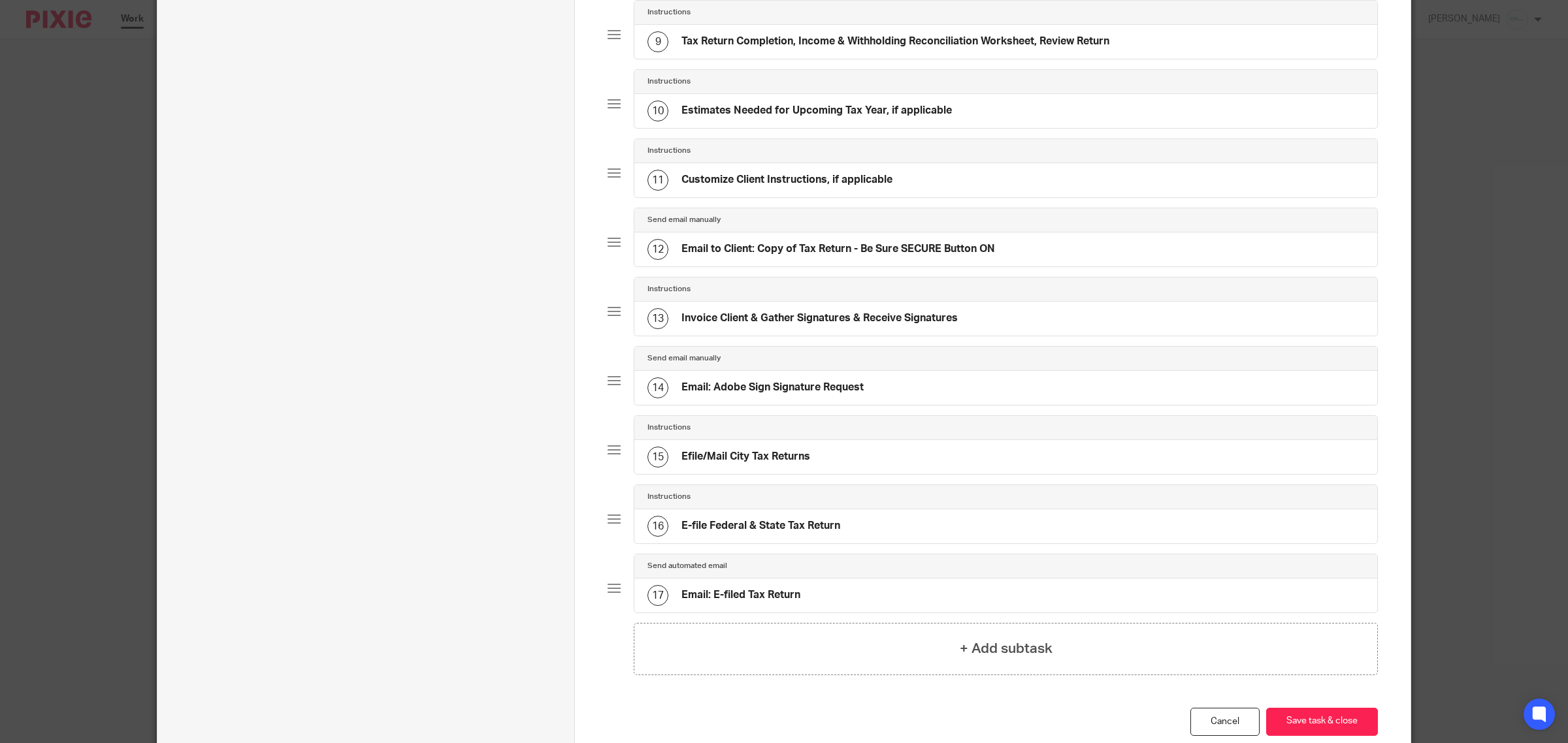
scroll to position [792, 0]
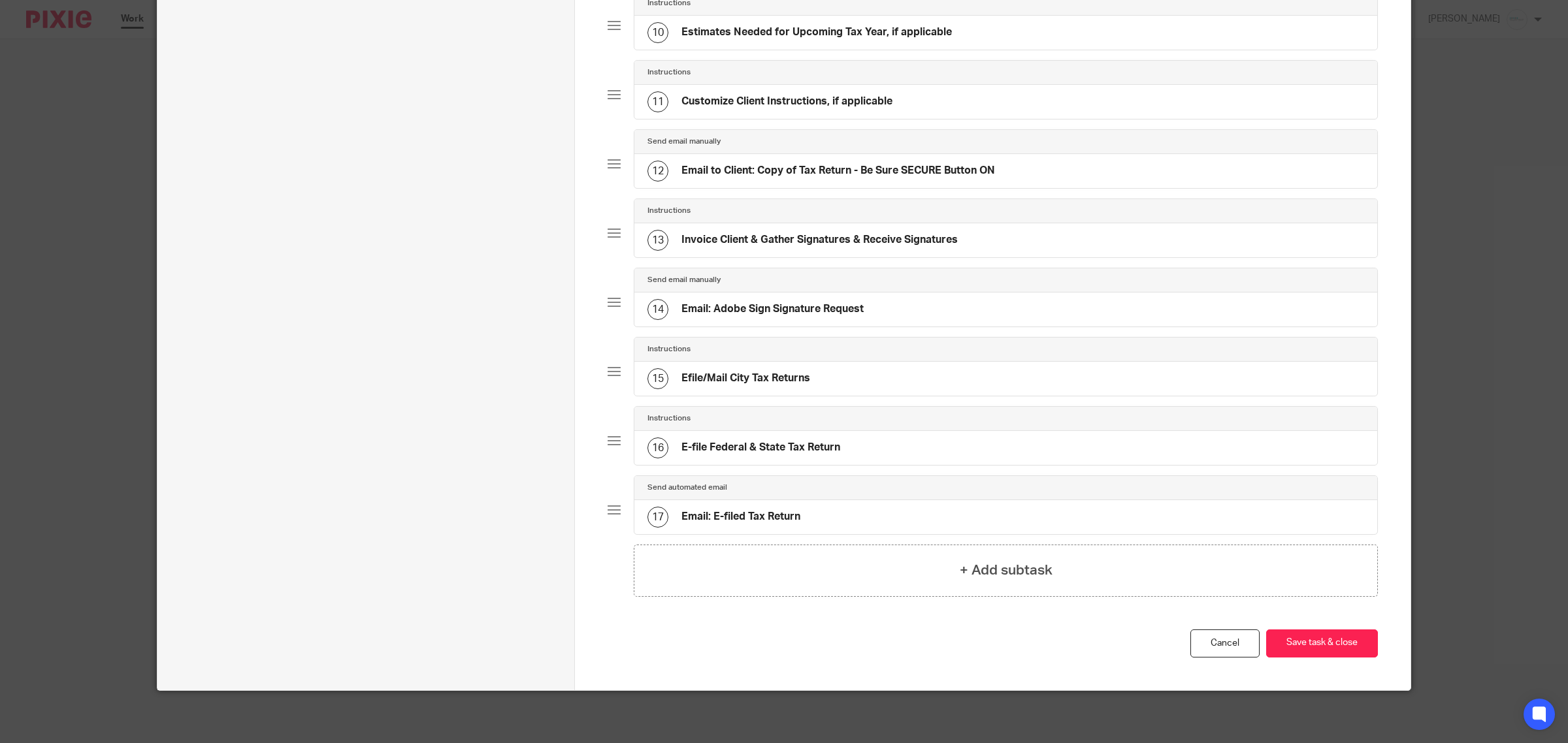
click at [875, 518] on div "17 Email: E-filed Tax Return" at bounding box center [1006, 517] width 743 height 34
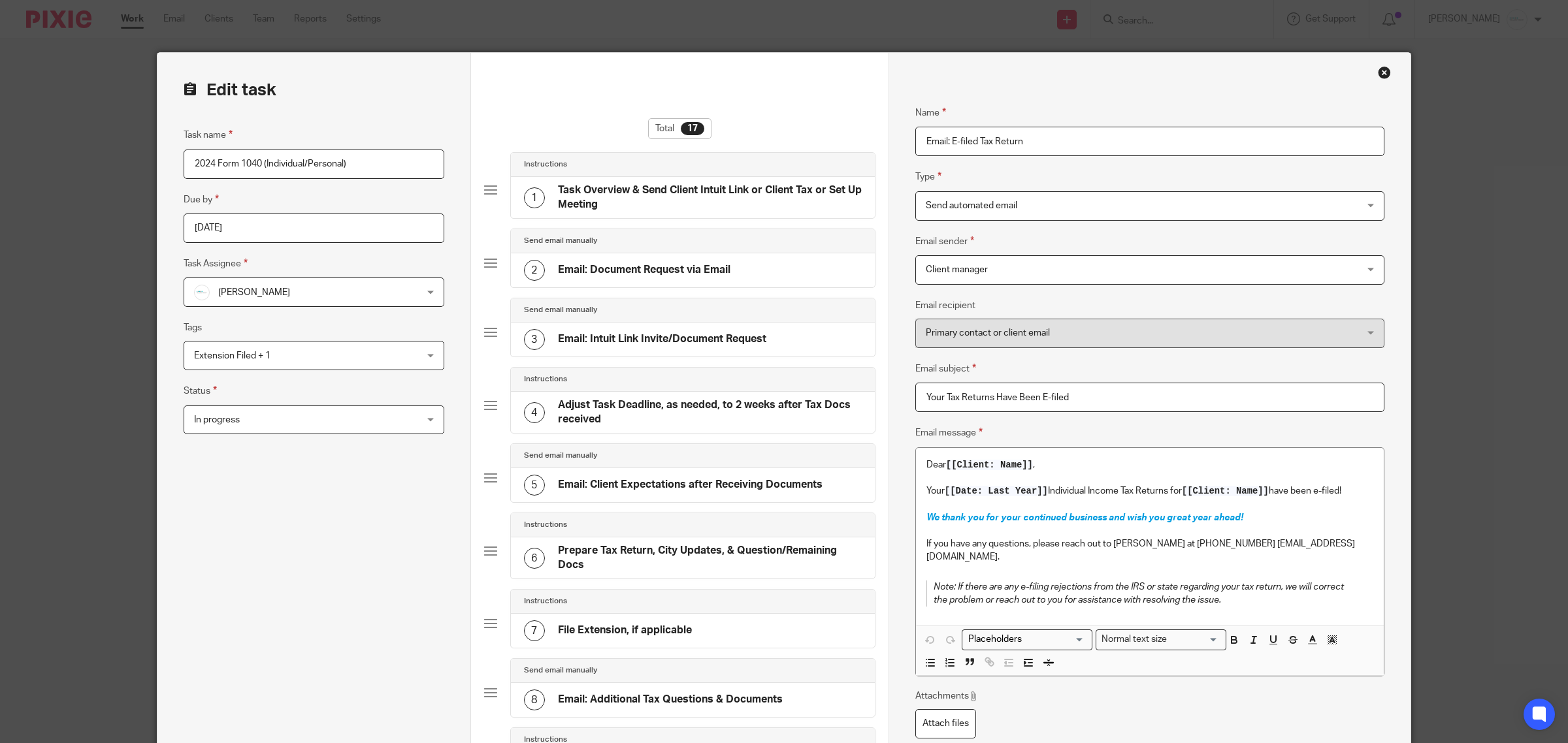
click at [1147, 204] on span "Send automated email" at bounding box center [1109, 206] width 367 height 28
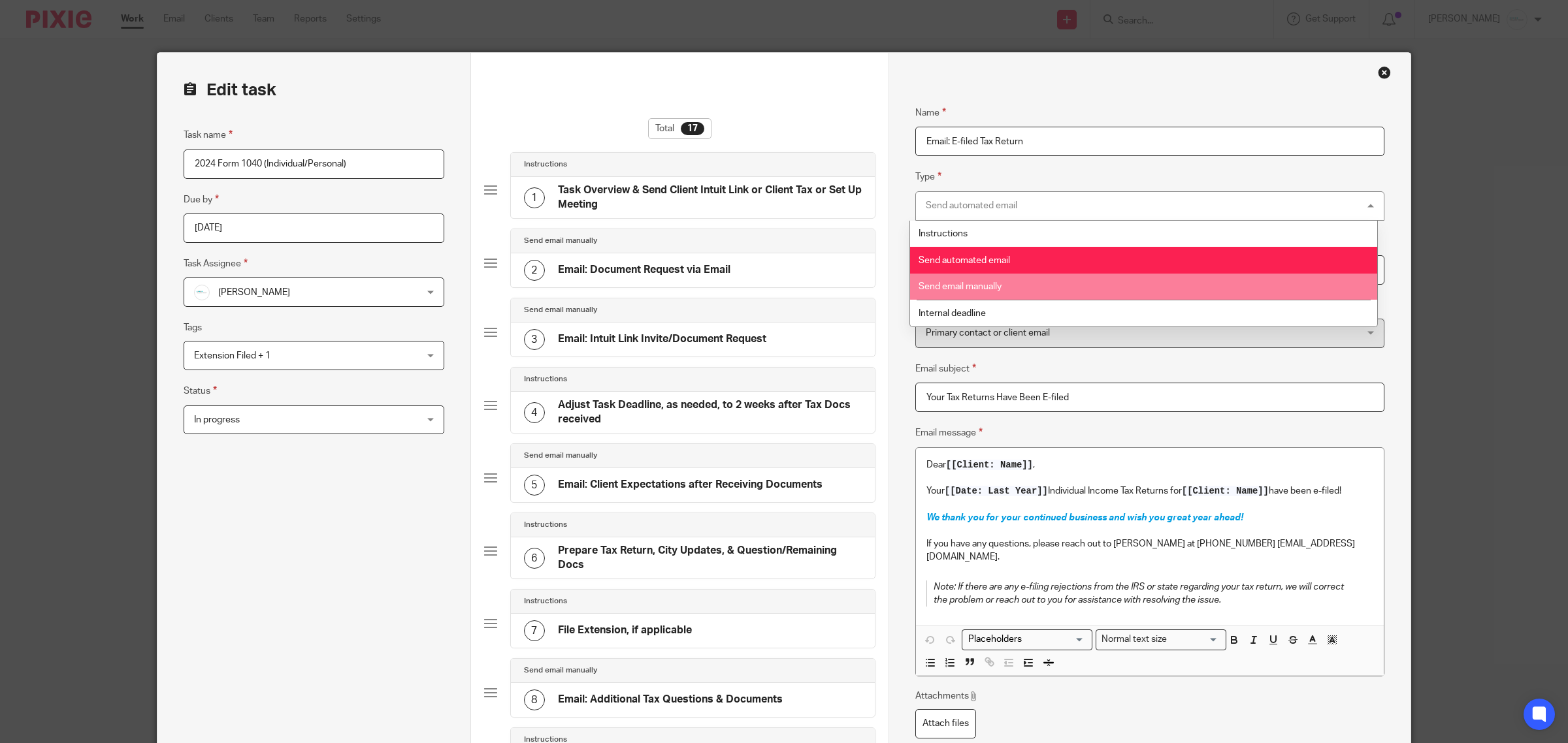
click at [1040, 274] on li "Send email manually" at bounding box center [1144, 287] width 467 height 27
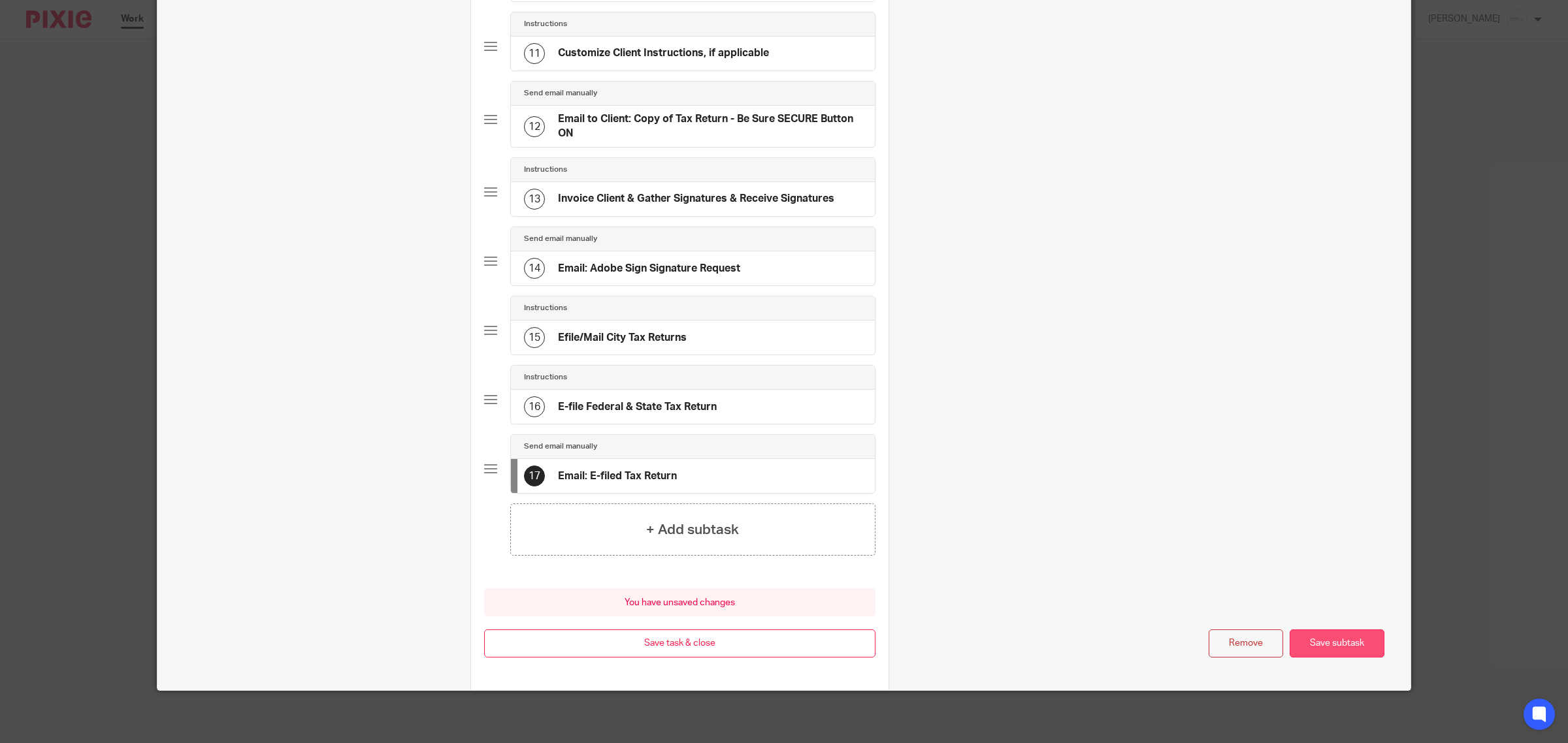
click at [1343, 636] on button "Save subtask" at bounding box center [1337, 644] width 95 height 28
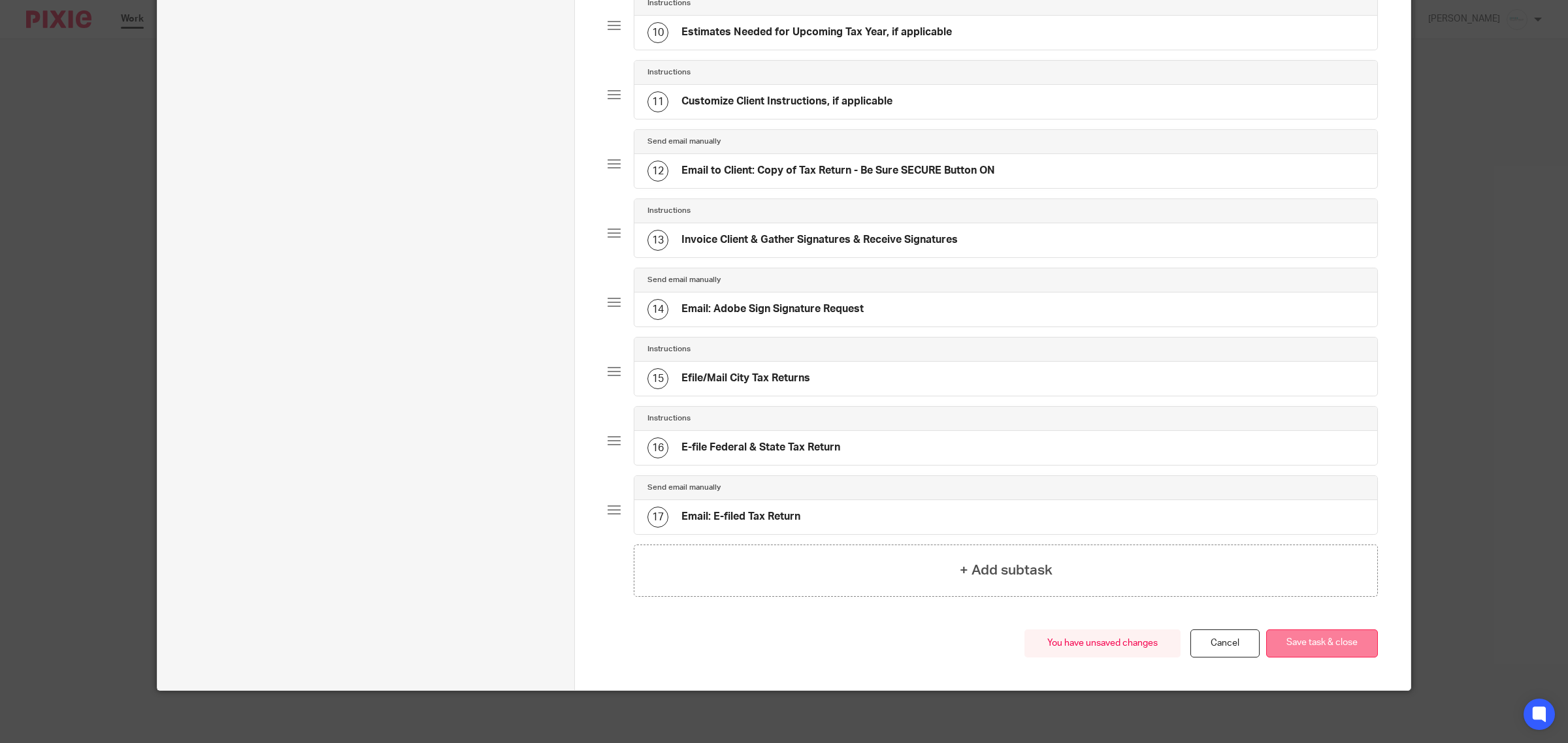
scroll to position [794, 0]
click at [1311, 642] on button "Save task & close" at bounding box center [1322, 644] width 112 height 28
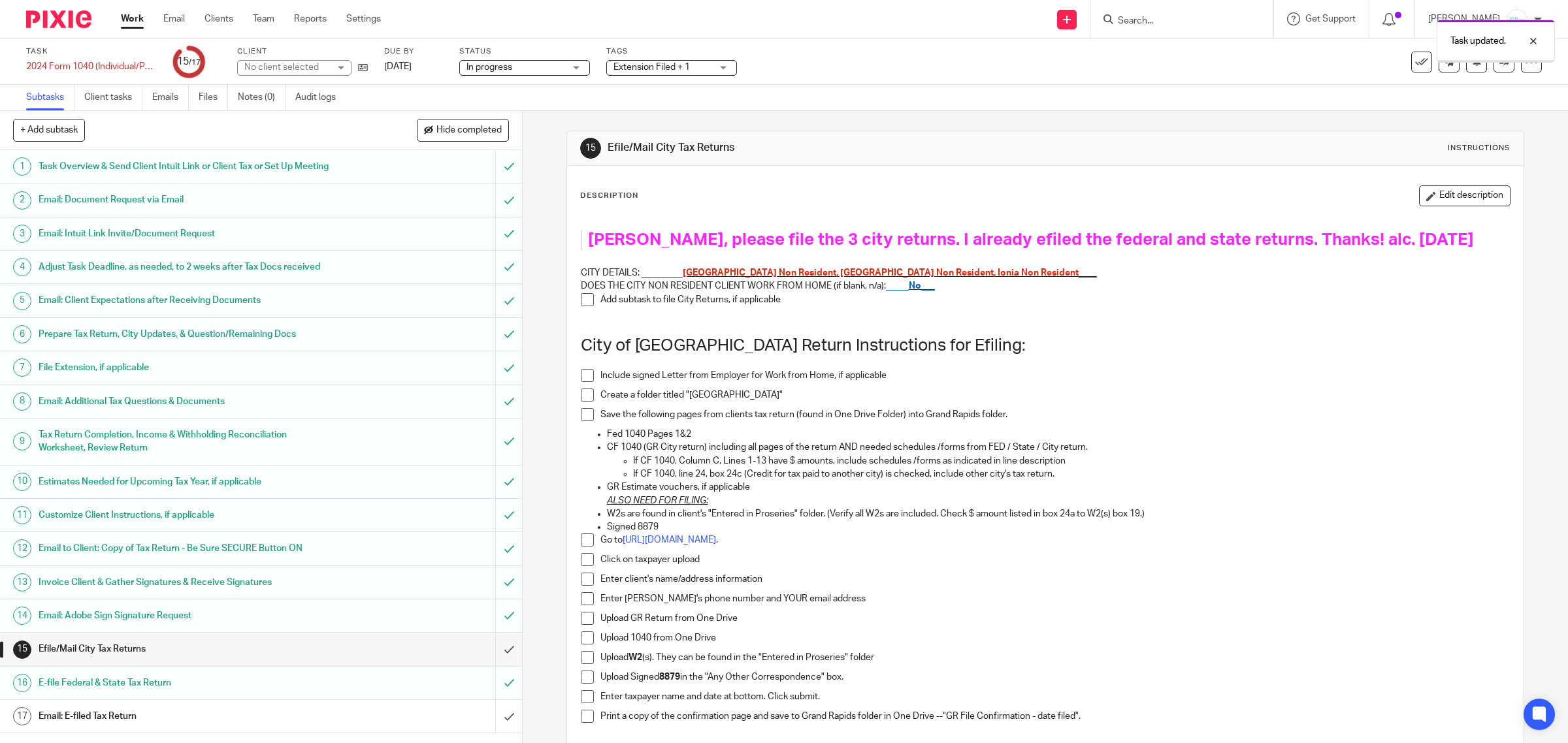
scroll to position [19, 0]
click at [371, 723] on div "Email: E-filed Tax Return" at bounding box center [260, 716] width 444 height 19
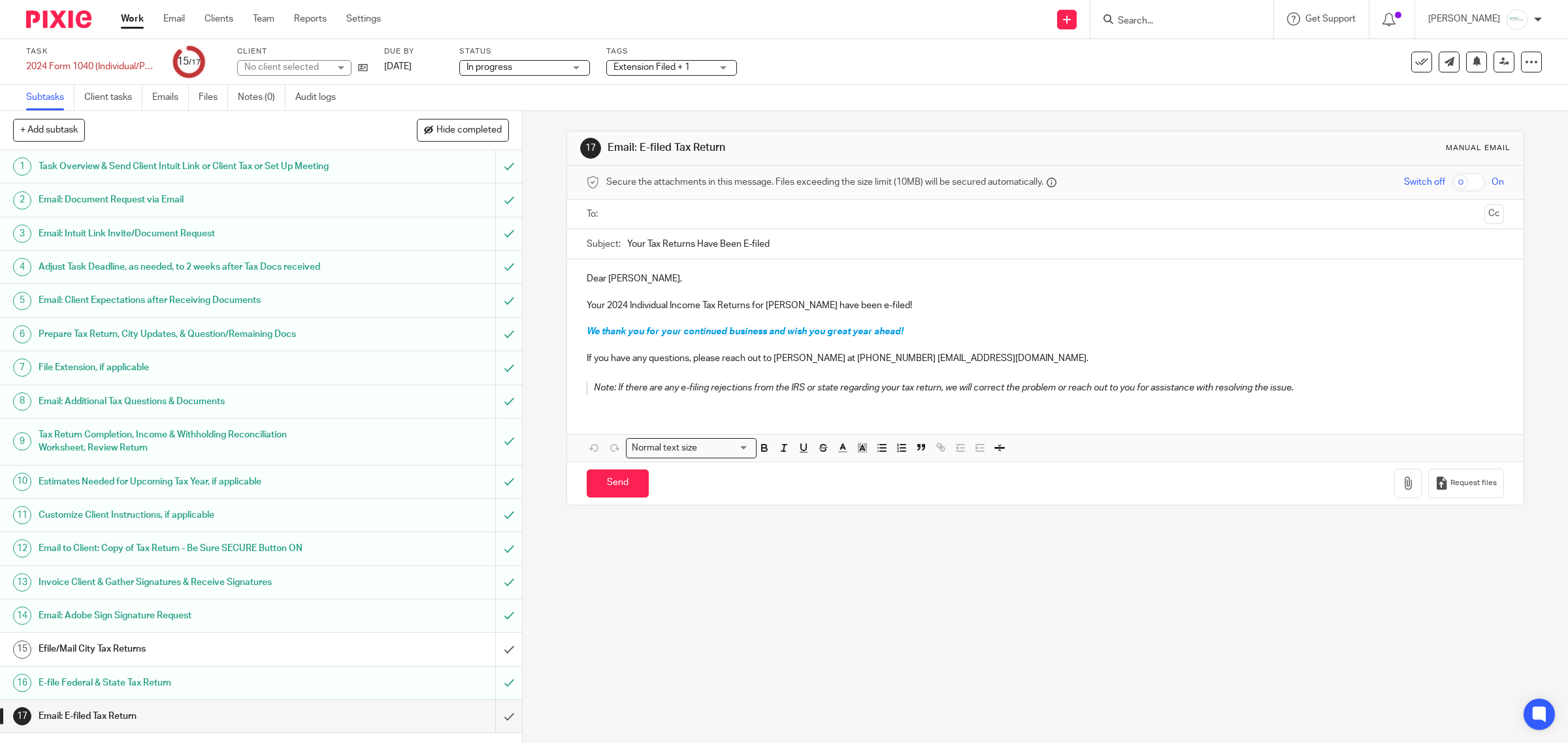
click at [667, 207] on input "text" at bounding box center [1045, 215] width 869 height 15
click at [608, 488] on input "Send" at bounding box center [617, 487] width 62 height 28
type input "Sent"
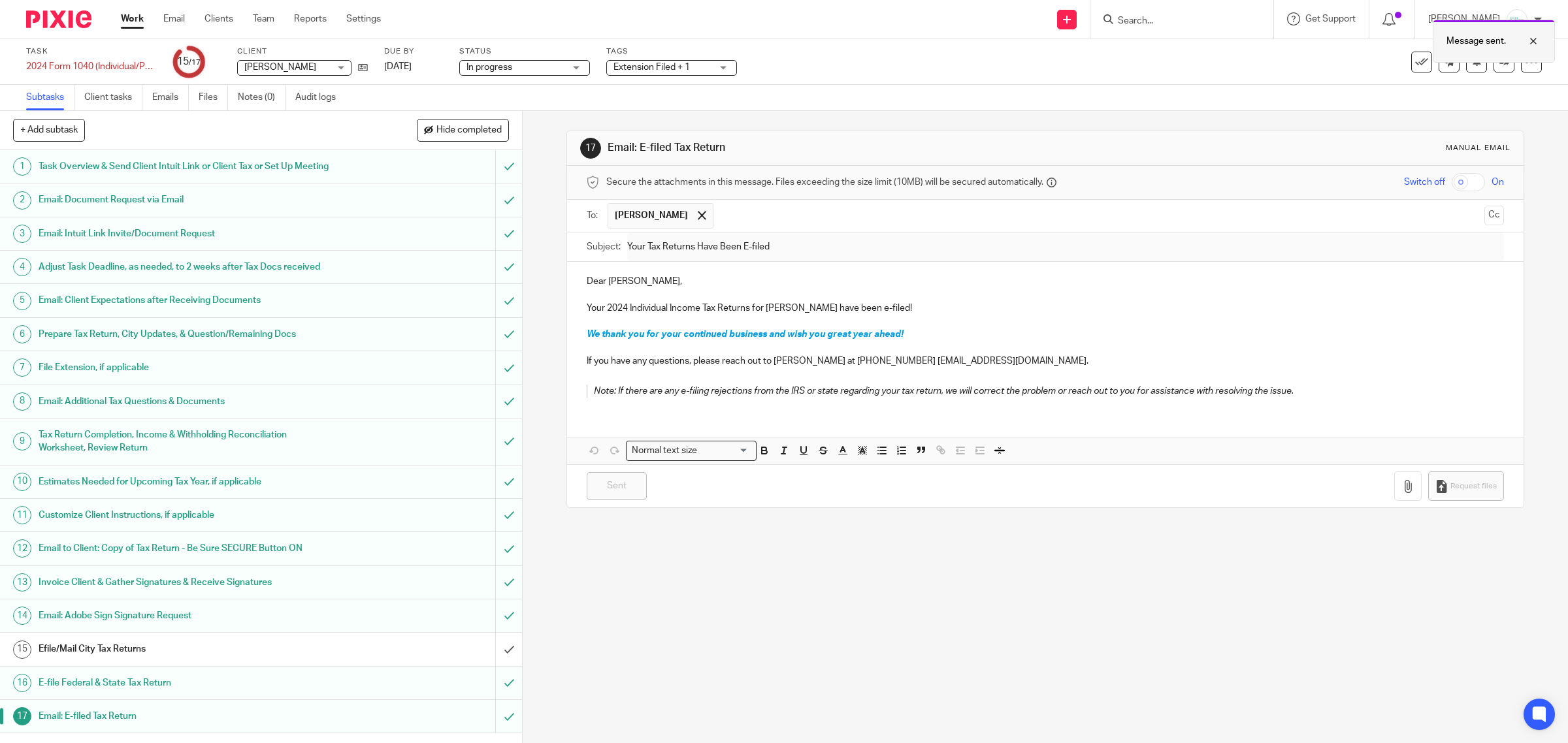
click at [1491, 63] on div "Message sent." at bounding box center [1494, 41] width 122 height 43
click at [1499, 66] on icon at bounding box center [1504, 61] width 10 height 10
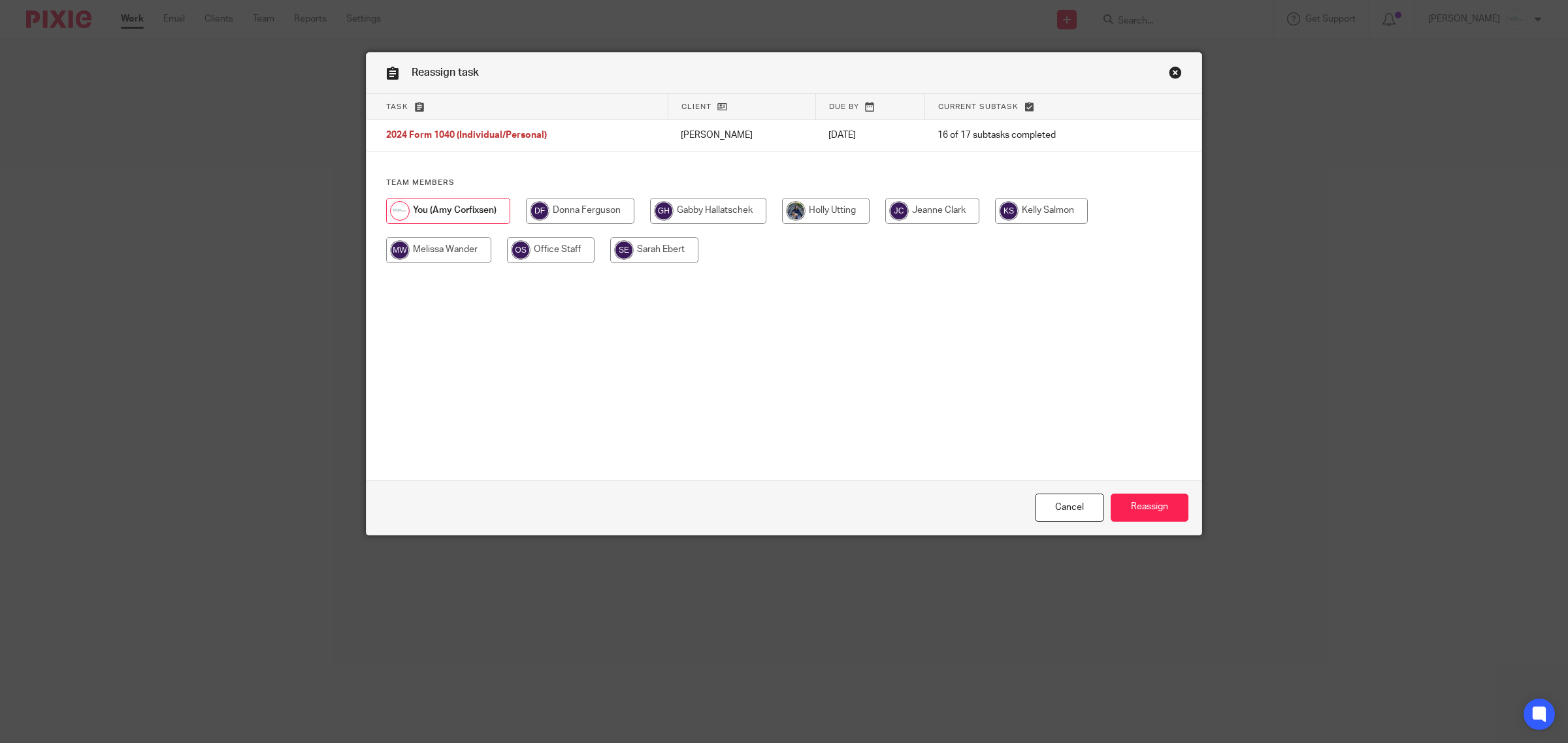
click at [813, 218] on input "radio" at bounding box center [825, 211] width 87 height 26
radio input "true"
click at [1133, 509] on input "Reassign" at bounding box center [1150, 508] width 78 height 28
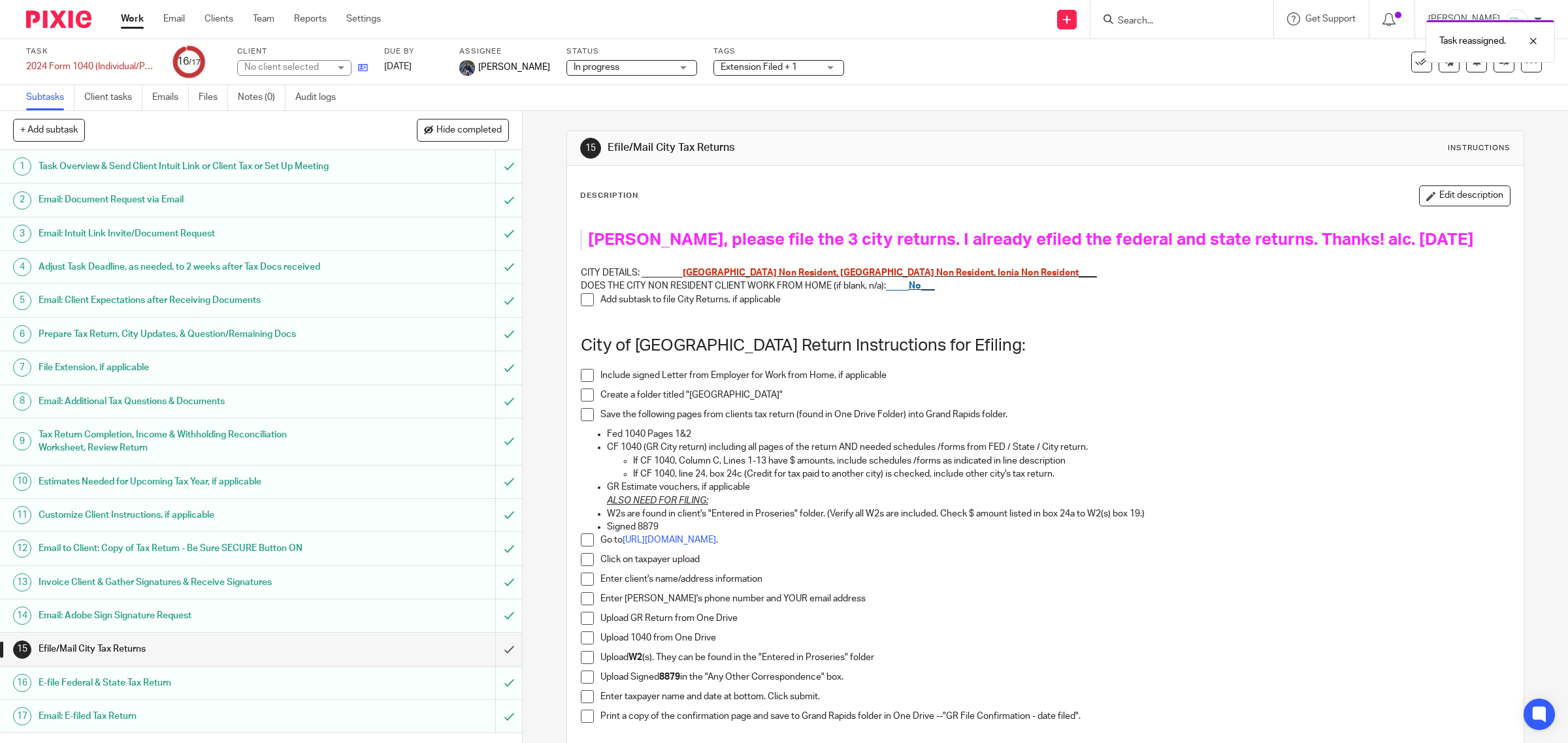
click at [356, 66] on link at bounding box center [359, 67] width 16 height 13
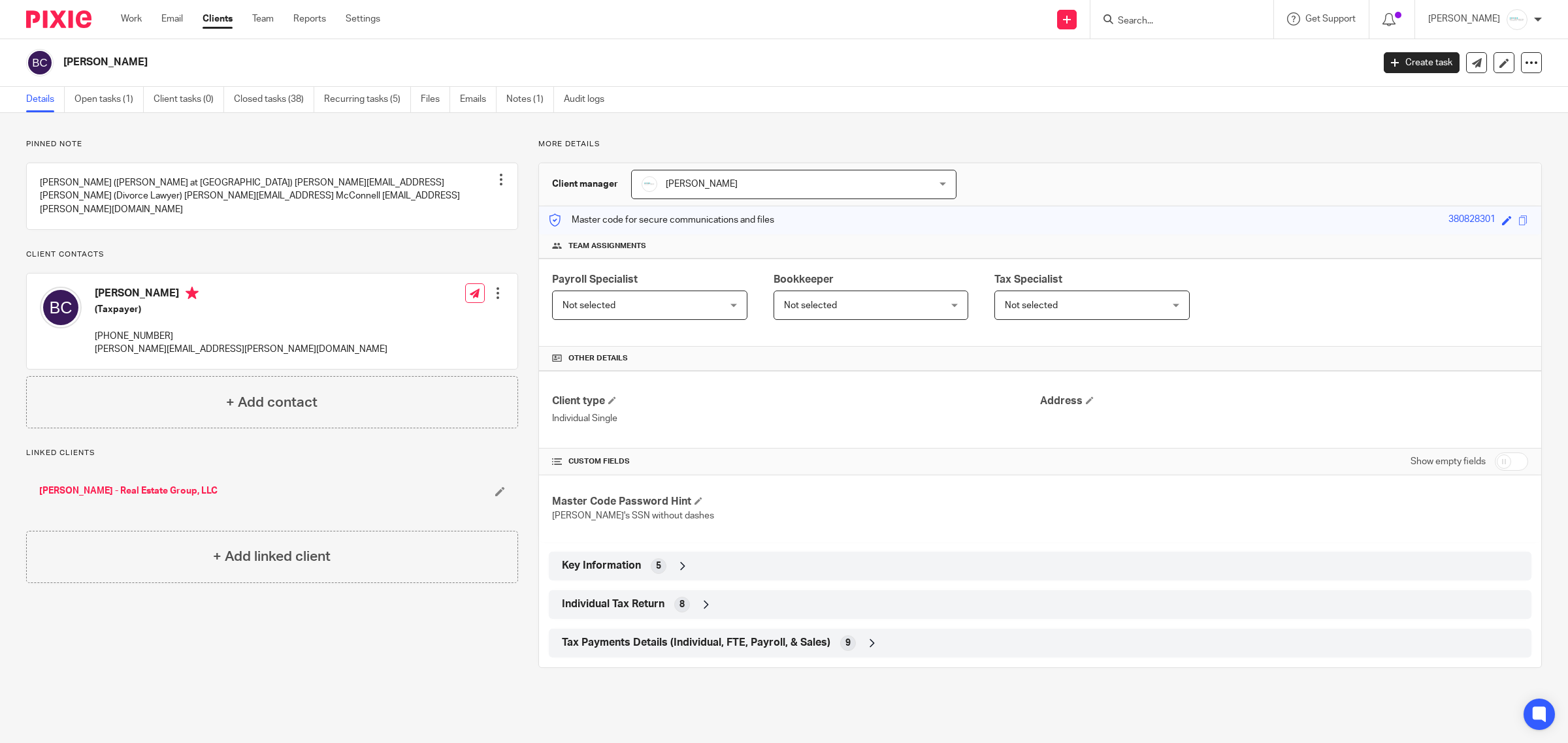
click at [119, 113] on div "Pinned note [PERSON_NAME] ([PERSON_NAME] at [GEOGRAPHIC_DATA]) [PERSON_NAME][EM…" at bounding box center [784, 404] width 1568 height 581
click at [113, 104] on link "Open tasks (1)" at bounding box center [109, 100] width 69 height 25
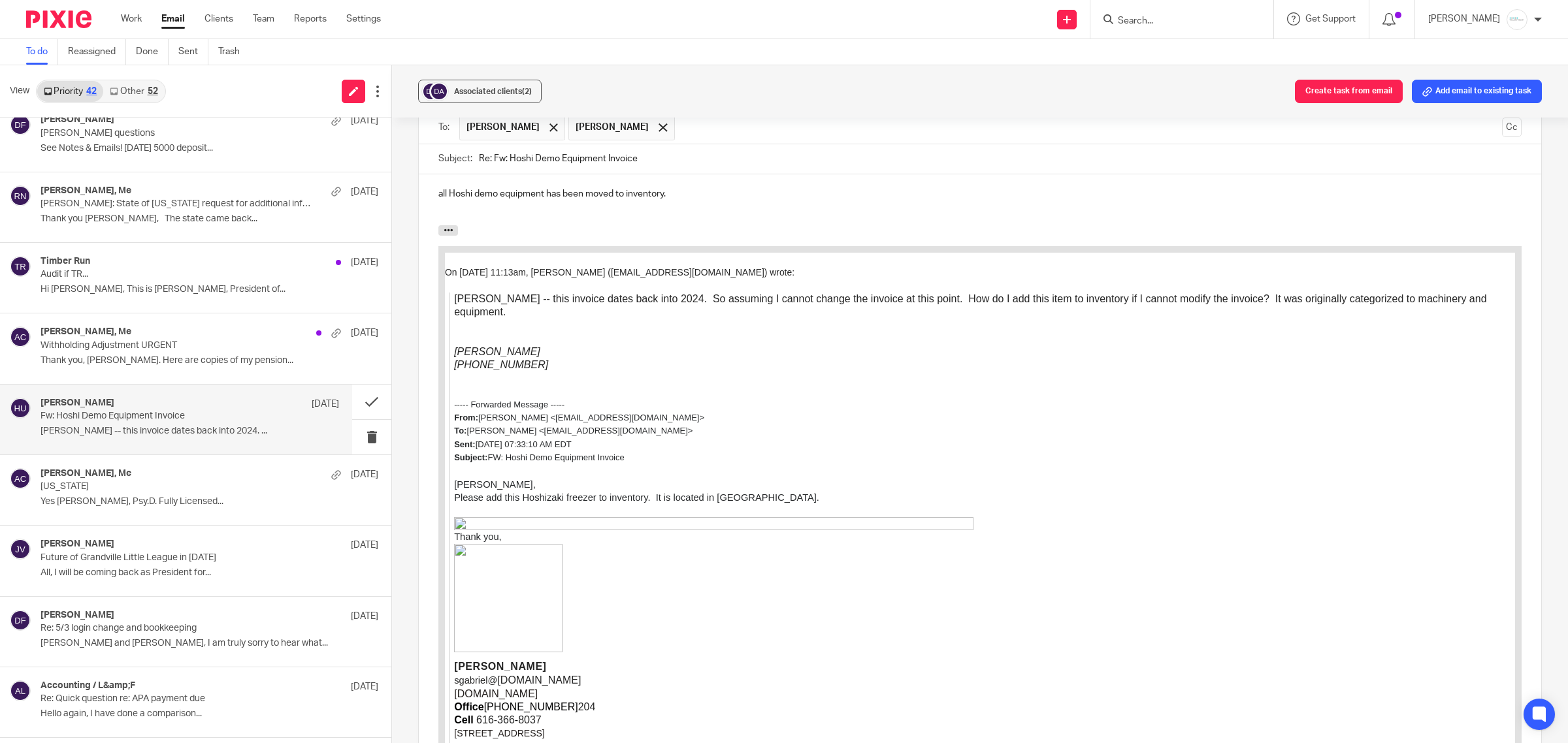
scroll to position [1185, 0]
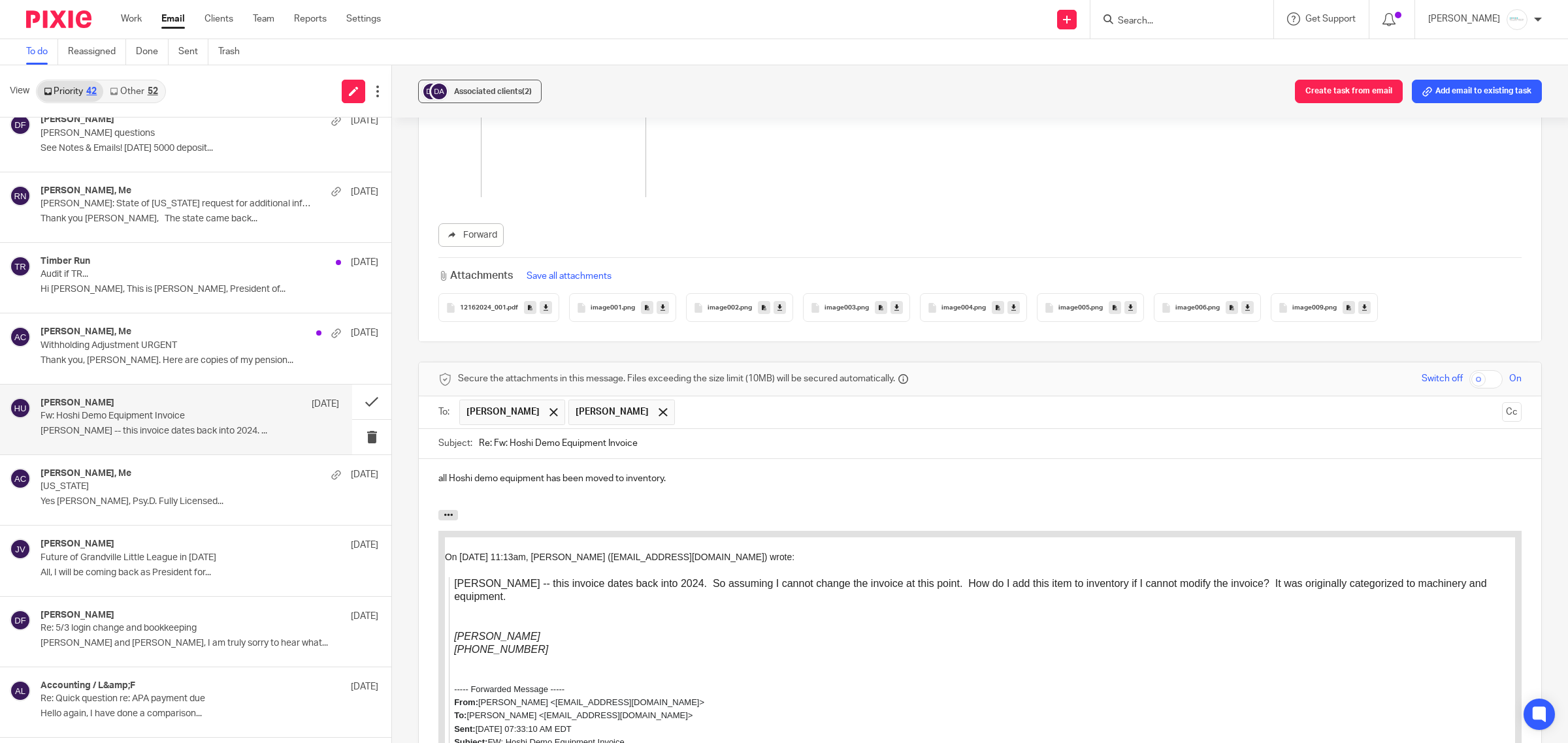
click at [483, 310] on span "12162024_001" at bounding box center [483, 308] width 46 height 8
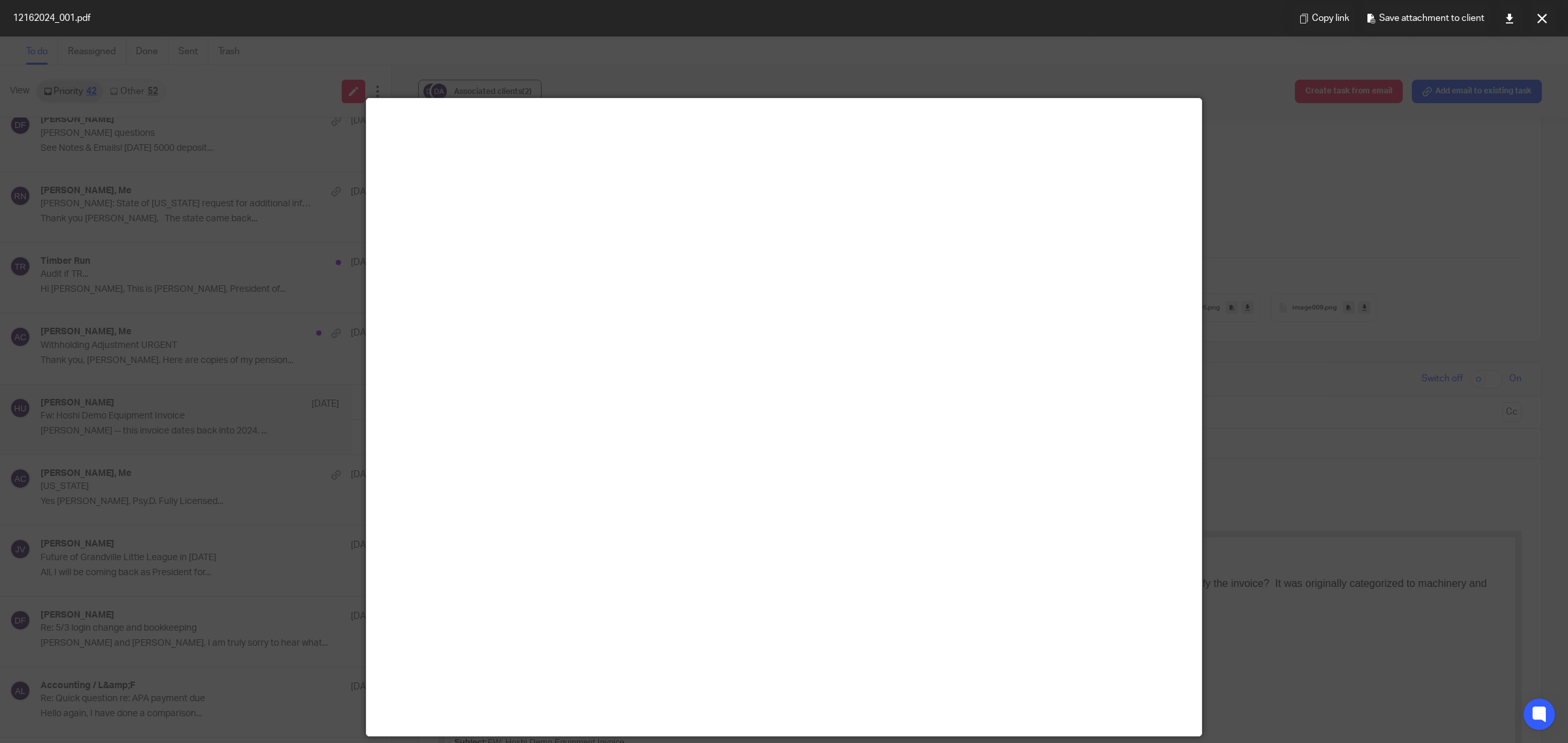
click at [1338, 334] on div at bounding box center [784, 371] width 1568 height 743
drag, startPoint x: 1534, startPoint y: 18, endPoint x: 1523, endPoint y: 29, distance: 15.6
click at [1534, 18] on button at bounding box center [1541, 18] width 26 height 26
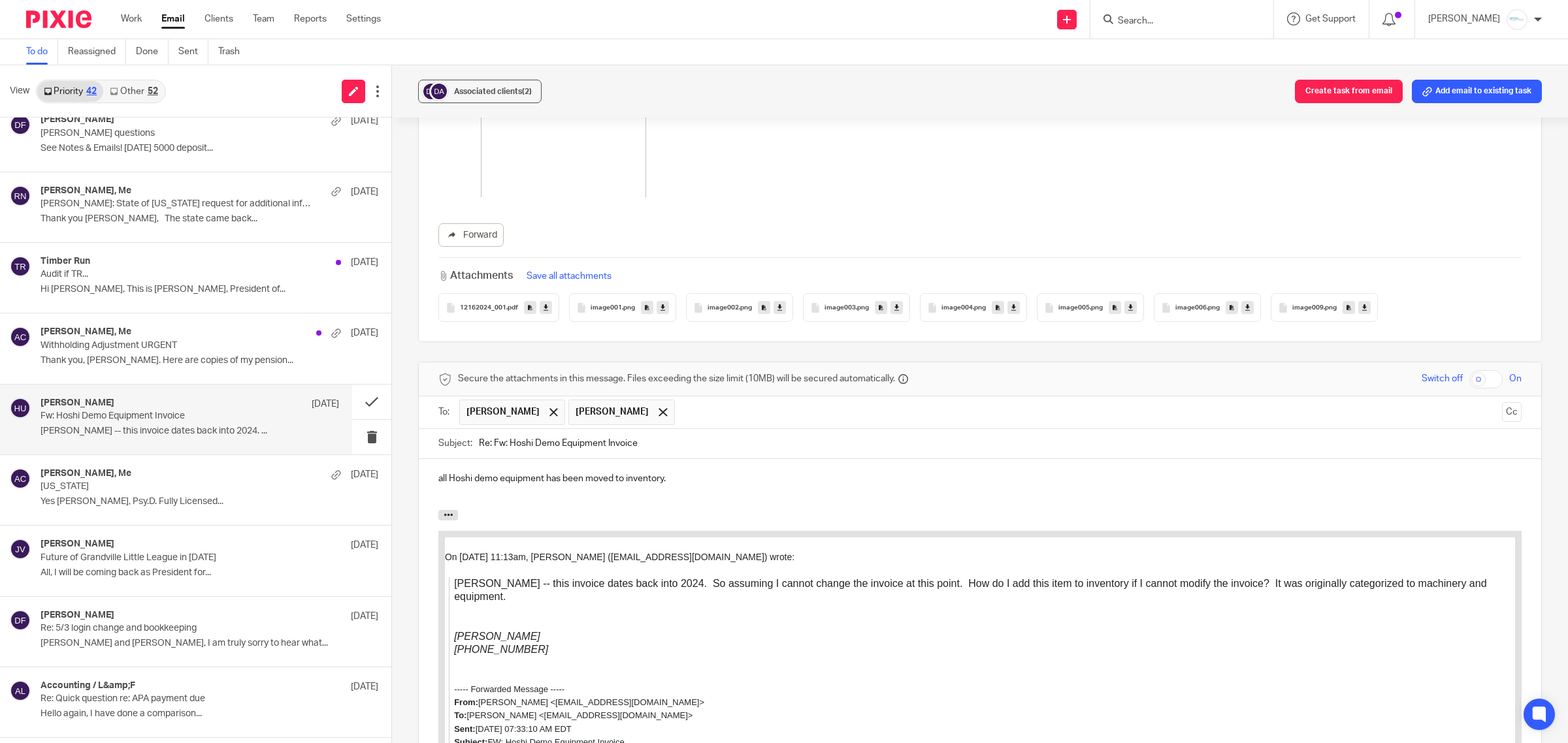
click at [693, 477] on p "all Hoshi demo equipment has been moved to inventory." at bounding box center [980, 479] width 1083 height 13
drag, startPoint x: 443, startPoint y: 487, endPoint x: 422, endPoint y: 480, distance: 22.1
click at [422, 480] on div "all Hoshi demo equipment has been moved to inventory from this invoice with the…" at bounding box center [980, 484] width 1122 height 51
click at [1307, 503] on div "[PERSON_NAME] & [PERSON_NAME], All Hoshi demo equipment has been moved to inven…" at bounding box center [980, 484] width 1122 height 51
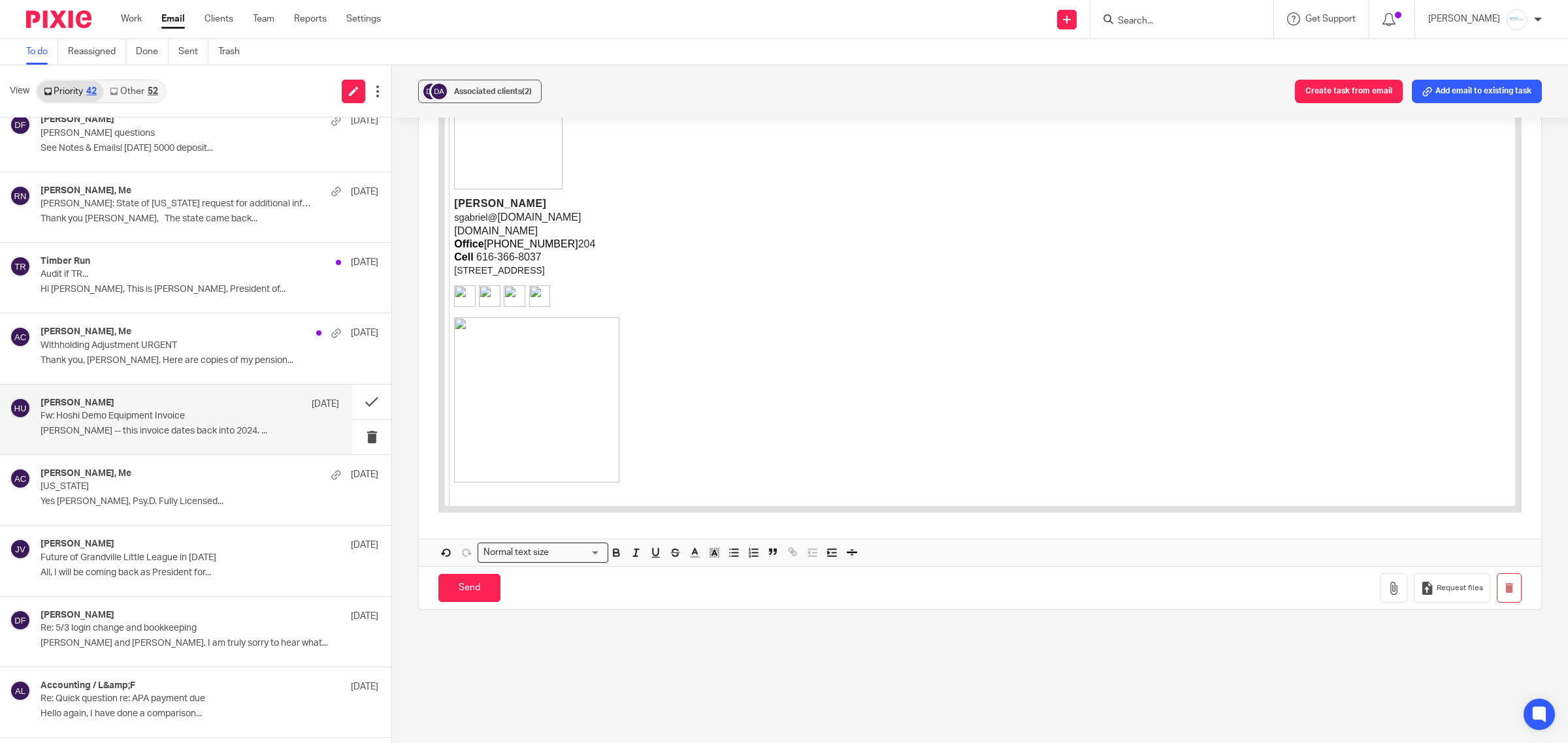
scroll to position [3048, 0]
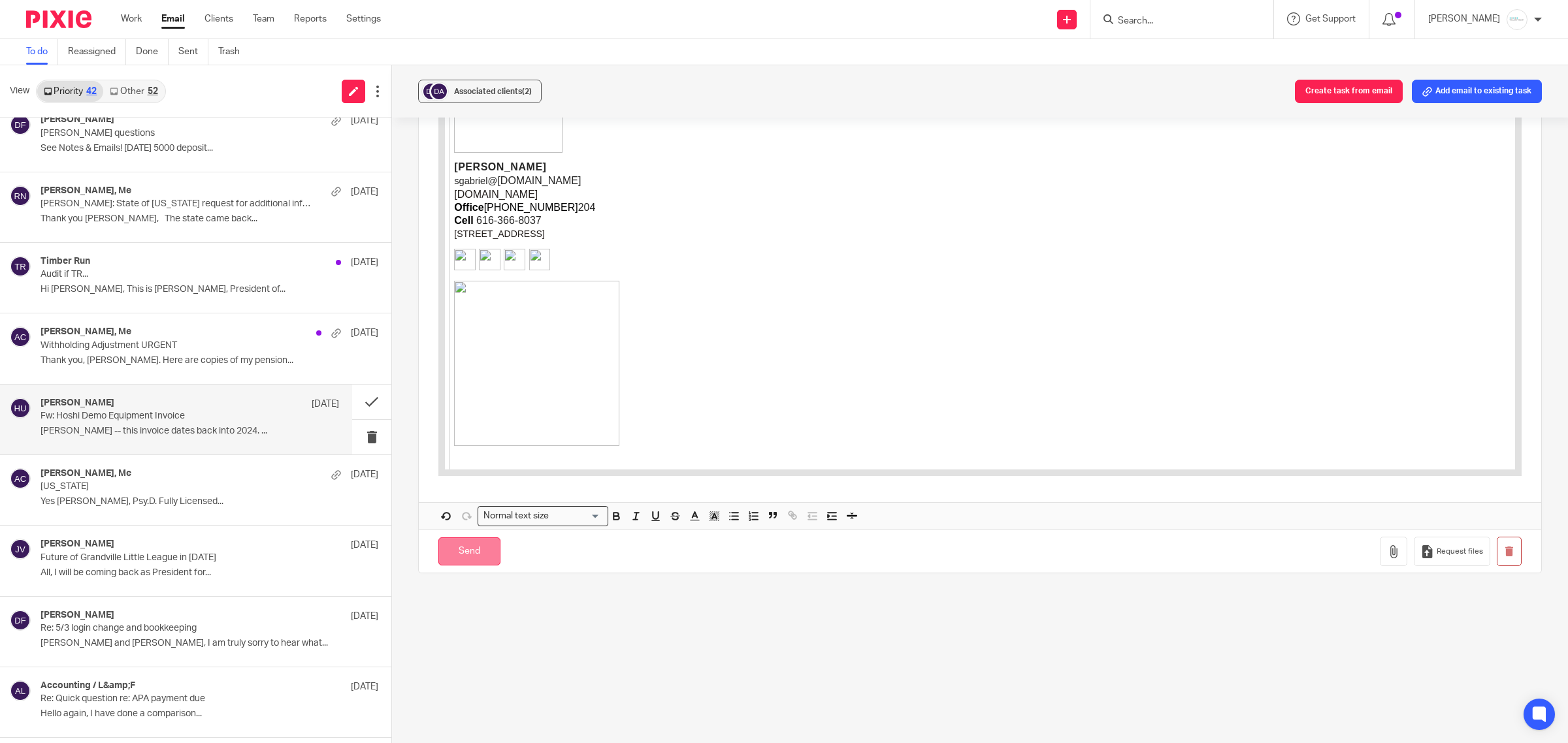
click at [475, 546] on input "Send" at bounding box center [469, 551] width 62 height 28
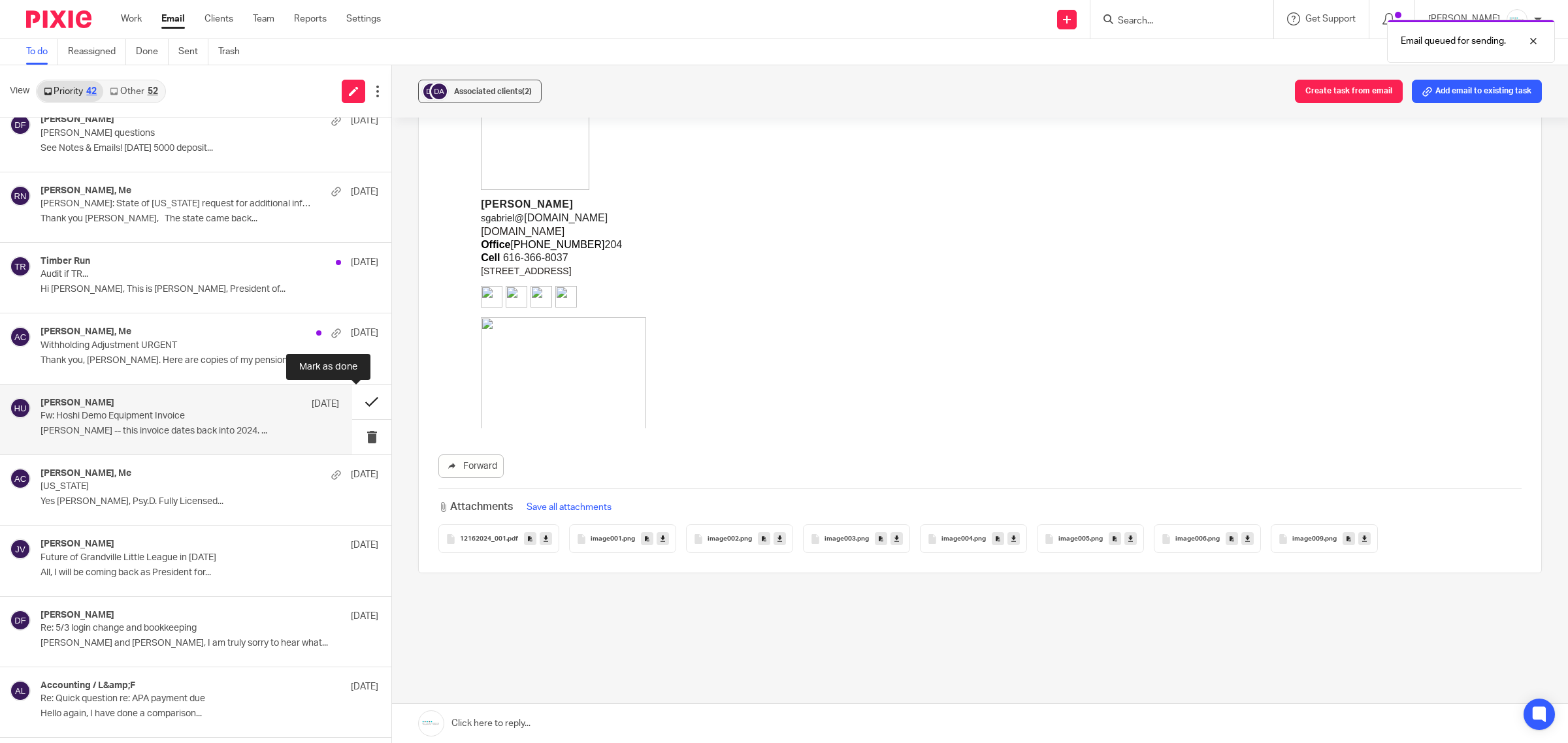
click at [361, 405] on button at bounding box center [371, 402] width 40 height 34
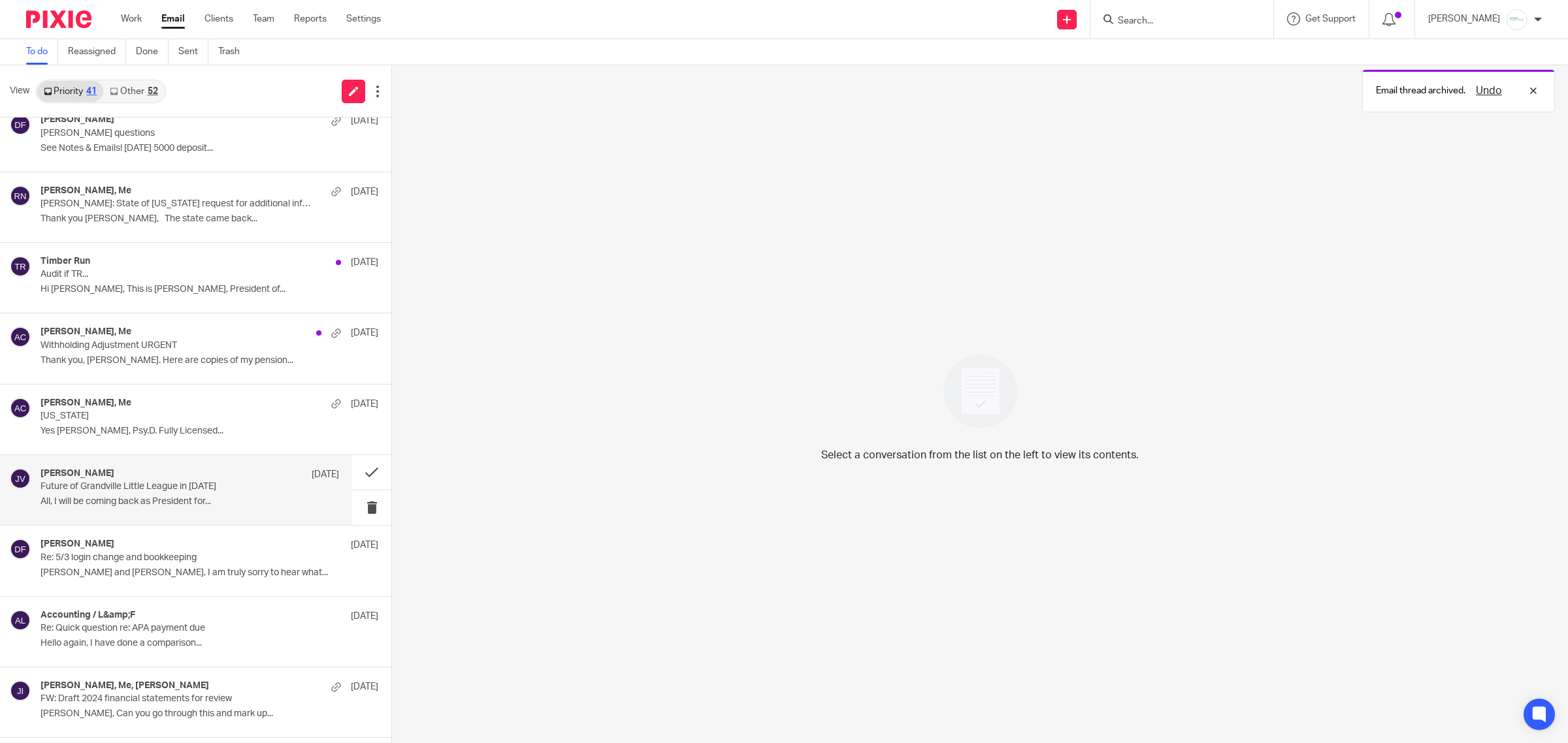
click at [152, 496] on div "[PERSON_NAME] [DATE] Future of Grandville Little League in [DATE] All, I will b…" at bounding box center [189, 490] width 298 height 44
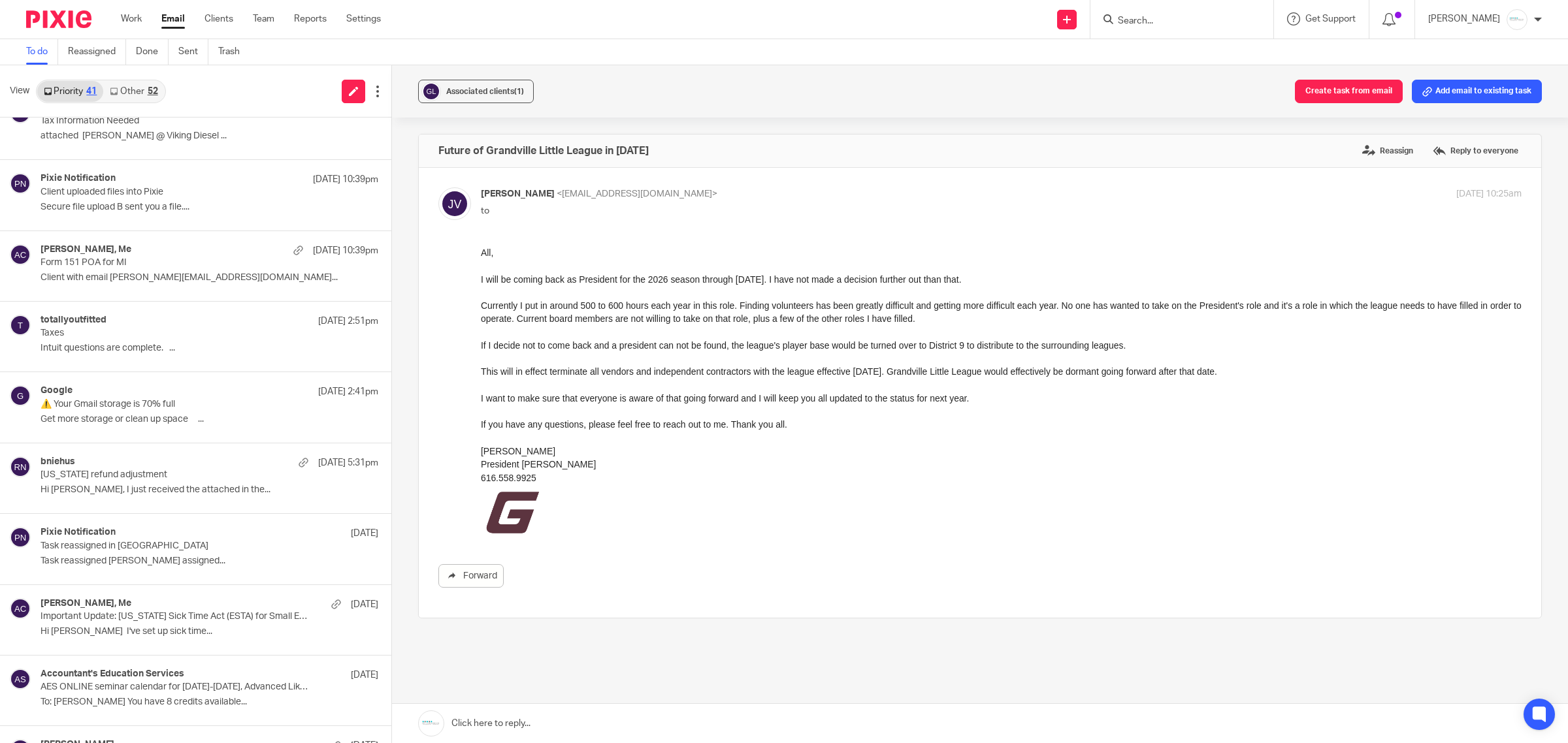
scroll to position [0, 0]
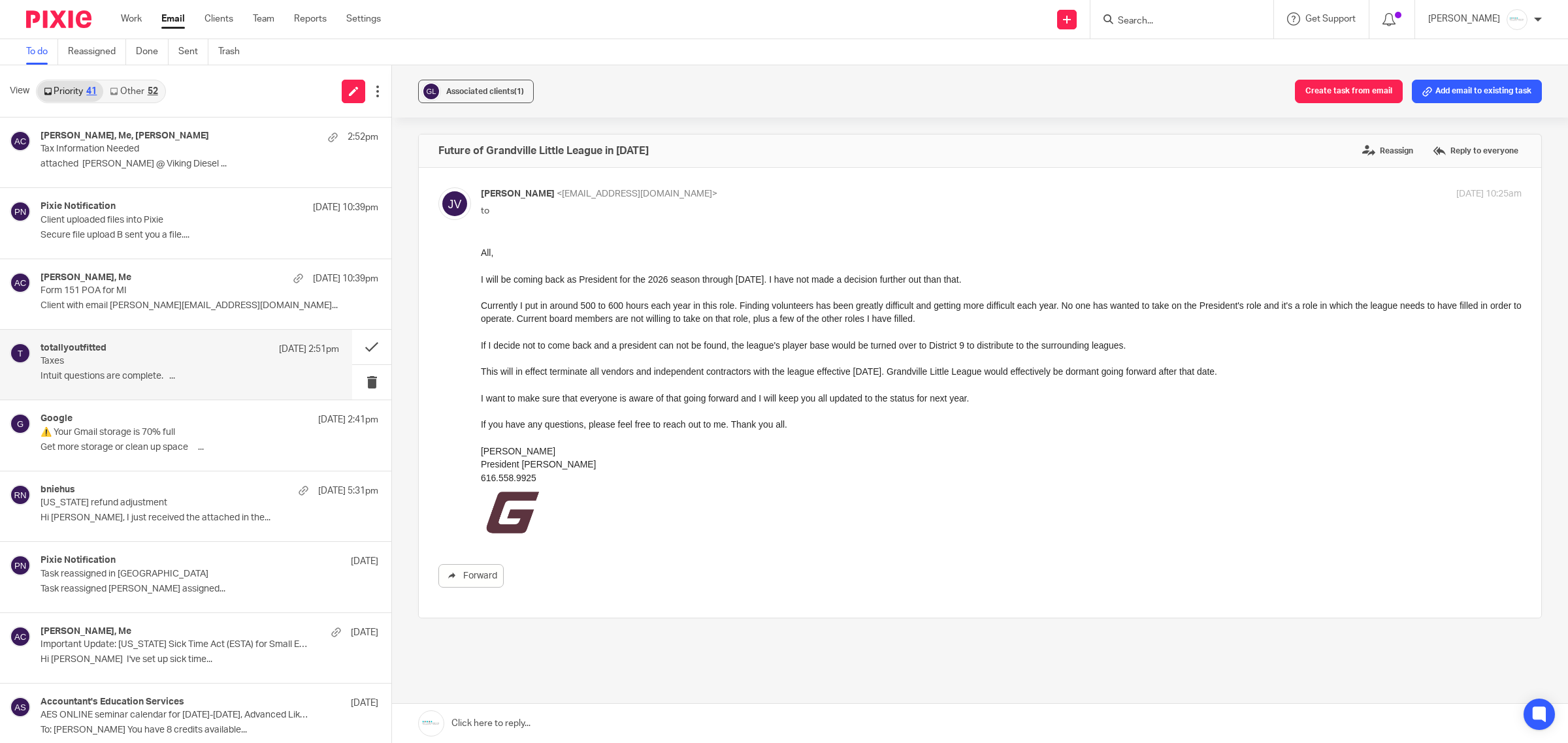
click at [122, 356] on p "Taxes" at bounding box center [160, 361] width 239 height 11
